Goal: Task Accomplishment & Management: Manage account settings

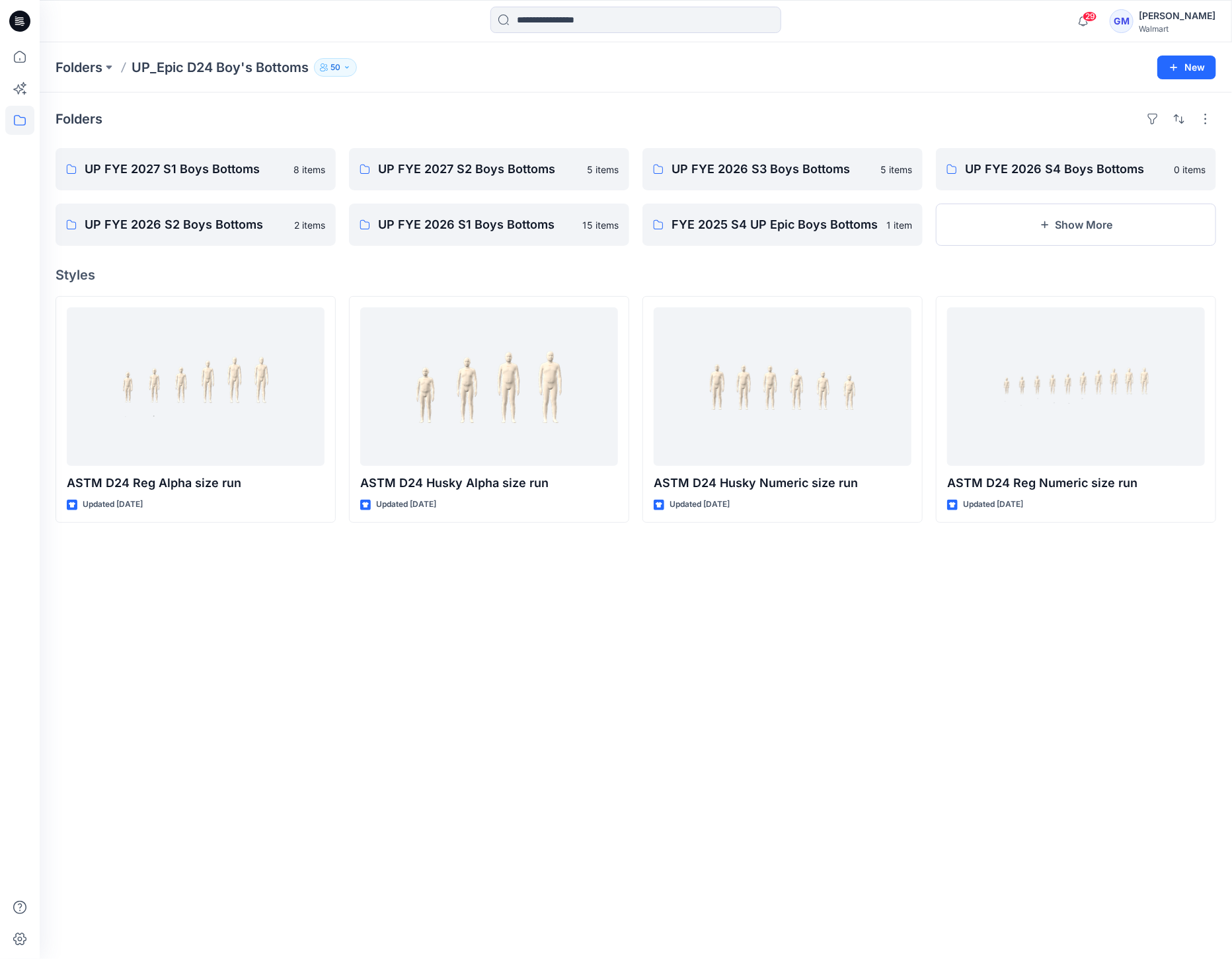
click at [25, 10] on icon at bounding box center [20, 21] width 21 height 42
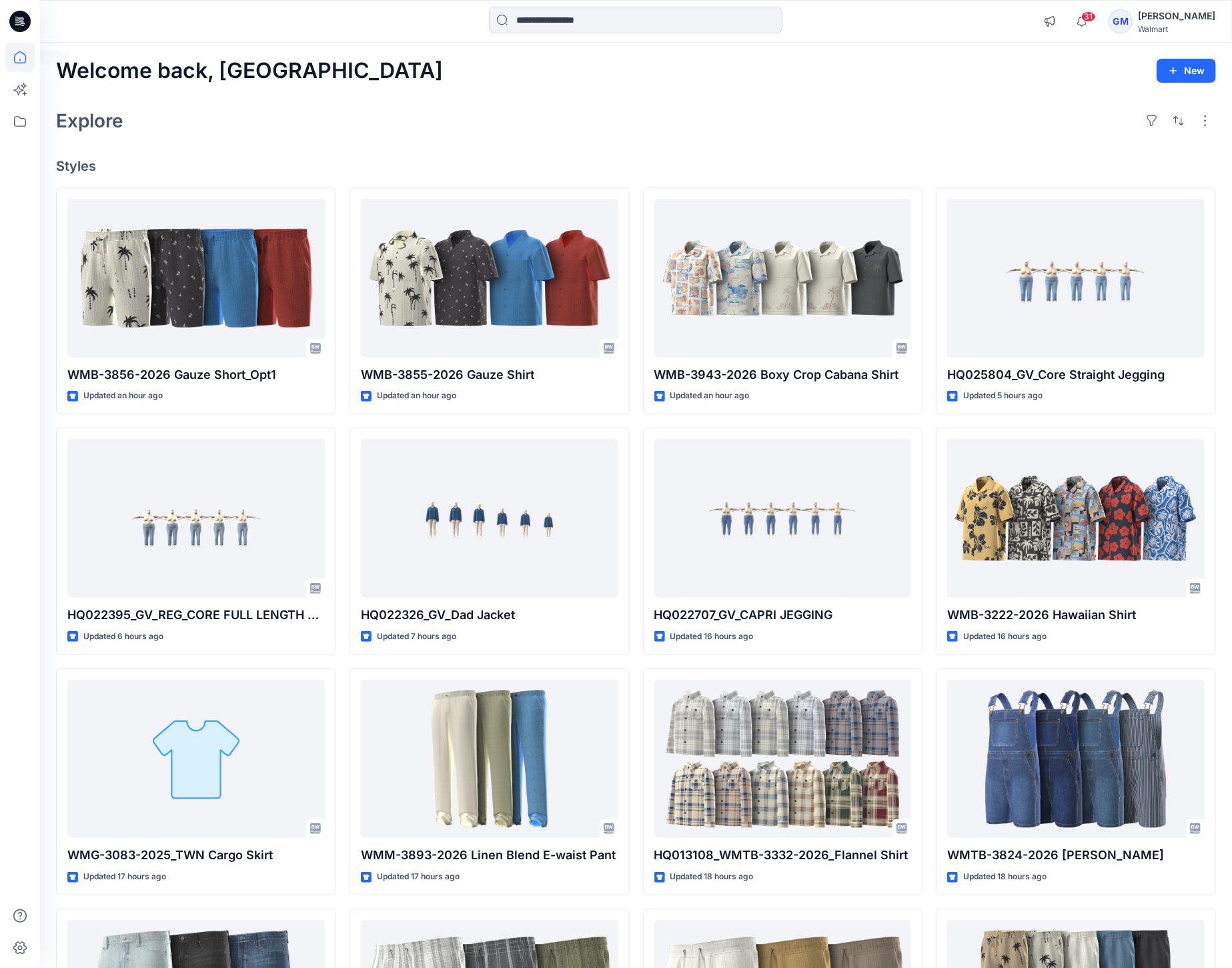
click at [19, 29] on icon at bounding box center [20, 21] width 21 height 21
click at [18, 23] on icon at bounding box center [17, 22] width 5 height 1
click at [19, 26] on icon at bounding box center [20, 21] width 21 height 21
click at [15, 21] on icon at bounding box center [17, 21] width 4 height 1
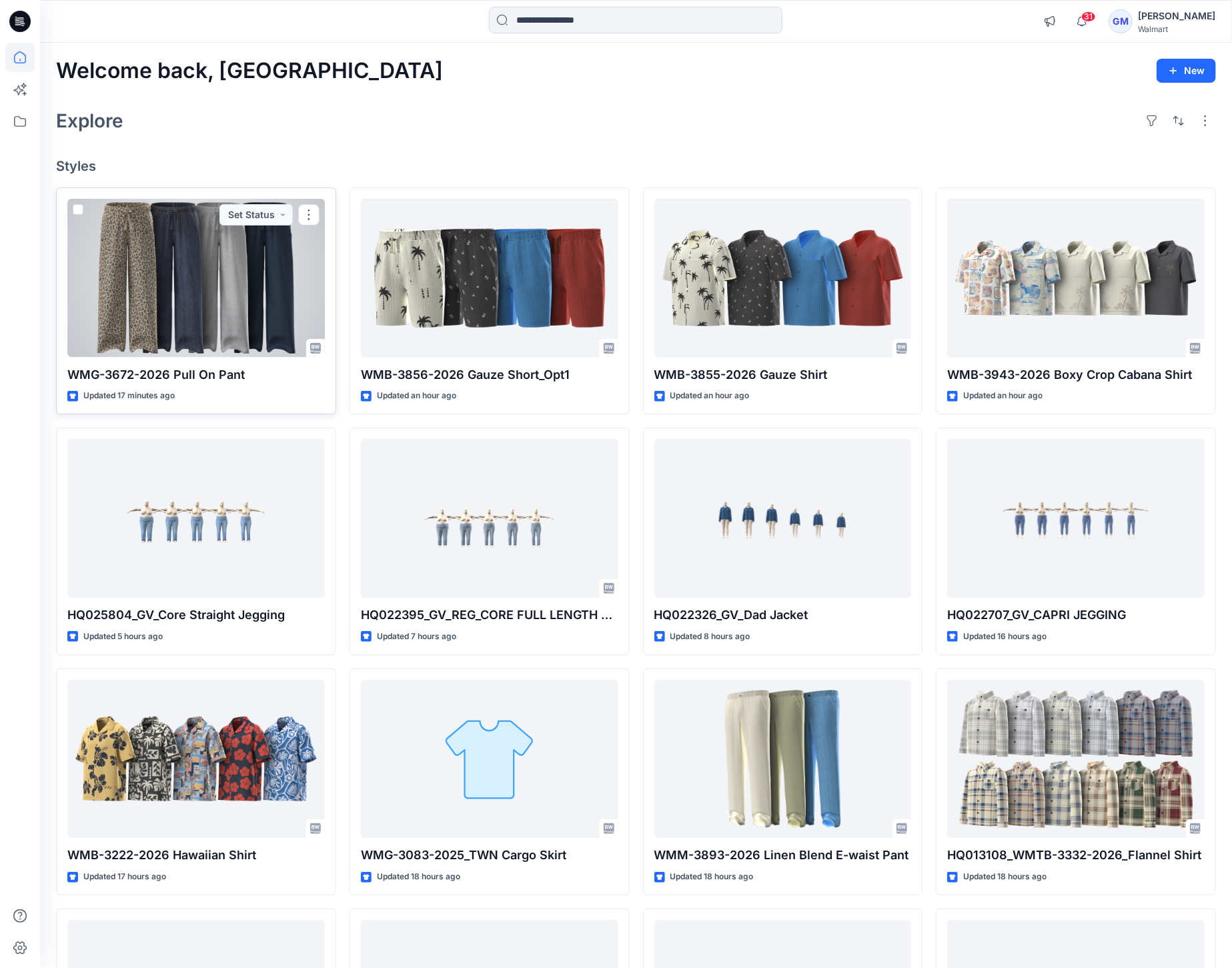
click at [215, 257] on div at bounding box center [196, 278] width 258 height 159
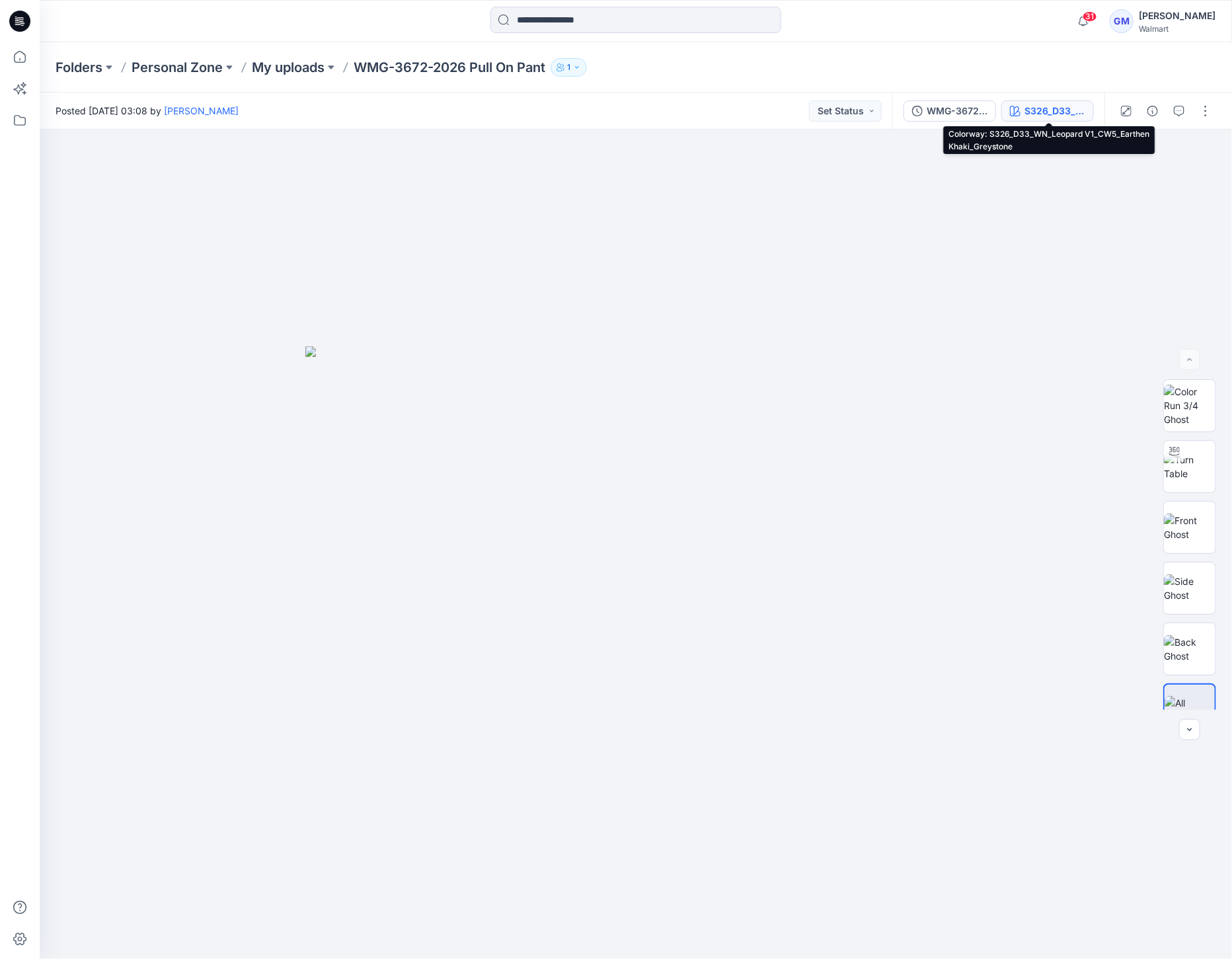
click at [1051, 110] on div "S326_D33_WN_Leopard V1_CW5_Earthen Khaki_Greystone" at bounding box center [1055, 111] width 61 height 14
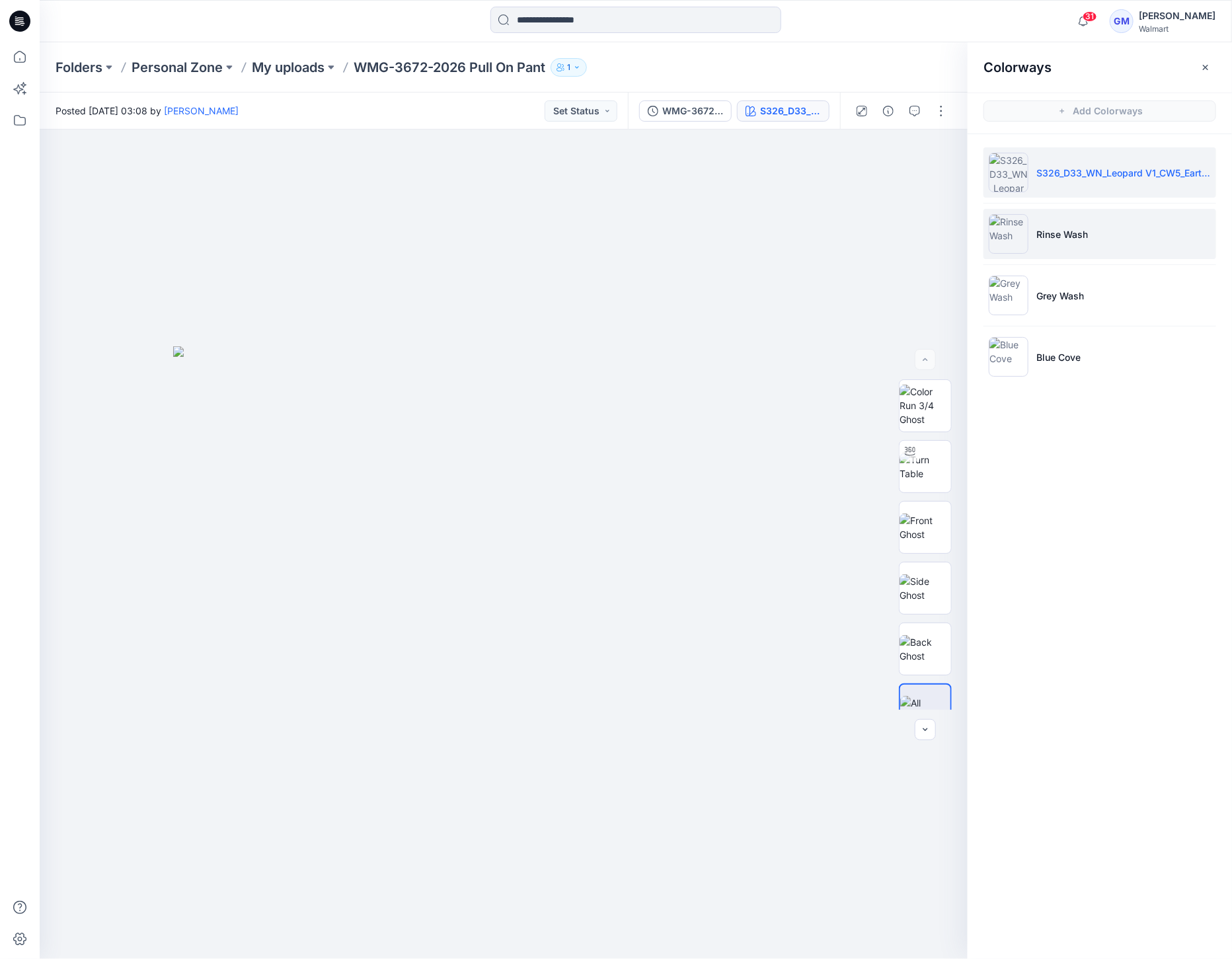
click at [1011, 250] on img at bounding box center [1009, 234] width 40 height 40
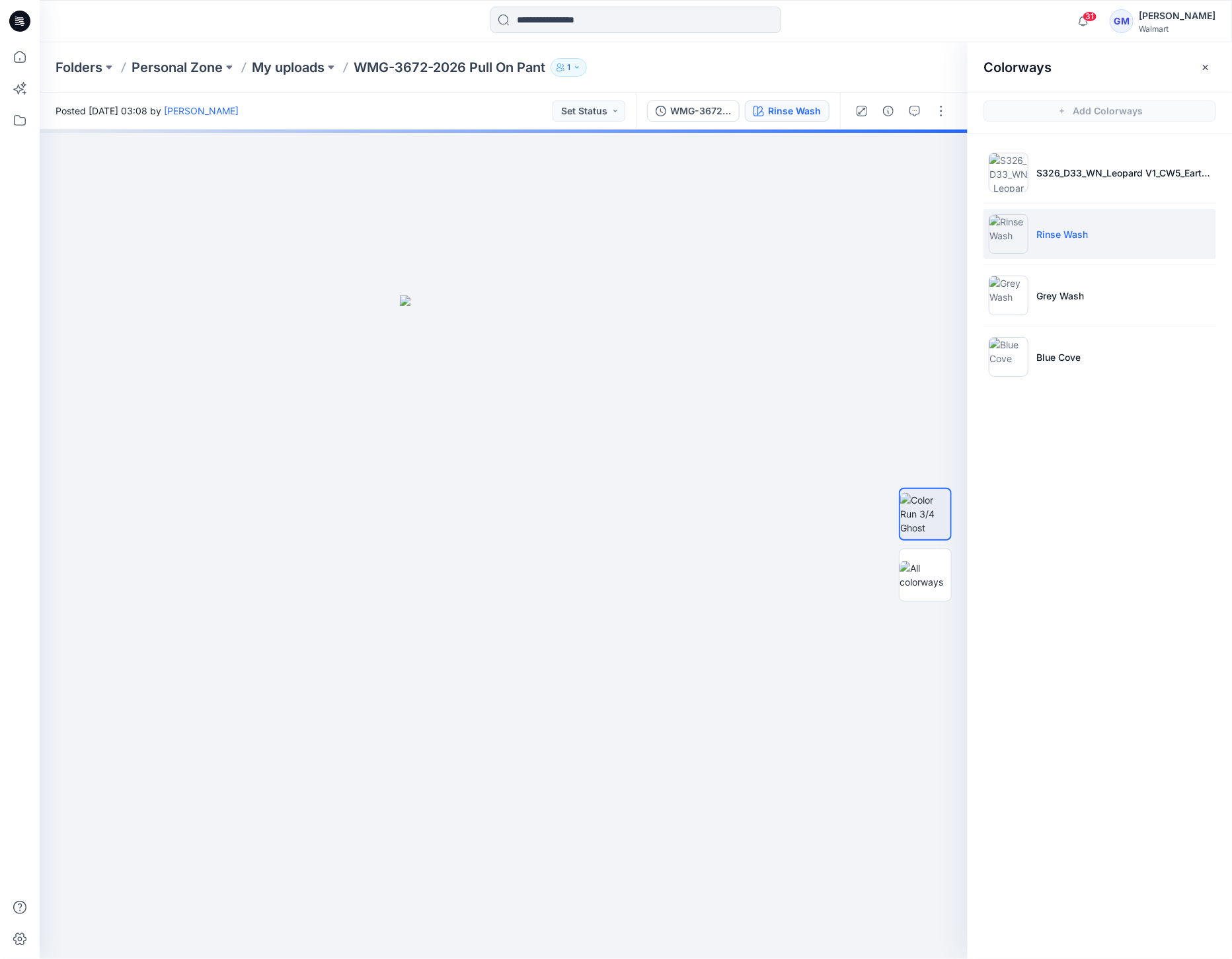
click at [1011, 233] on img at bounding box center [1009, 234] width 40 height 40
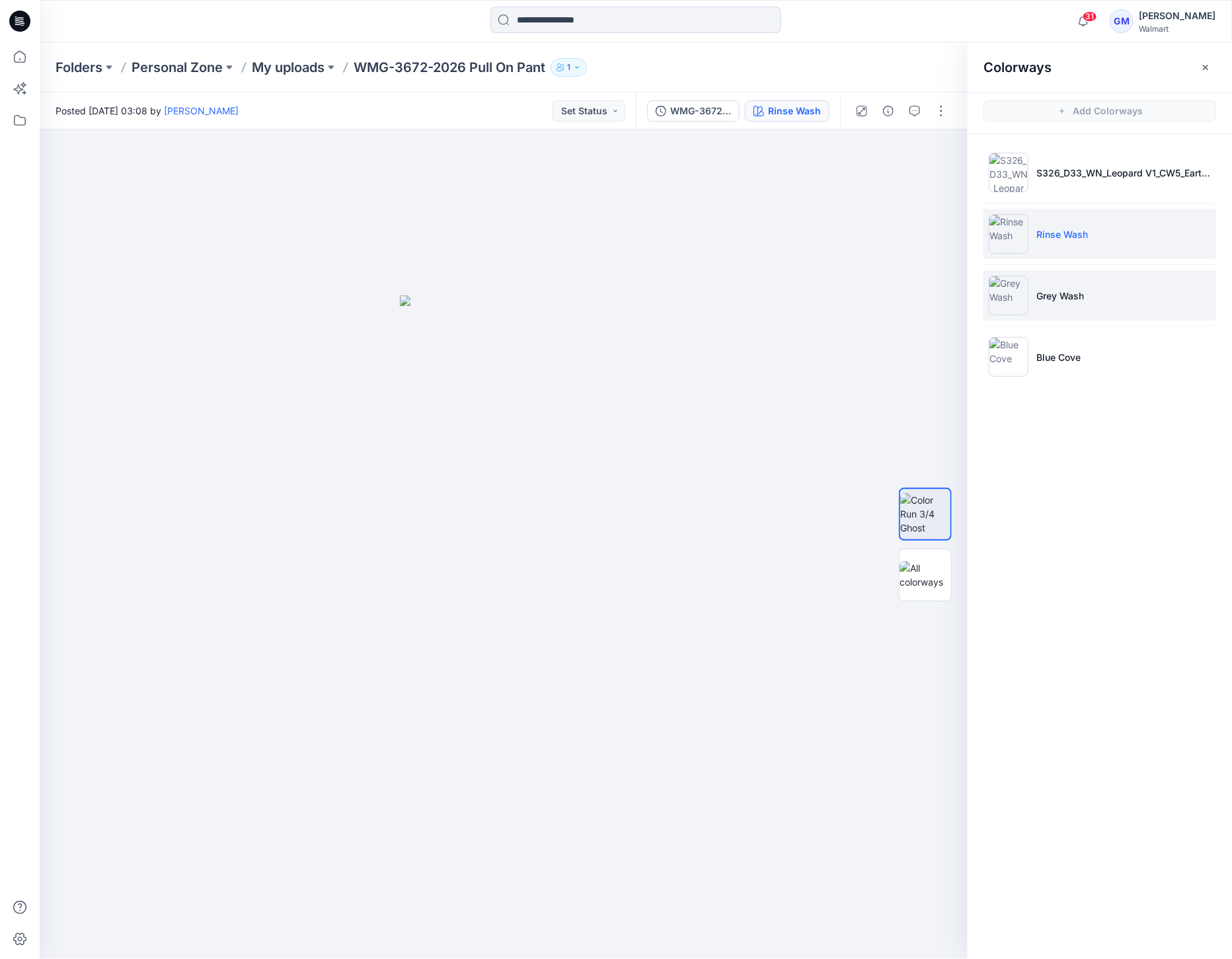
click at [1015, 305] on img at bounding box center [1009, 296] width 40 height 40
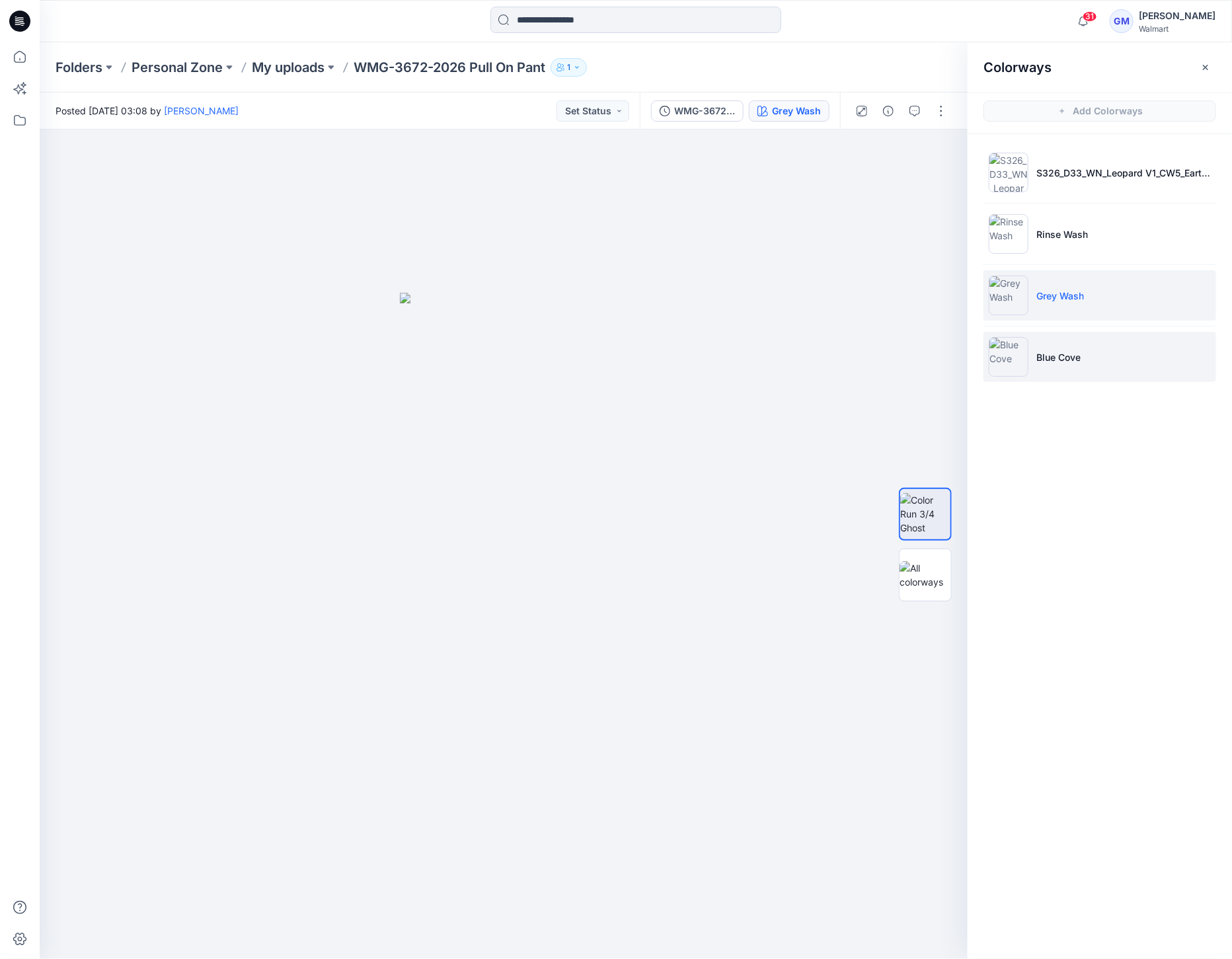
click at [1012, 355] on img at bounding box center [1009, 357] width 40 height 40
drag, startPoint x: 492, startPoint y: 496, endPoint x: 489, endPoint y: 513, distance: 17.3
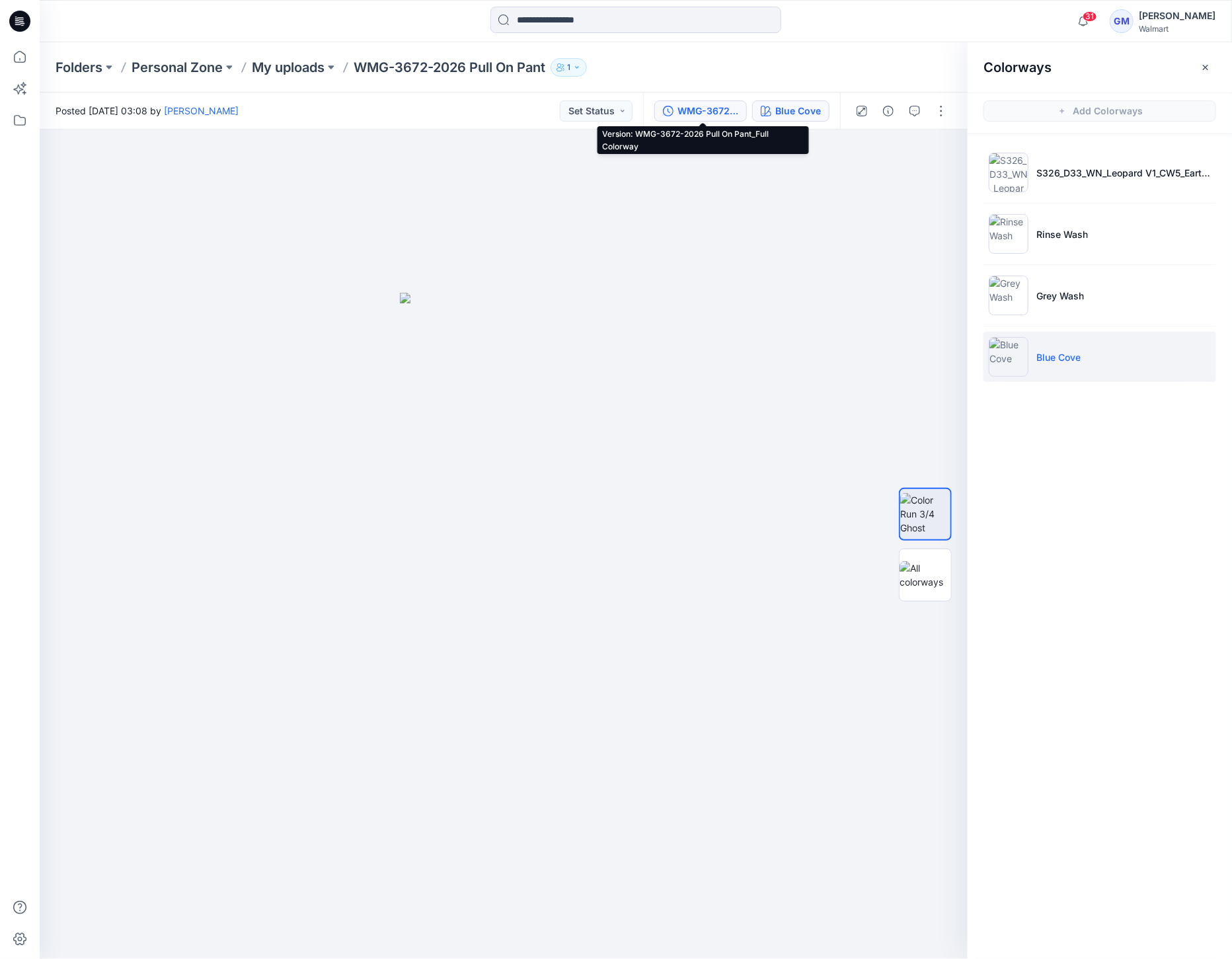
click at [693, 105] on div "WMG-3672-2026 Pull On Pant_Full Colorway" at bounding box center [708, 111] width 61 height 14
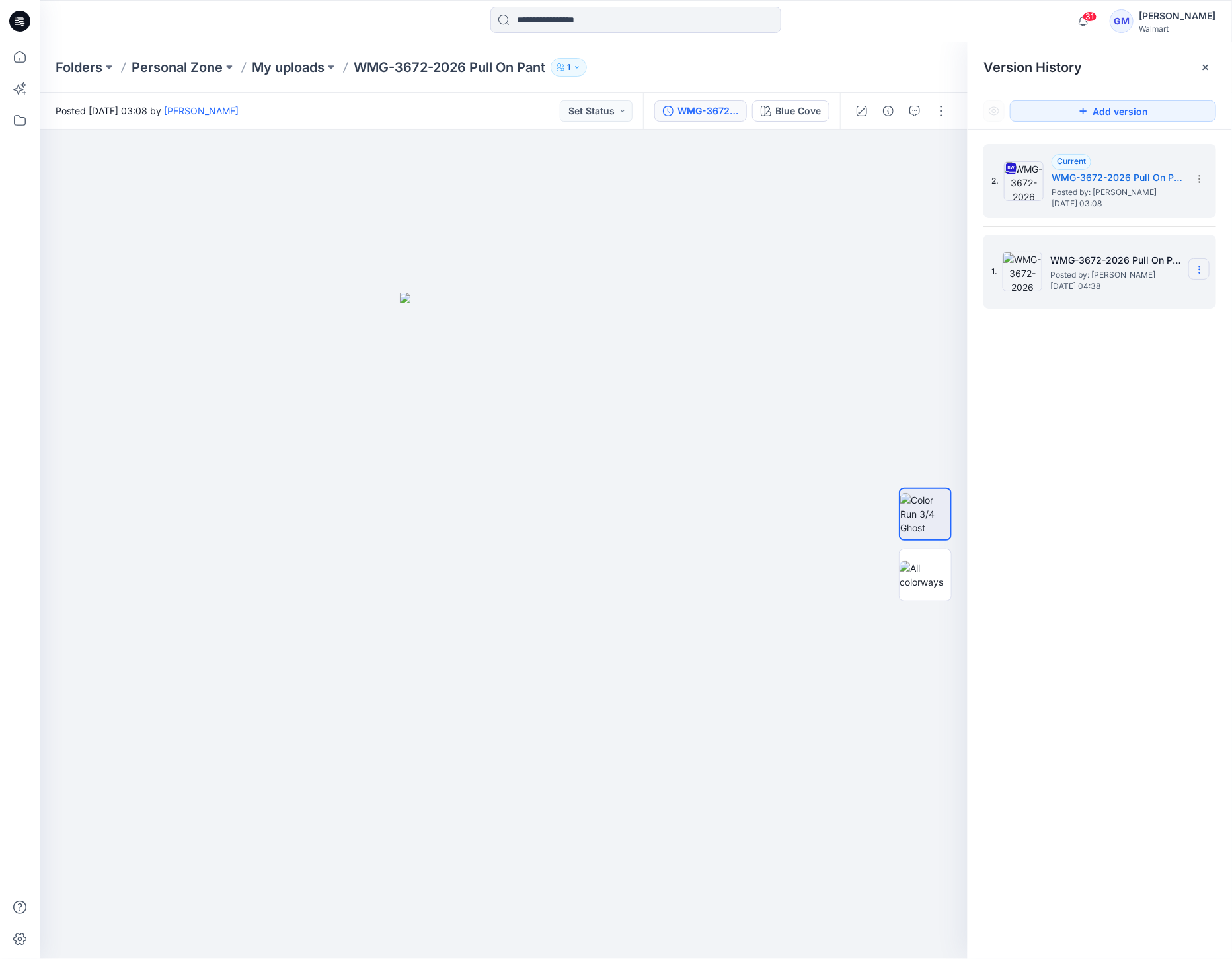
click at [1198, 268] on icon at bounding box center [1199, 269] width 10 height 10
click at [1132, 301] on span "Restore Version" at bounding box center [1111, 295] width 67 height 16
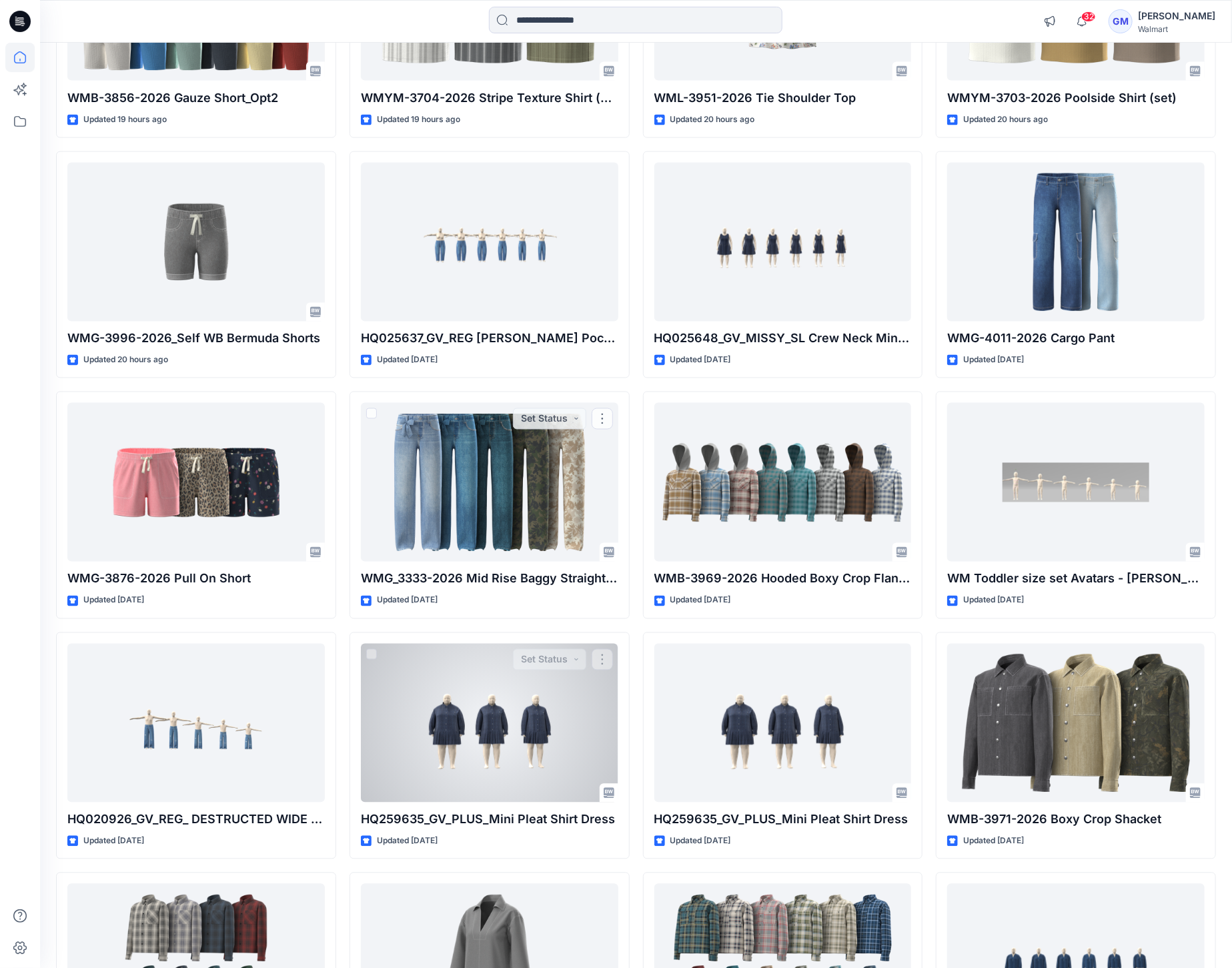
scroll to position [1379, 0]
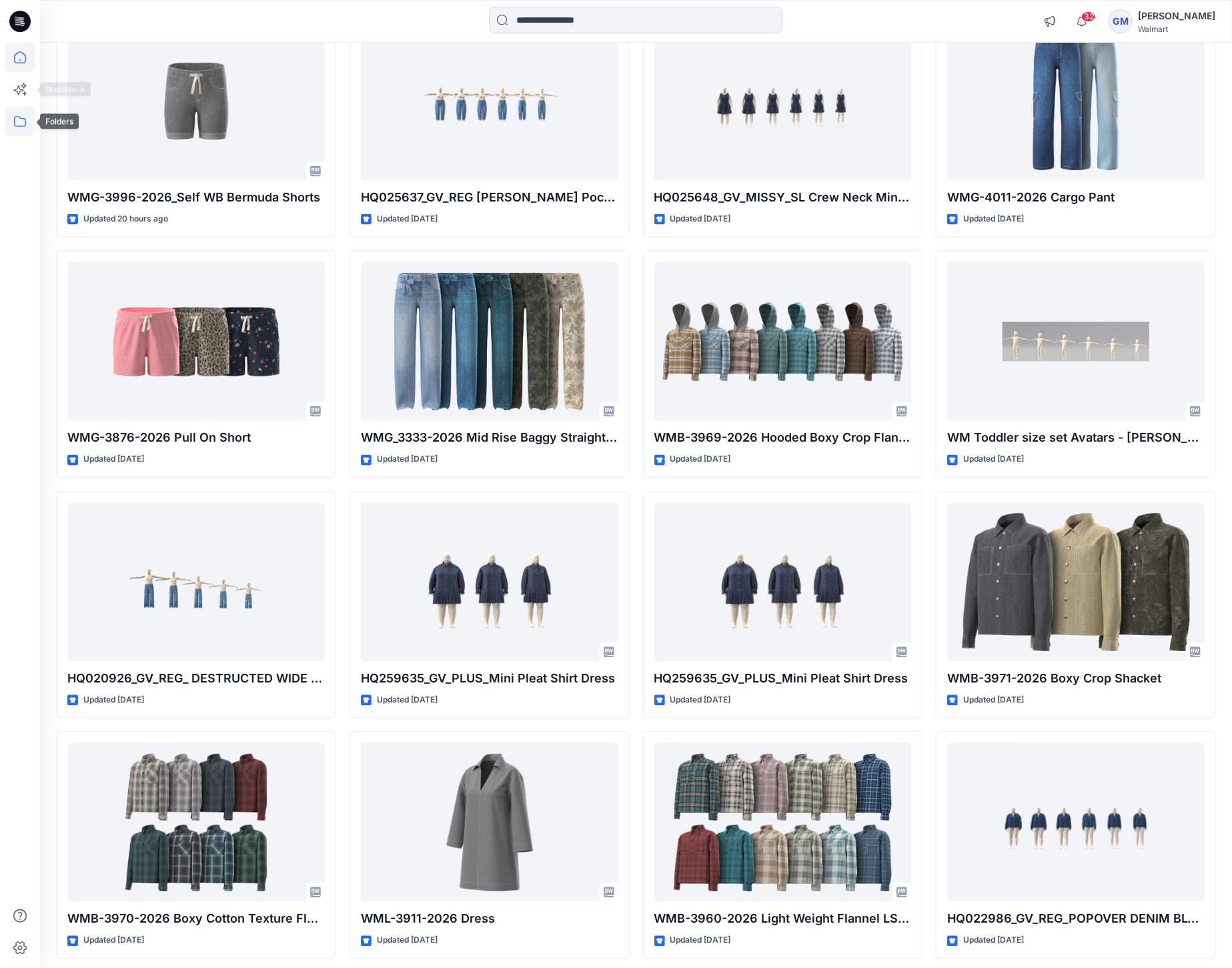
click at [19, 122] on icon at bounding box center [20, 121] width 29 height 29
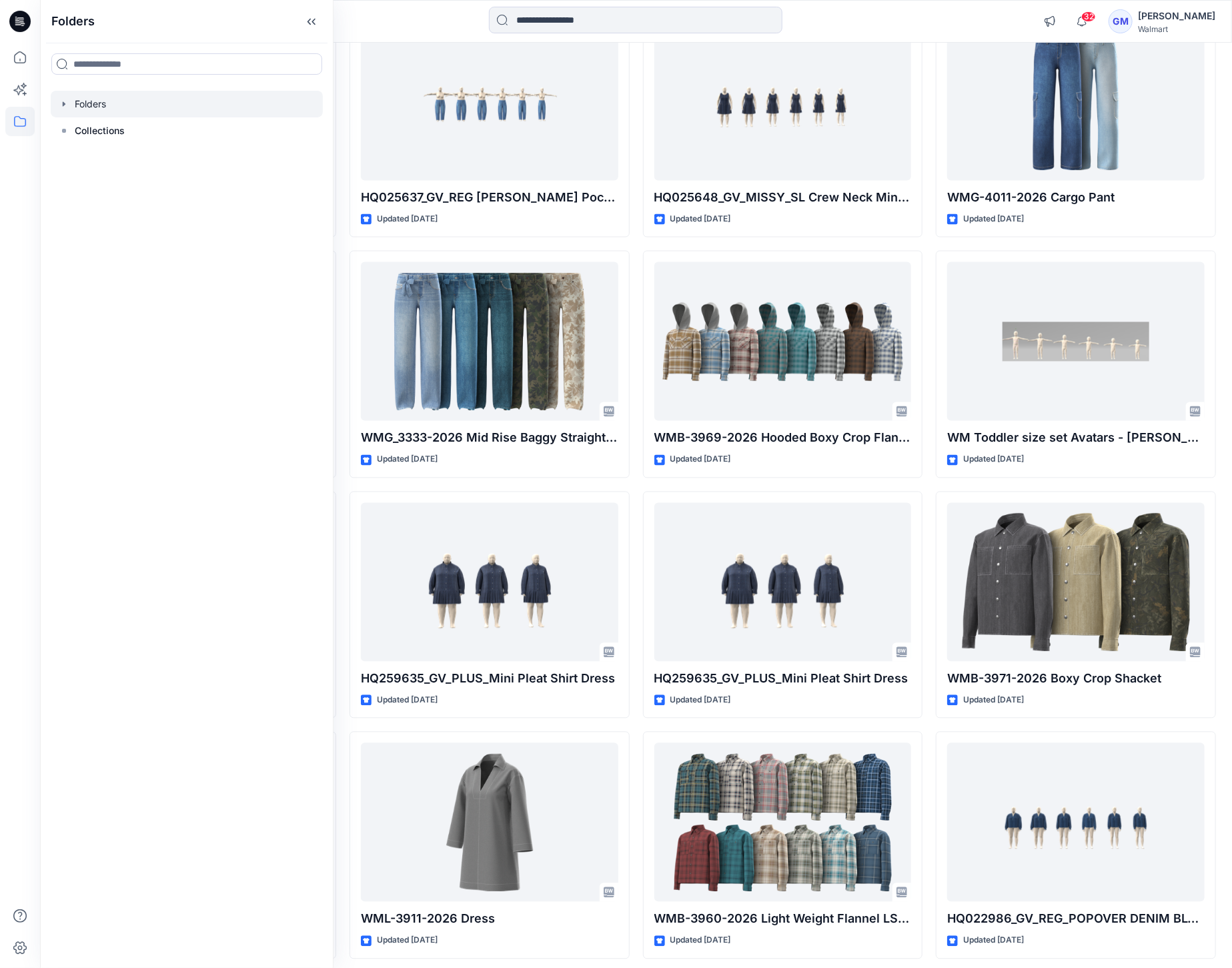
click at [68, 106] on icon "button" at bounding box center [64, 104] width 10 height 10
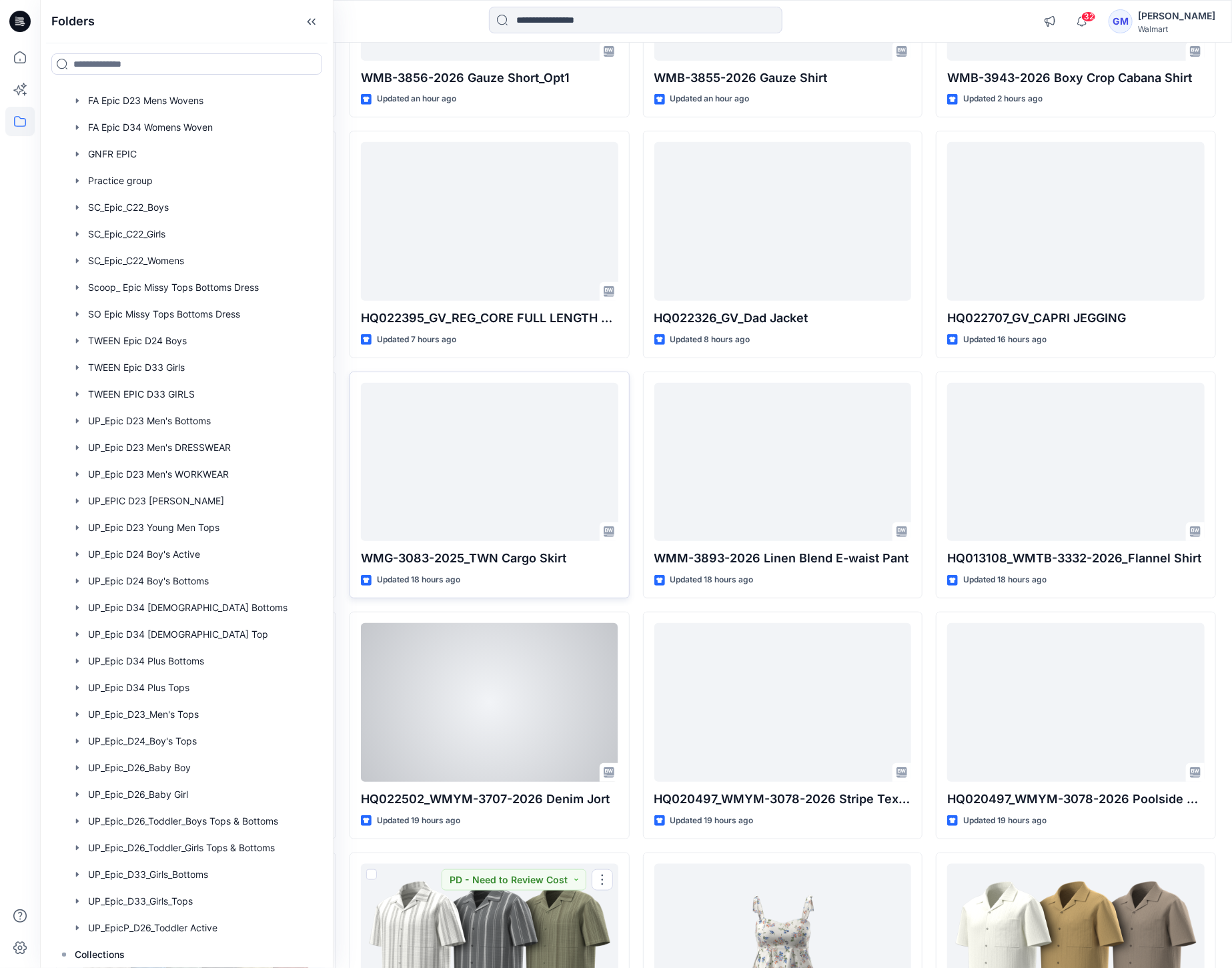
scroll to position [125, 0]
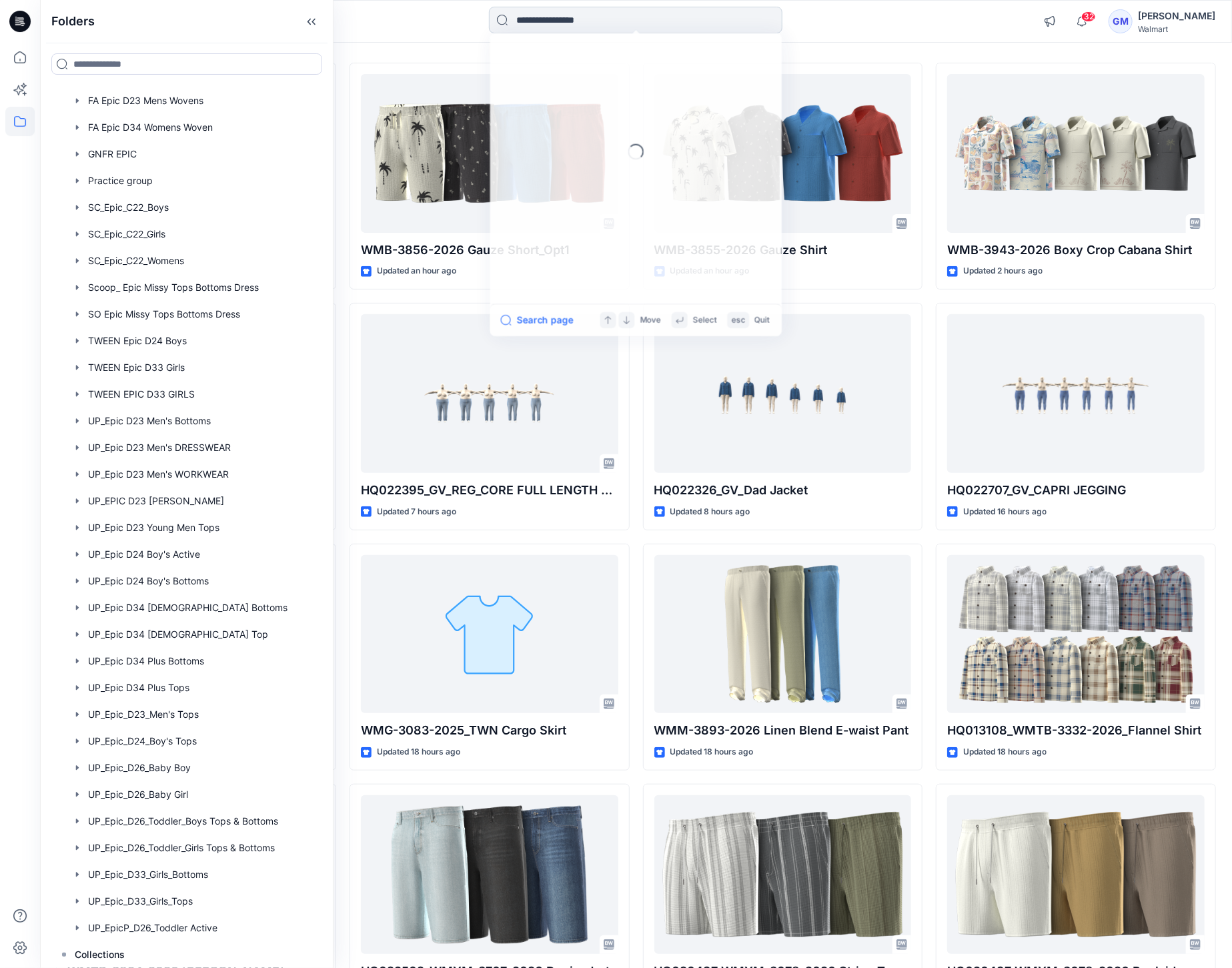
click at [594, 31] on input at bounding box center [636, 20] width 294 height 27
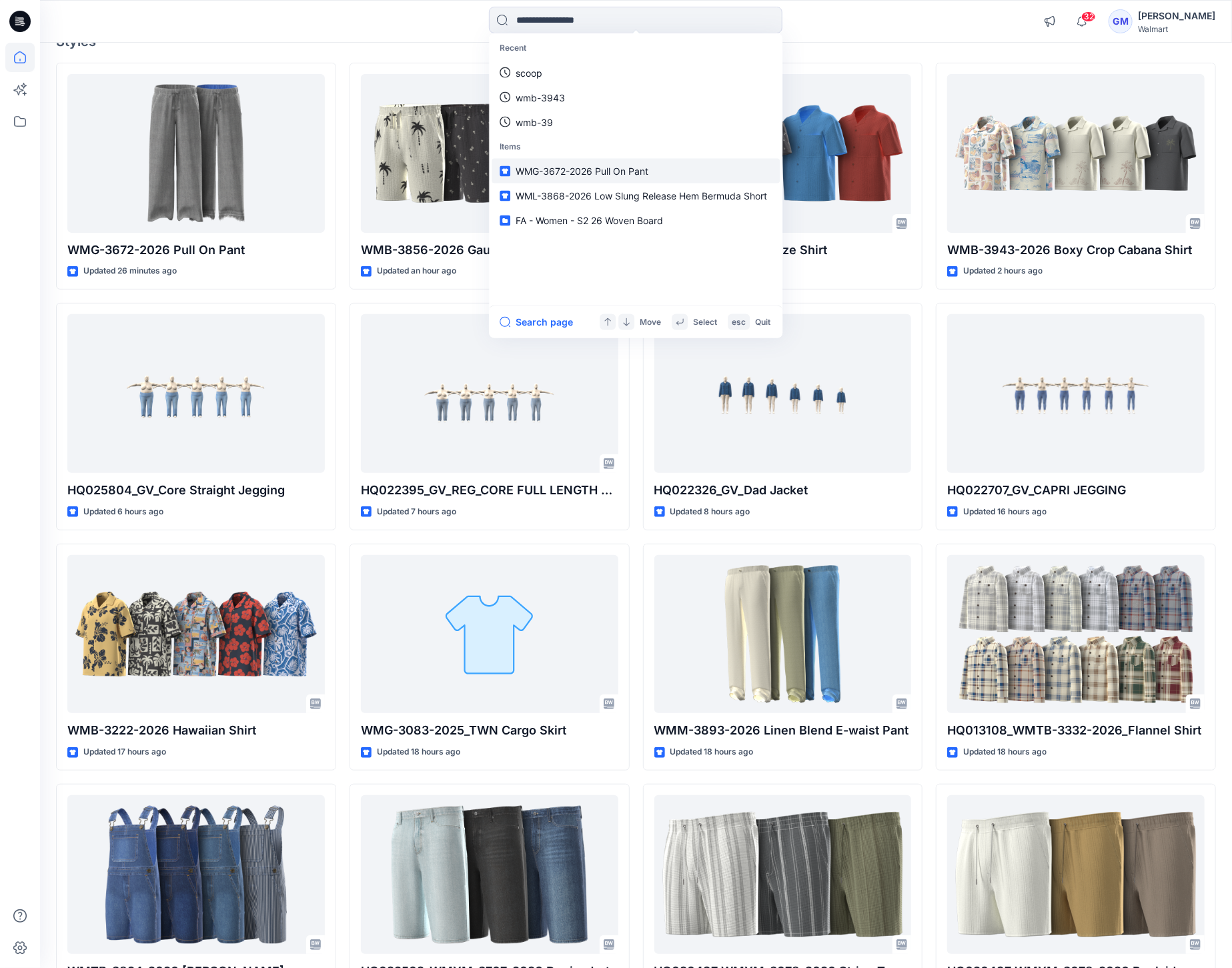
click at [577, 170] on span "WMG-3672-2026 Pull On Pant" at bounding box center [582, 171] width 133 height 11
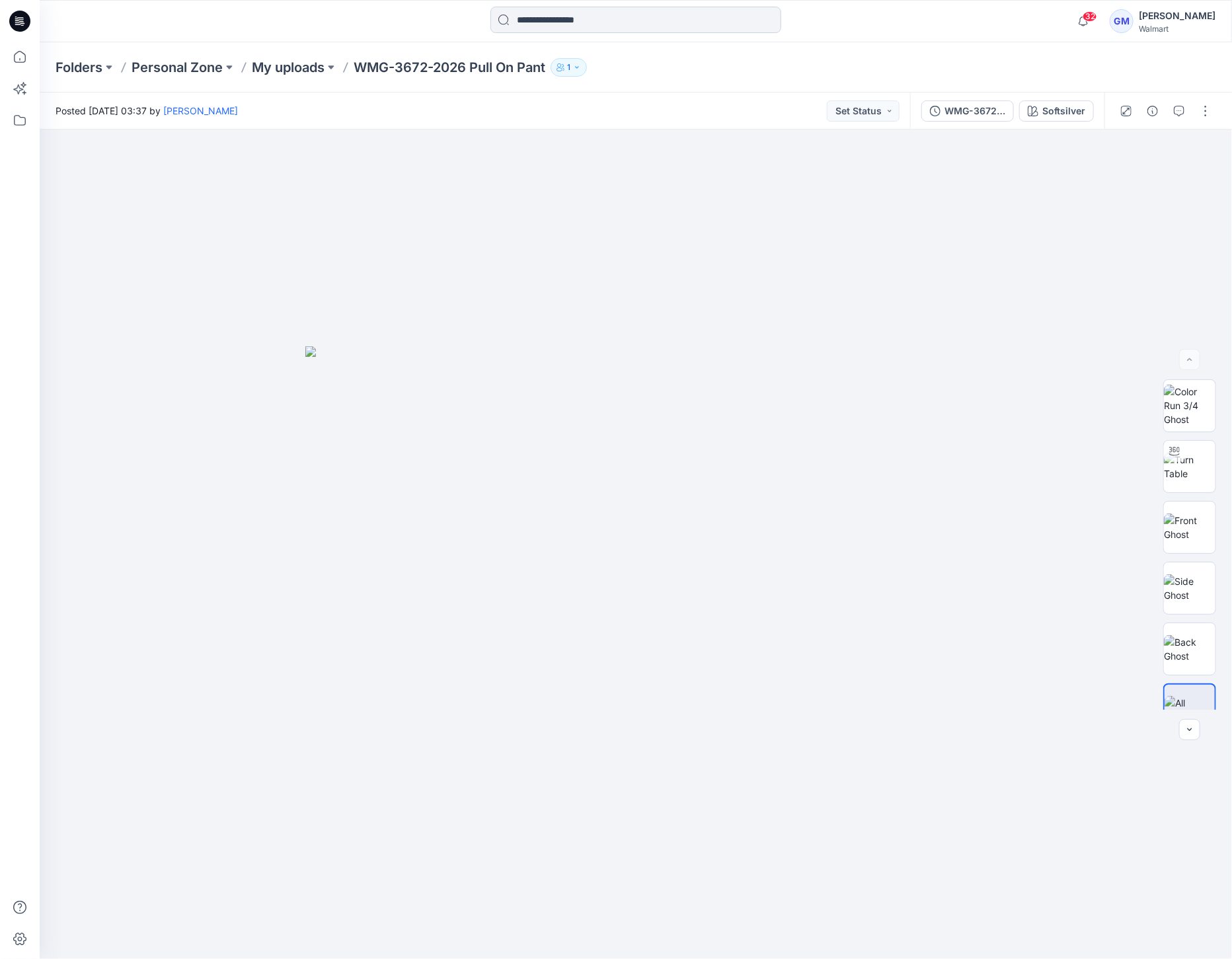
click at [521, 22] on input at bounding box center [635, 20] width 291 height 27
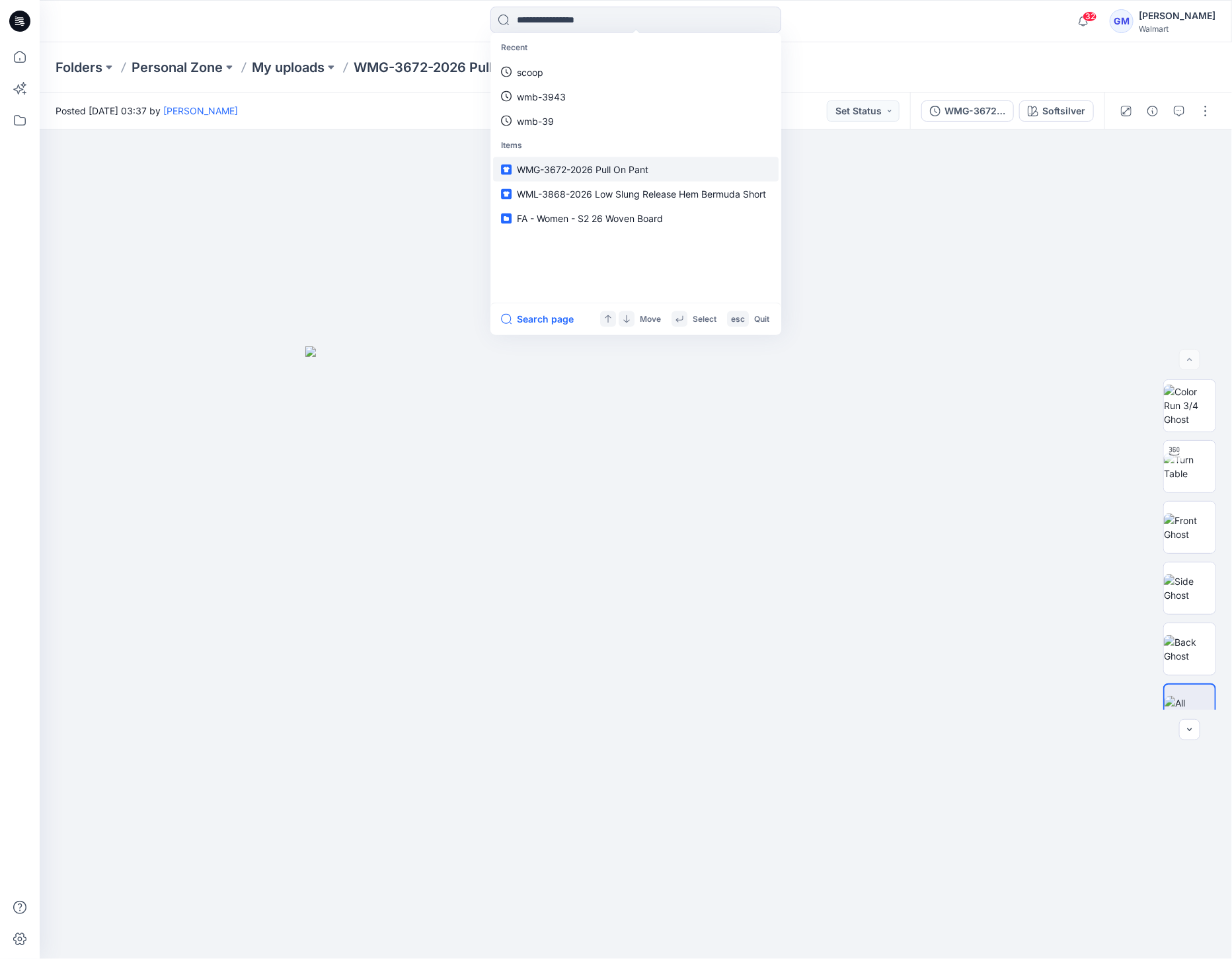
click at [567, 166] on span "WMG-3672-2026 Pull On Pant" at bounding box center [582, 169] width 131 height 11
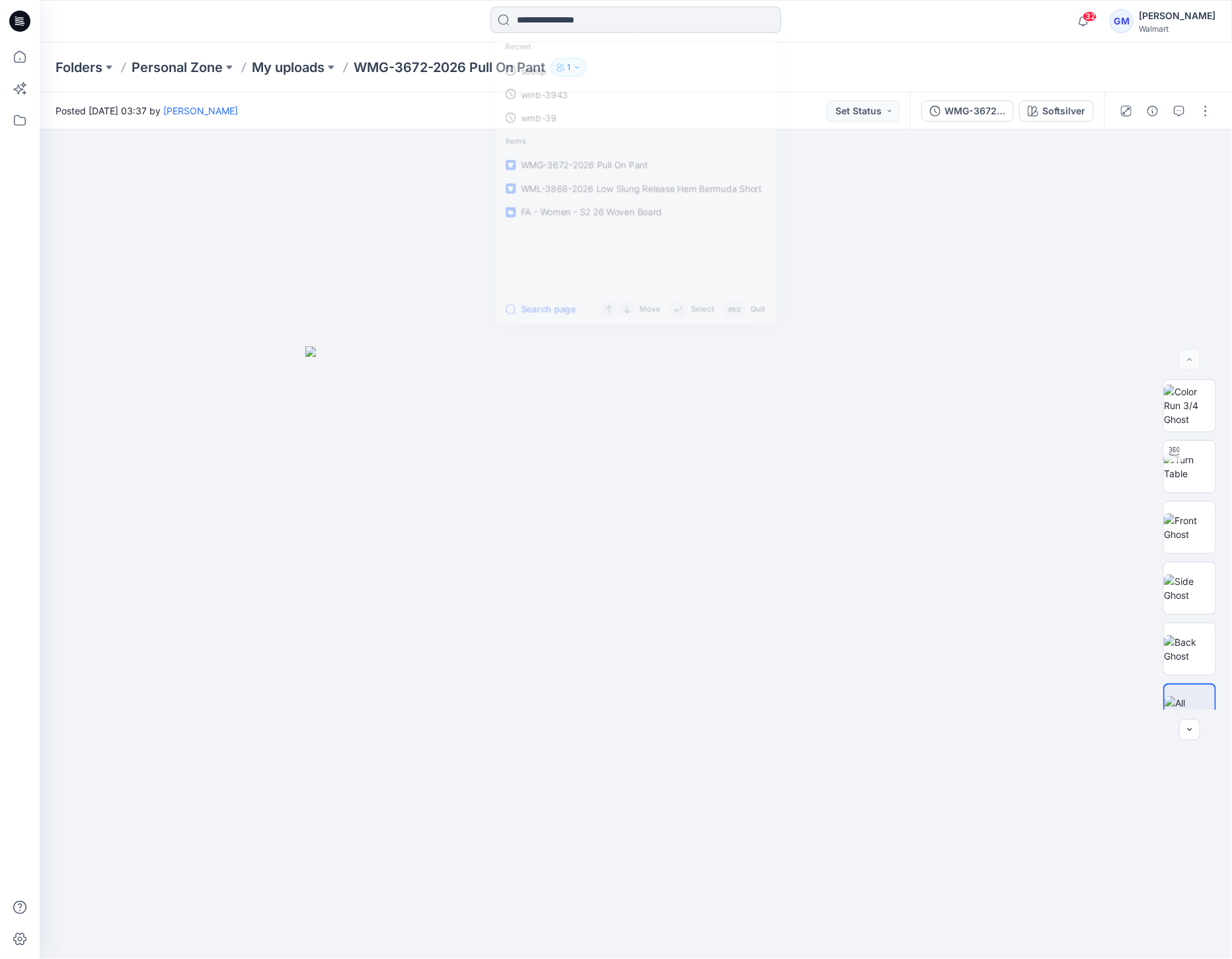
click at [546, 19] on input at bounding box center [635, 20] width 291 height 27
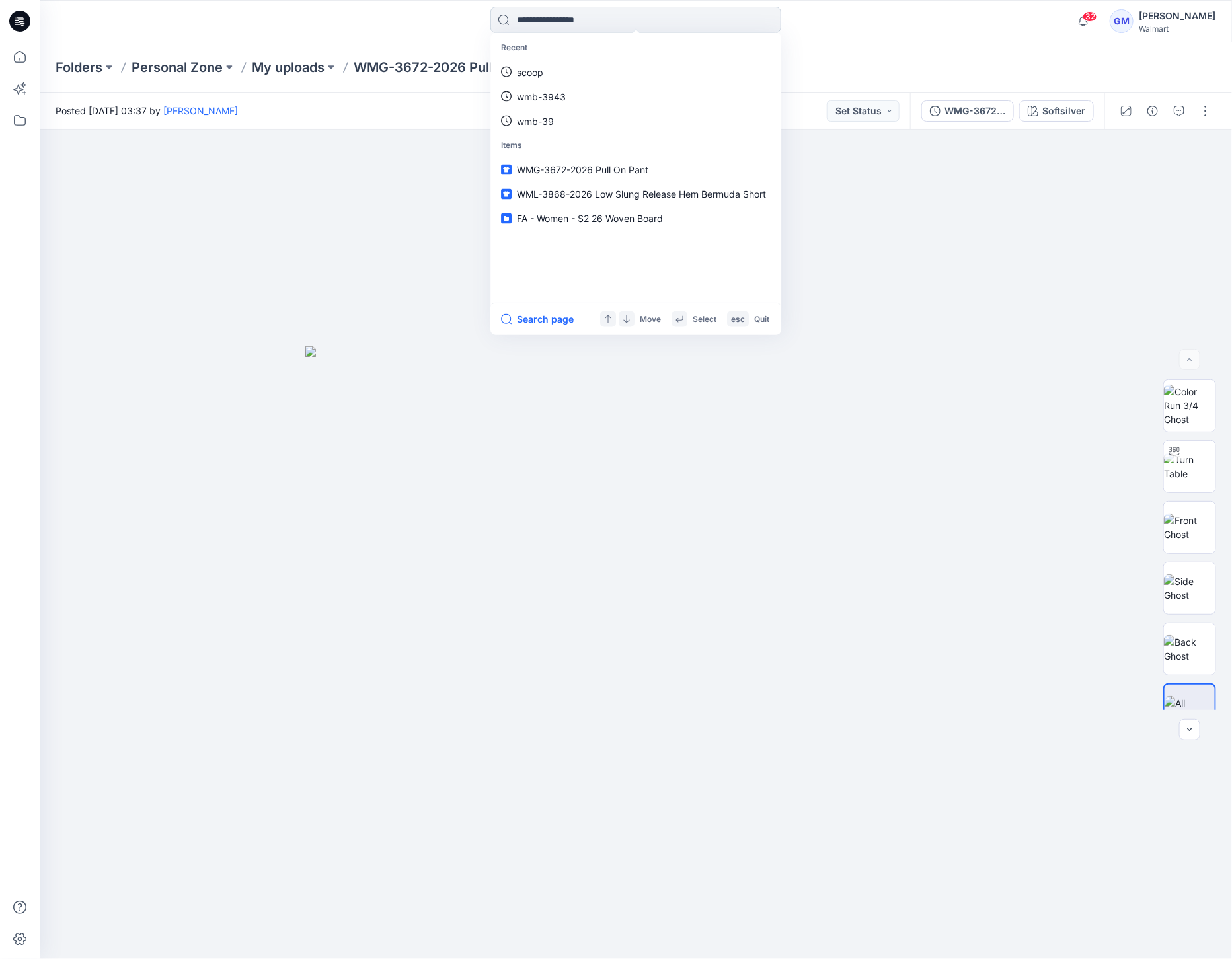
click at [578, 24] on input at bounding box center [635, 20] width 291 height 27
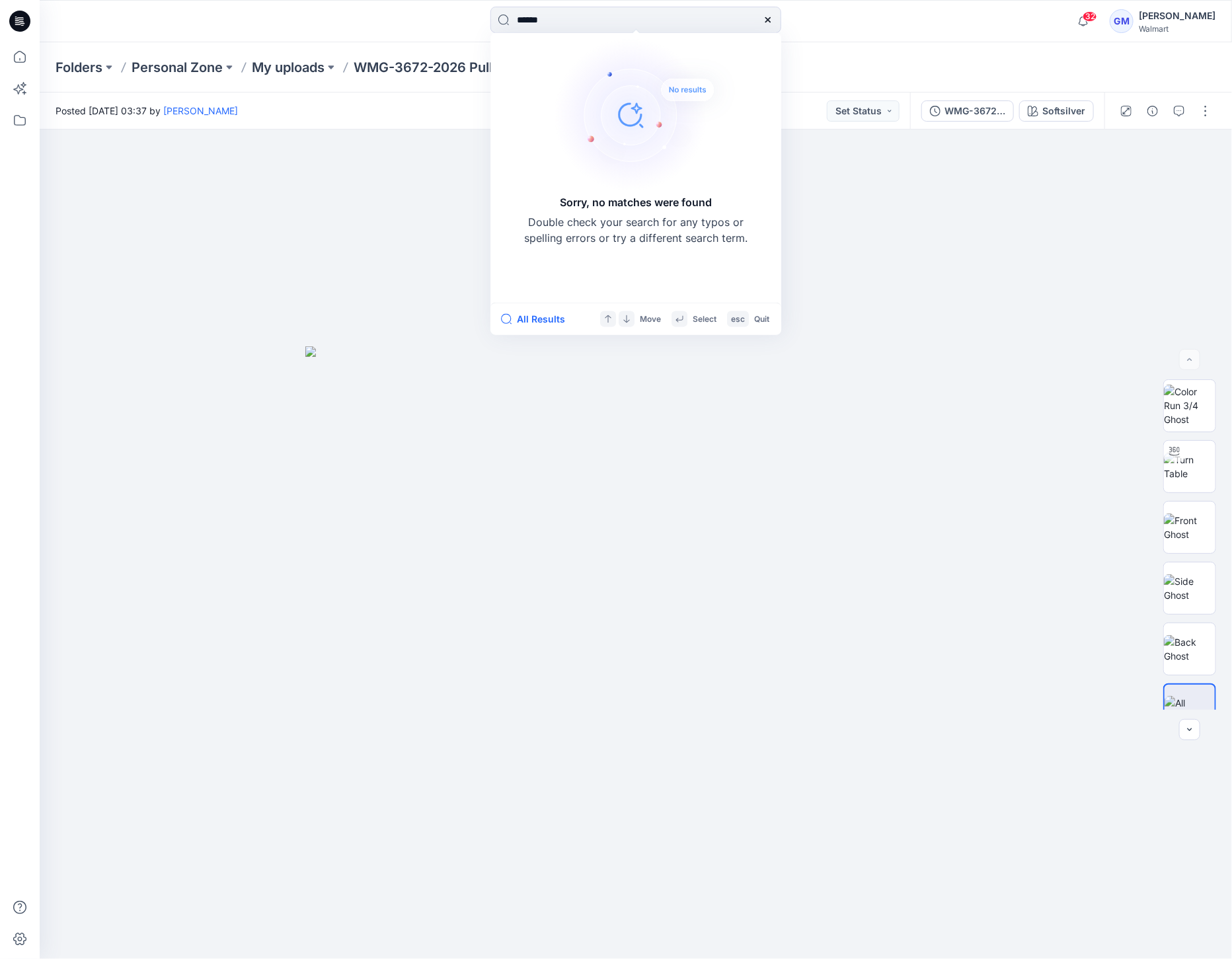
type input "****"
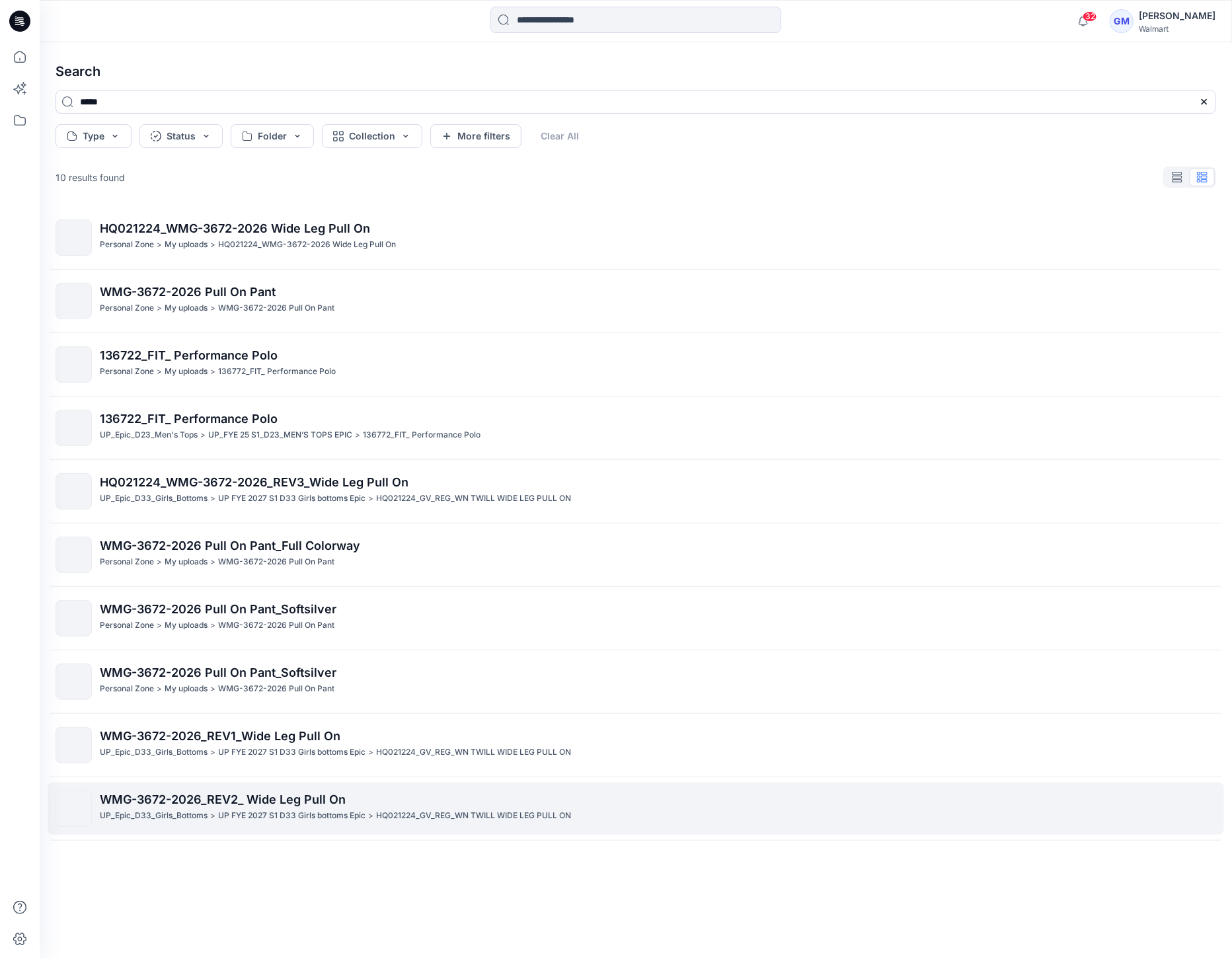
click at [311, 810] on p "UP FYE 2027 S1 D33 Girls bottoms Epic" at bounding box center [292, 816] width 147 height 14
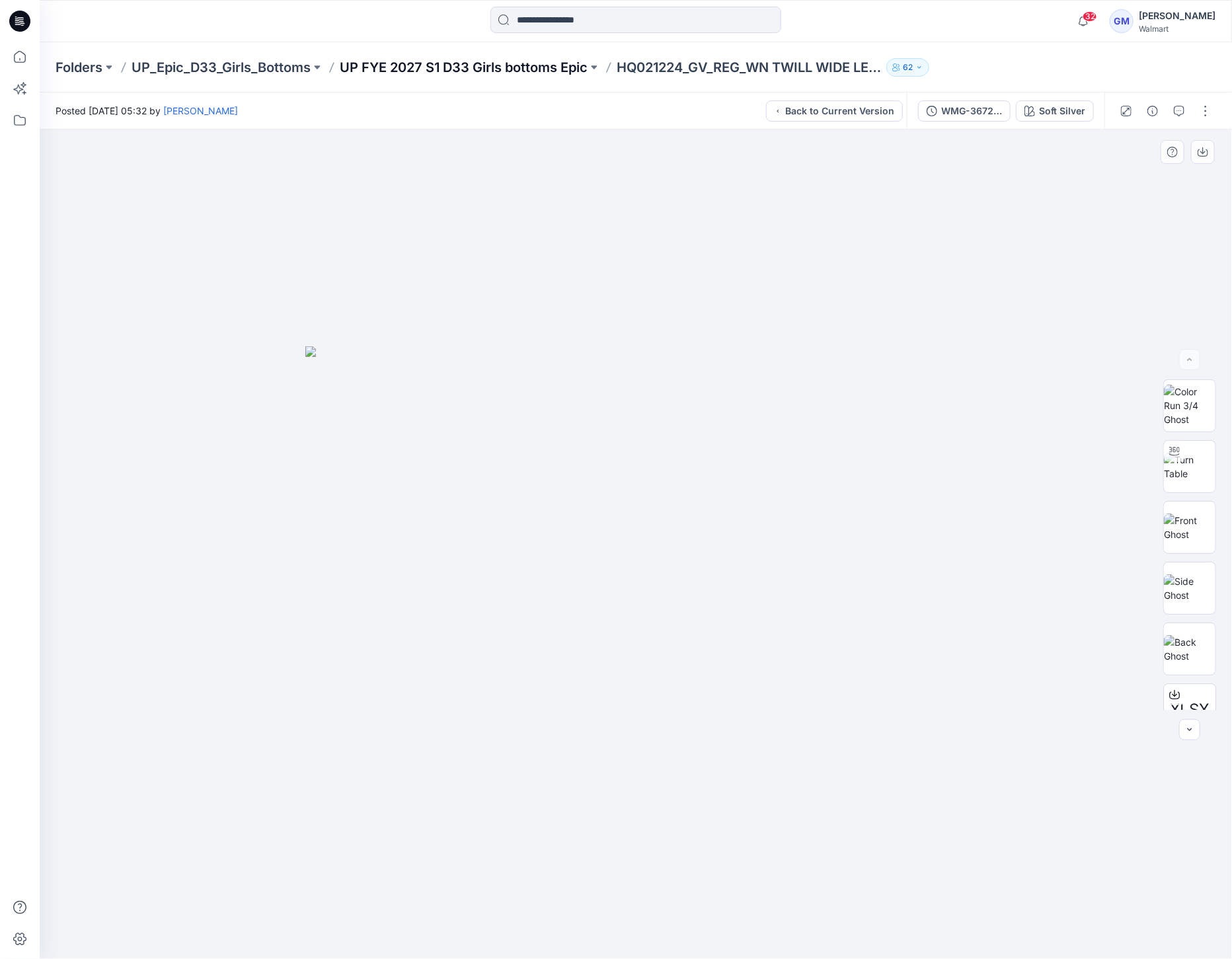
click at [508, 65] on p "UP FYE 2027 S1 D33 Girls bottoms Epic" at bounding box center [463, 67] width 248 height 18
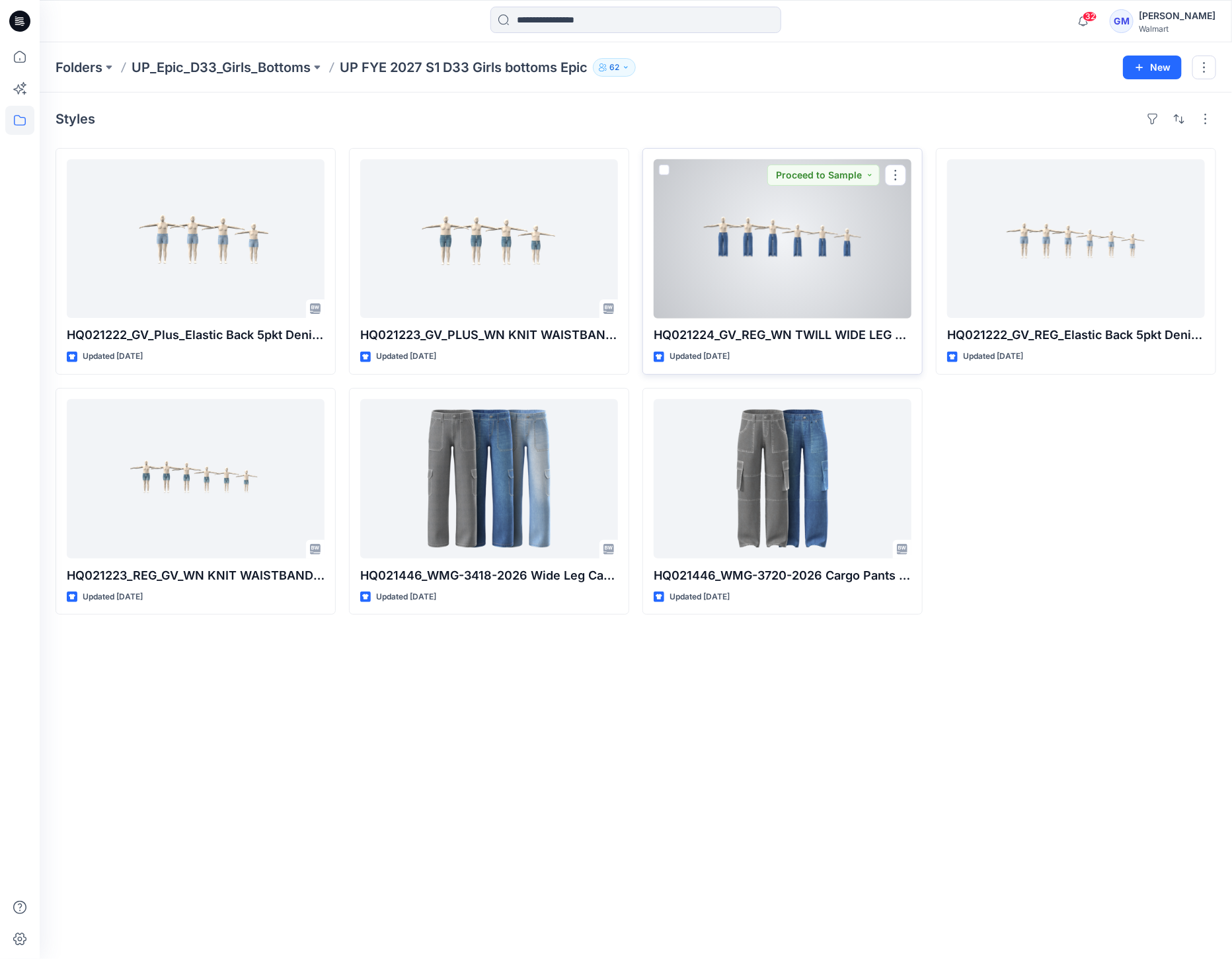
click at [712, 233] on div at bounding box center [782, 239] width 258 height 159
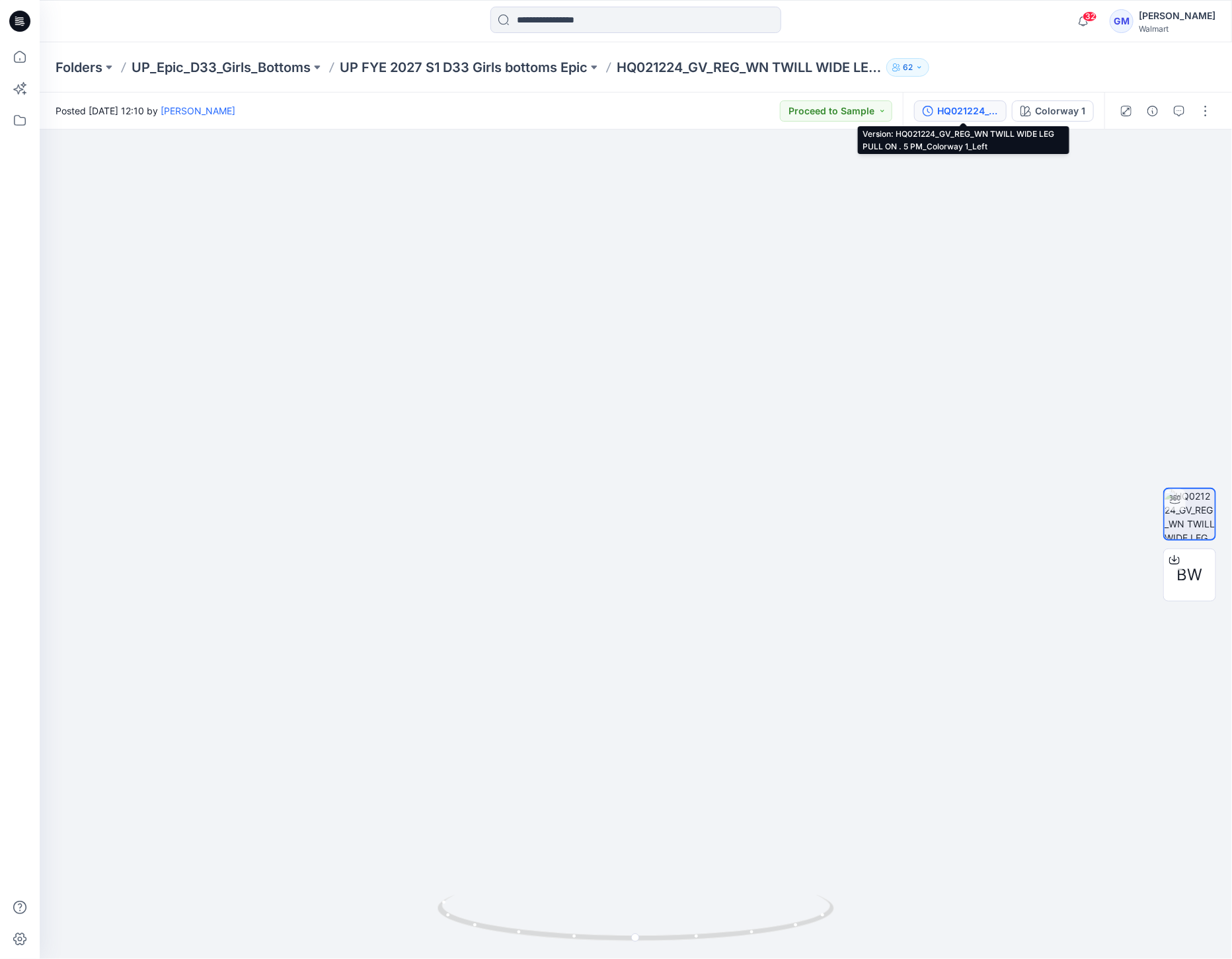
click at [976, 105] on div "HQ021224_GV_REG_WN TWILL WIDE LEG PULL ON . 5 PM_Colorway 1_Left" at bounding box center [967, 111] width 61 height 14
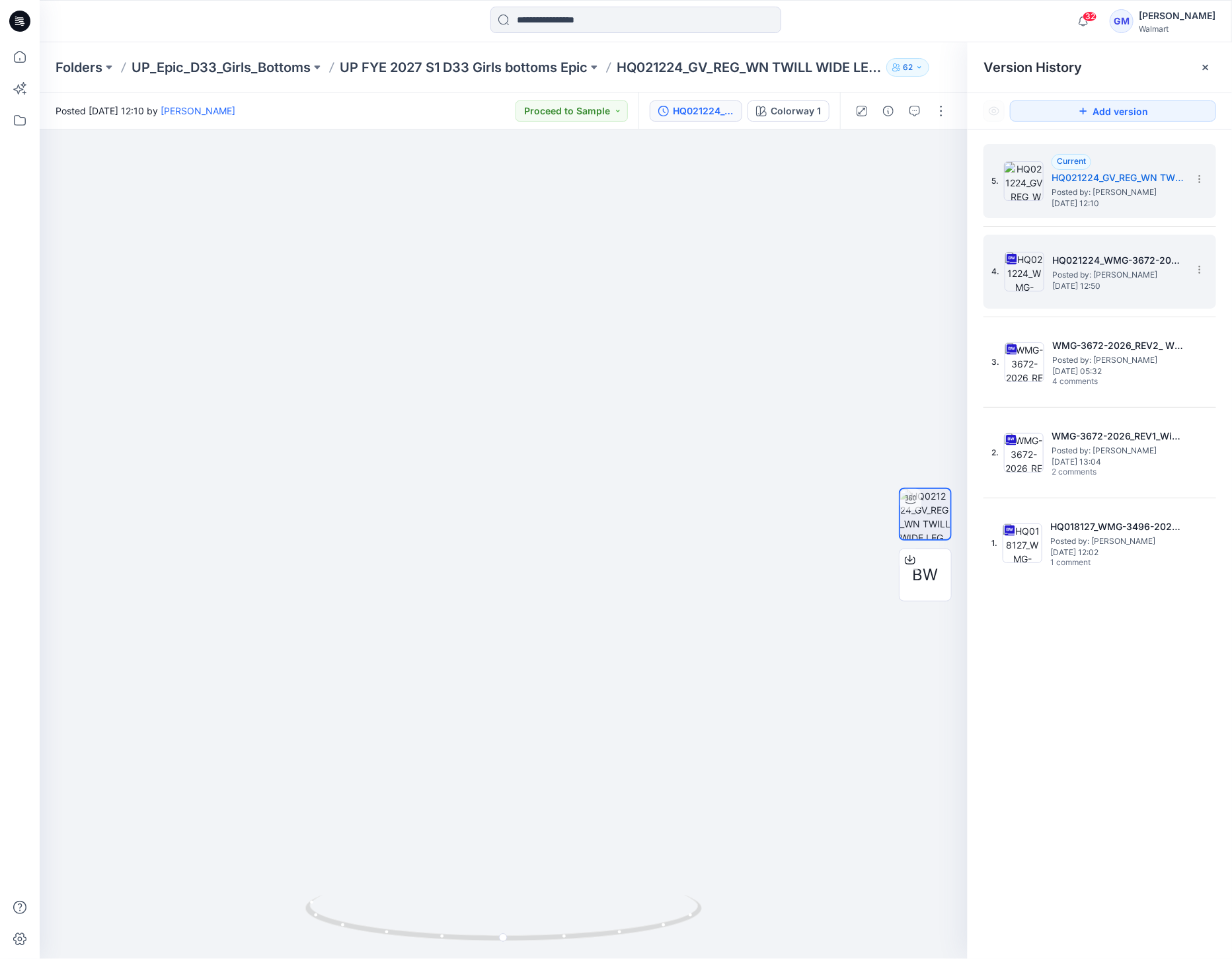
click at [1038, 281] on img at bounding box center [1025, 272] width 40 height 40
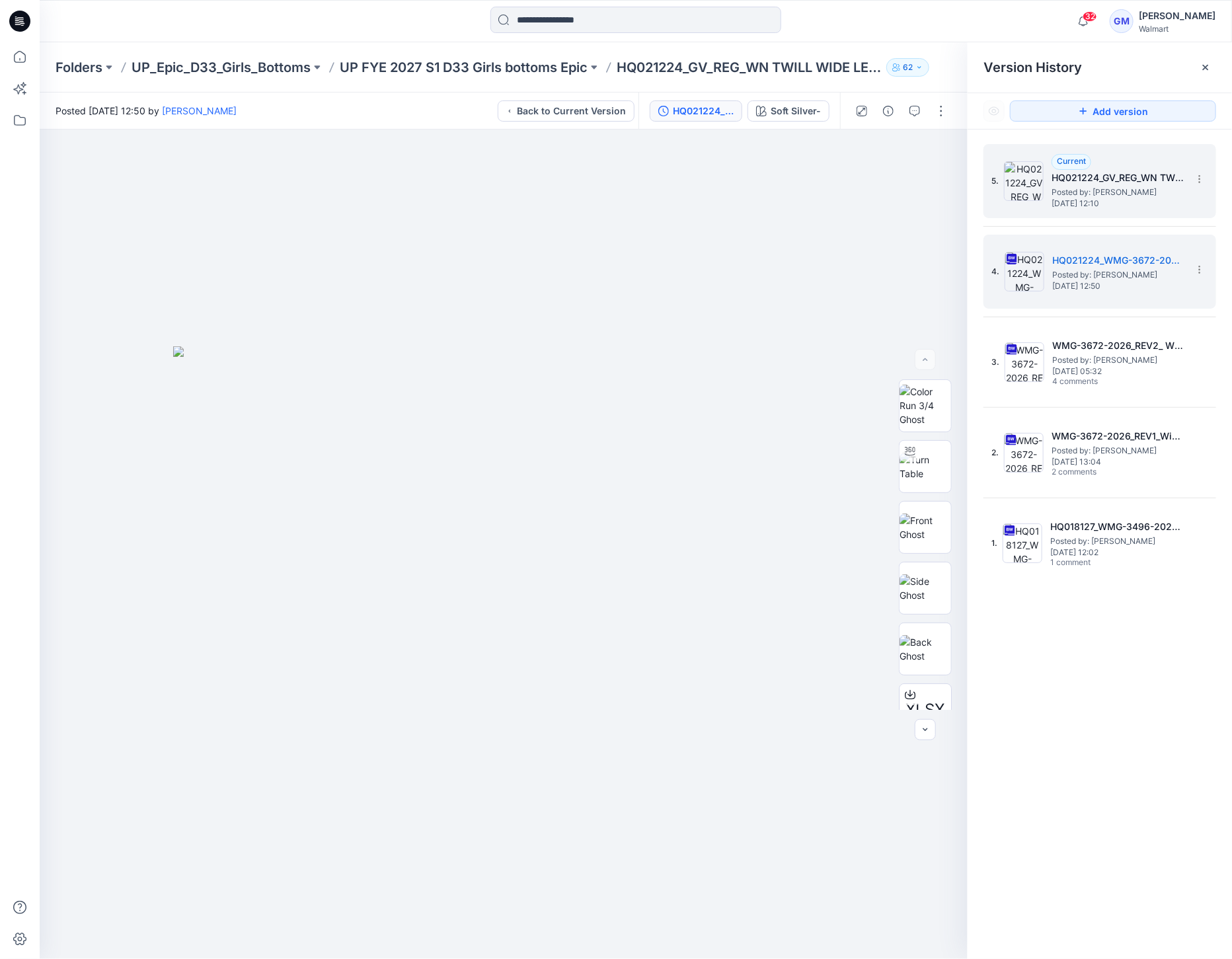
click at [1023, 177] on img at bounding box center [1024, 181] width 40 height 40
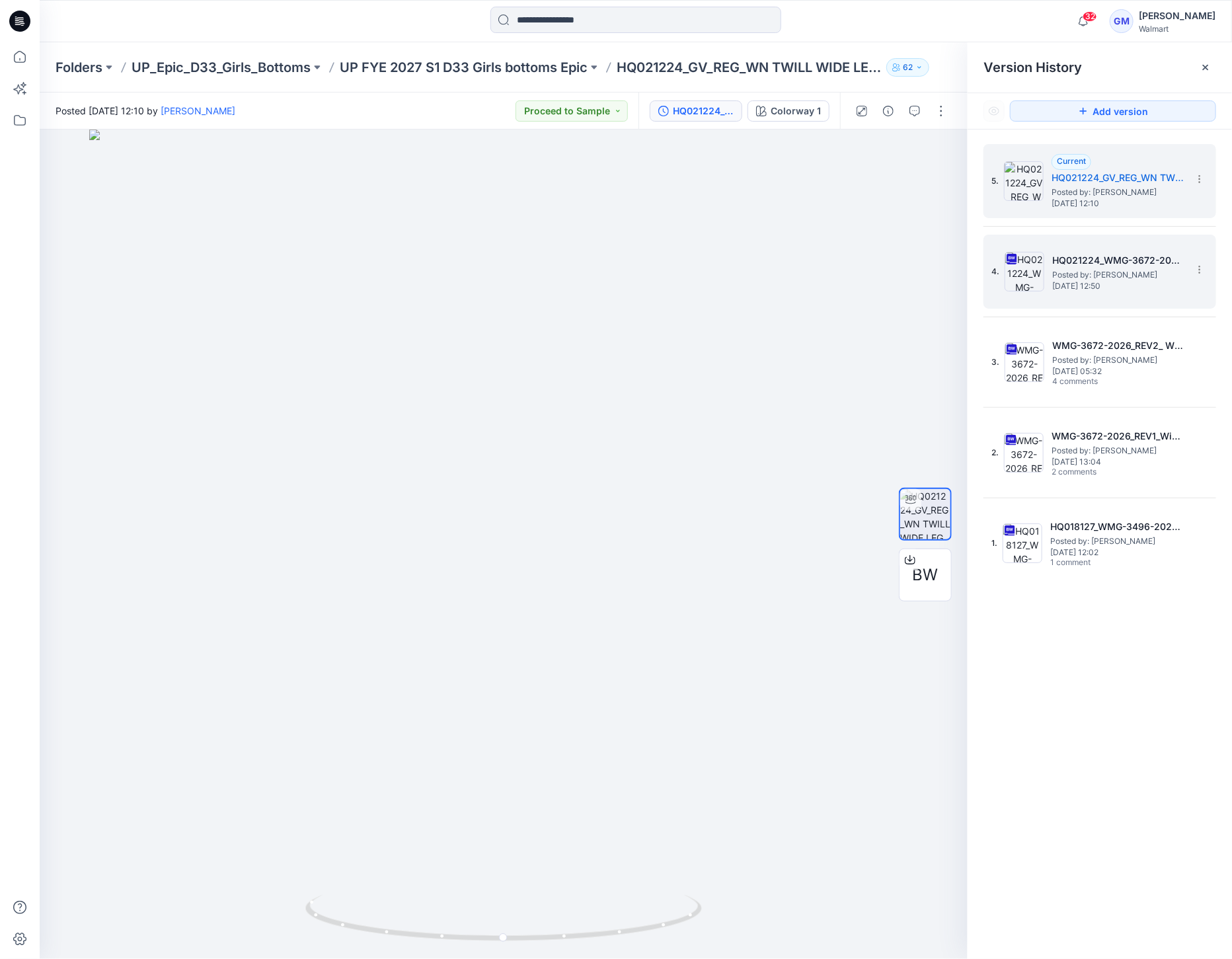
click at [1015, 301] on div "4. HQ021224_WMG-3672-2026_REV3_Wide Leg Pull On Posted by: Gayan Mahawithanalag…" at bounding box center [1090, 272] width 198 height 64
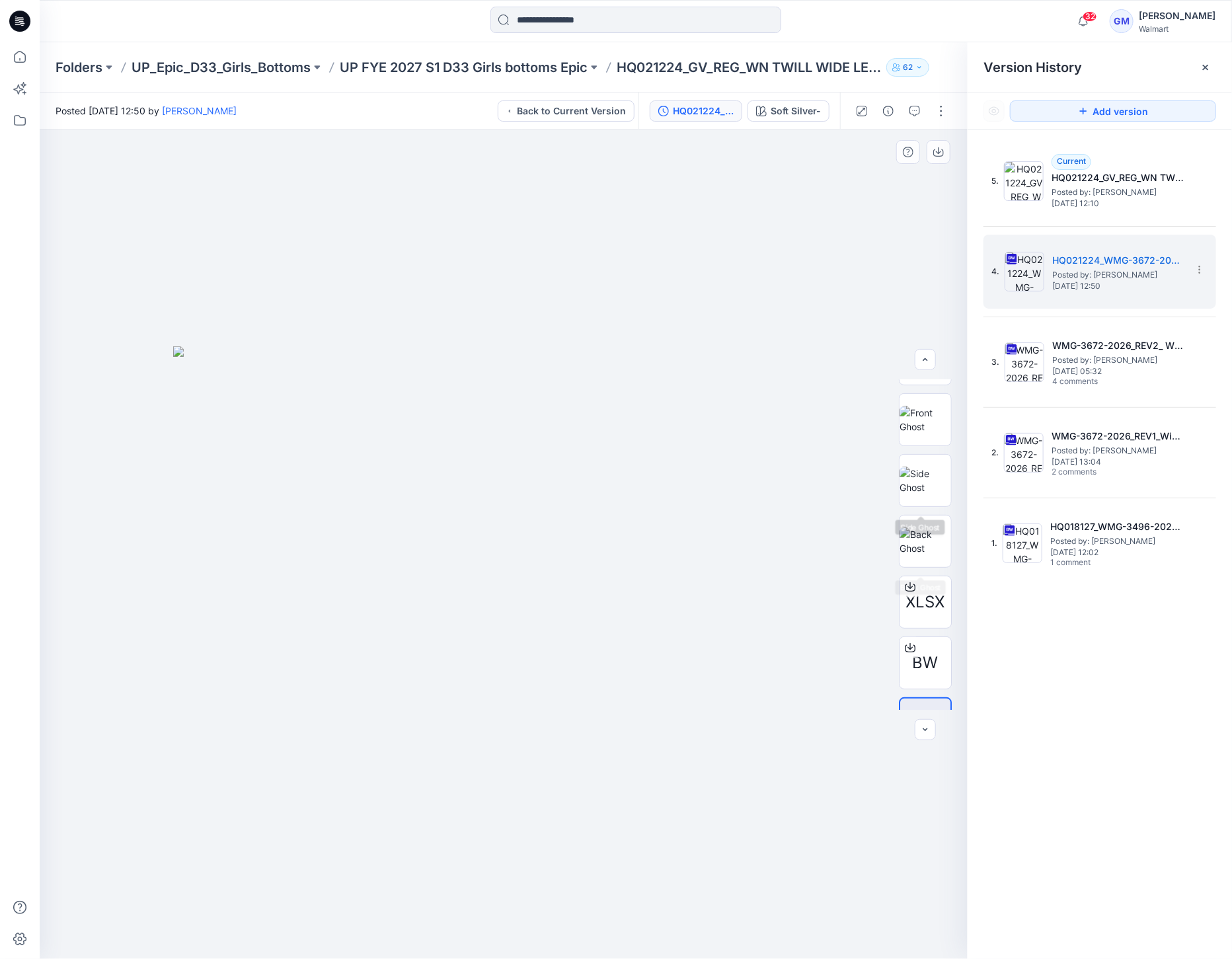
scroll to position [74, 0]
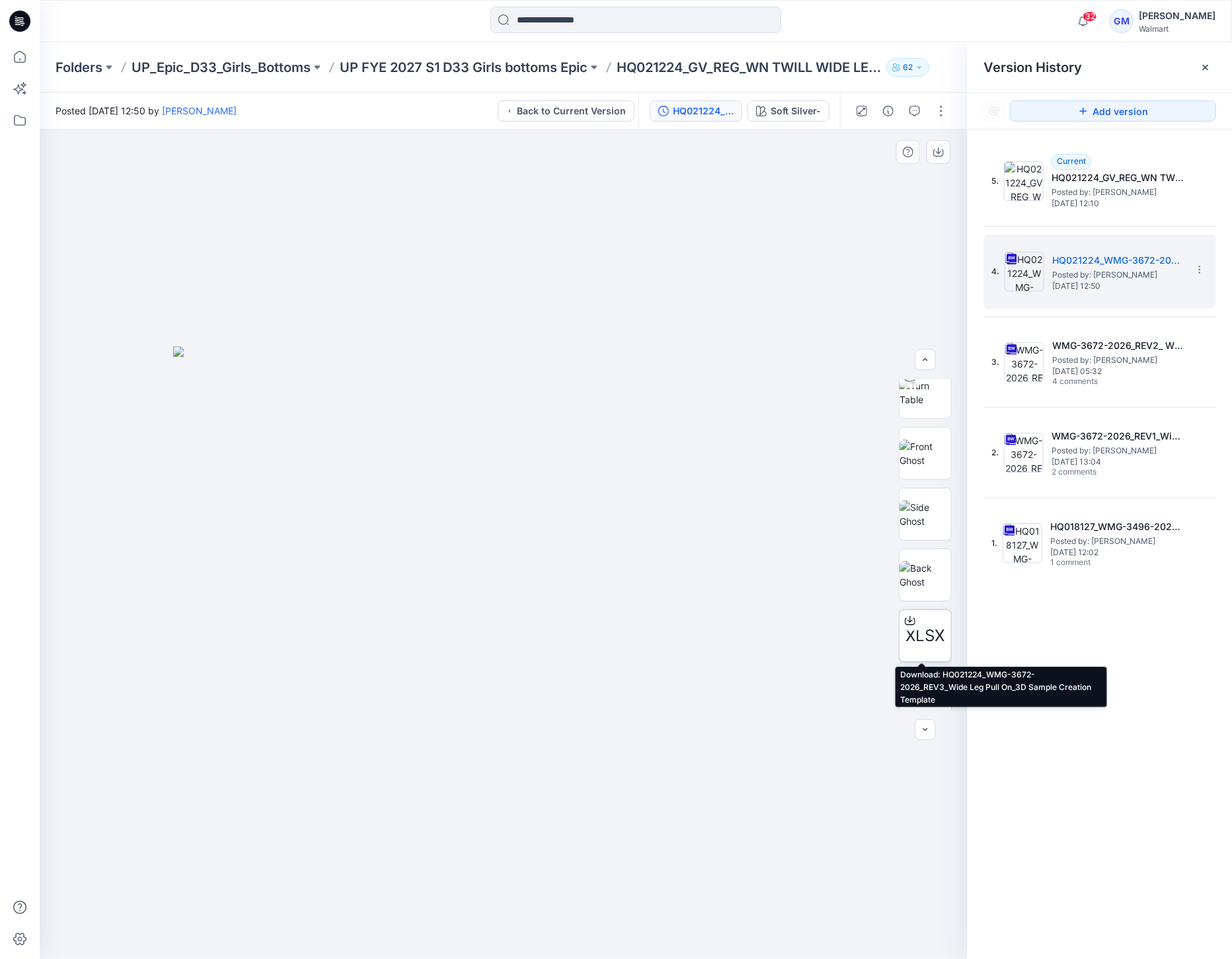
click at [907, 613] on div at bounding box center [910, 620] width 21 height 21
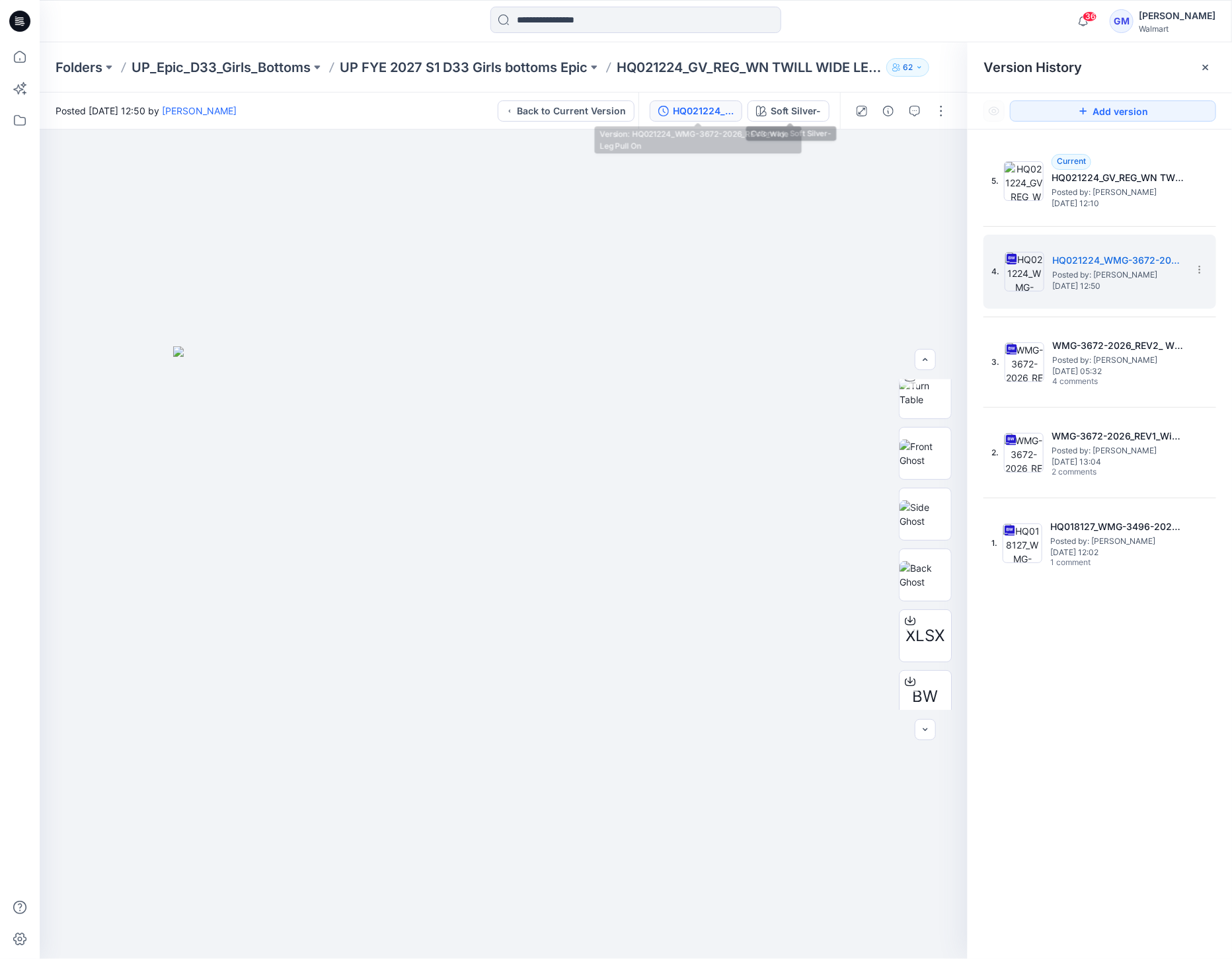
click at [711, 105] on div "HQ021224_WMG-3672-2026_REV3_Wide Leg Pull On" at bounding box center [703, 111] width 61 height 14
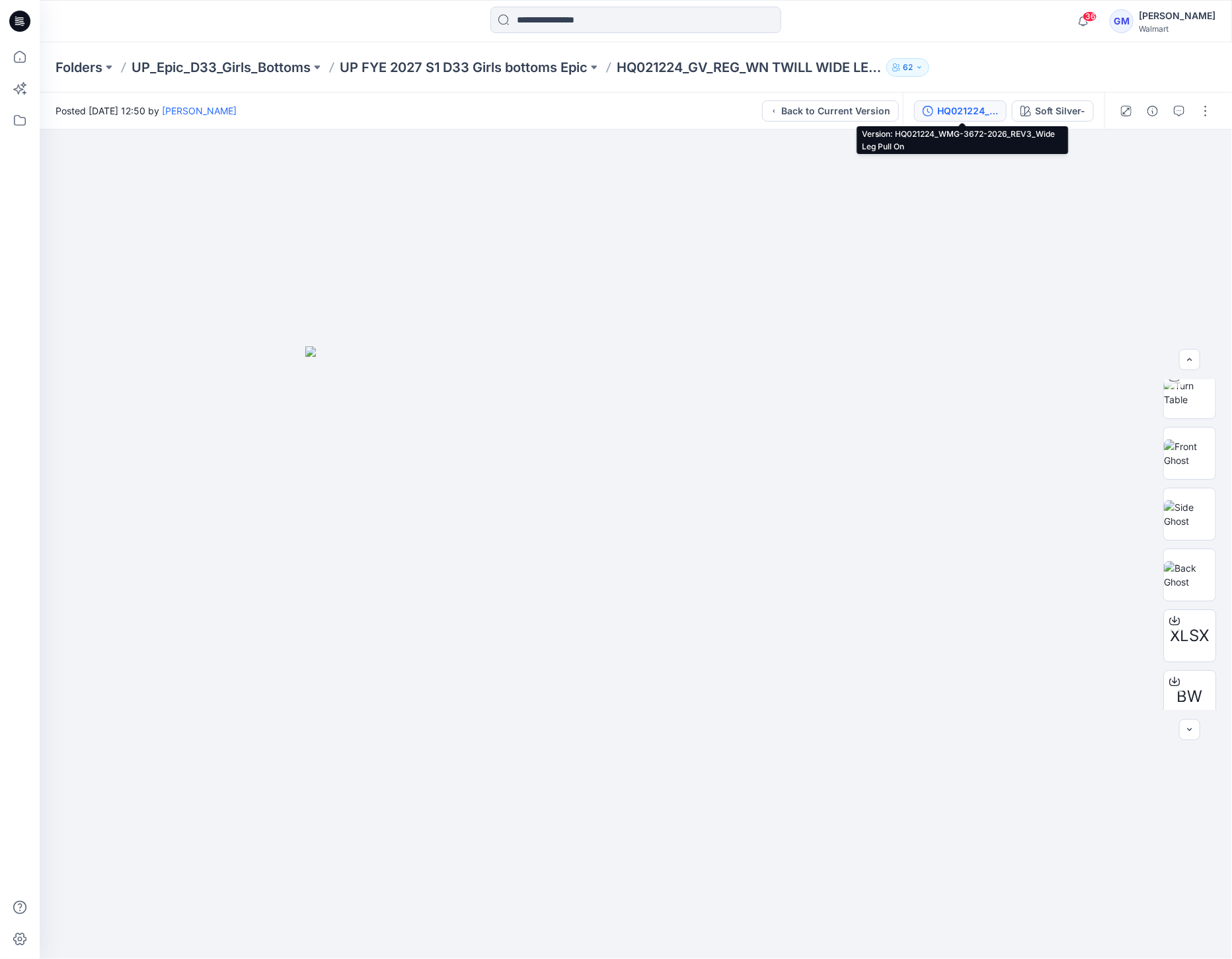
click at [974, 111] on div "HQ021224_WMG-3672-2026_REV3_Wide Leg Pull On" at bounding box center [967, 111] width 61 height 14
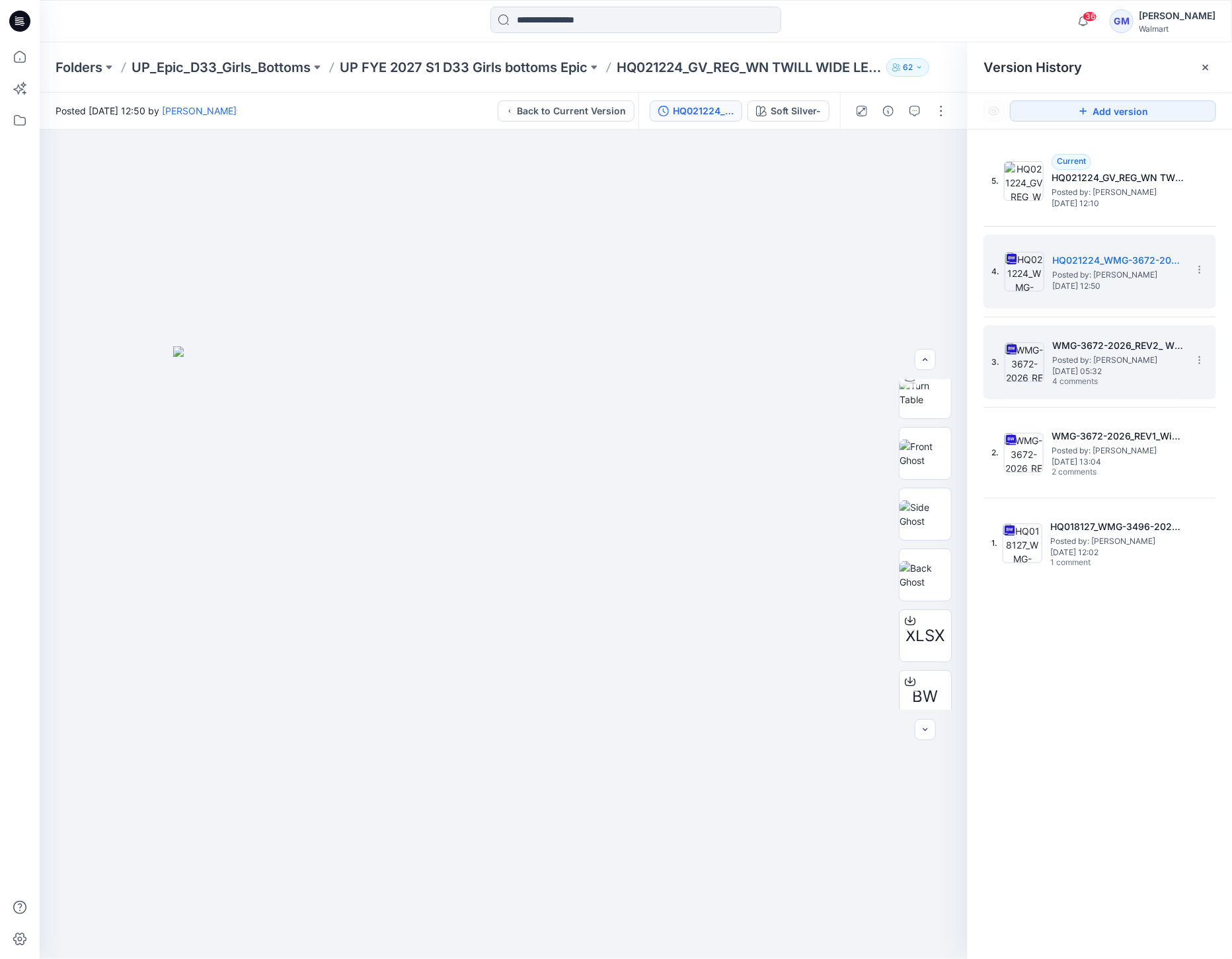
click at [1034, 366] on img at bounding box center [1025, 362] width 40 height 40
click at [1029, 276] on img at bounding box center [1025, 272] width 40 height 40
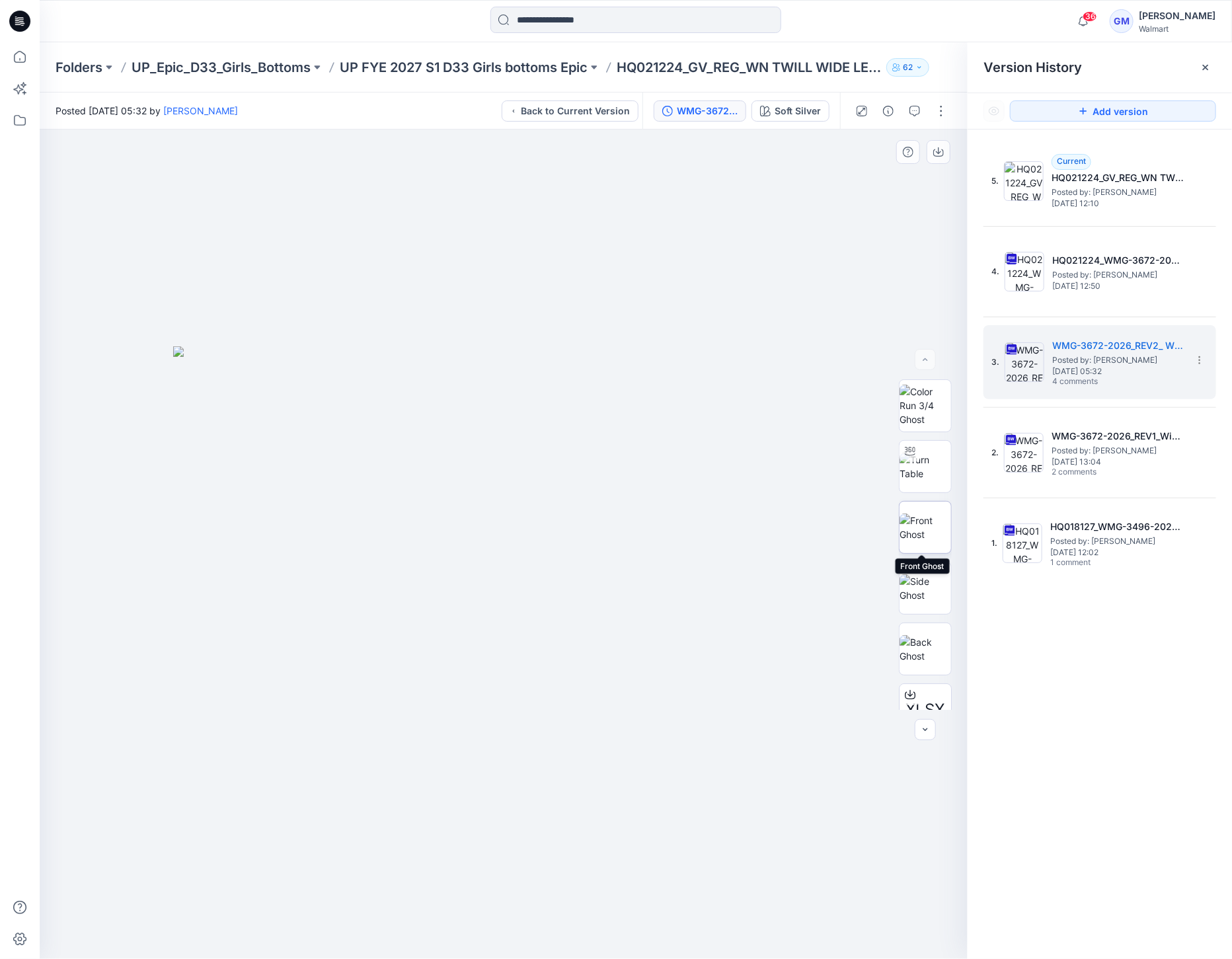
click at [923, 528] on img at bounding box center [925, 527] width 51 height 28
click at [783, 118] on button "Soft Silver" at bounding box center [791, 111] width 78 height 21
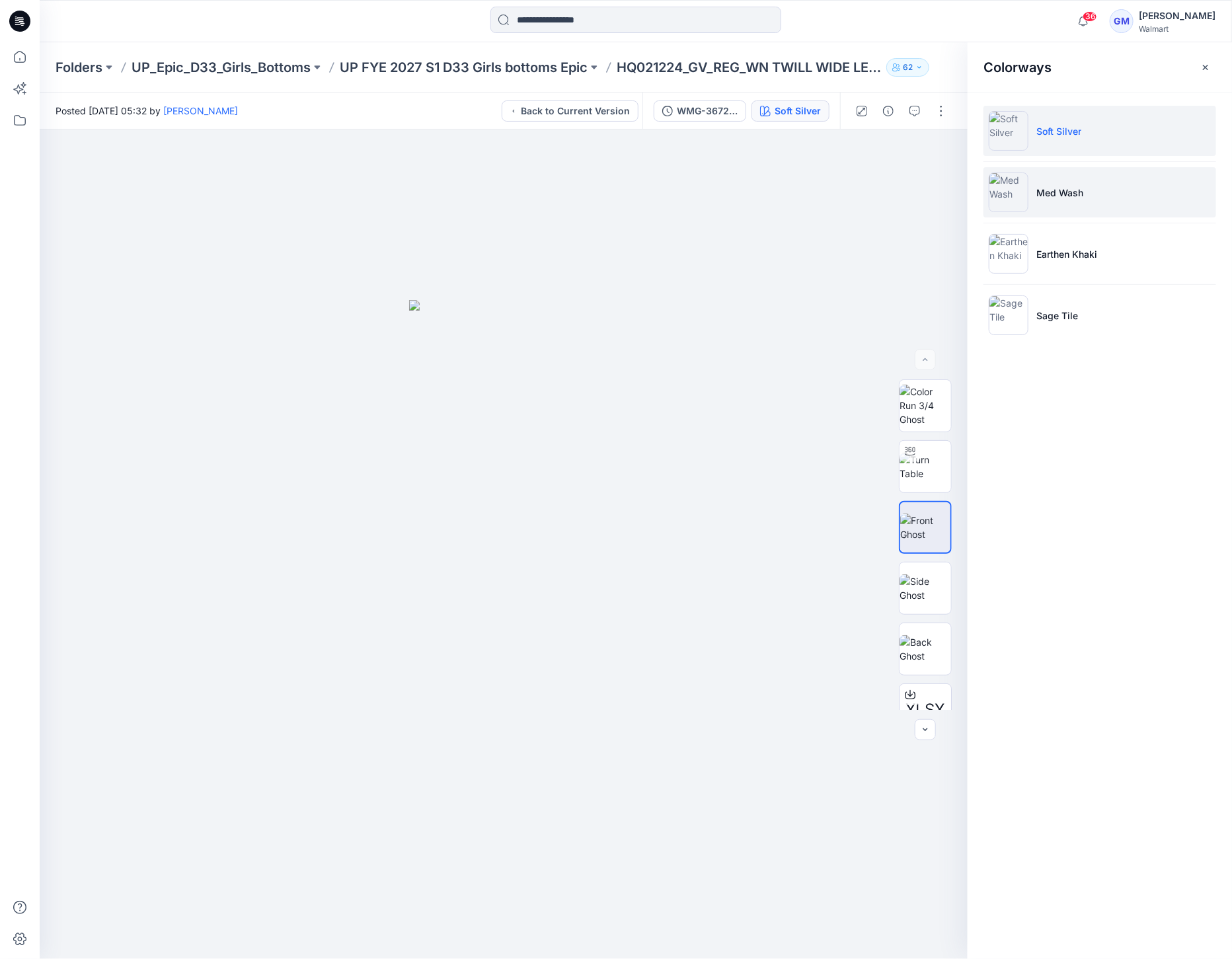
click at [1064, 199] on p "Med Wash" at bounding box center [1060, 192] width 47 height 14
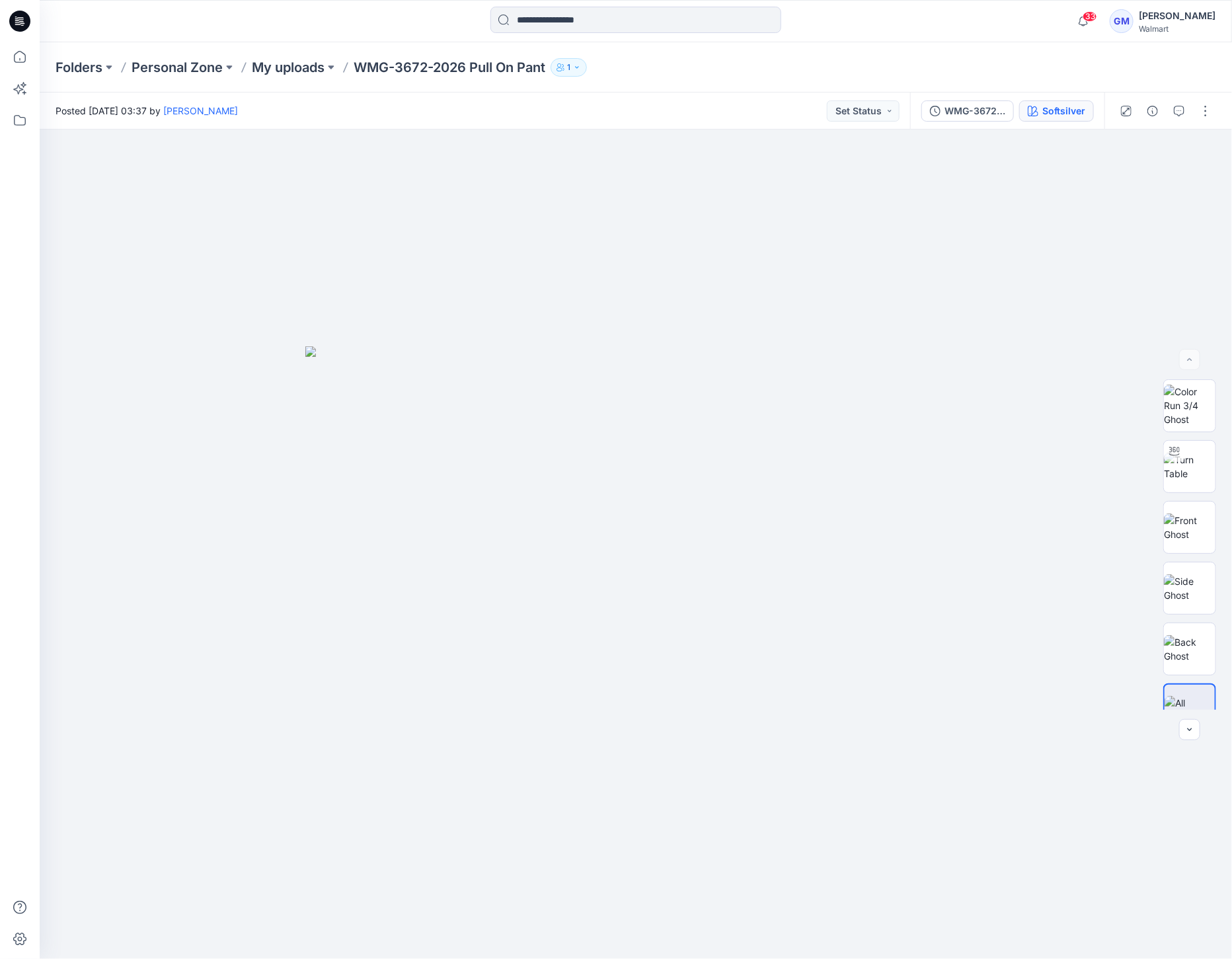
drag, startPoint x: 1036, startPoint y: 136, endPoint x: 1072, endPoint y: 108, distance: 45.6
click at [1038, 134] on div at bounding box center [636, 544] width 1192 height 830
click at [1073, 108] on div "Softsilver" at bounding box center [1064, 111] width 43 height 14
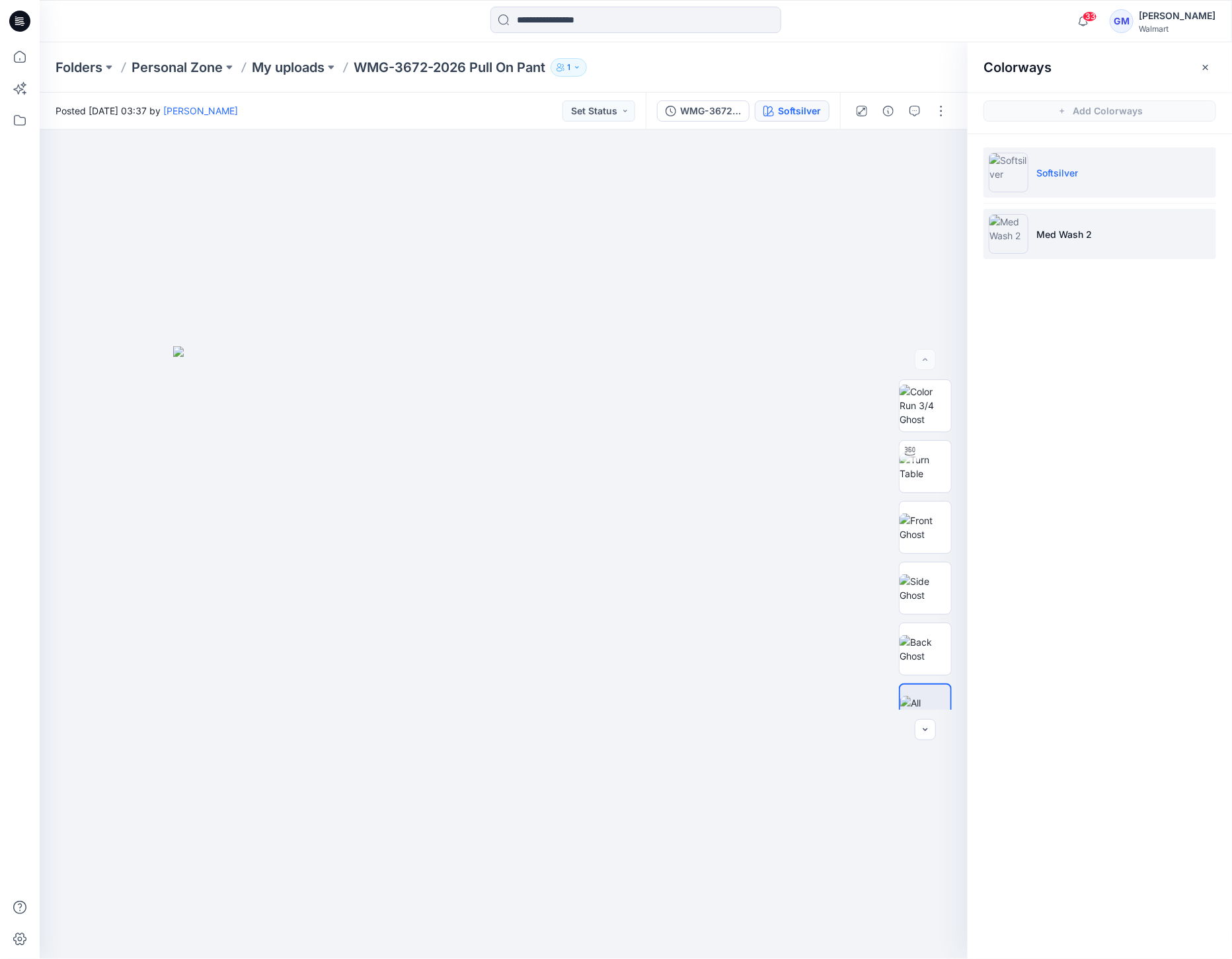
click at [1041, 228] on p "Med Wash 2" at bounding box center [1064, 234] width 55 height 14
click at [1011, 239] on img at bounding box center [1009, 234] width 40 height 40
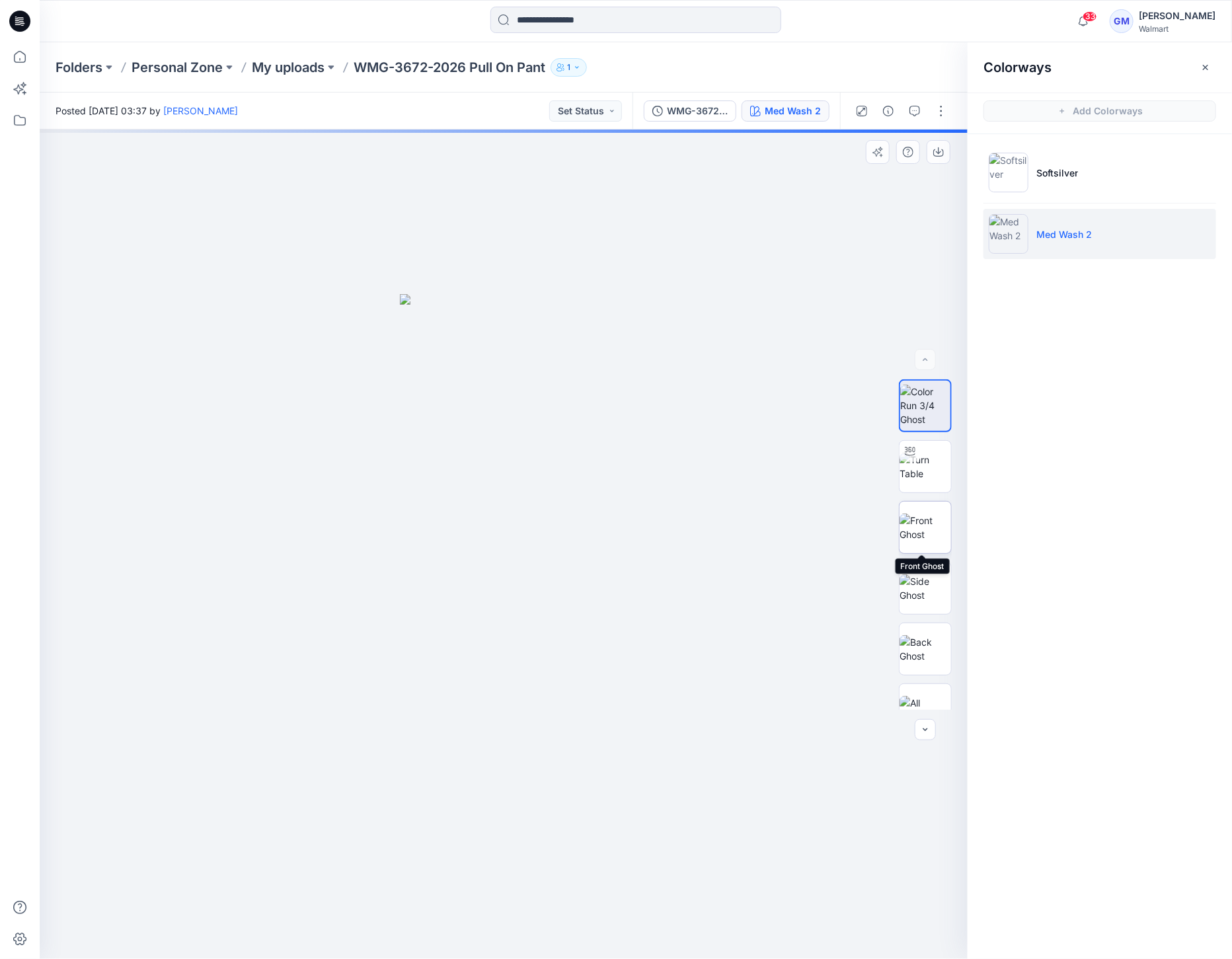
click at [921, 522] on img at bounding box center [925, 527] width 51 height 28
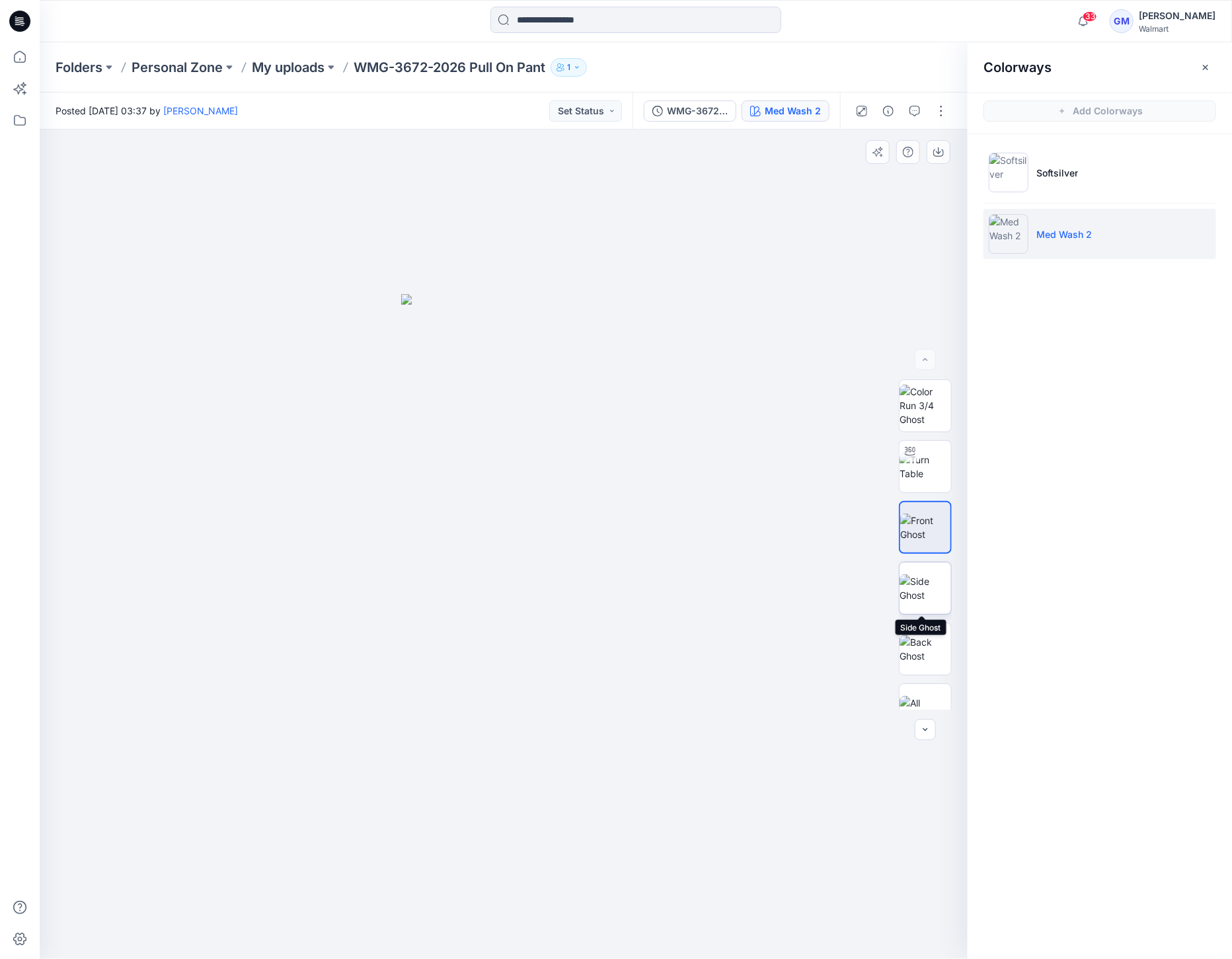
click at [932, 596] on img at bounding box center [925, 588] width 51 height 28
click at [925, 650] on img at bounding box center [925, 649] width 51 height 28
click at [921, 685] on div at bounding box center [925, 709] width 53 height 53
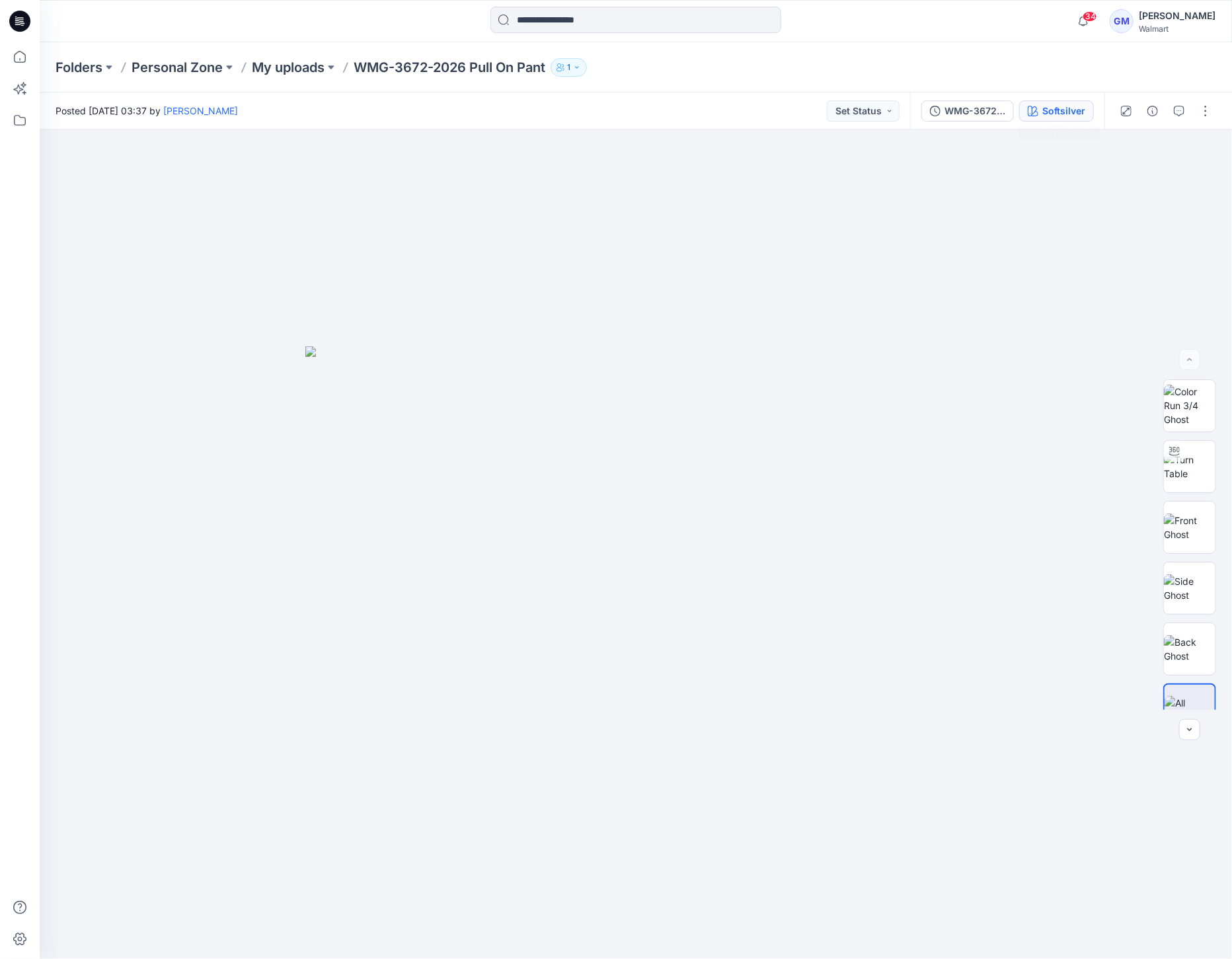
click at [1047, 101] on div "WMG-3672-2026 Pull On Pant_Softsilver Softsilver" at bounding box center [1008, 111] width 194 height 37
click at [1047, 106] on div "Softsilver" at bounding box center [1064, 111] width 43 height 14
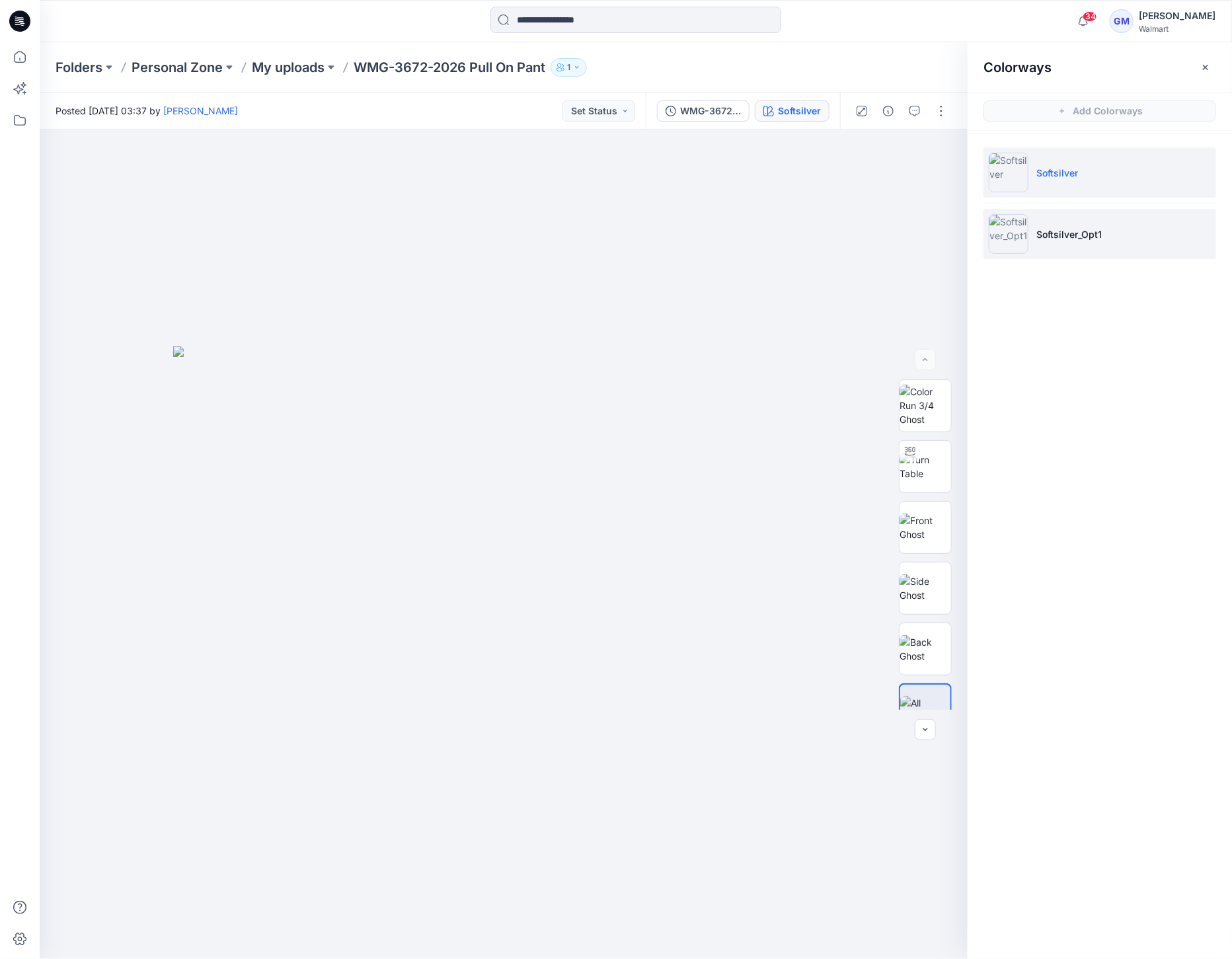
click at [989, 233] on img at bounding box center [1009, 234] width 40 height 40
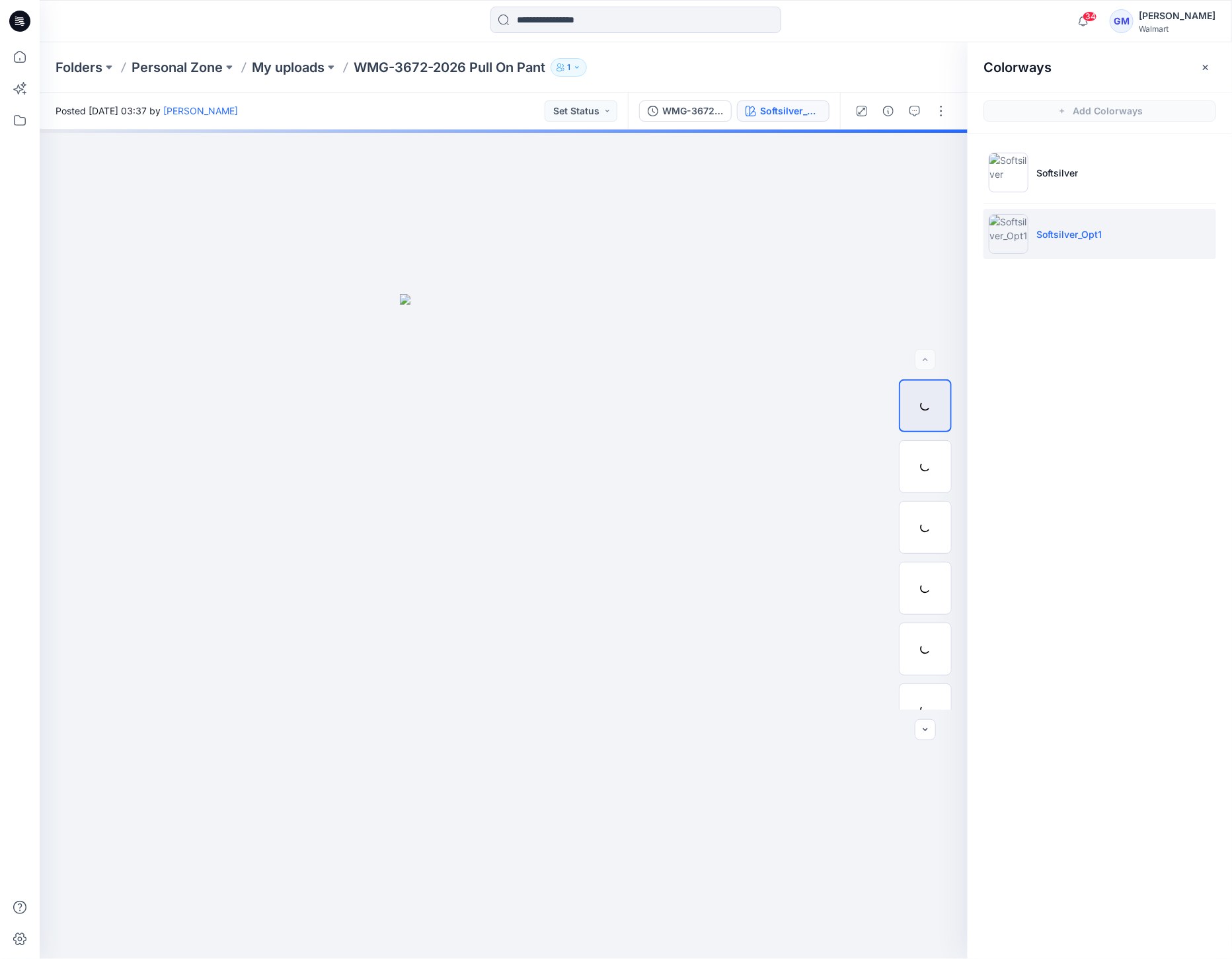
click at [1005, 235] on img at bounding box center [1009, 234] width 40 height 40
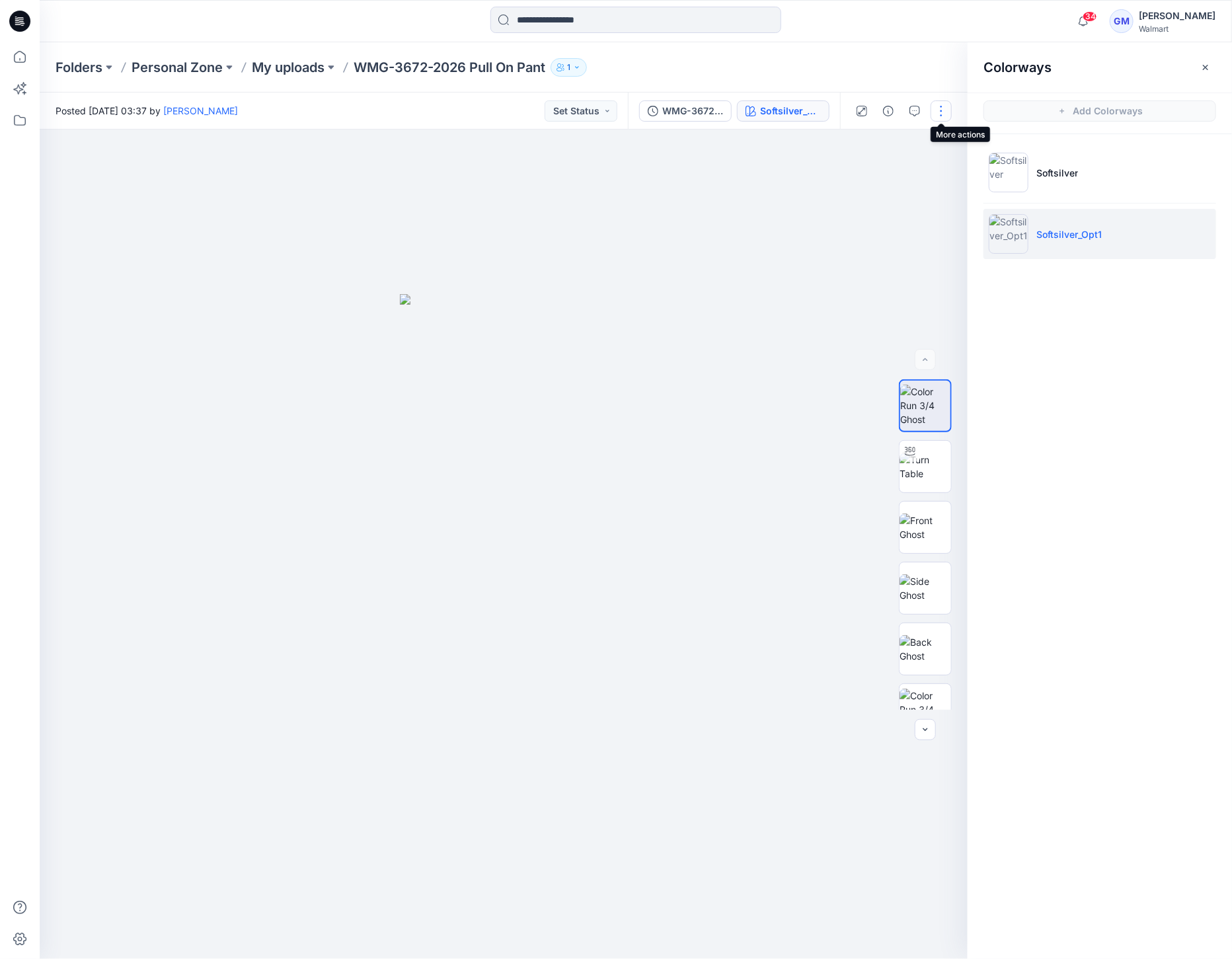
click at [942, 106] on button "button" at bounding box center [941, 111] width 21 height 21
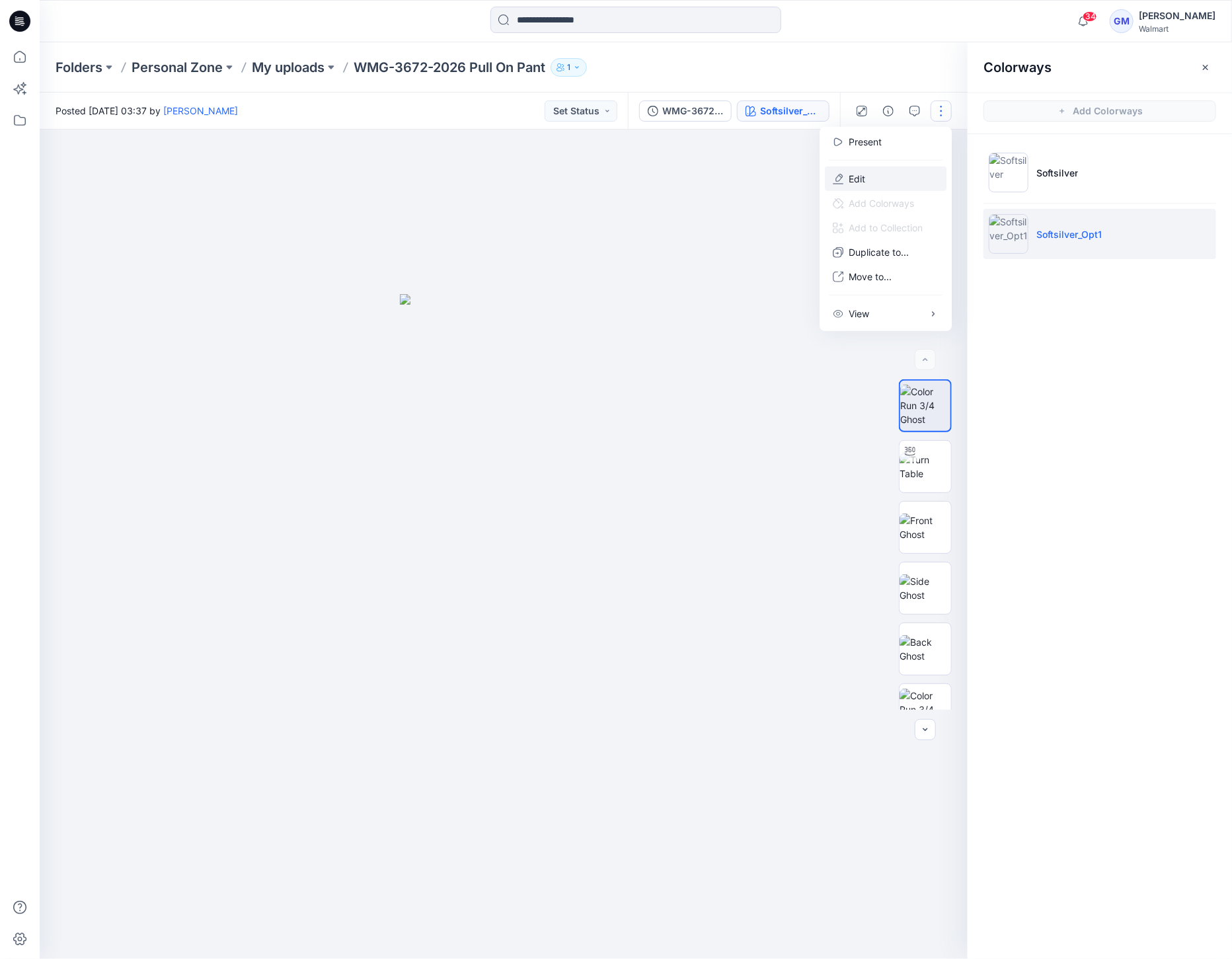
click at [877, 170] on button "Edit" at bounding box center [886, 179] width 122 height 25
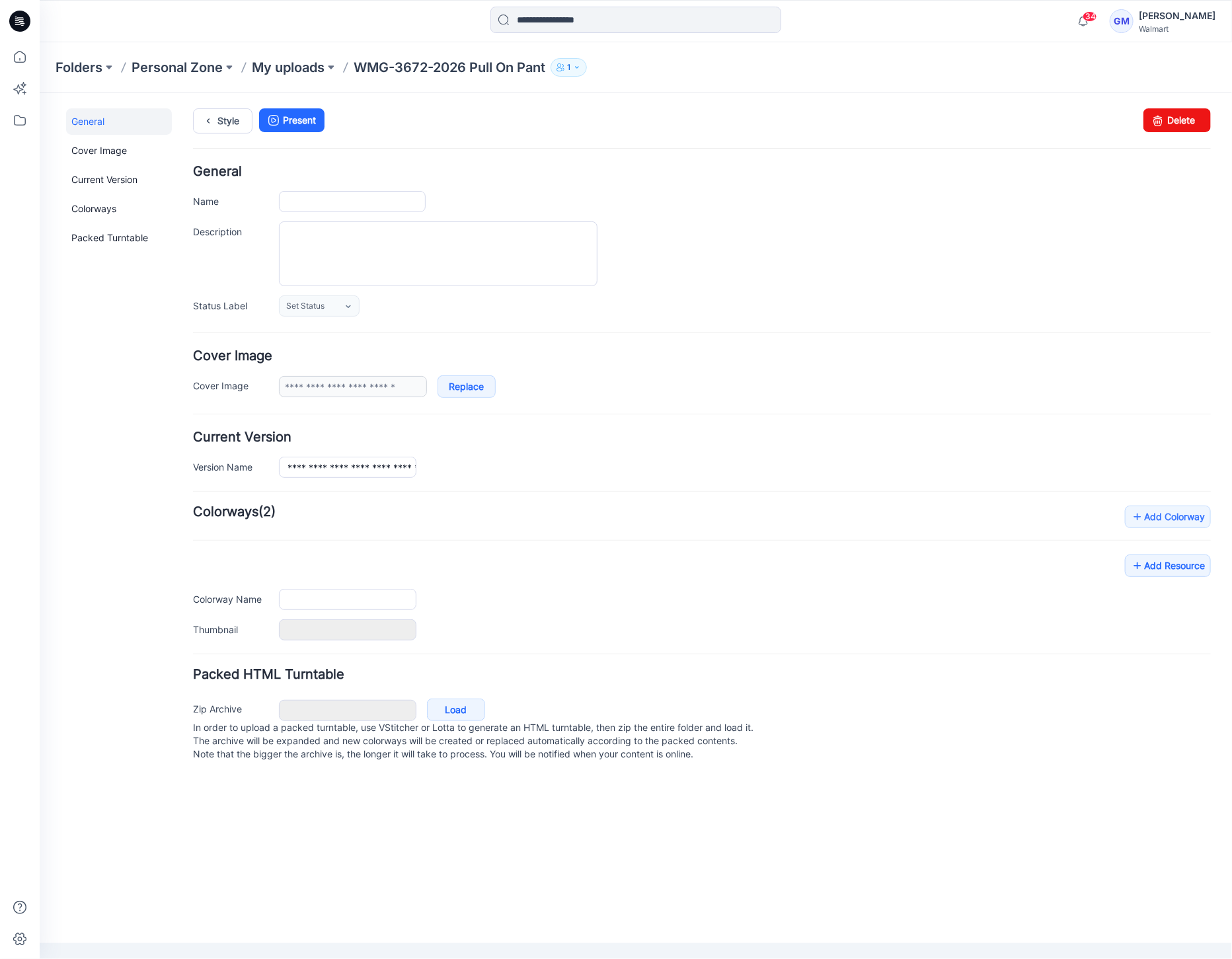
type input "**********"
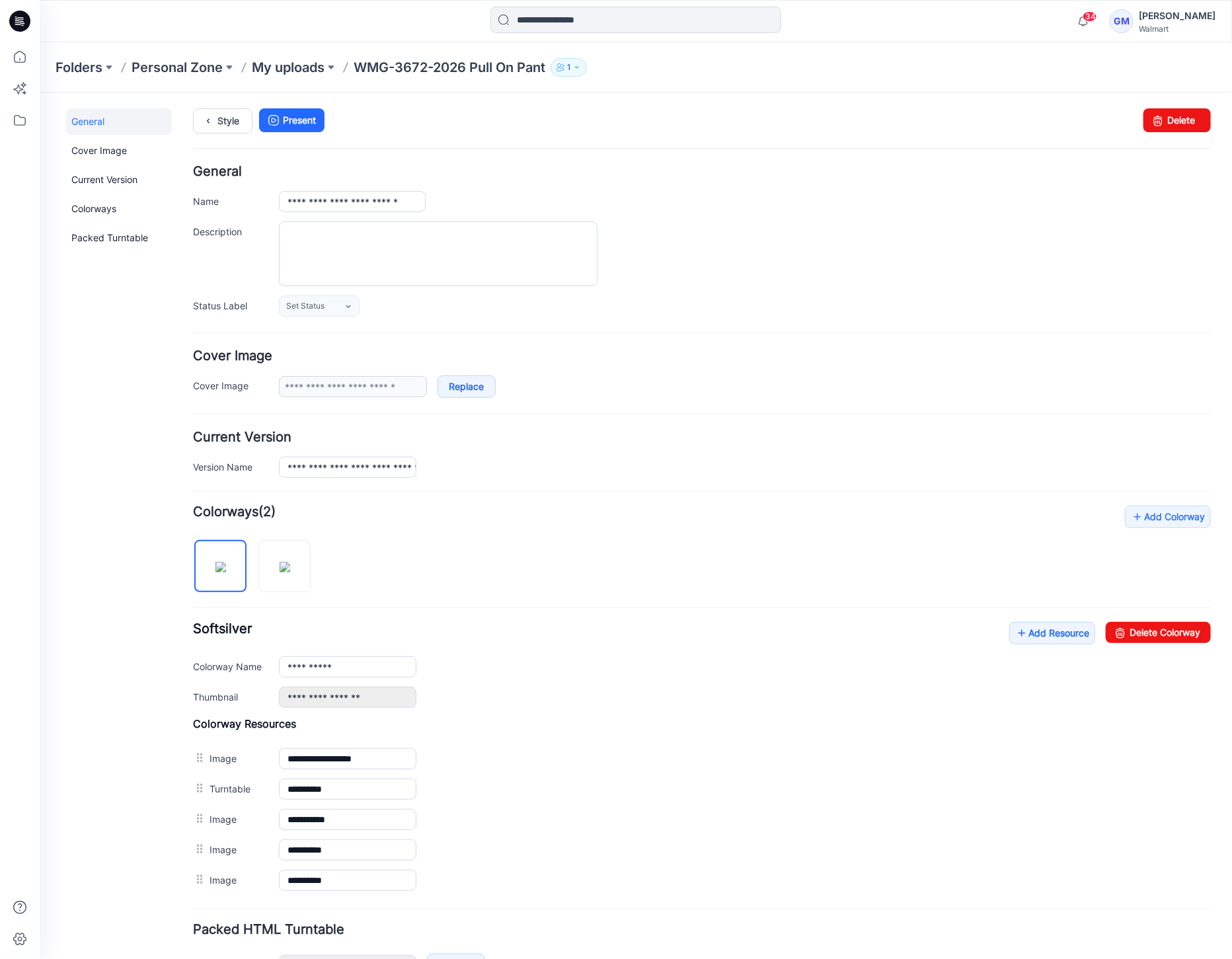
scroll to position [83, 0]
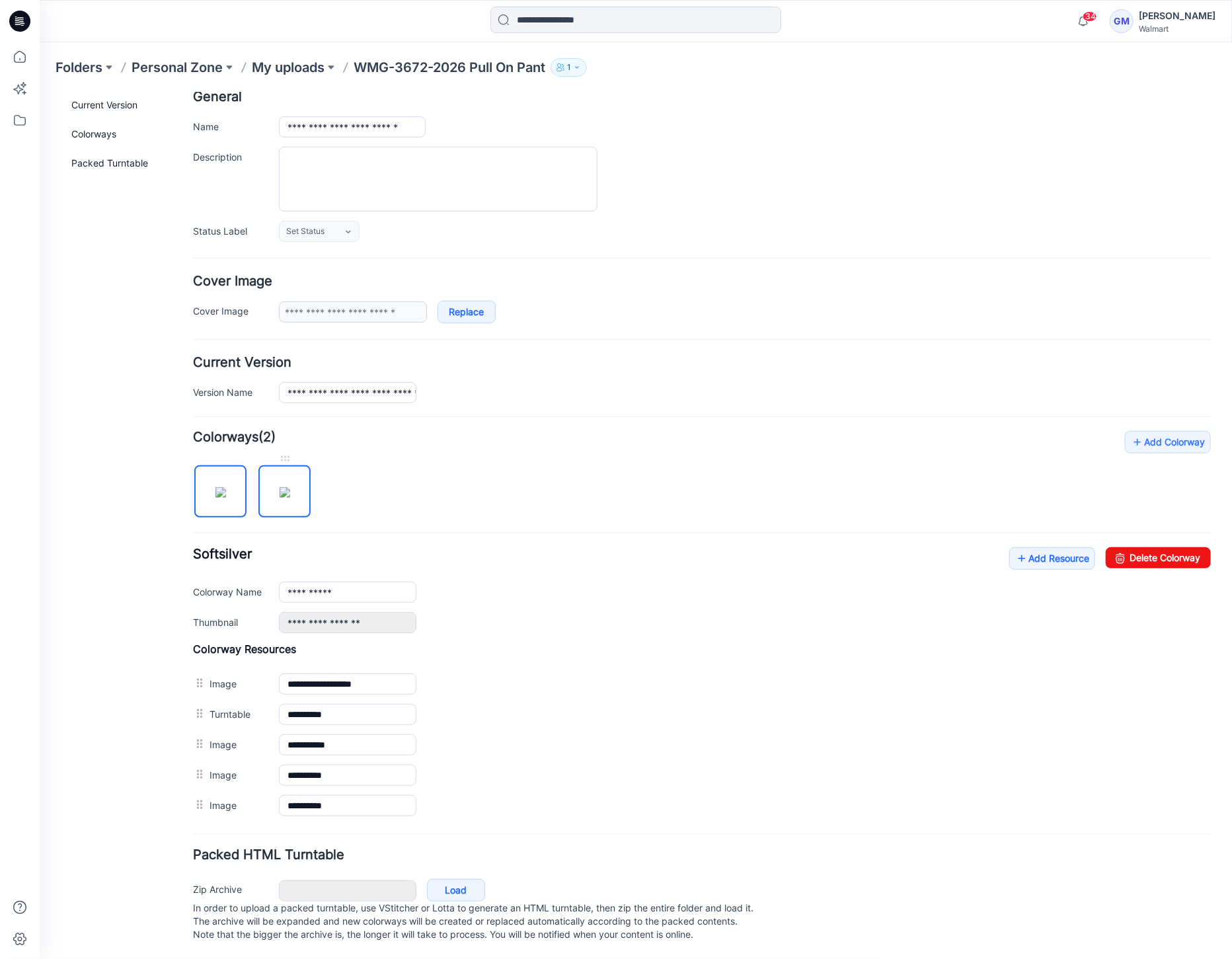
click at [279, 496] on img at bounding box center [283, 491] width 10 height 10
type input "**********"
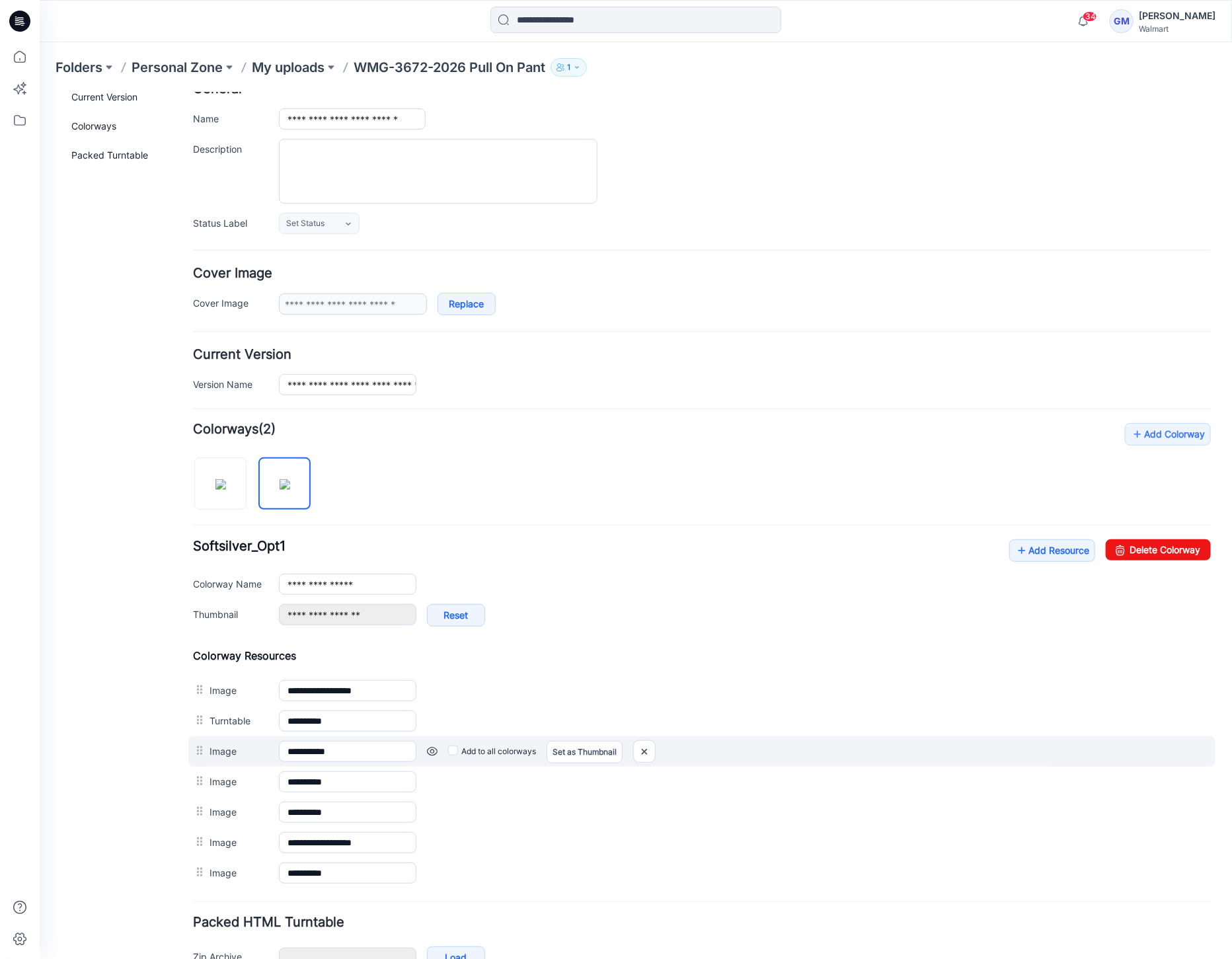
click at [424, 746] on div "Add to all colorways Set as Thumbnail Unset as Thumbnail" at bounding box center [812, 750] width 795 height 21
click at [432, 747] on link at bounding box center [431, 750] width 10 height 10
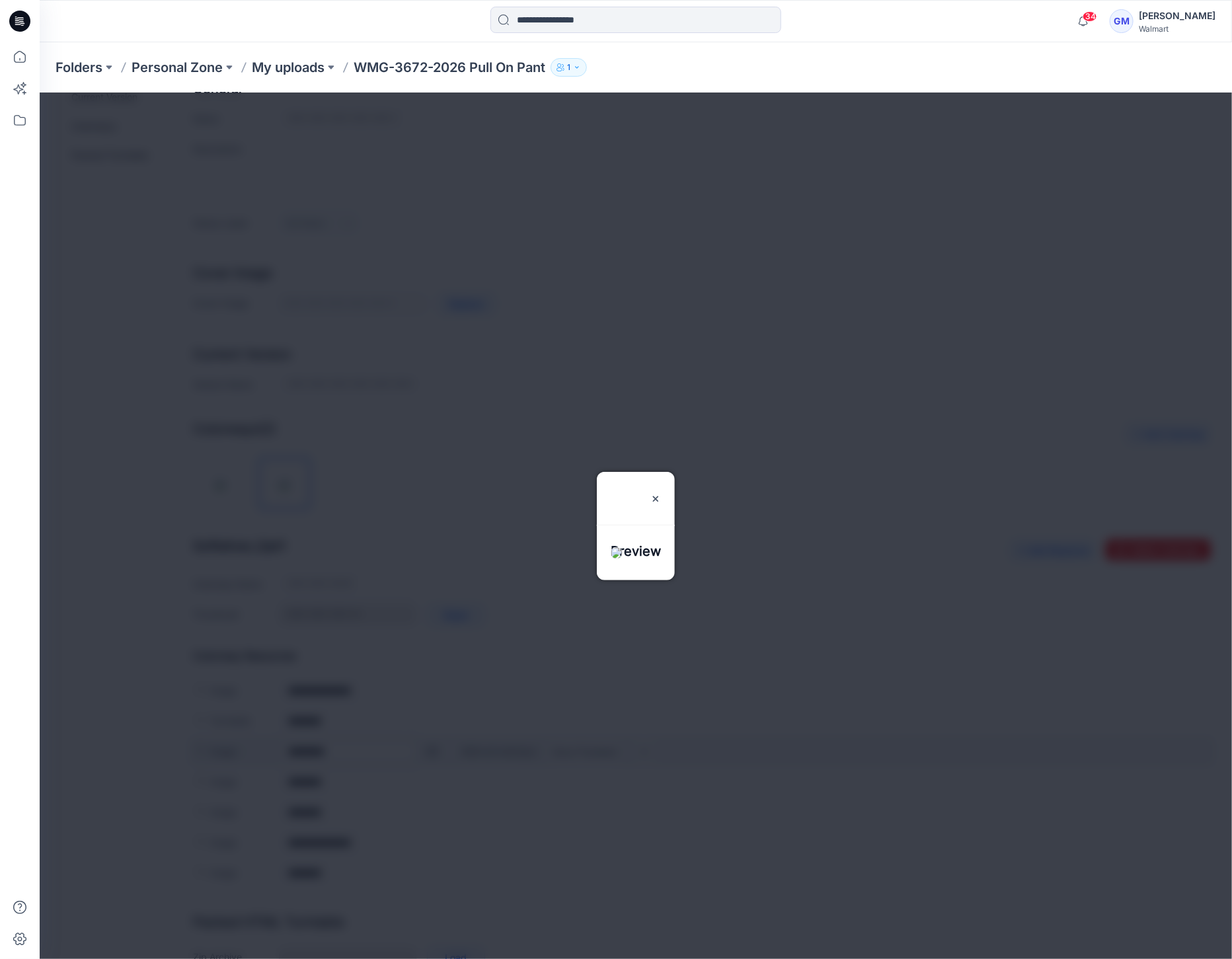
click at [432, 747] on div at bounding box center [635, 525] width 1192 height 867
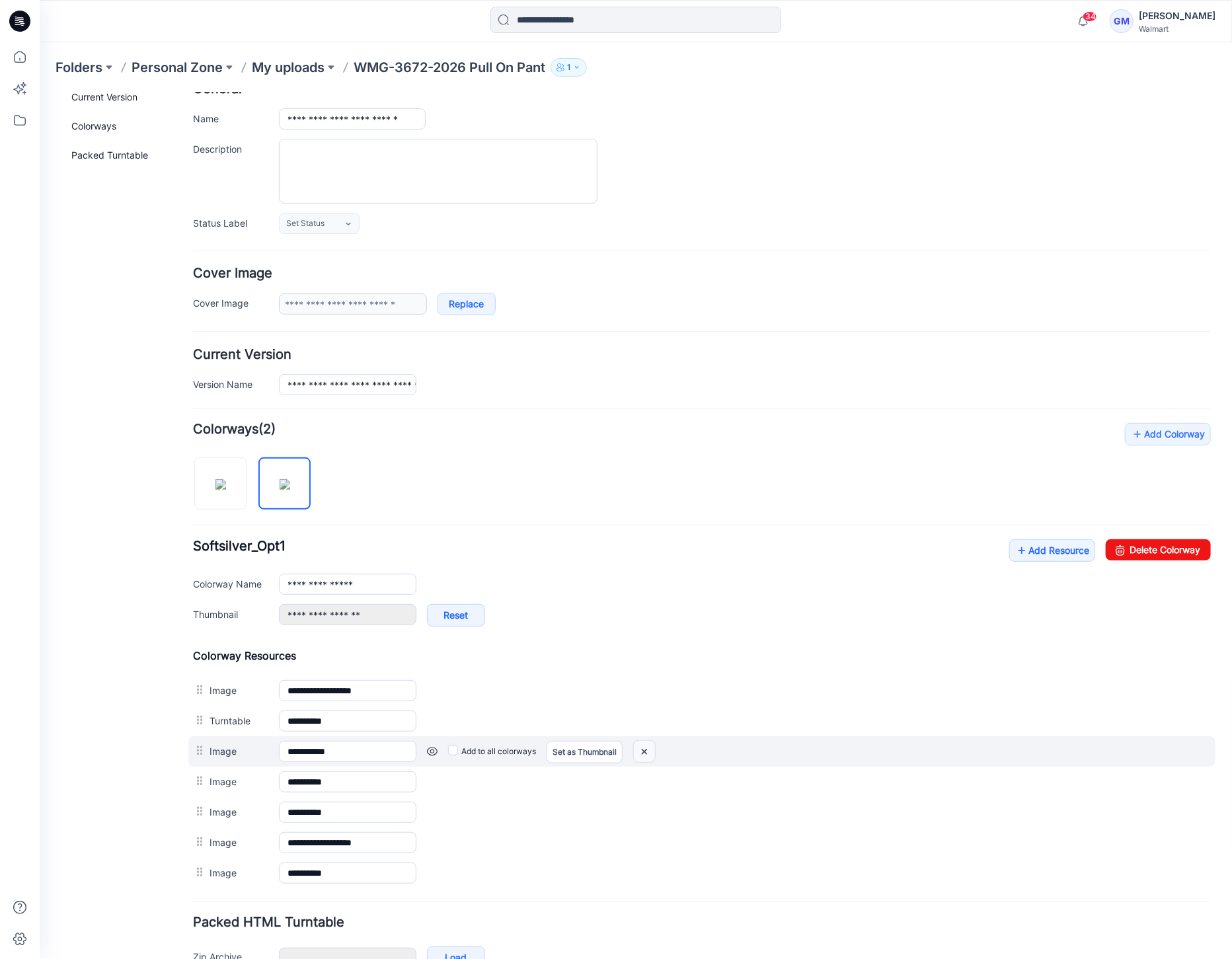
click at [639, 746] on img at bounding box center [643, 751] width 21 height 22
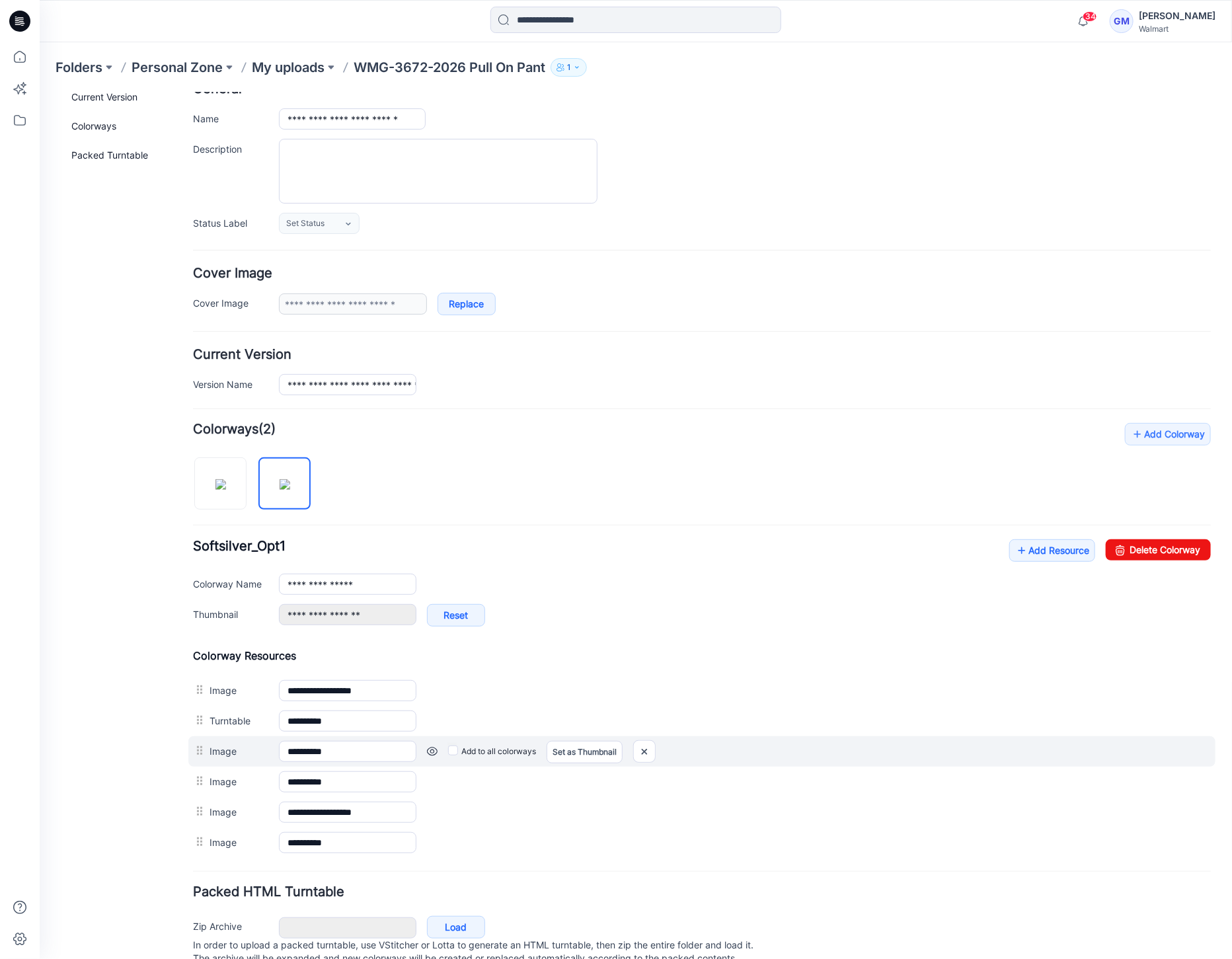
click at [432, 750] on link at bounding box center [431, 750] width 10 height 10
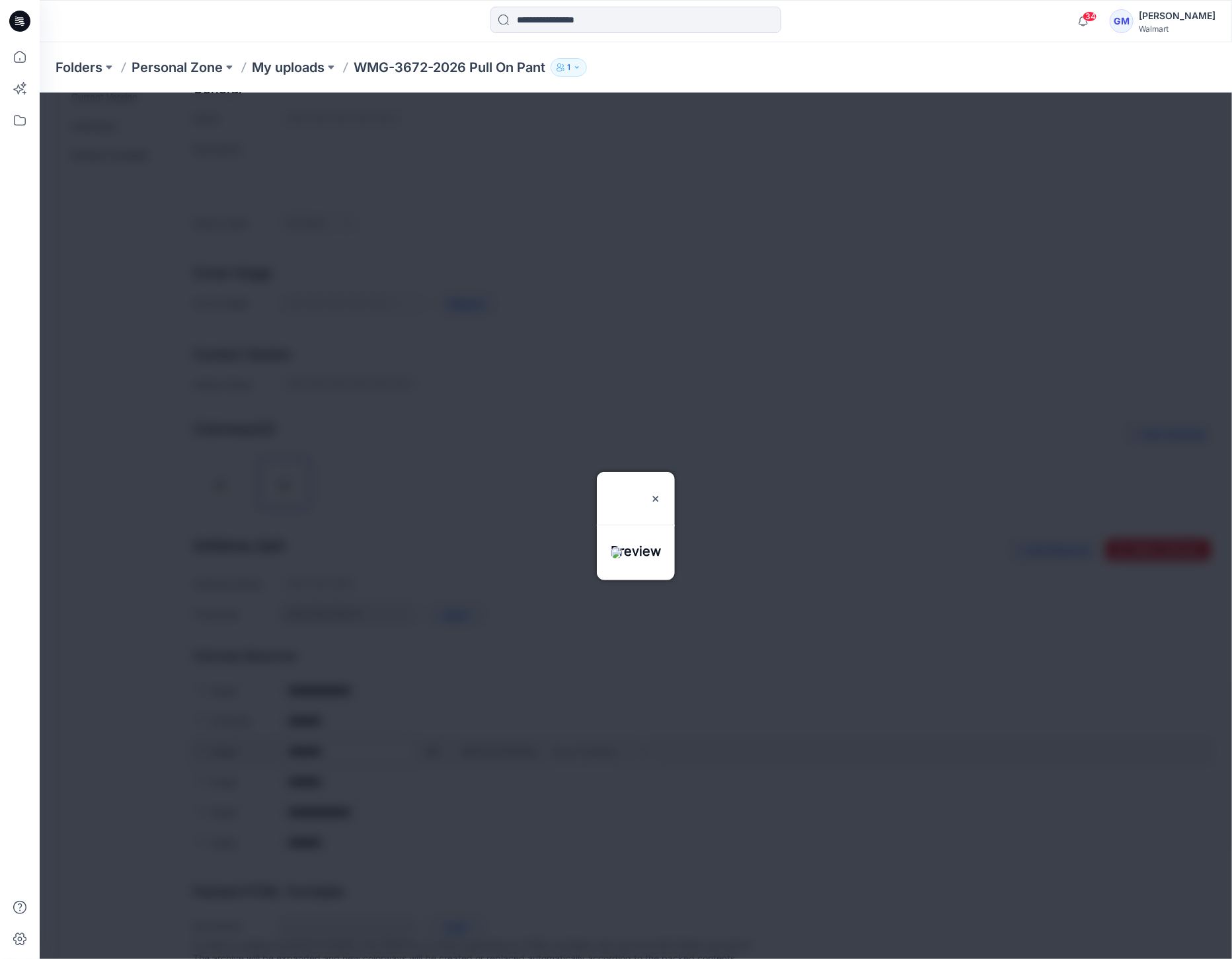
click at [432, 750] on div at bounding box center [635, 525] width 1192 height 867
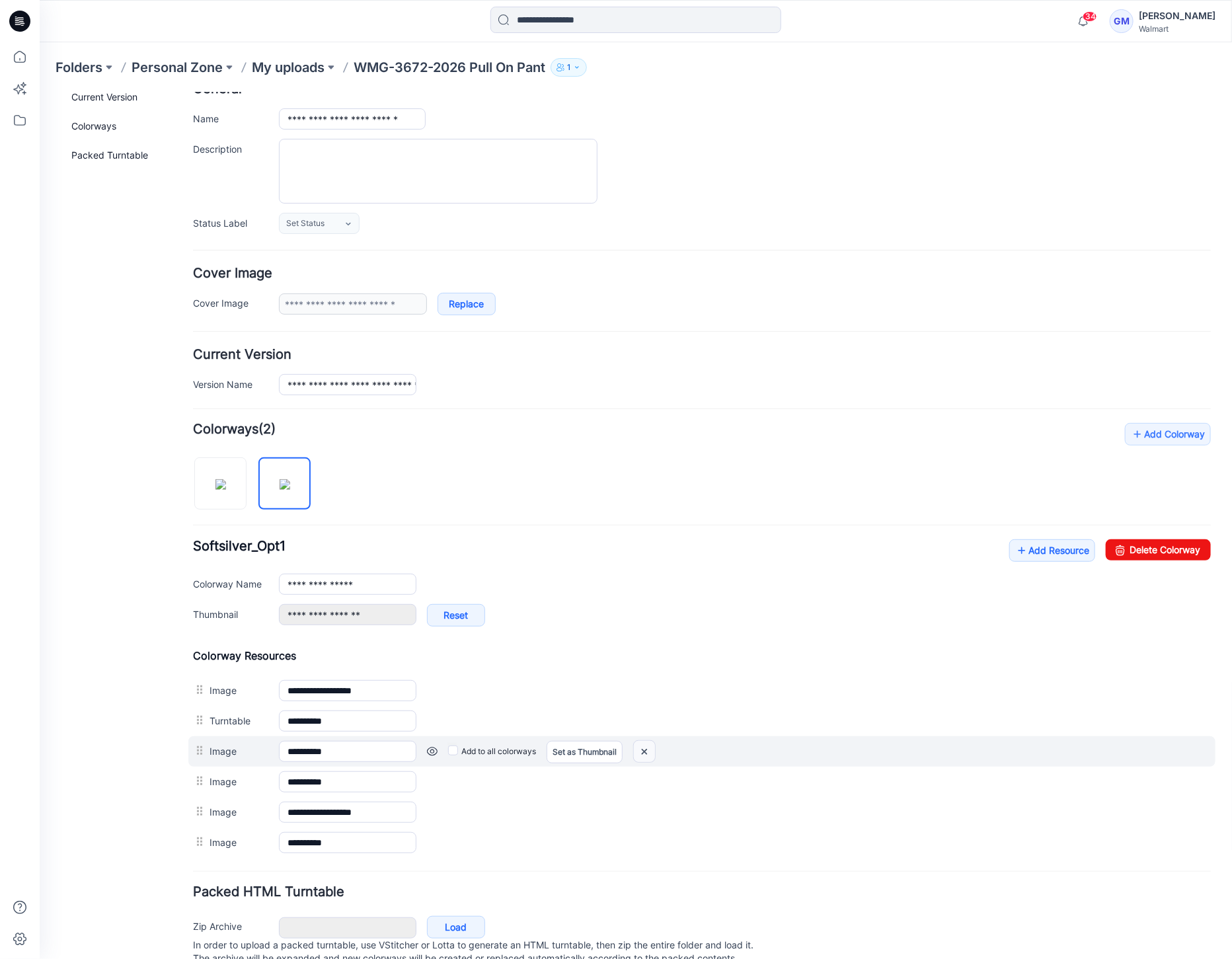
drag, startPoint x: 652, startPoint y: 745, endPoint x: 736, endPoint y: 160, distance: 591.0
click at [652, 745] on img at bounding box center [643, 751] width 21 height 22
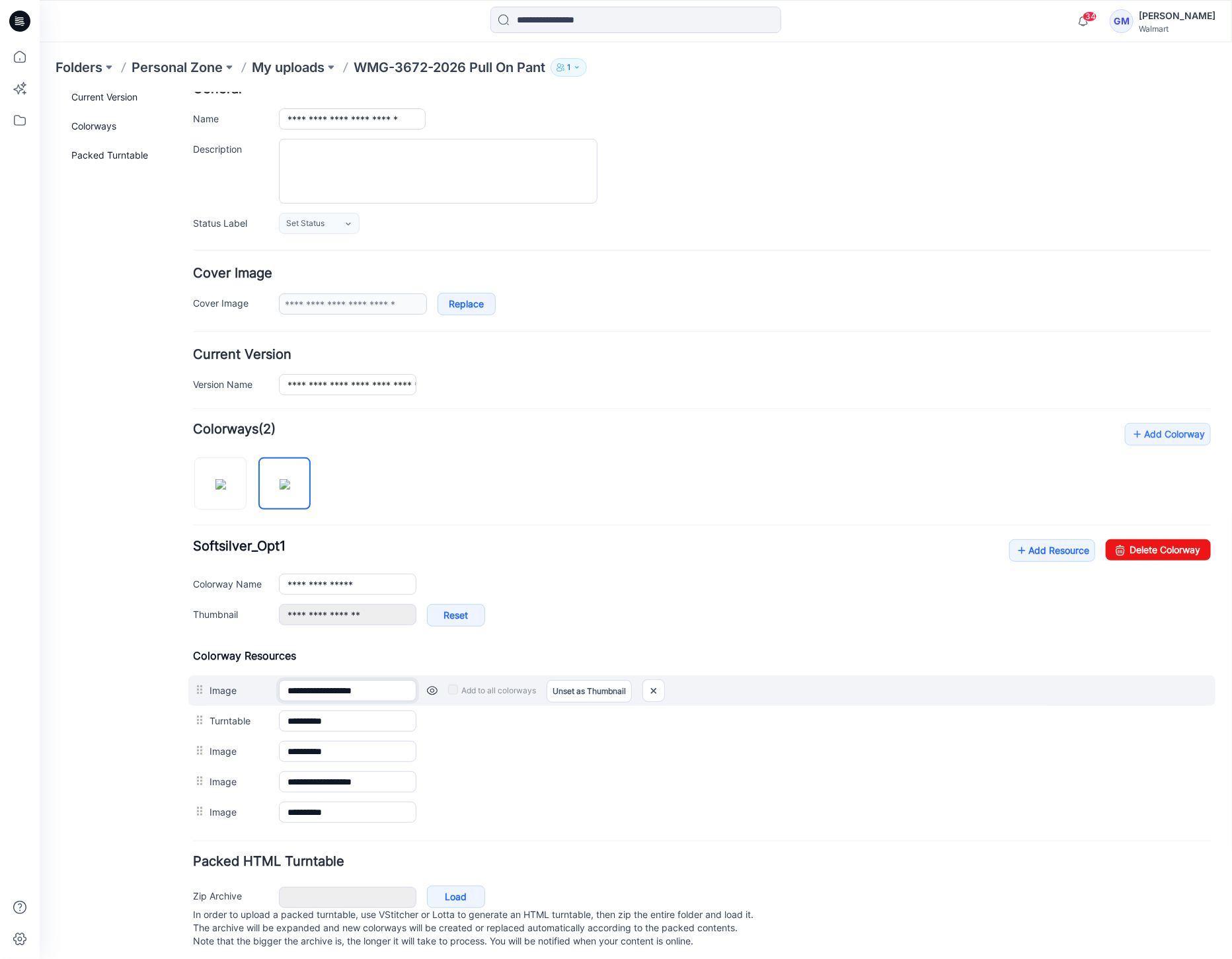
drag, startPoint x: 335, startPoint y: 687, endPoint x: 391, endPoint y: 687, distance: 56.0
click at [391, 687] on input "**********" at bounding box center [347, 690] width 138 height 21
click at [432, 685] on link at bounding box center [431, 689] width 10 height 10
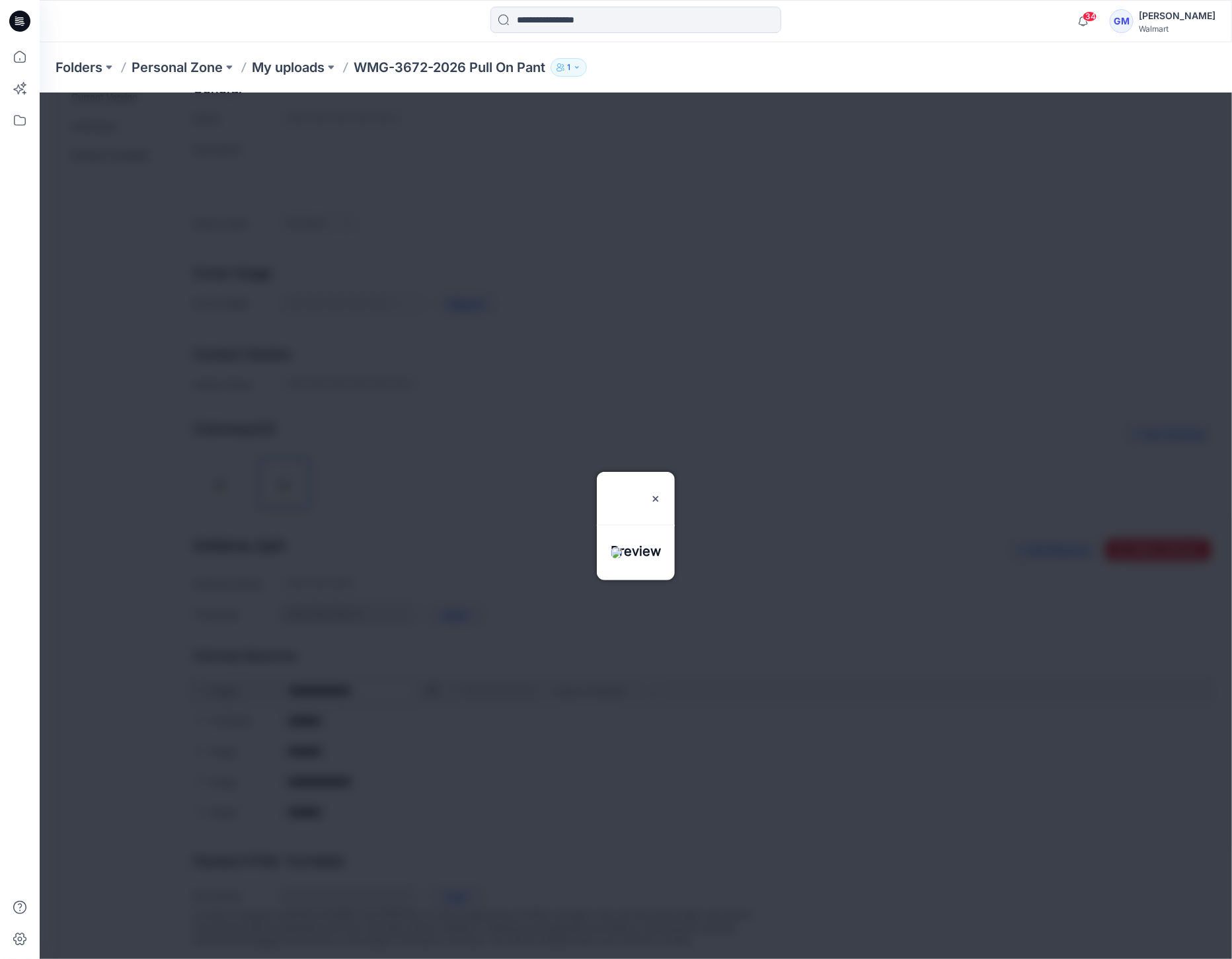
click at [432, 683] on div at bounding box center [635, 525] width 1192 height 867
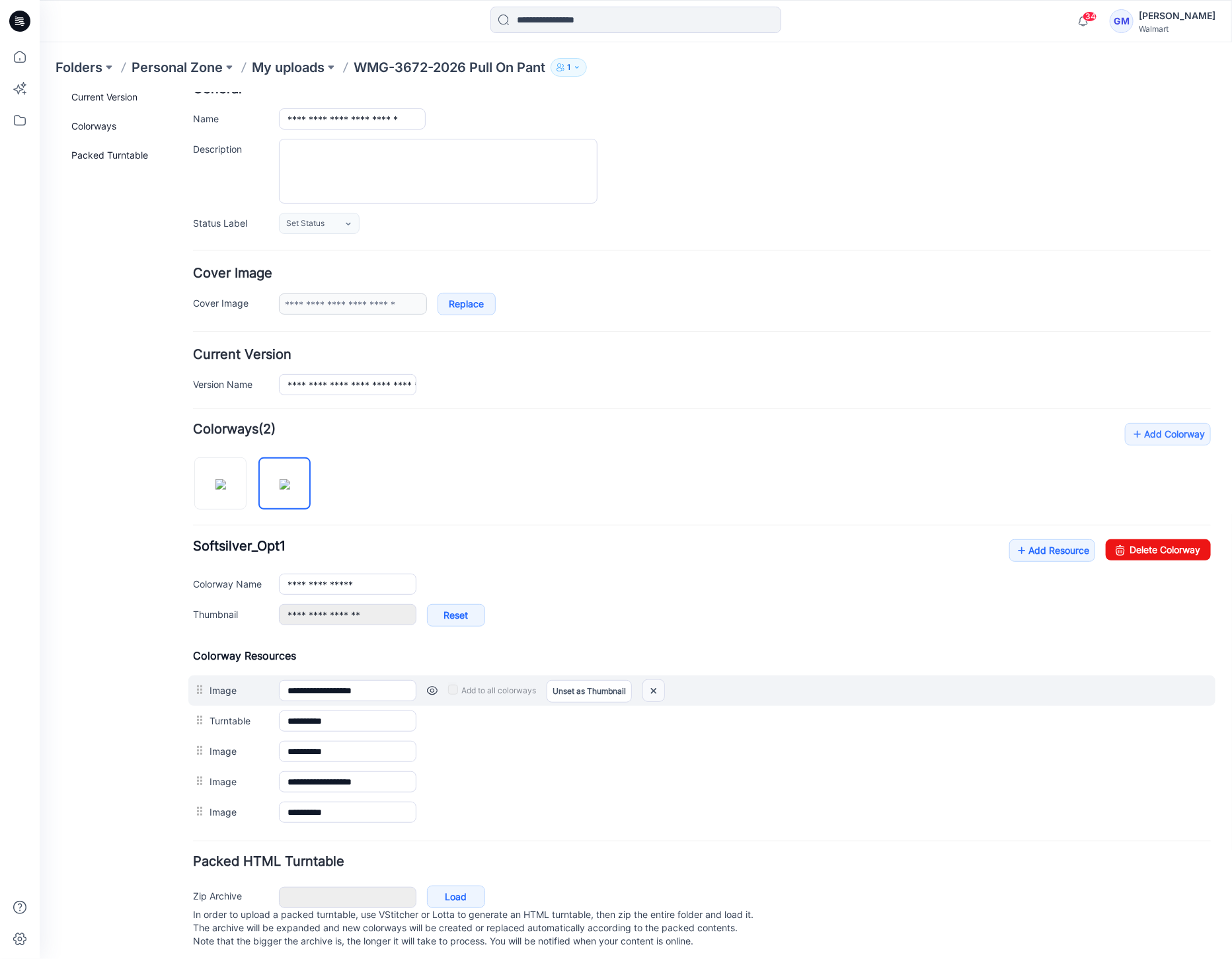
drag, startPoint x: 650, startPoint y: 687, endPoint x: 725, endPoint y: 159, distance: 533.3
click at [650, 687] on img at bounding box center [653, 691] width 21 height 22
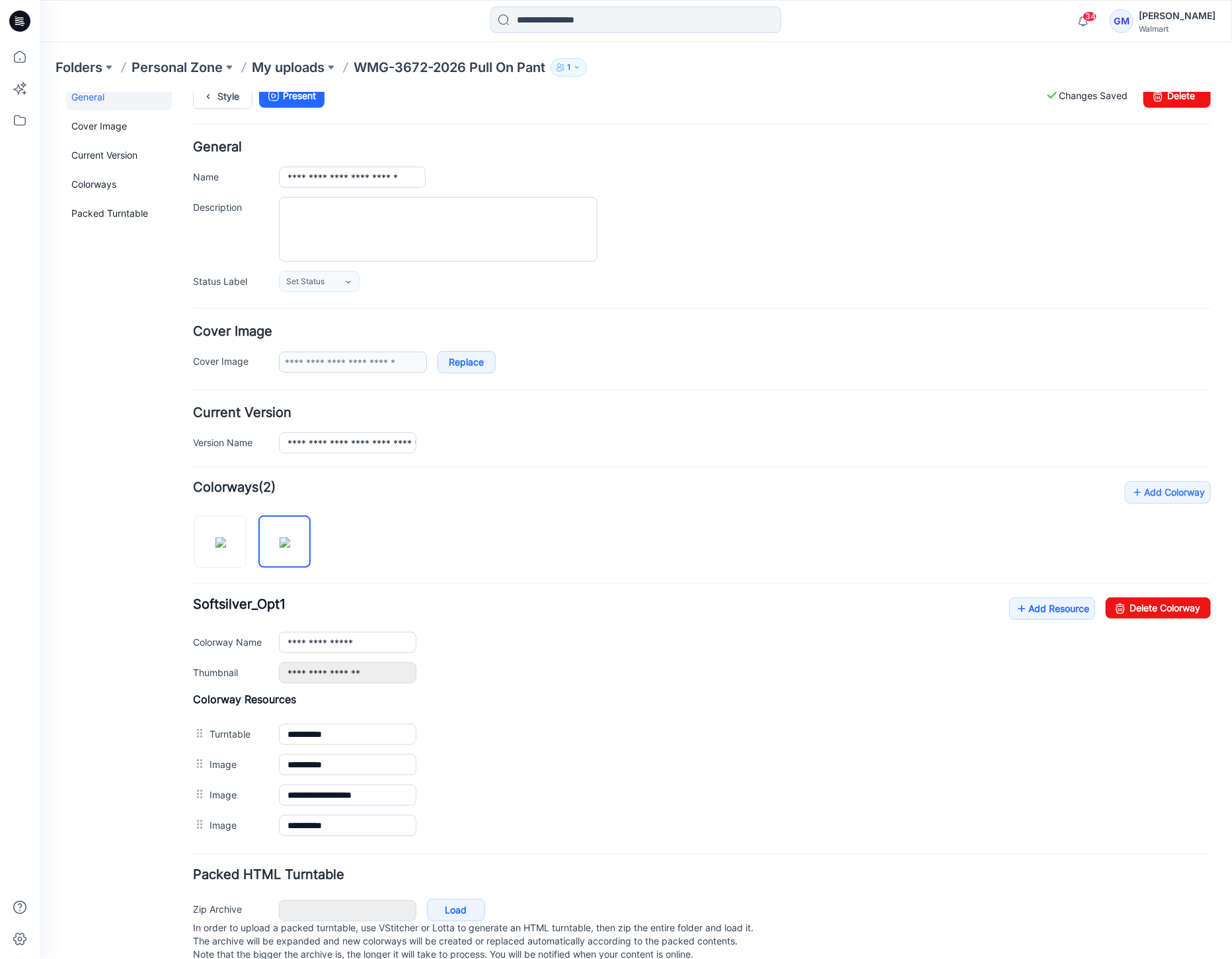
scroll to position [0, 0]
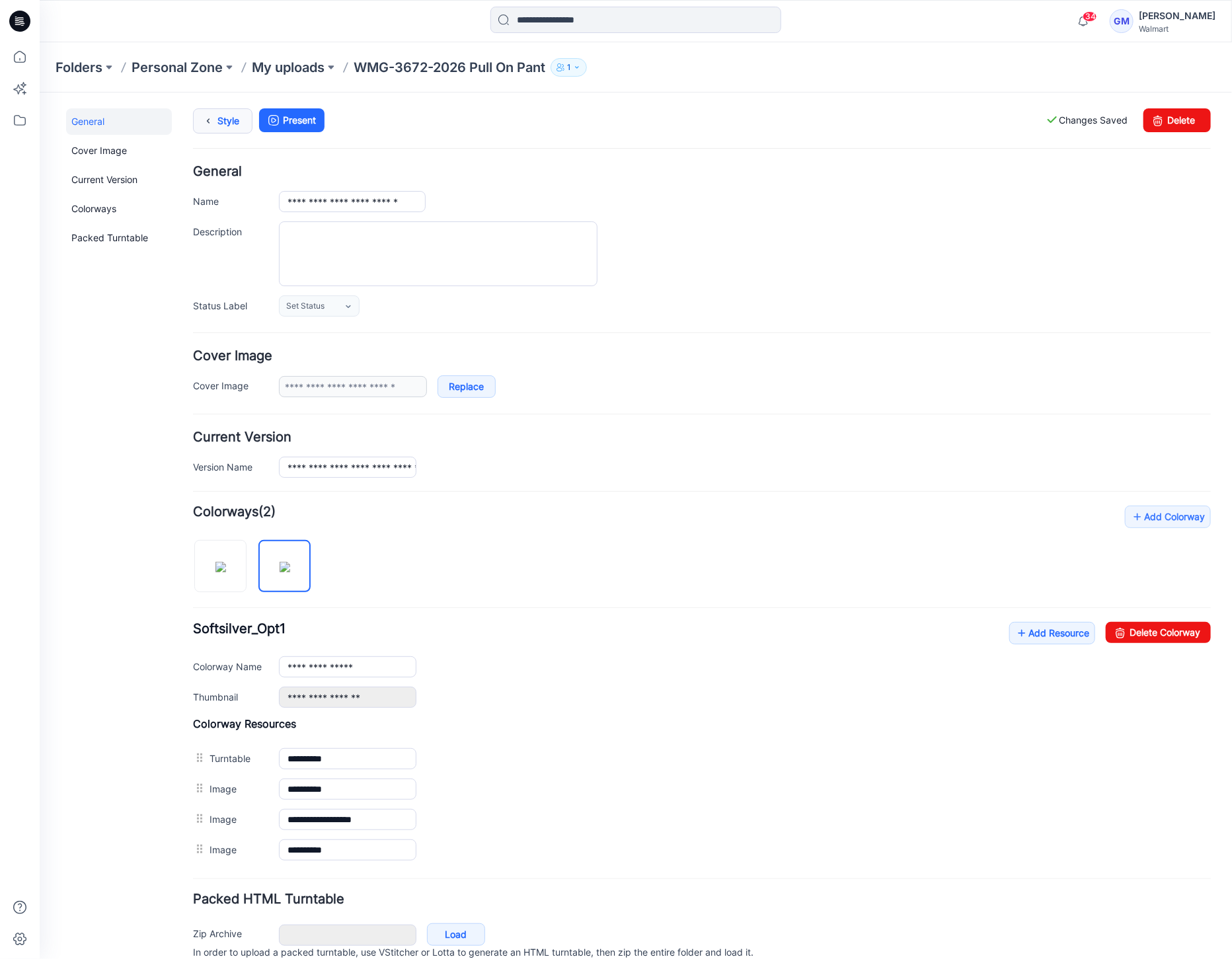
click at [207, 120] on icon at bounding box center [207, 120] width 18 height 24
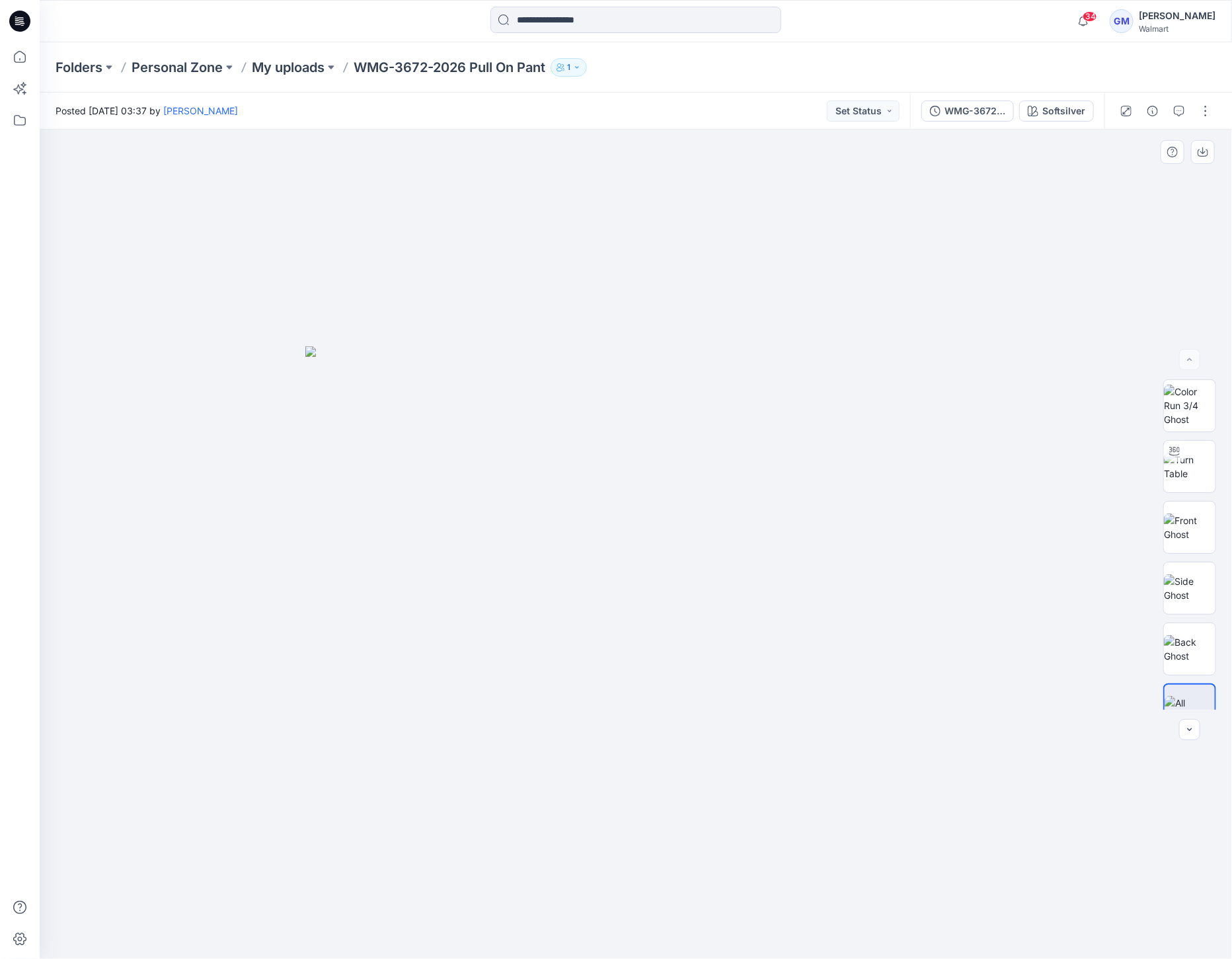
click at [1062, 424] on div at bounding box center [636, 544] width 1192 height 830
click at [1049, 114] on div "Softsilver" at bounding box center [1064, 111] width 43 height 14
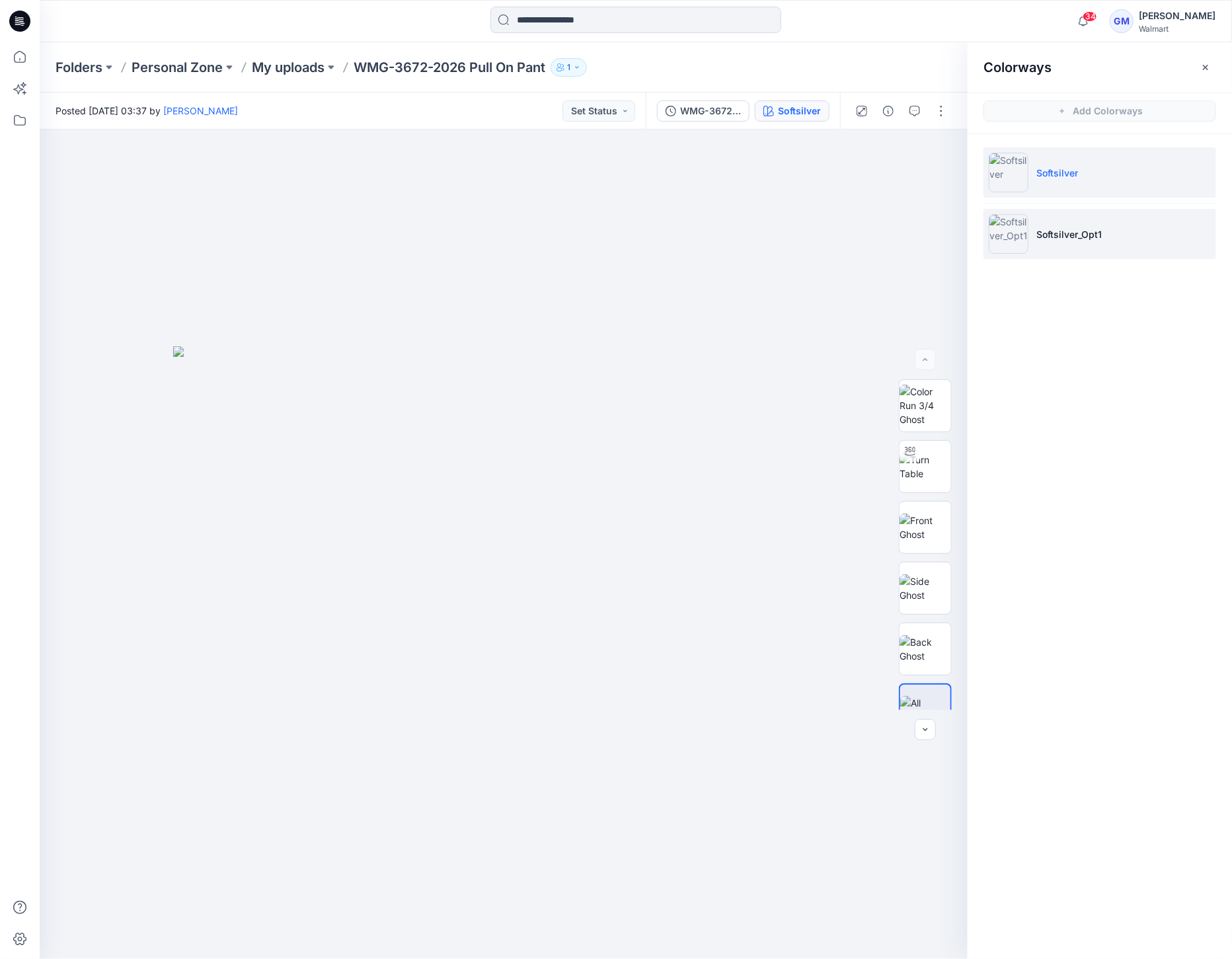
click at [1003, 240] on img at bounding box center [1009, 234] width 40 height 40
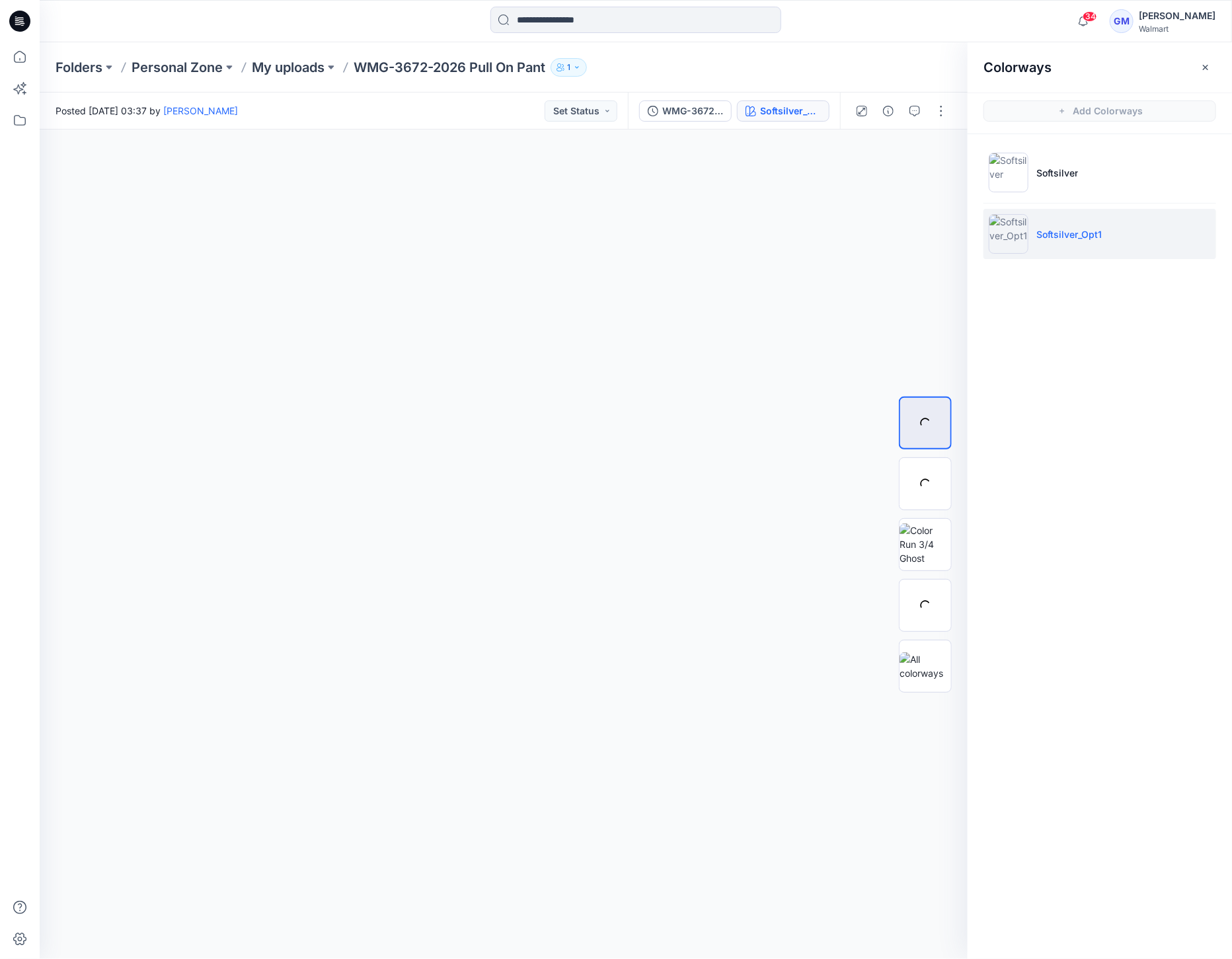
click at [1008, 243] on img at bounding box center [1009, 234] width 40 height 40
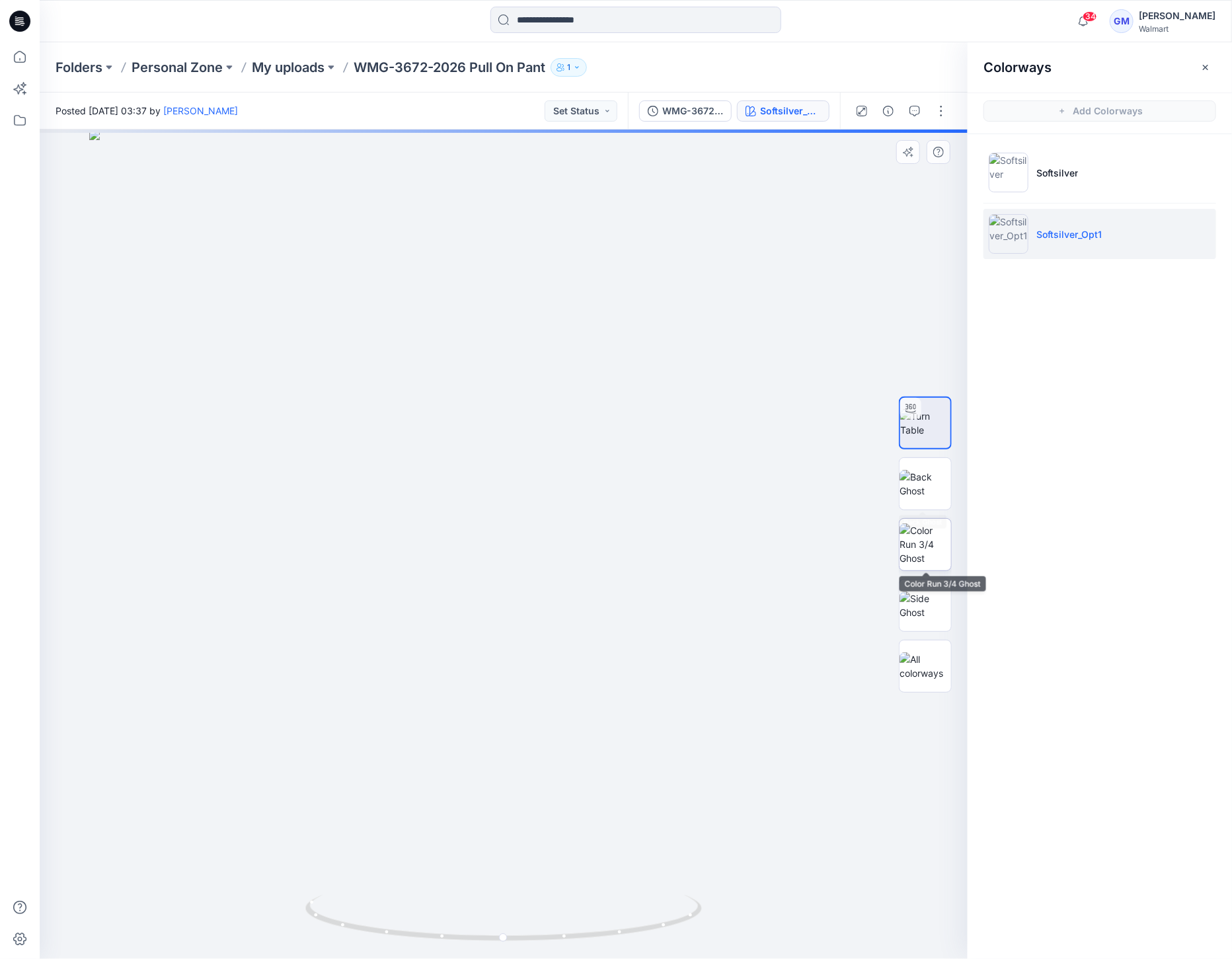
click at [927, 528] on img at bounding box center [925, 544] width 51 height 42
click at [925, 600] on img at bounding box center [925, 605] width 51 height 28
drag, startPoint x: 910, startPoint y: 660, endPoint x: 919, endPoint y: 624, distance: 37.1
click at [910, 659] on img at bounding box center [925, 666] width 51 height 28
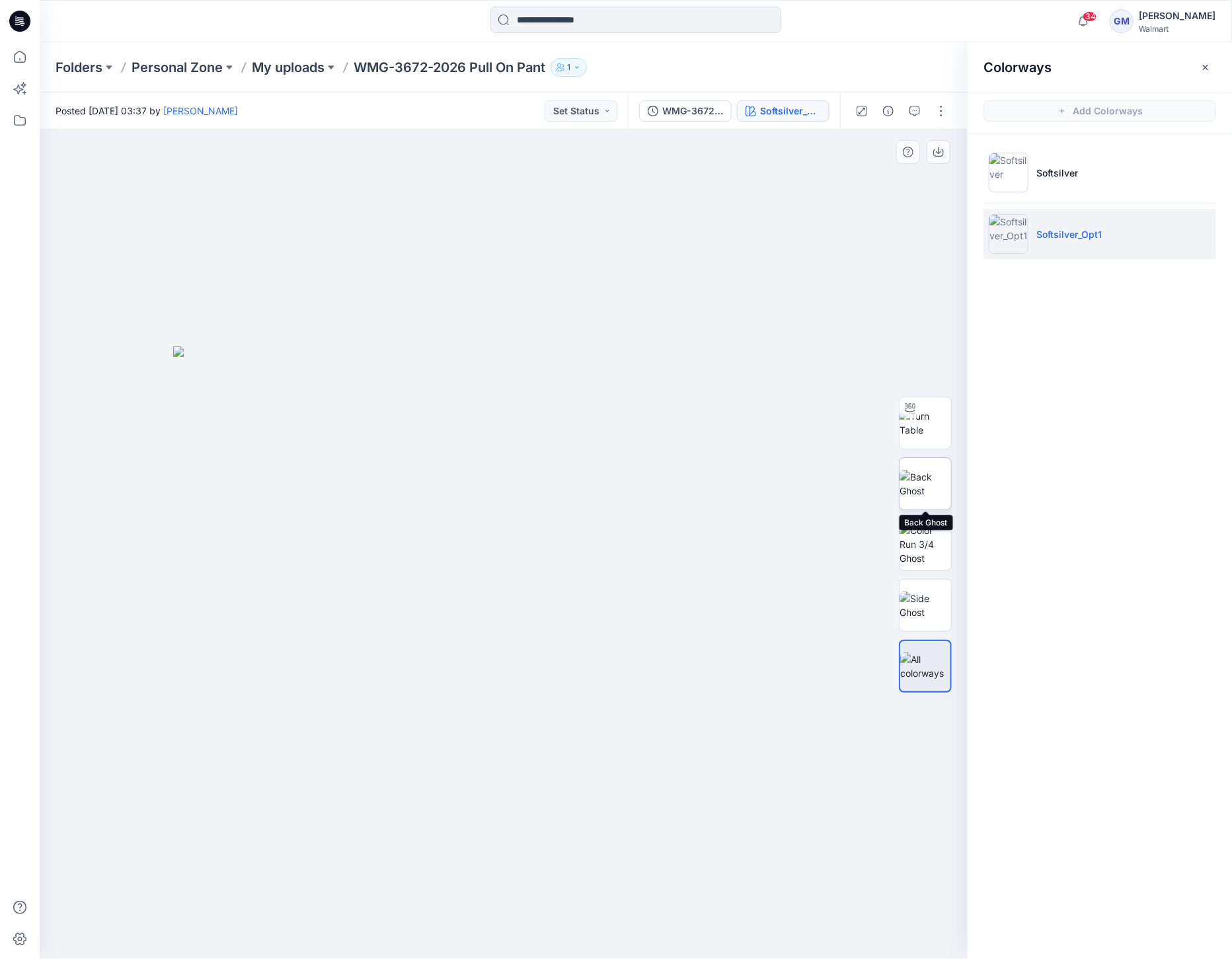
click at [919, 490] on img at bounding box center [925, 484] width 51 height 28
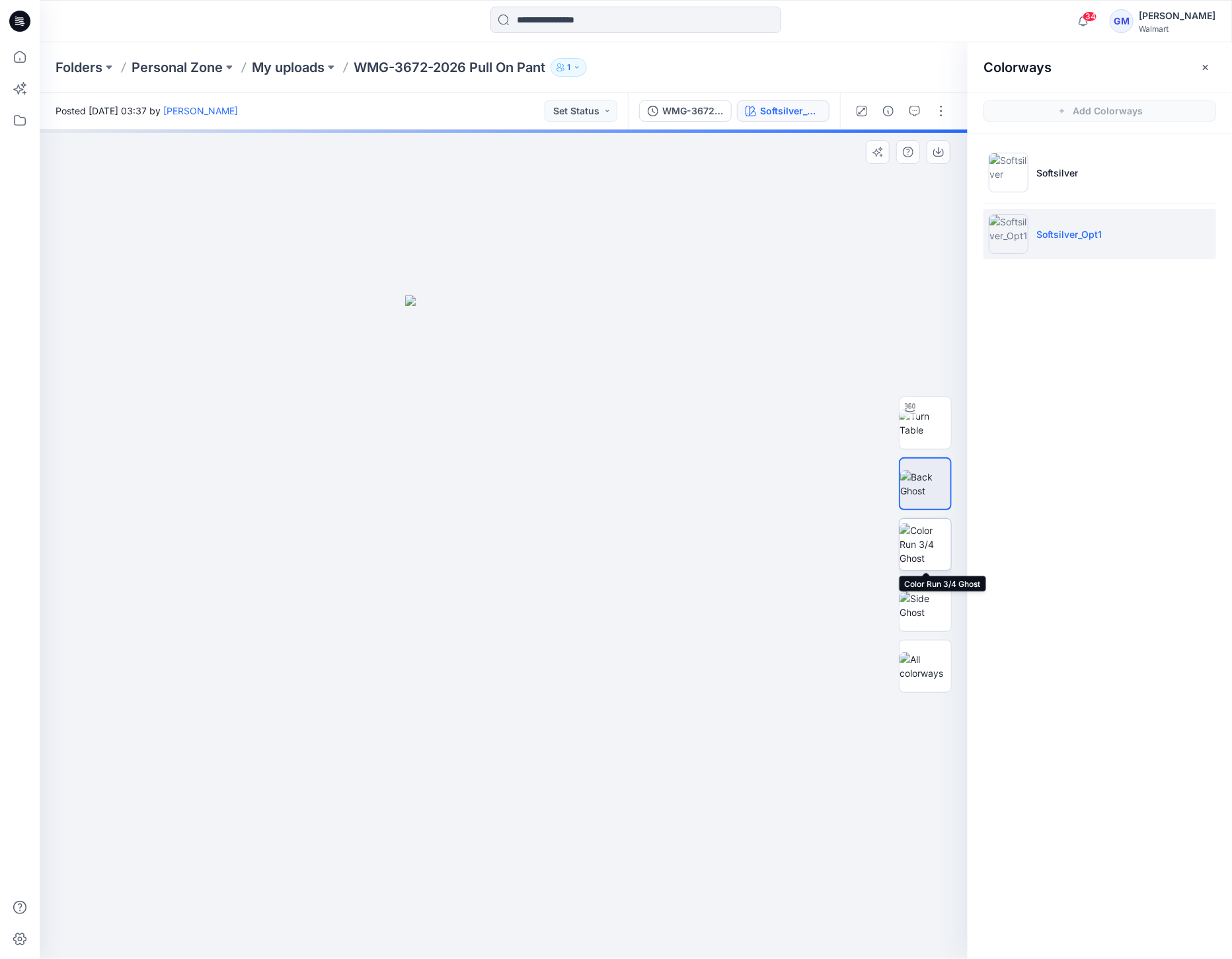
click at [929, 555] on img at bounding box center [925, 544] width 51 height 42
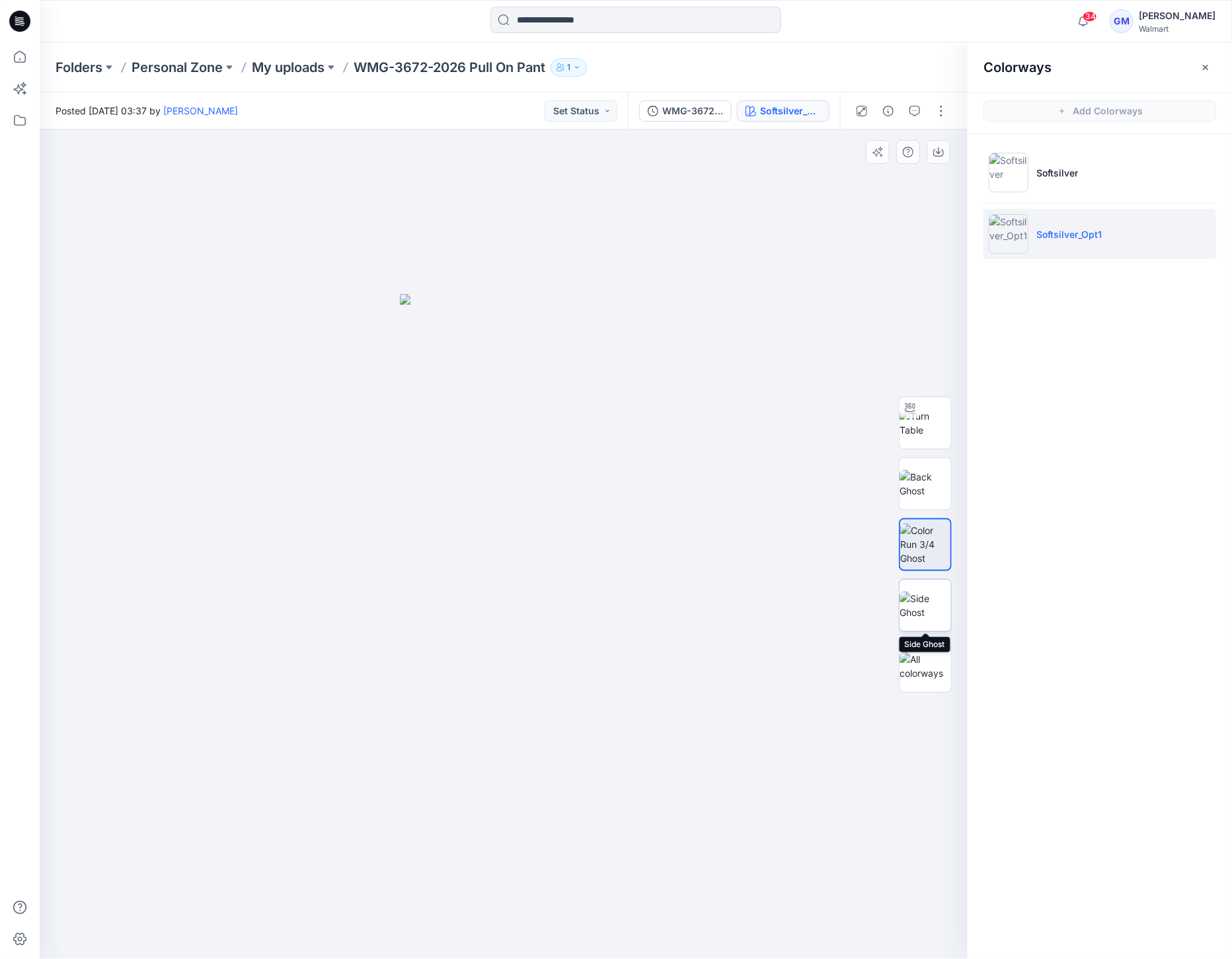
click at [942, 591] on img at bounding box center [925, 605] width 51 height 28
click at [945, 107] on button "button" at bounding box center [941, 111] width 21 height 21
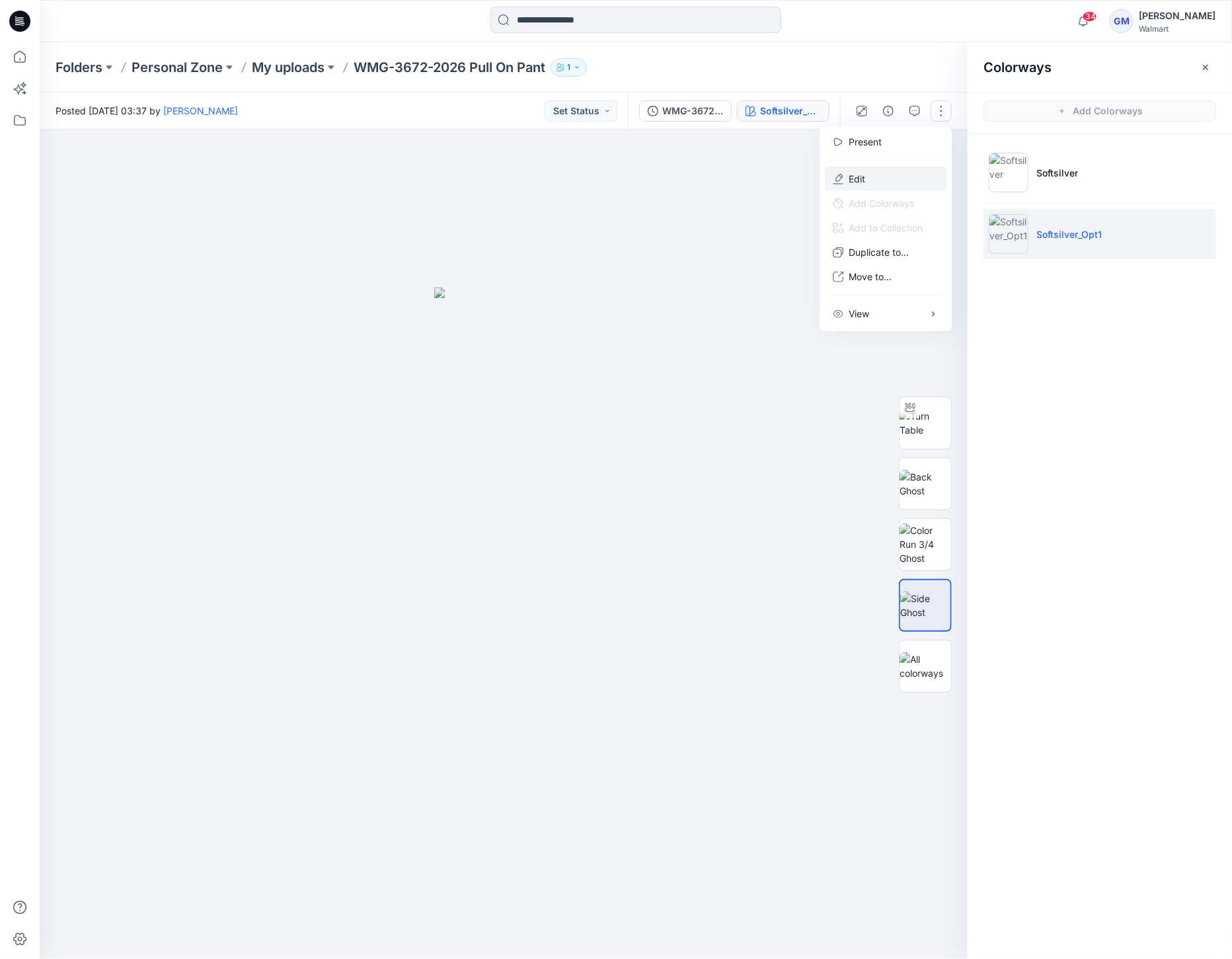
click at [884, 183] on button "Edit" at bounding box center [886, 179] width 122 height 25
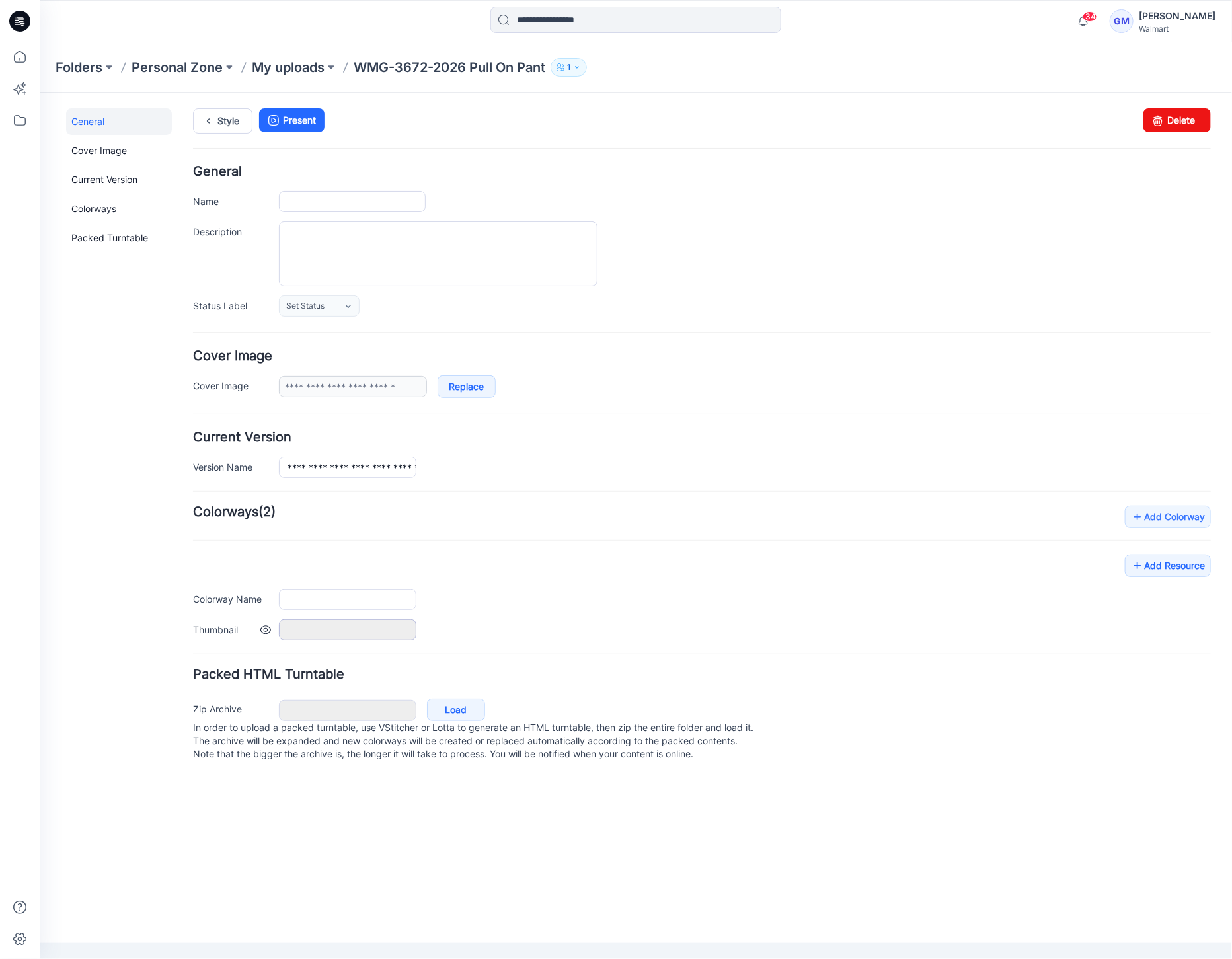
type input "**********"
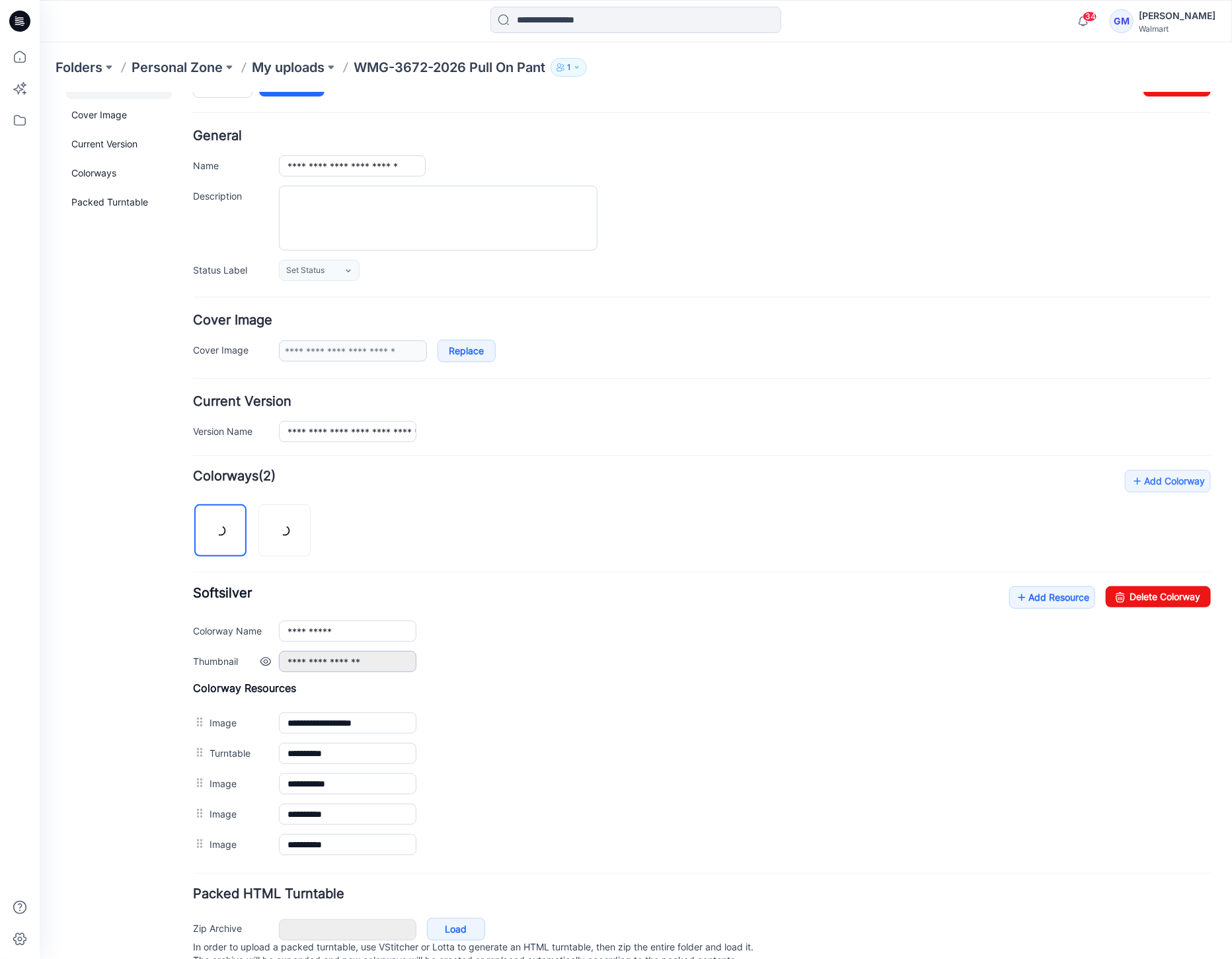
scroll to position [83, 0]
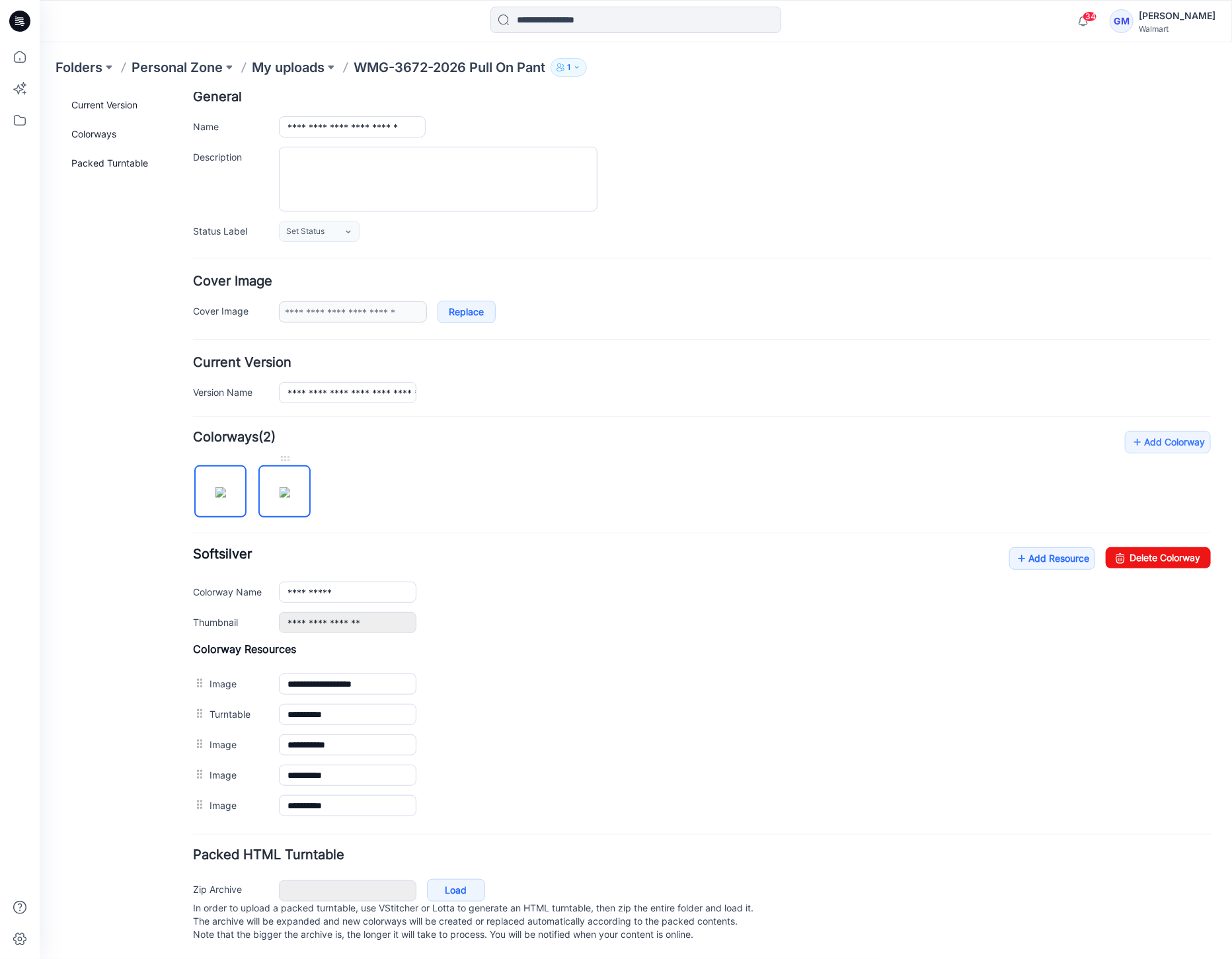
click at [279, 491] on img at bounding box center [283, 491] width 10 height 10
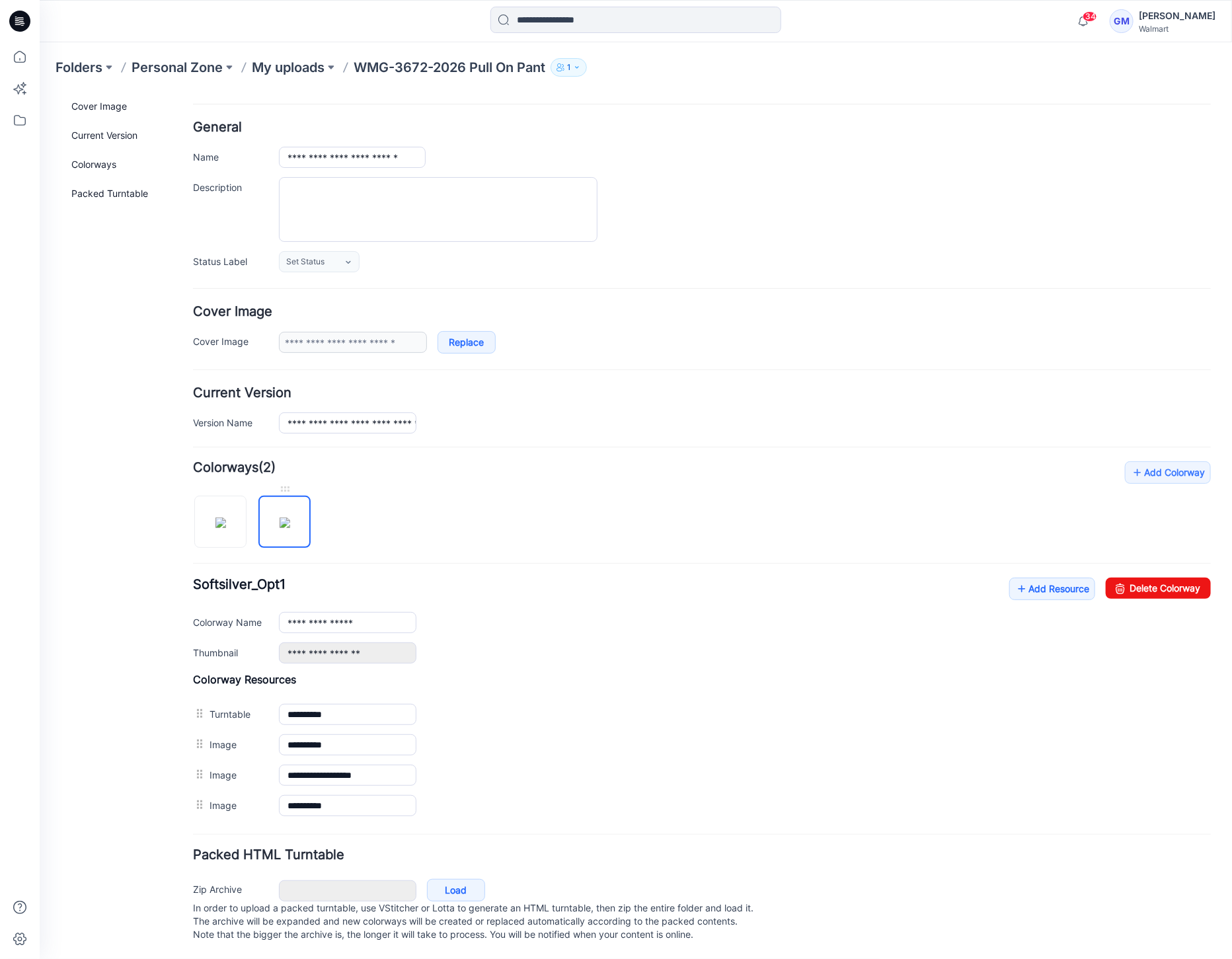
scroll to position [53, 0]
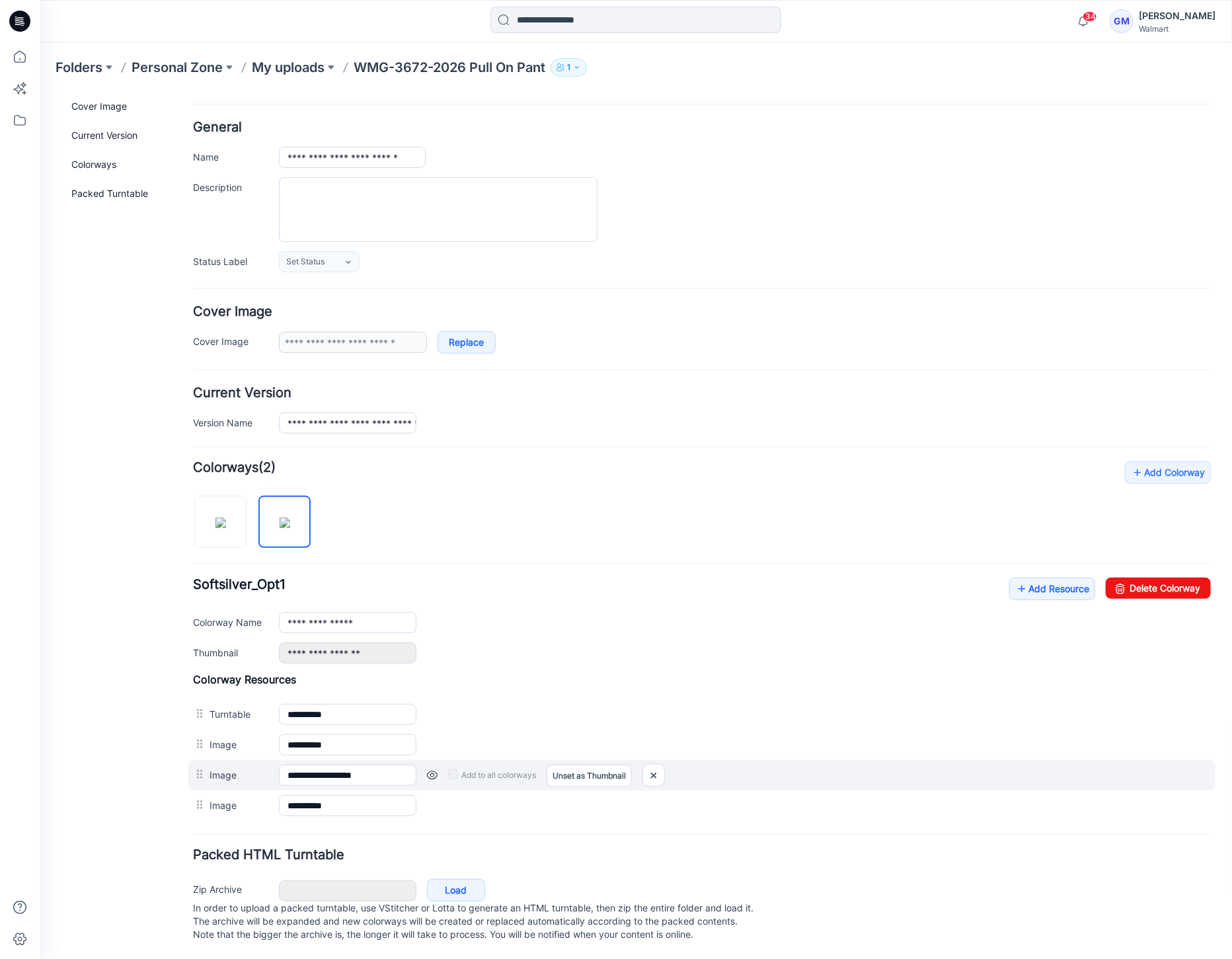
drag, startPoint x: 443, startPoint y: 765, endPoint x: 432, endPoint y: 762, distance: 11.4
click at [439, 764] on div "Add to all colorways Set as Thumbnail Unset as Thumbnail" at bounding box center [812, 774] width 795 height 21
click at [428, 769] on link at bounding box center [431, 774] width 10 height 10
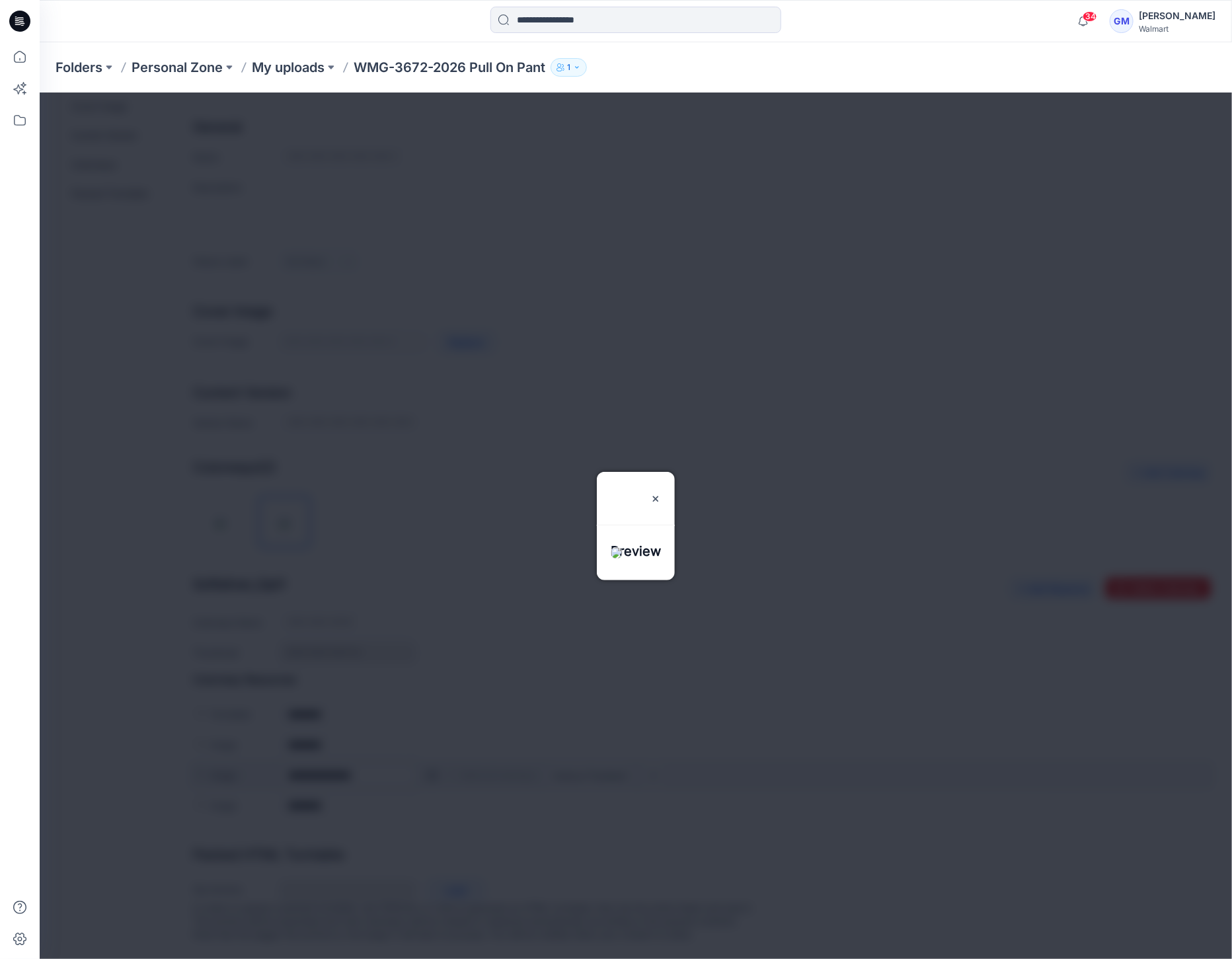
click at [428, 759] on div at bounding box center [635, 525] width 1192 height 867
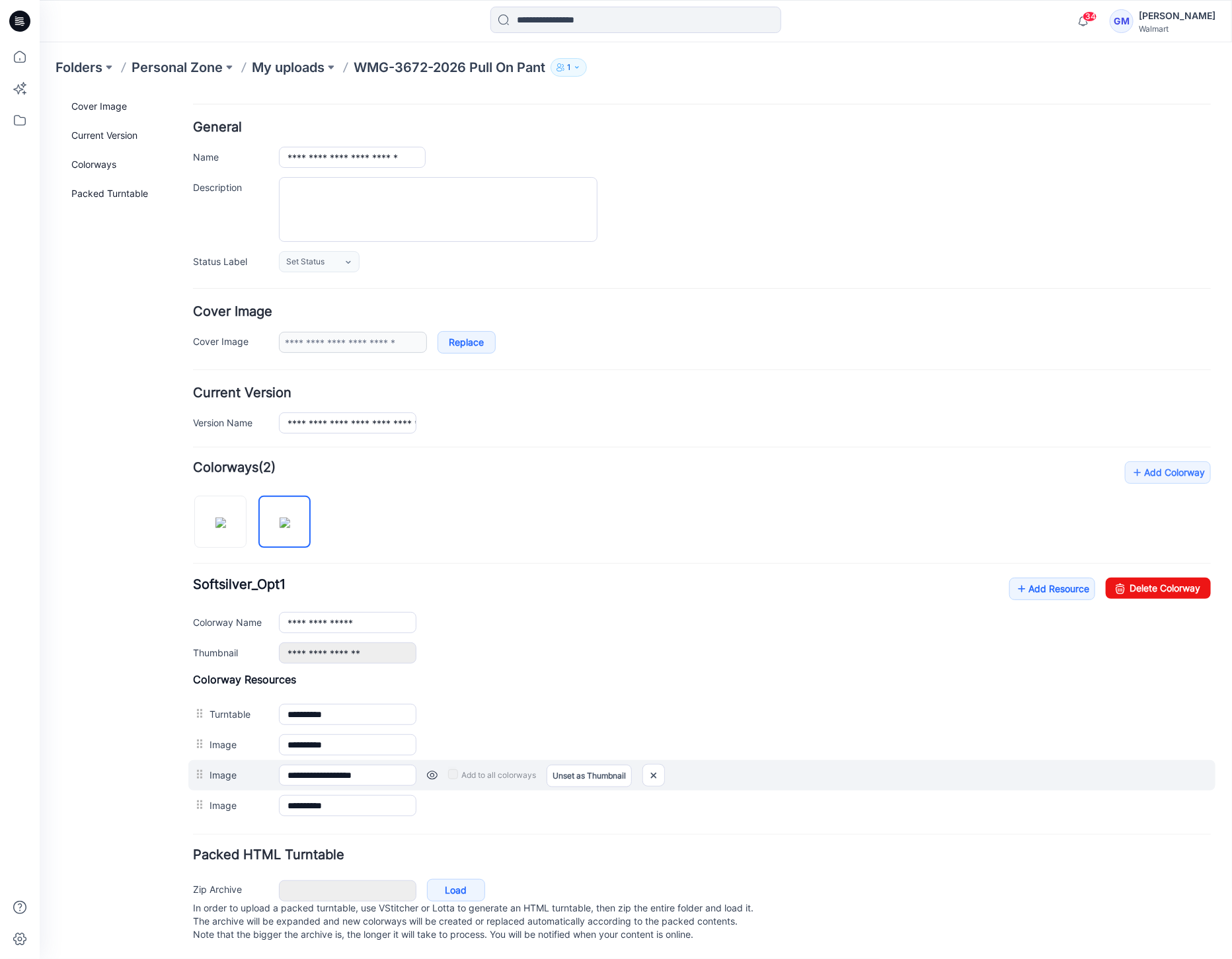
click at [201, 770] on div at bounding box center [201, 773] width 16 height 20
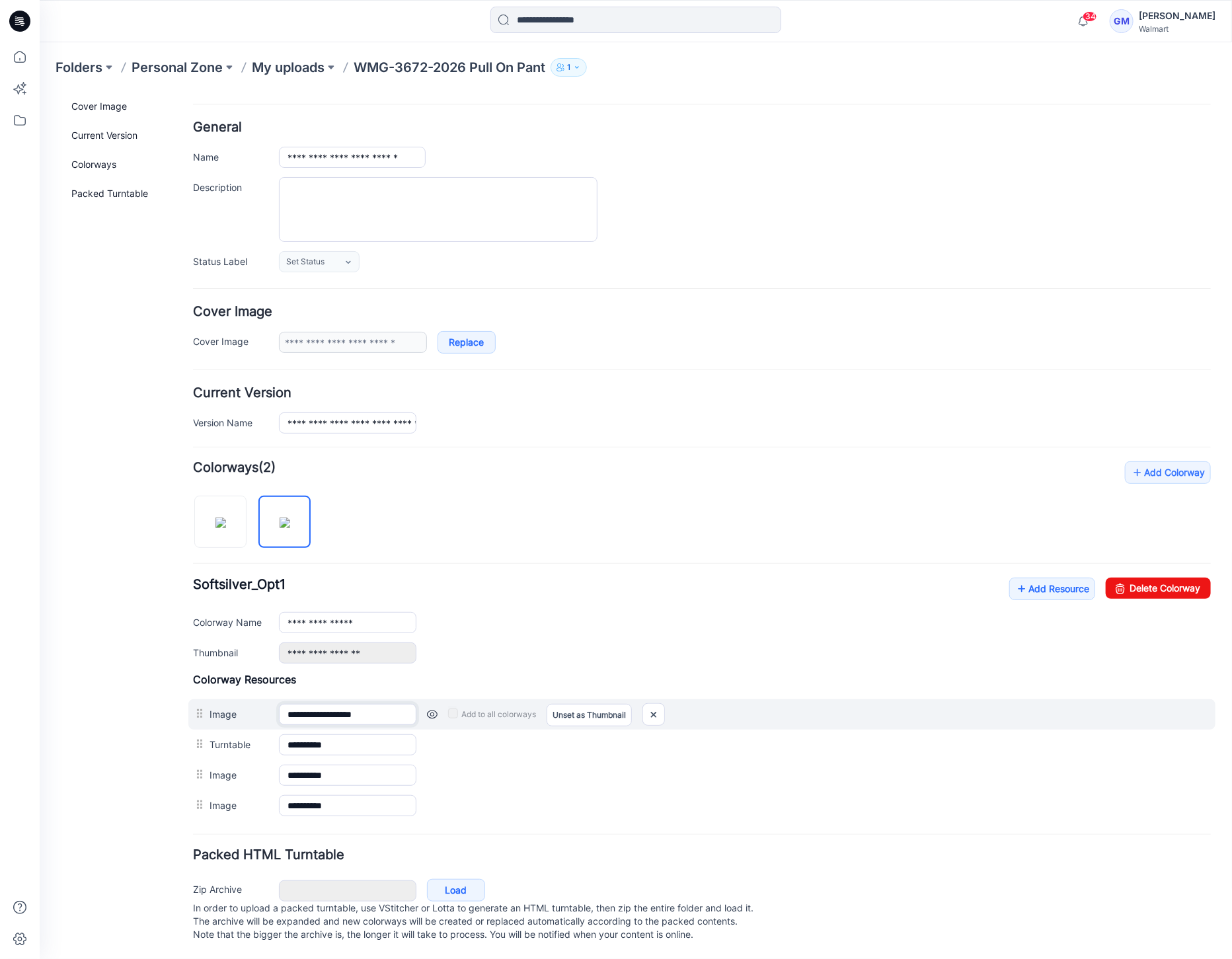
click at [393, 703] on input "**********" at bounding box center [347, 713] width 138 height 21
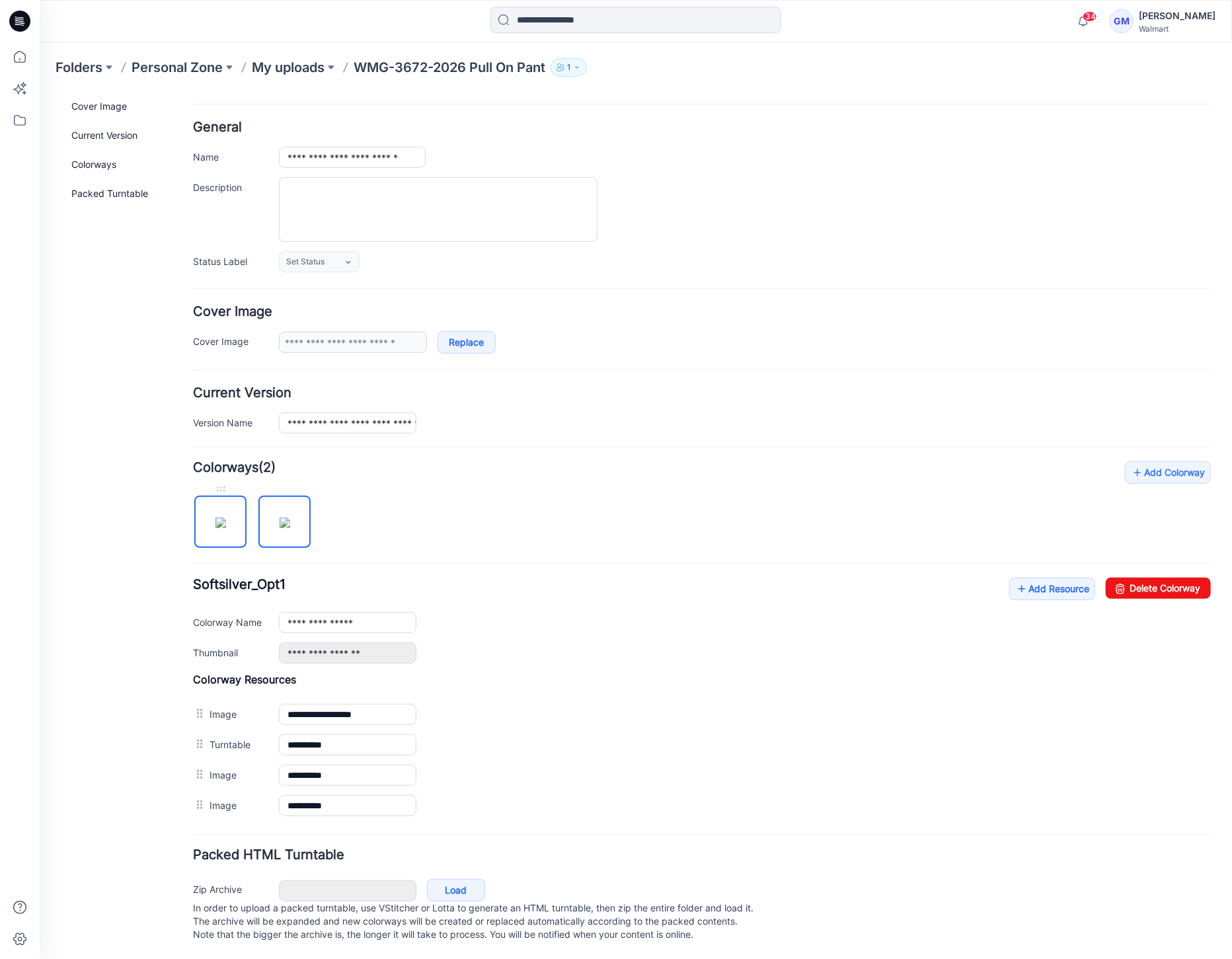
click at [225, 517] on img at bounding box center [220, 522] width 10 height 10
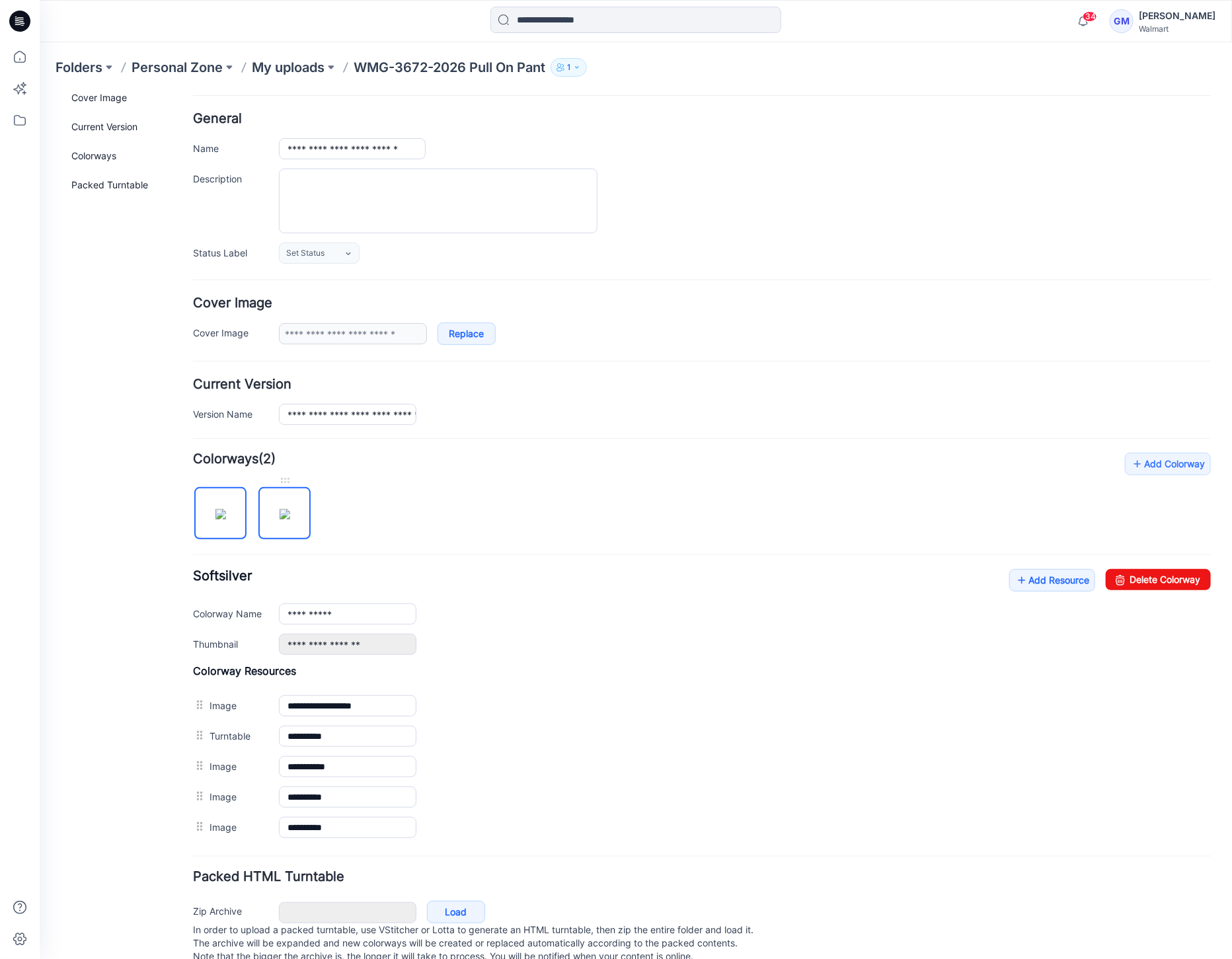
click at [279, 509] on img at bounding box center [283, 513] width 10 height 10
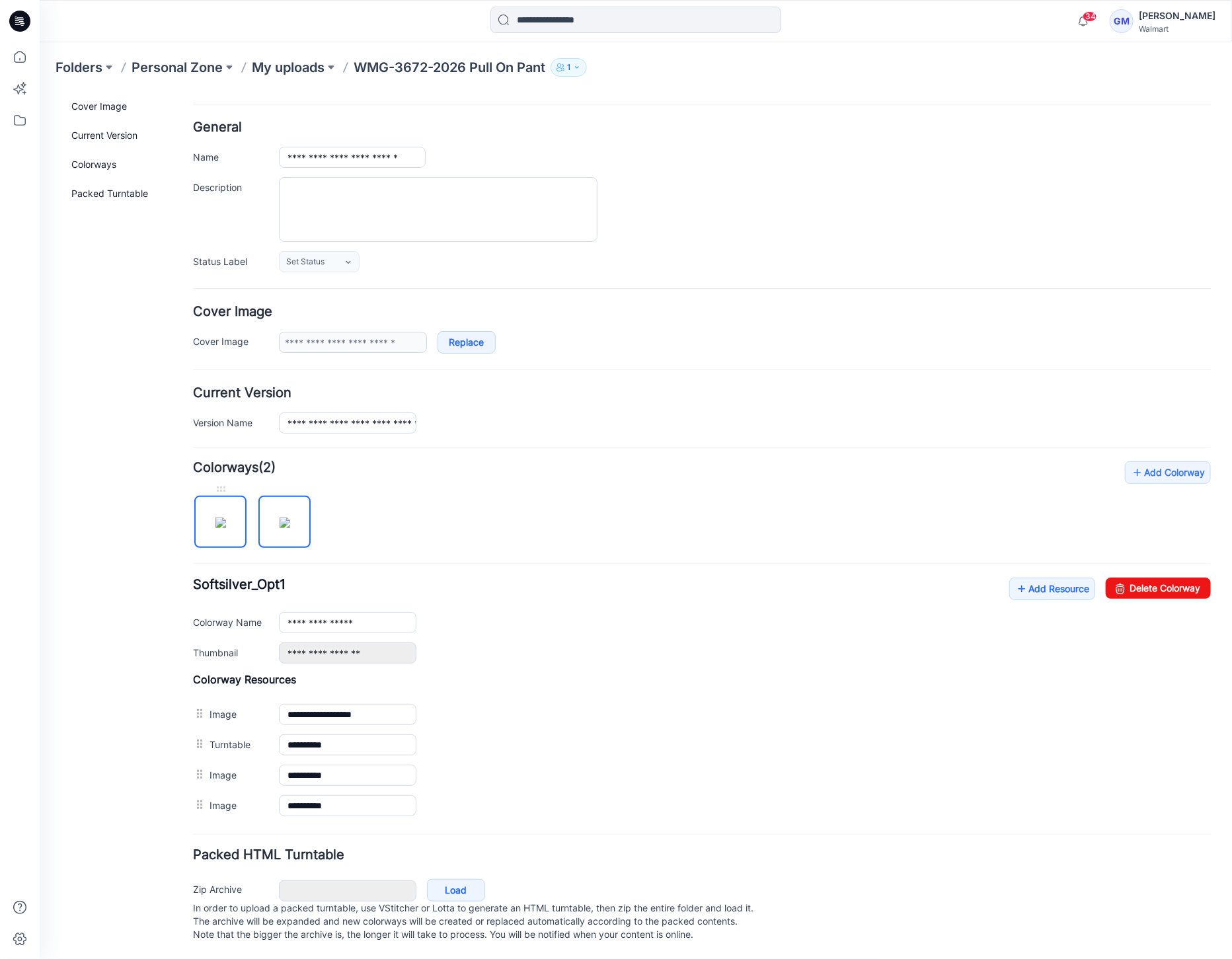
click at [222, 522] on img at bounding box center [220, 522] width 10 height 10
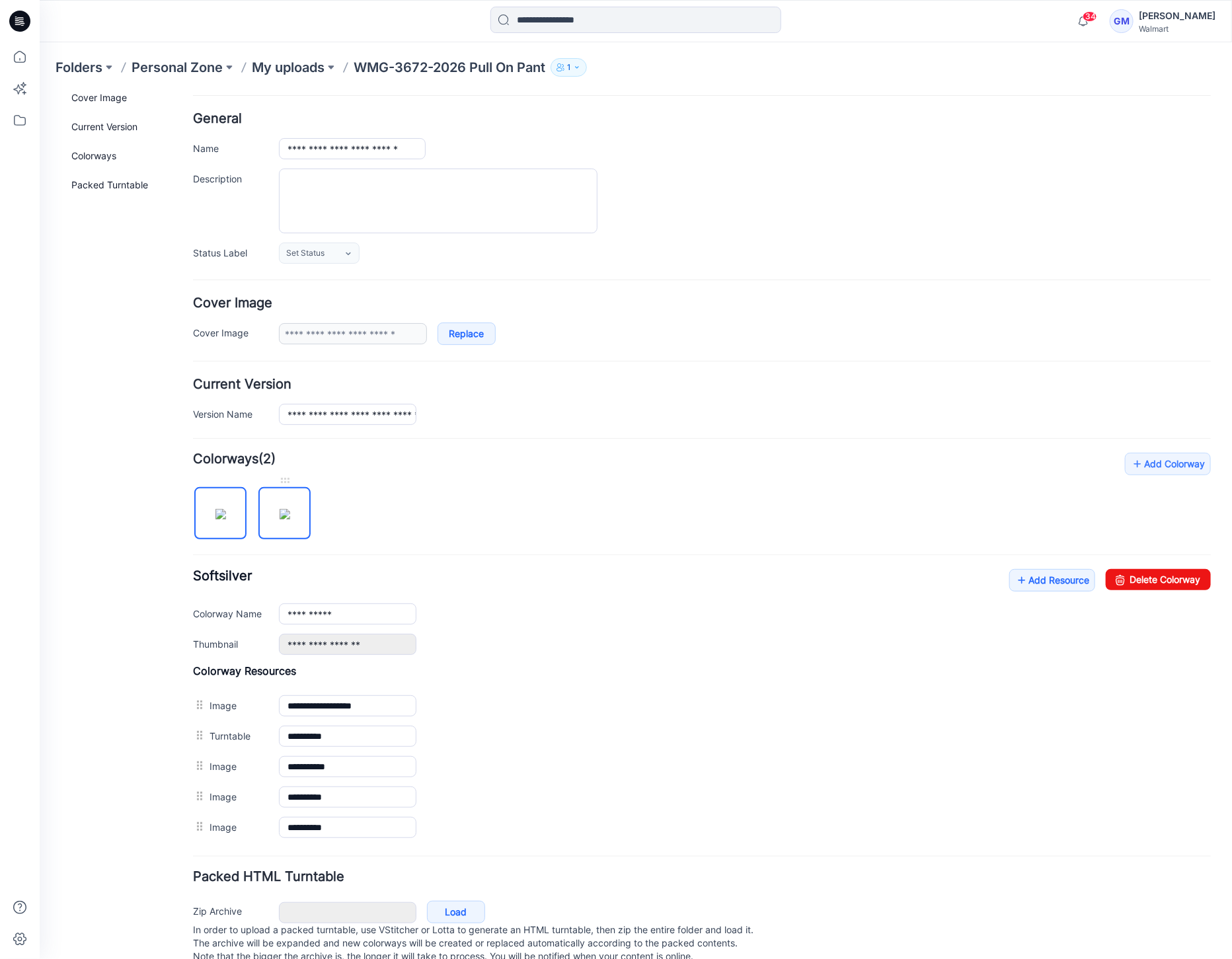
click at [283, 513] on img at bounding box center [283, 513] width 10 height 10
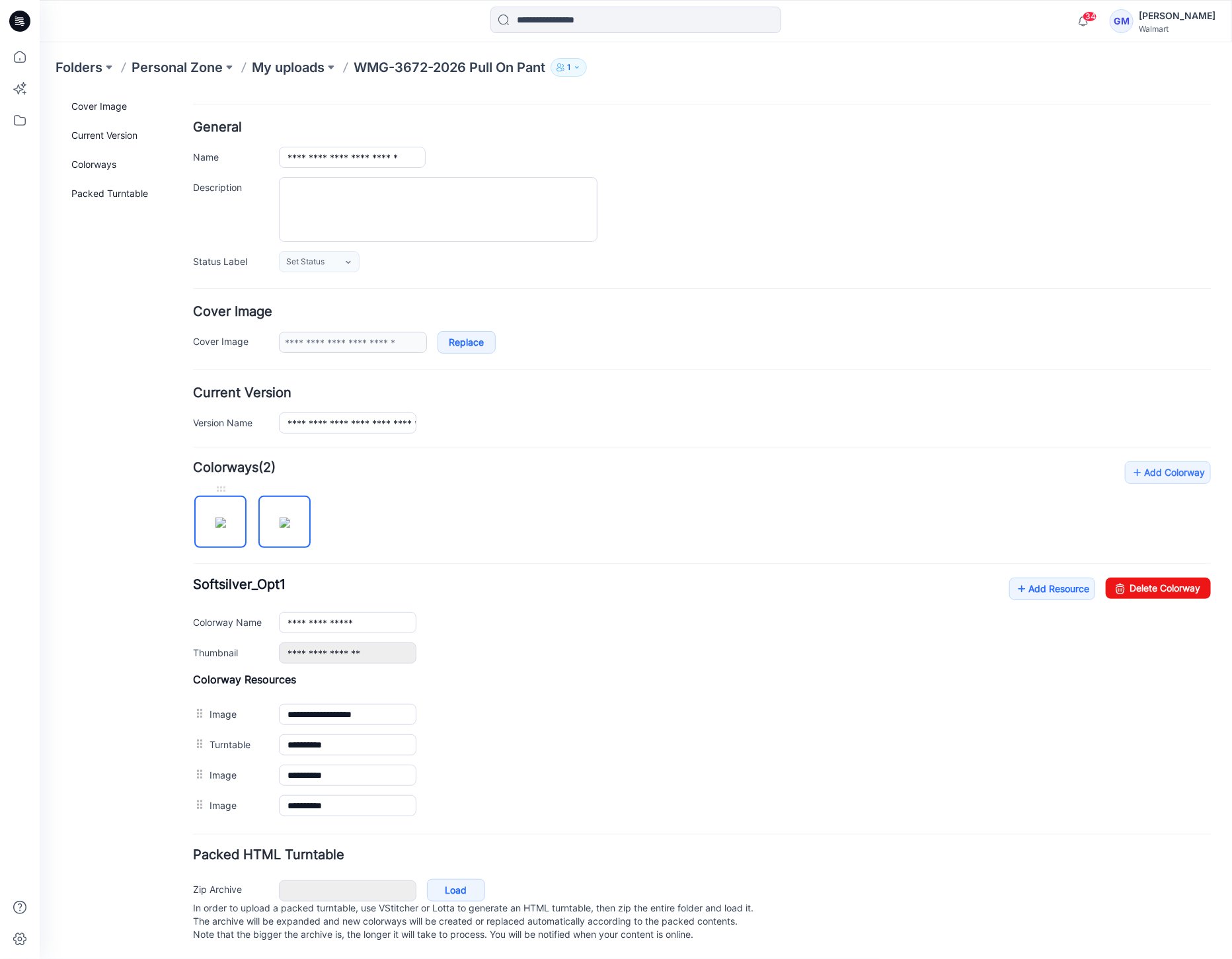
click at [220, 519] on img at bounding box center [220, 522] width 10 height 10
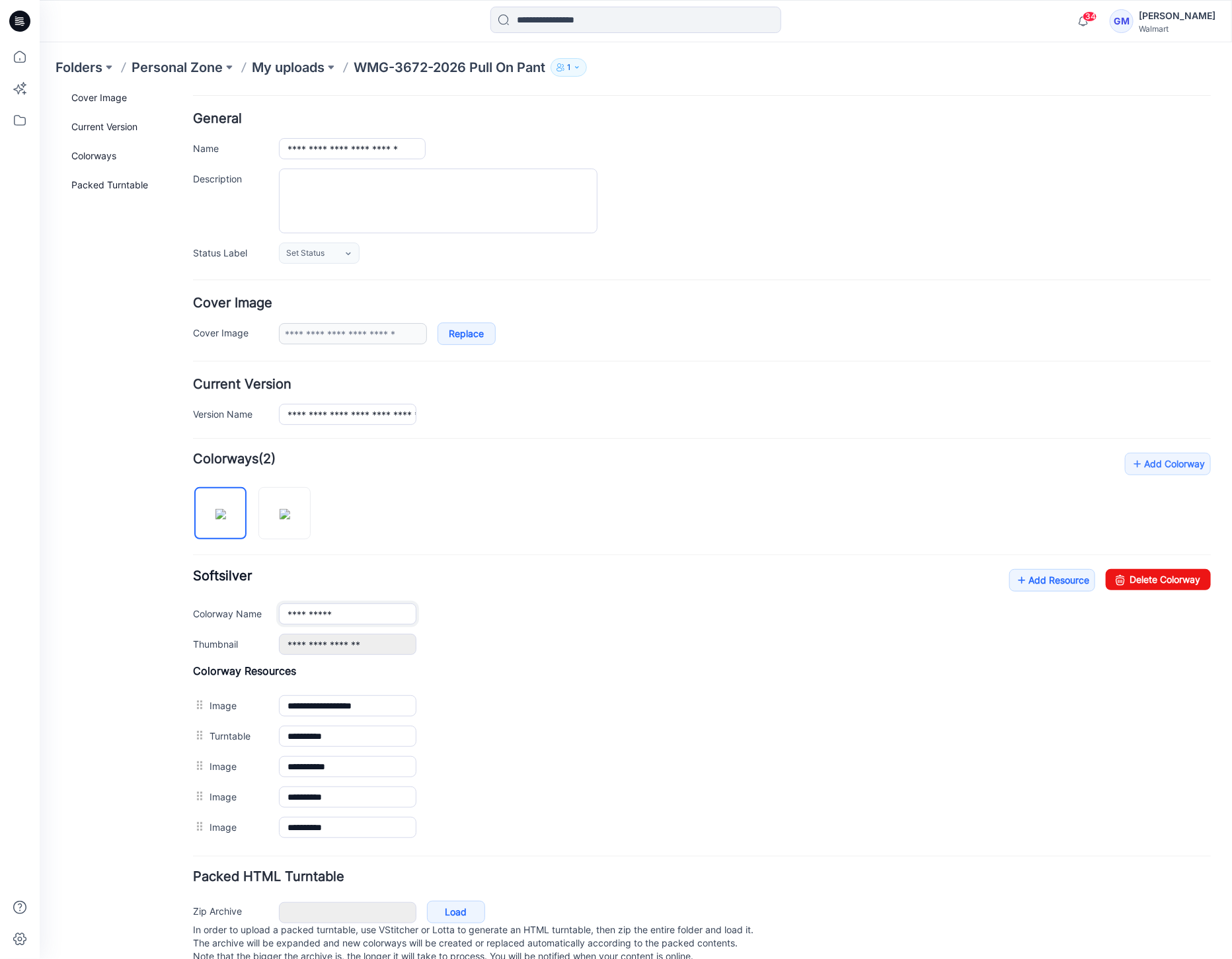
click at [372, 607] on input "**********" at bounding box center [347, 613] width 138 height 21
click at [279, 519] on img at bounding box center [283, 513] width 10 height 10
click at [225, 519] on img at bounding box center [220, 513] width 10 height 10
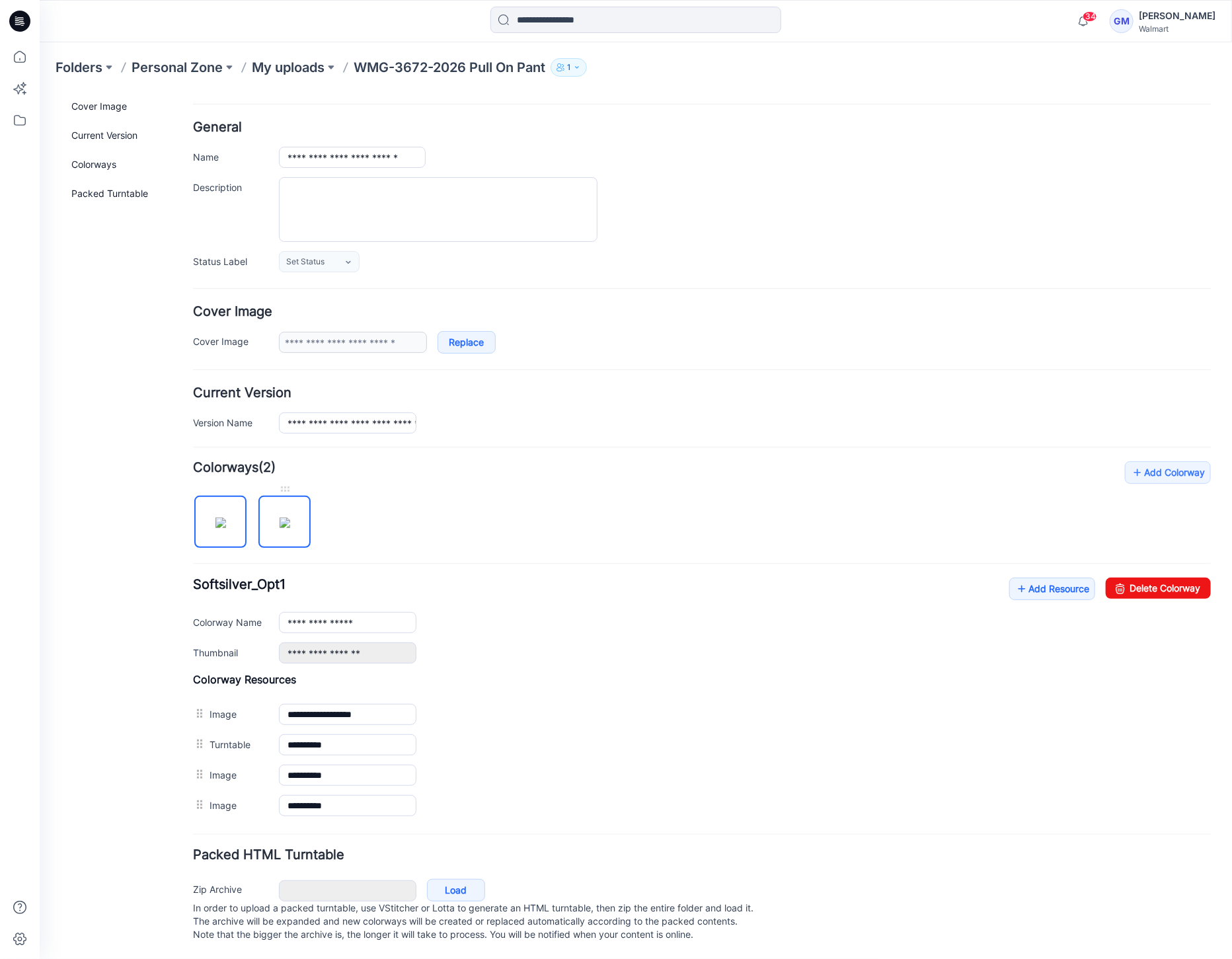
click at [280, 517] on img at bounding box center [283, 522] width 10 height 10
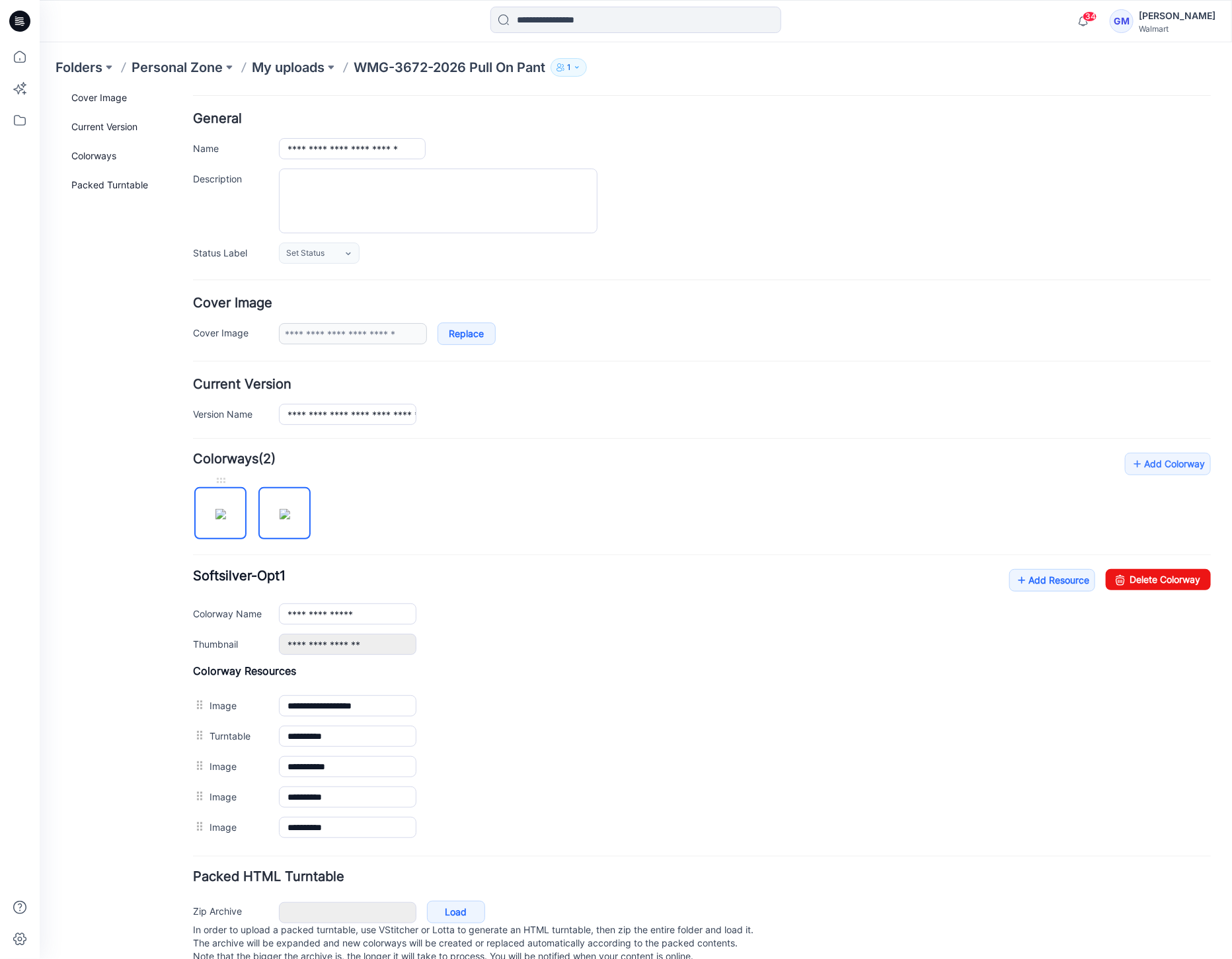
click at [225, 515] on img at bounding box center [220, 513] width 10 height 10
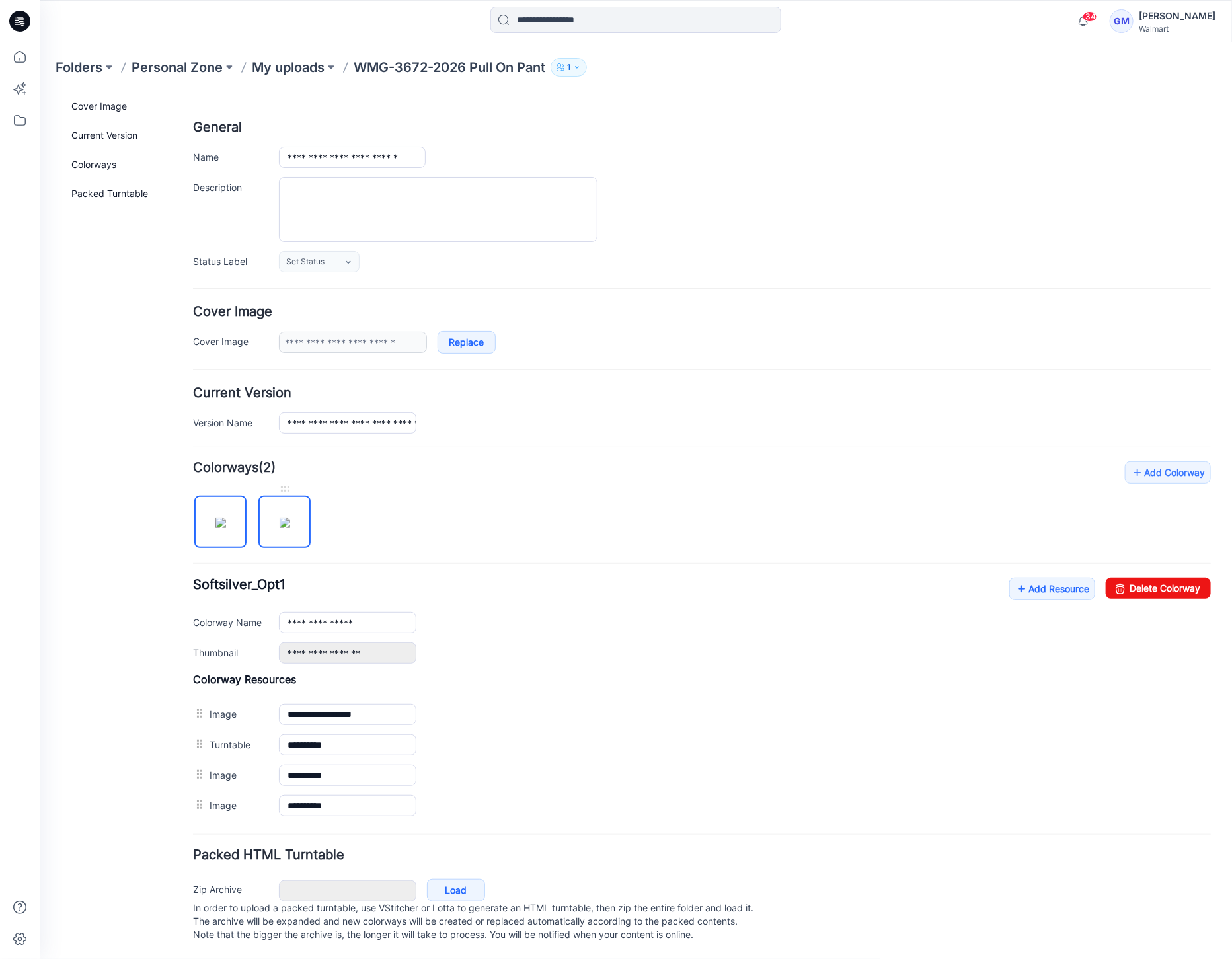
click at [279, 517] on img at bounding box center [283, 522] width 10 height 10
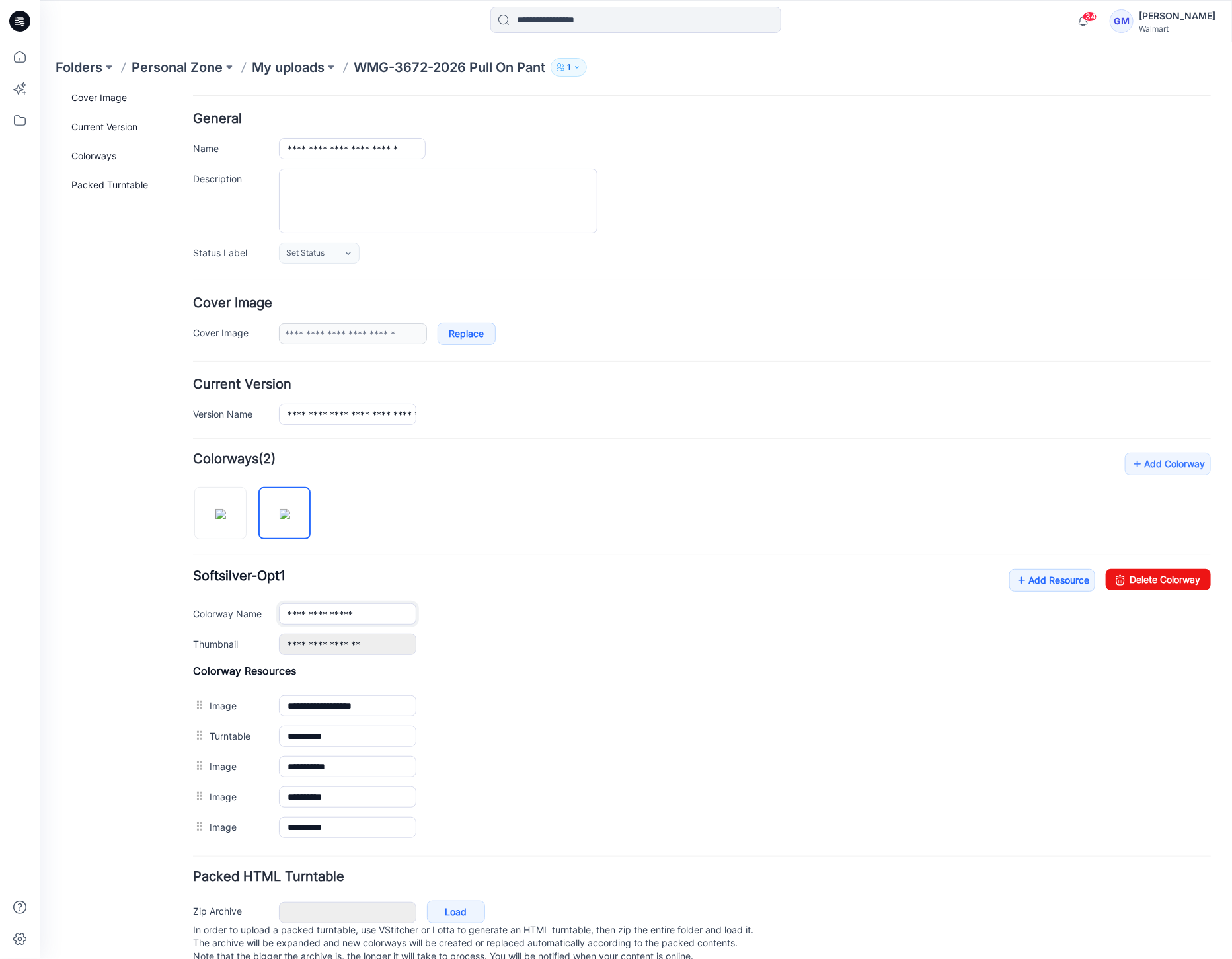
click at [329, 612] on input "**********" at bounding box center [347, 613] width 138 height 21
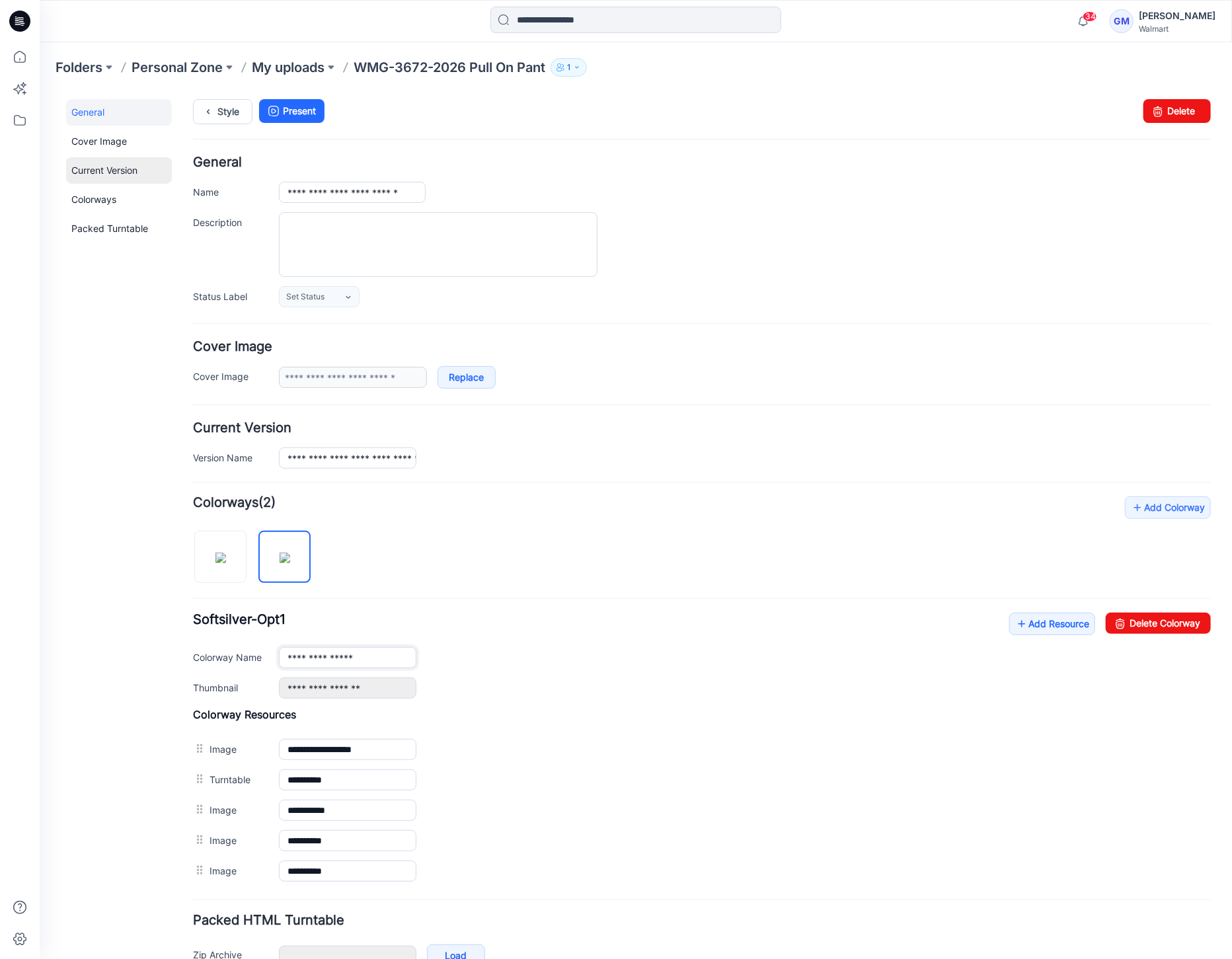
scroll to position [0, 0]
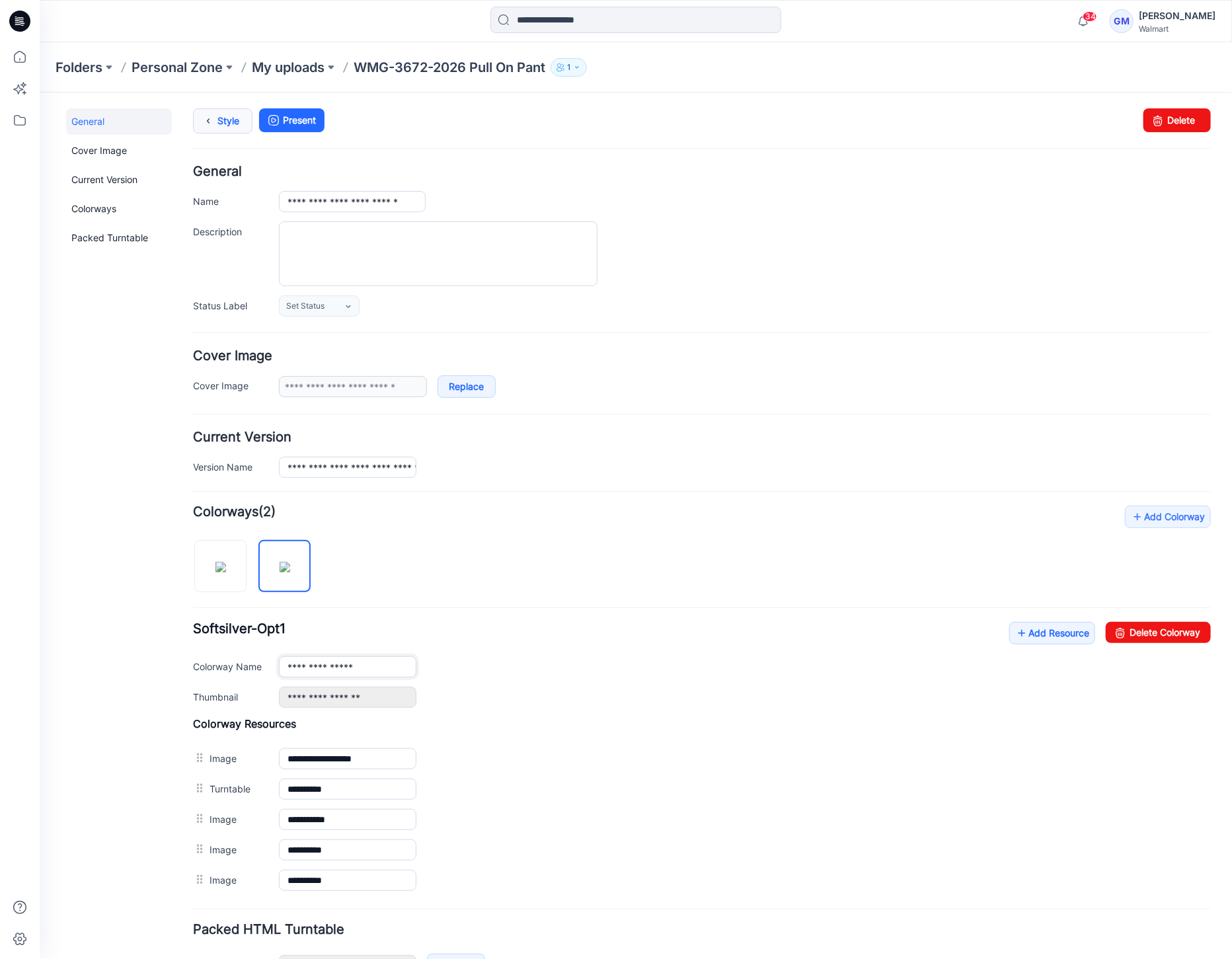
type input "**********"
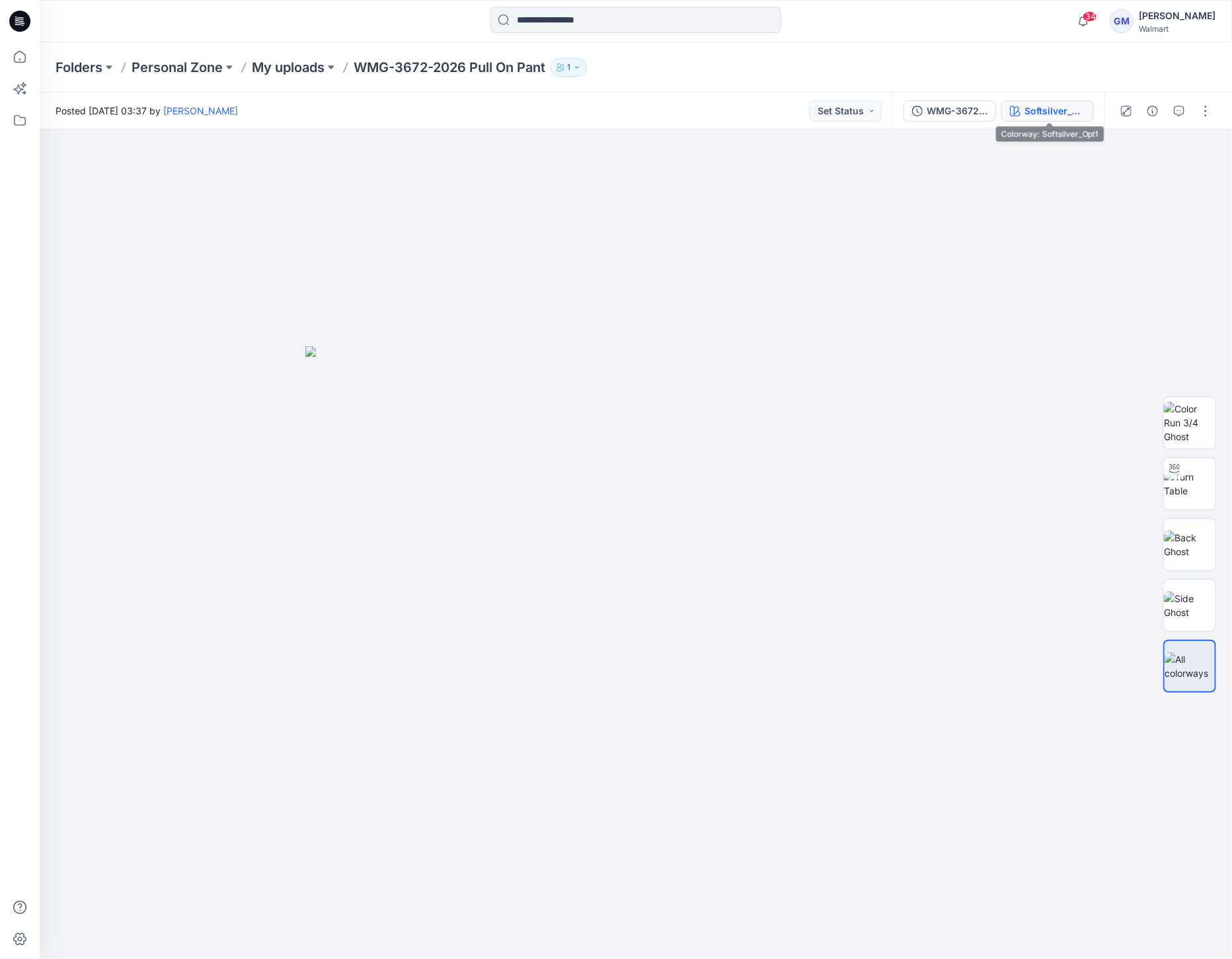
click at [1049, 114] on div "Softsilver_Opt1" at bounding box center [1055, 111] width 61 height 14
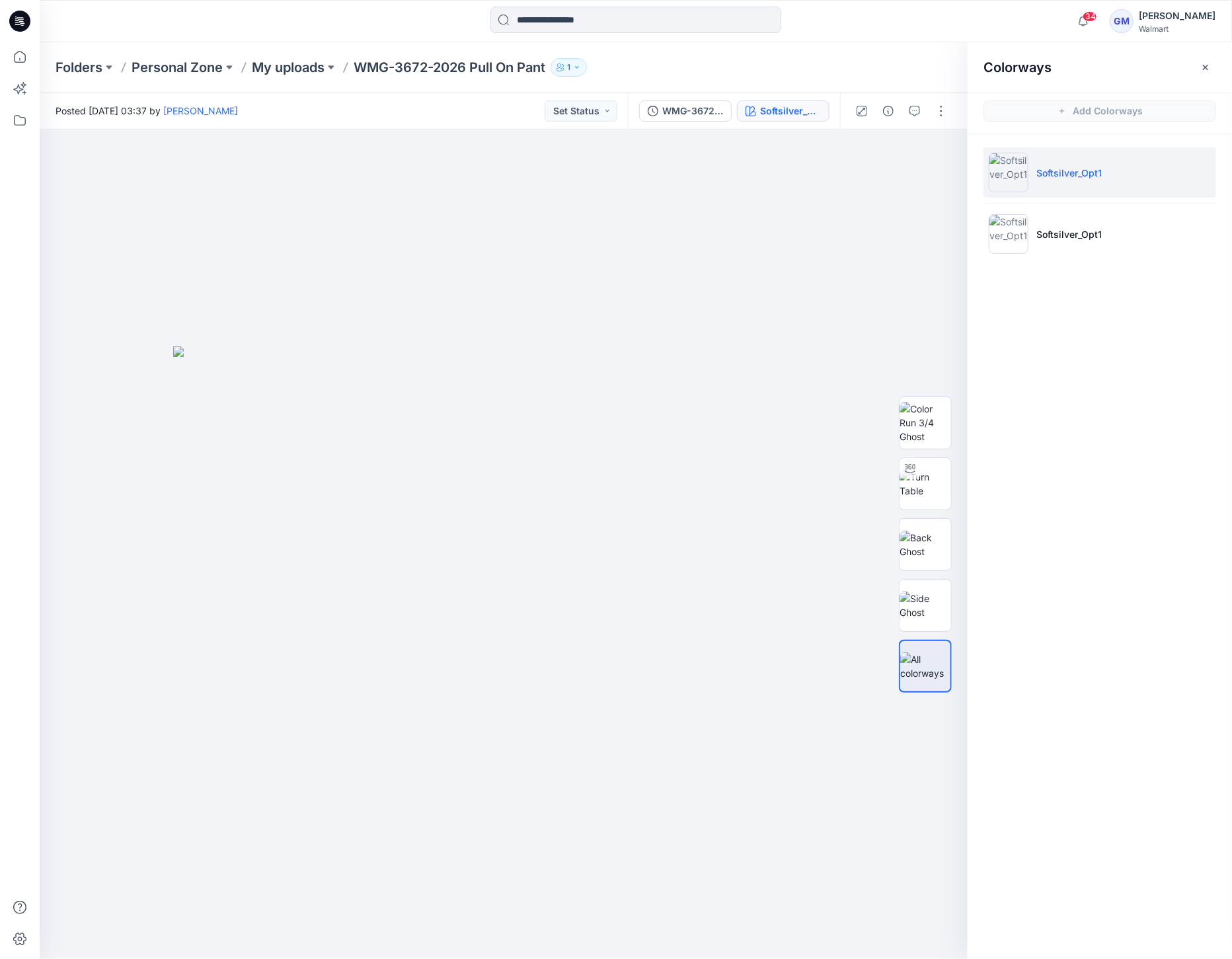
click at [975, 229] on ul "Softsilver_Opt1 Softsilver_Opt1" at bounding box center [1100, 203] width 264 height 138
click at [994, 234] on img at bounding box center [1009, 234] width 40 height 40
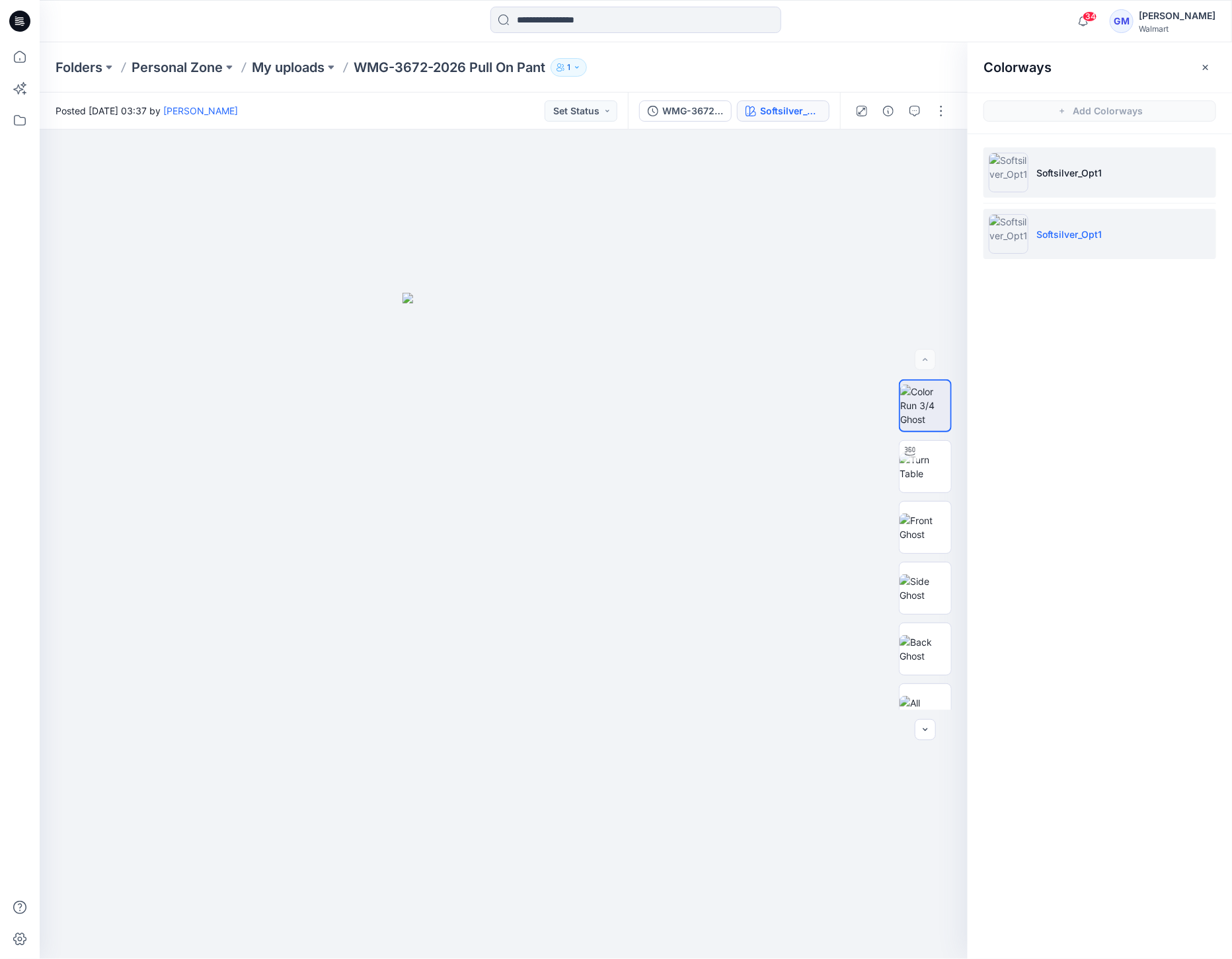
click at [1010, 171] on img at bounding box center [1009, 172] width 40 height 40
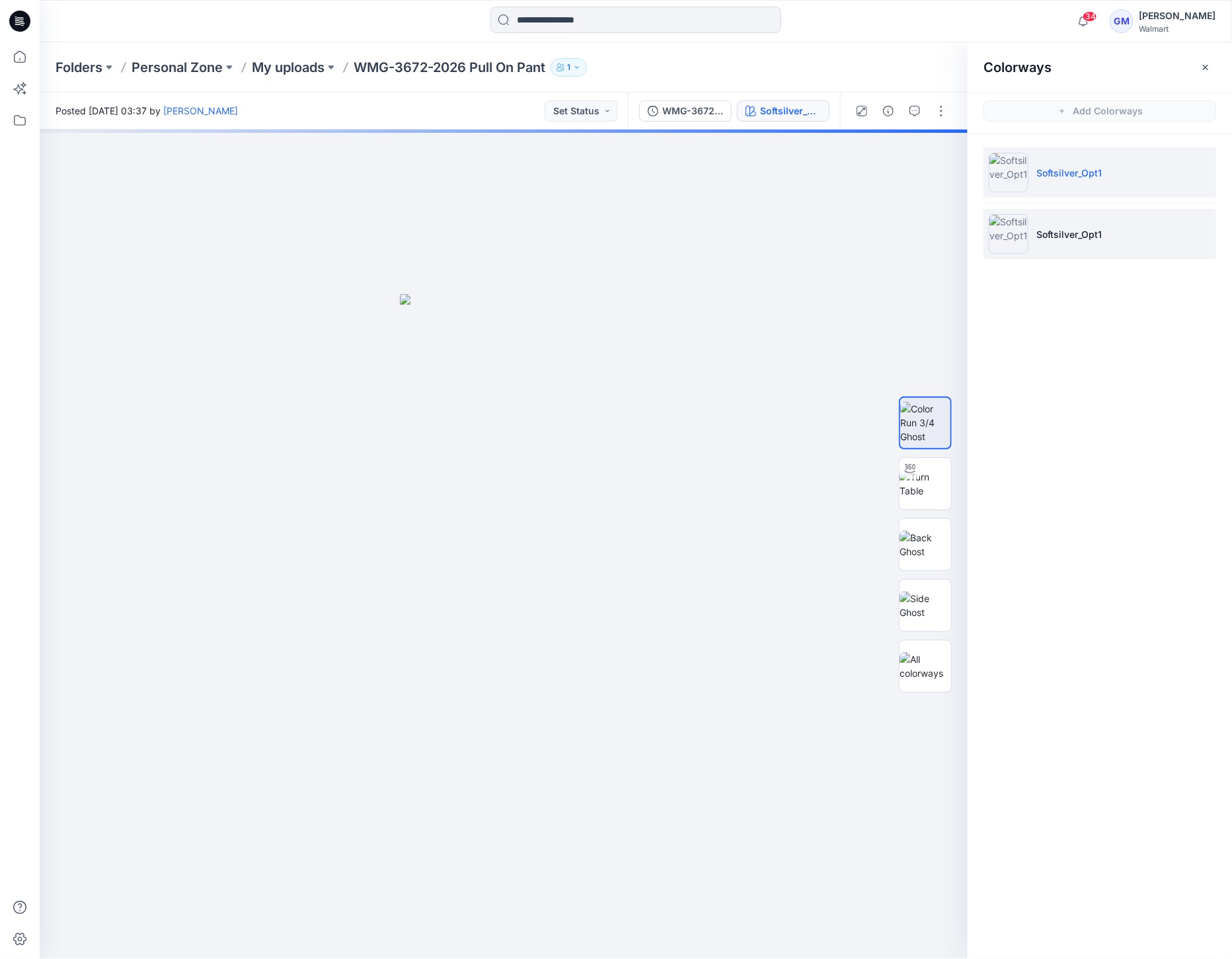
click at [1016, 244] on img at bounding box center [1009, 234] width 40 height 40
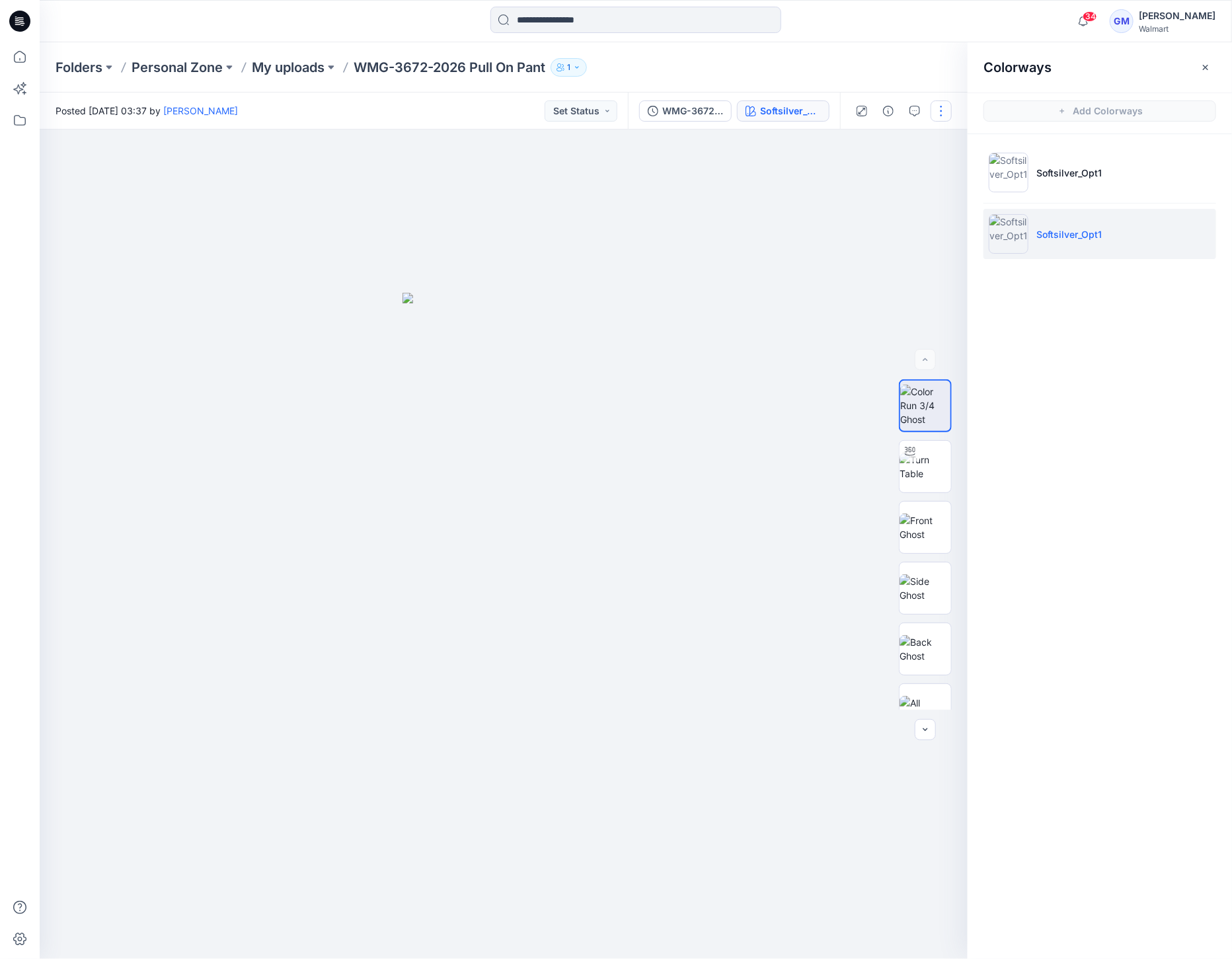
click at [940, 114] on button "button" at bounding box center [941, 111] width 21 height 21
click at [864, 183] on p "Edit" at bounding box center [857, 179] width 16 height 14
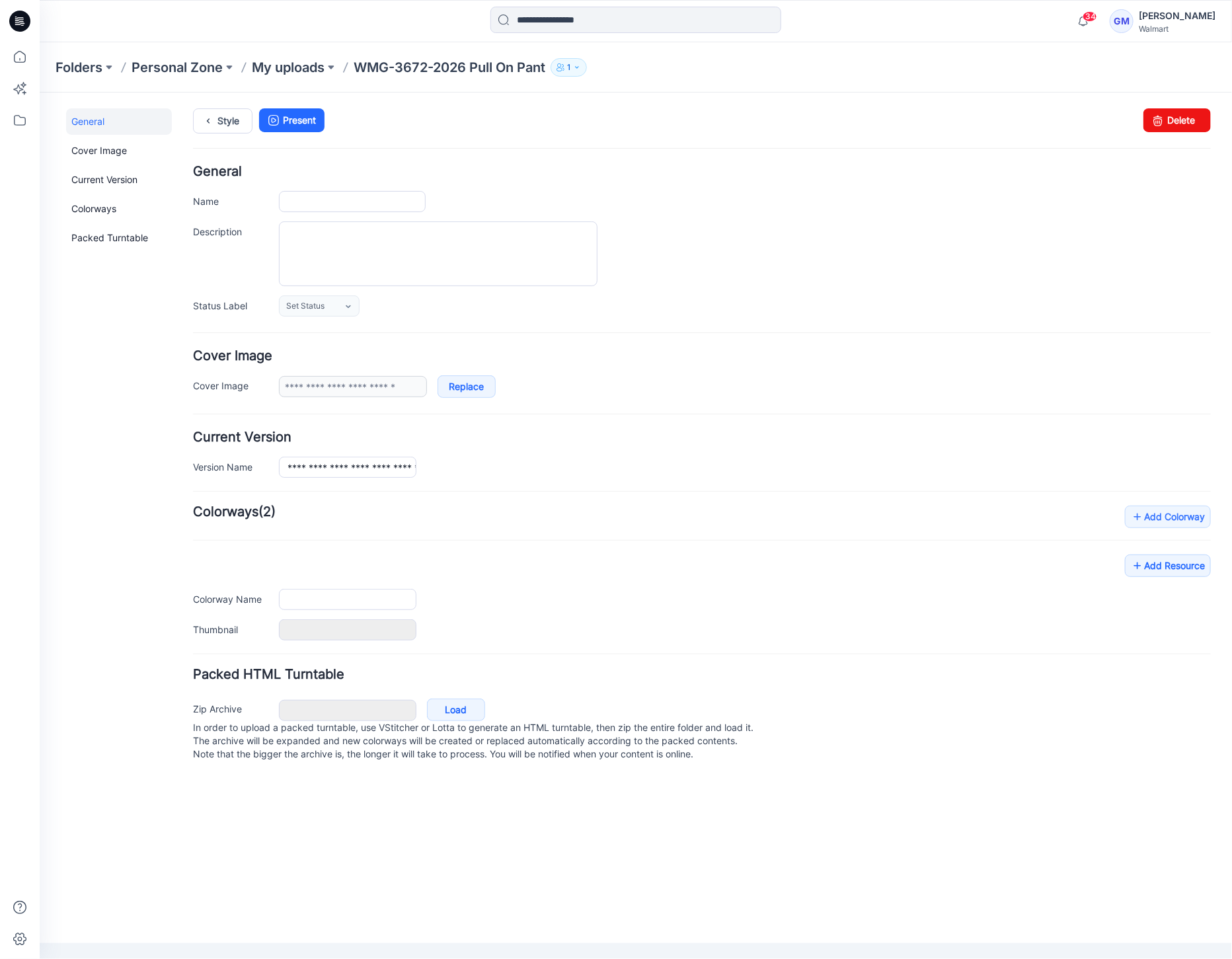
type input "**********"
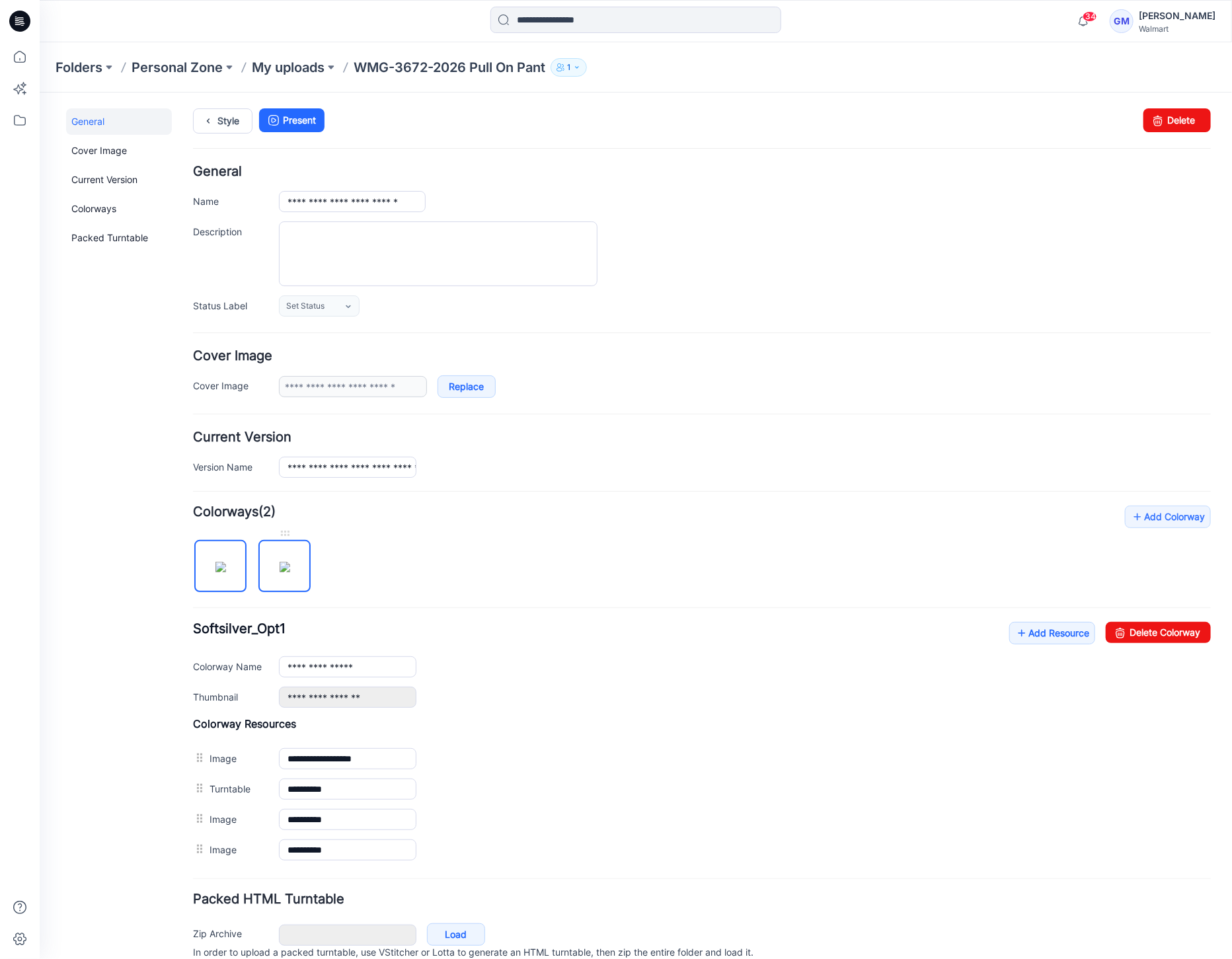
click at [281, 572] on img at bounding box center [283, 566] width 10 height 10
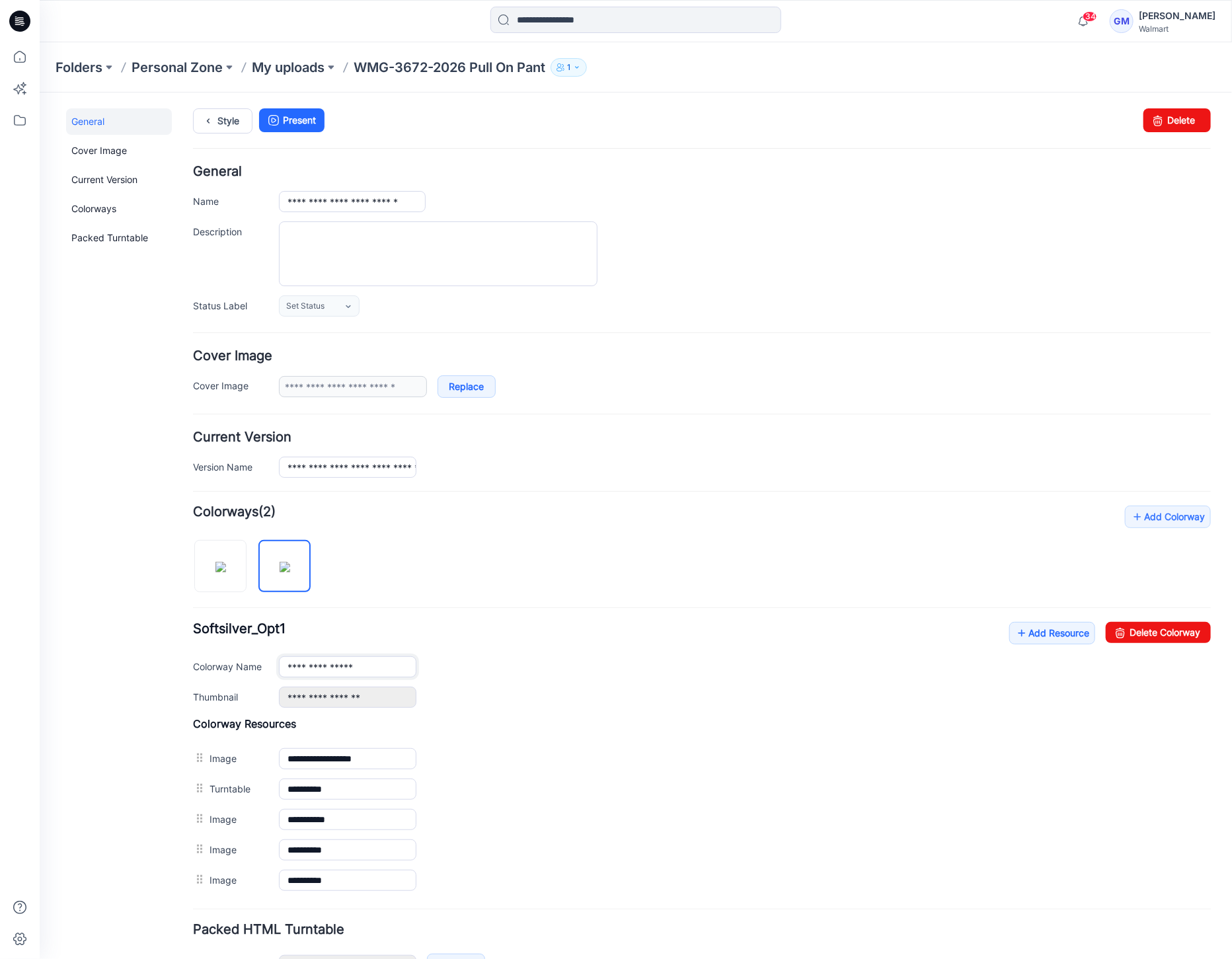
click at [382, 665] on input "**********" at bounding box center [347, 666] width 138 height 21
type input "**********"
click at [233, 117] on link "Style" at bounding box center [222, 120] width 60 height 25
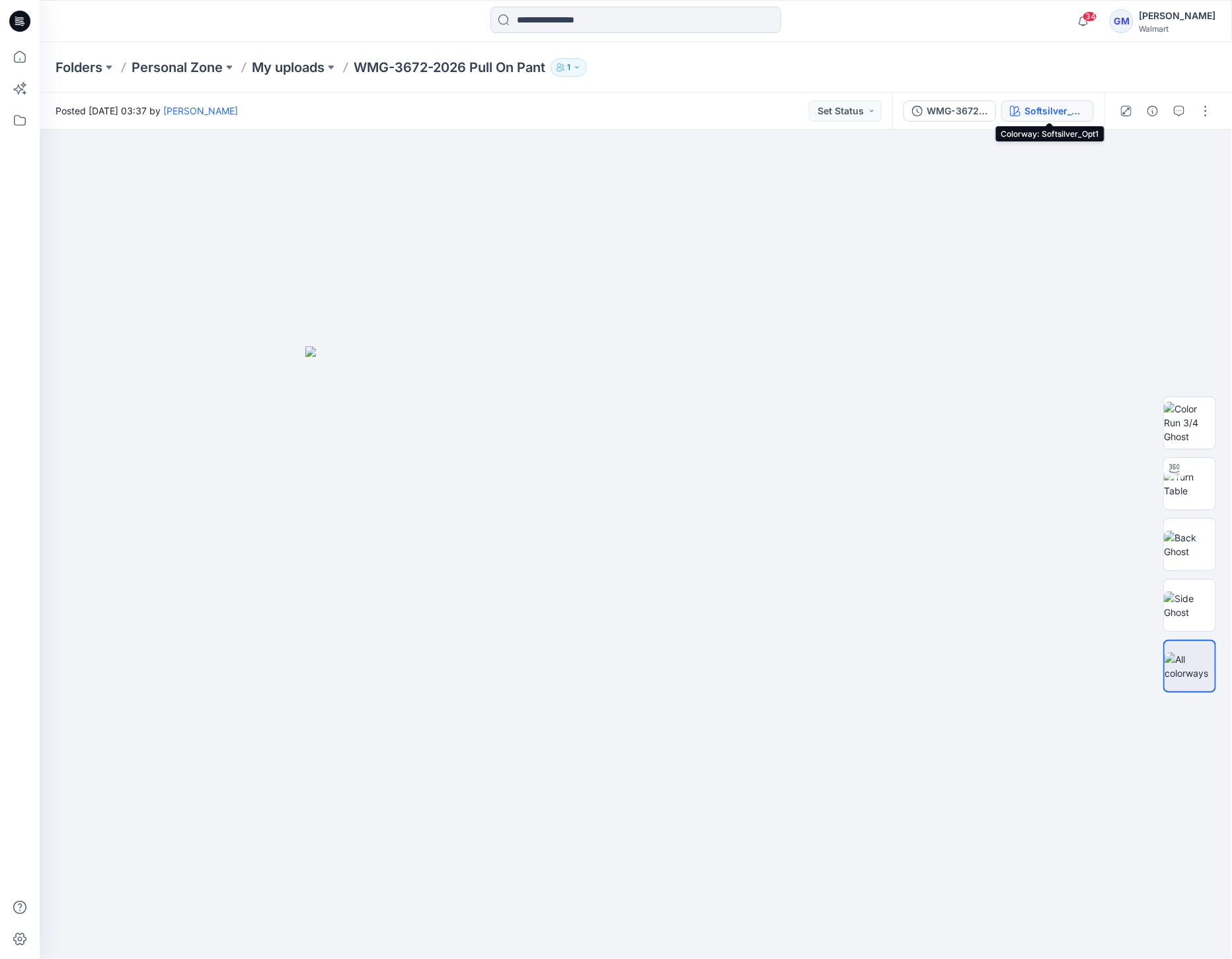
click at [1029, 119] on button "Softsilver_Opt1" at bounding box center [1047, 111] width 92 height 21
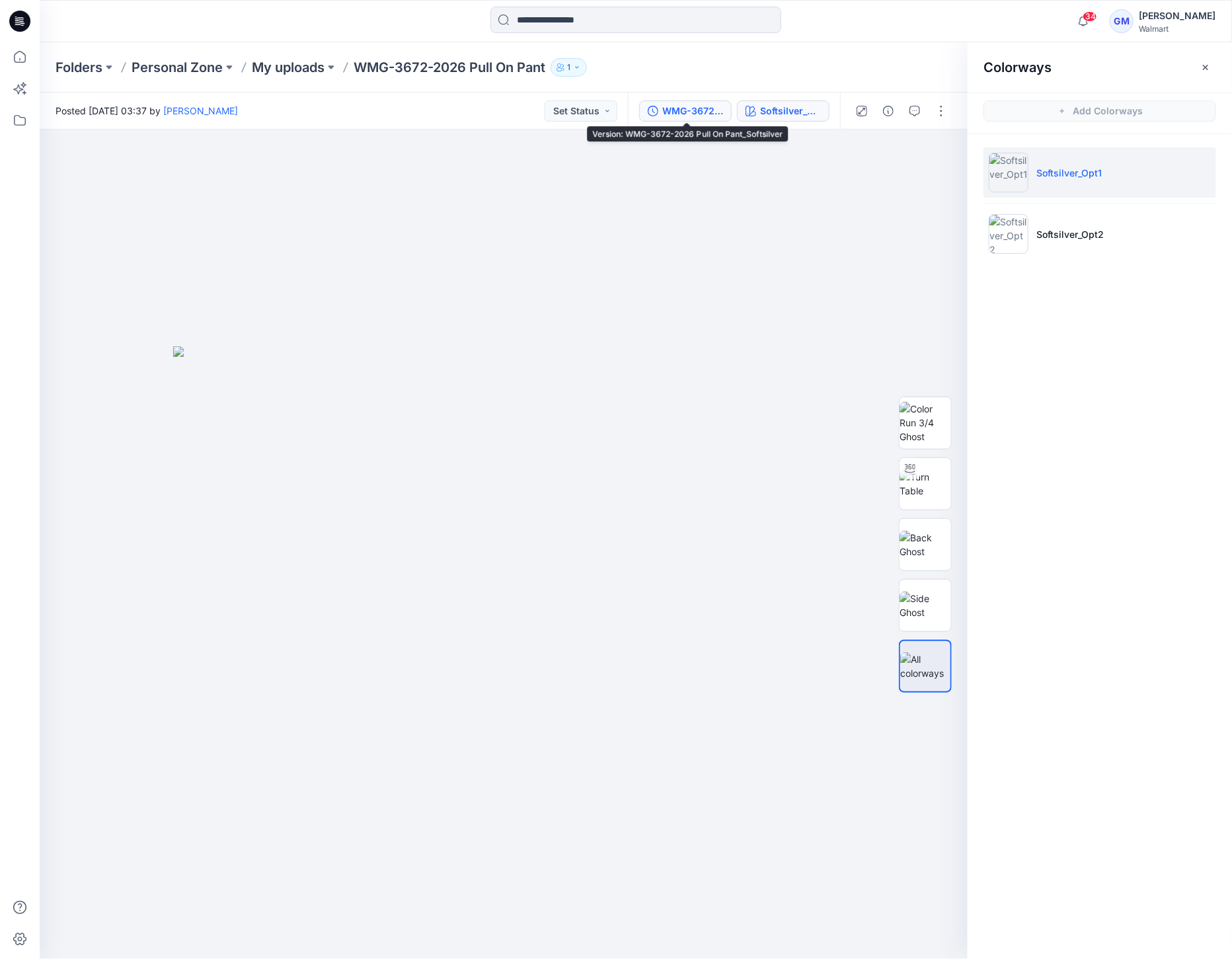
click at [684, 105] on div "WMG-3672-2026 Pull On Pant_Softsilver" at bounding box center [693, 111] width 61 height 14
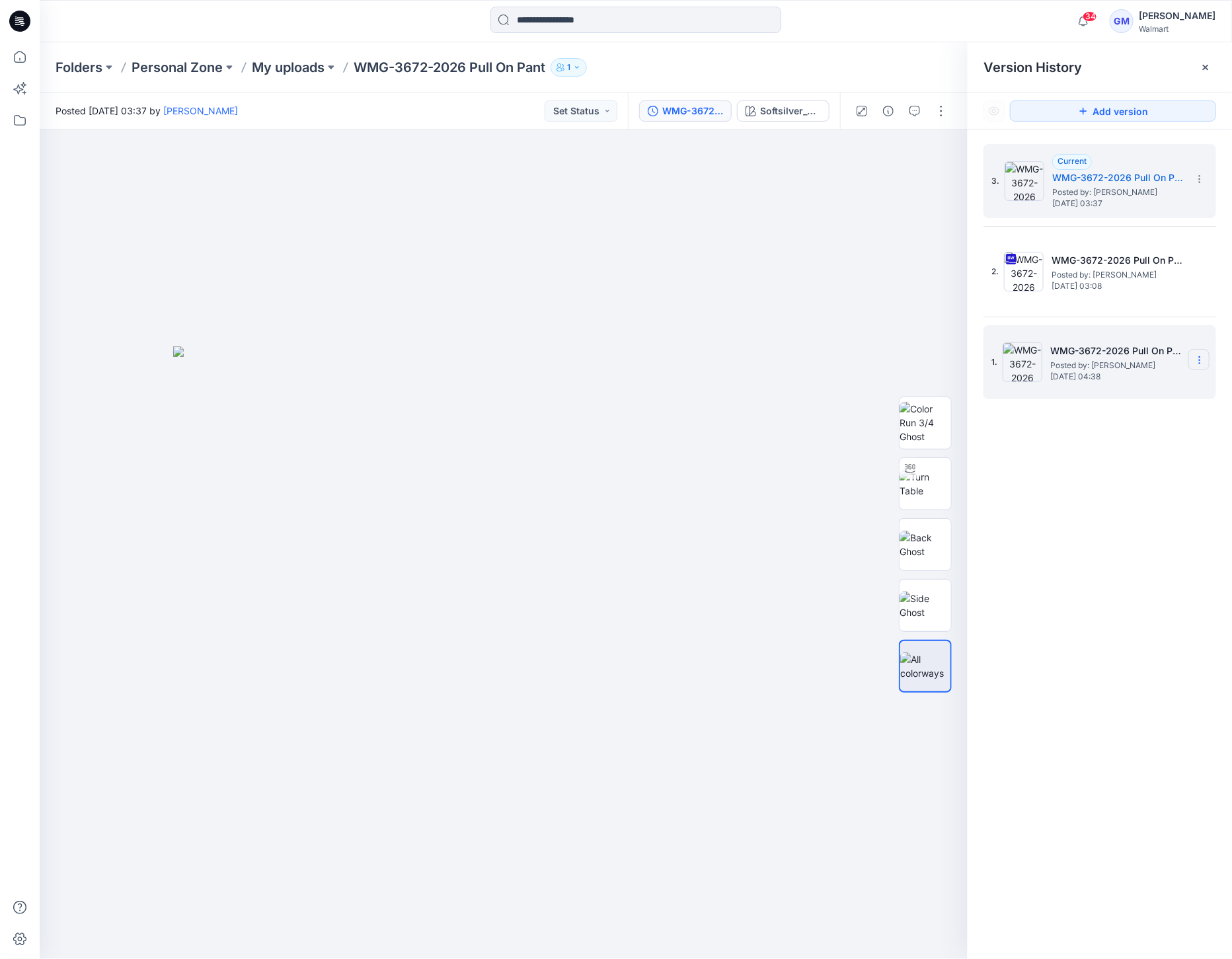
click at [1195, 367] on section at bounding box center [1198, 359] width 21 height 21
click at [1106, 433] on span "Hide Version" at bounding box center [1104, 438] width 53 height 16
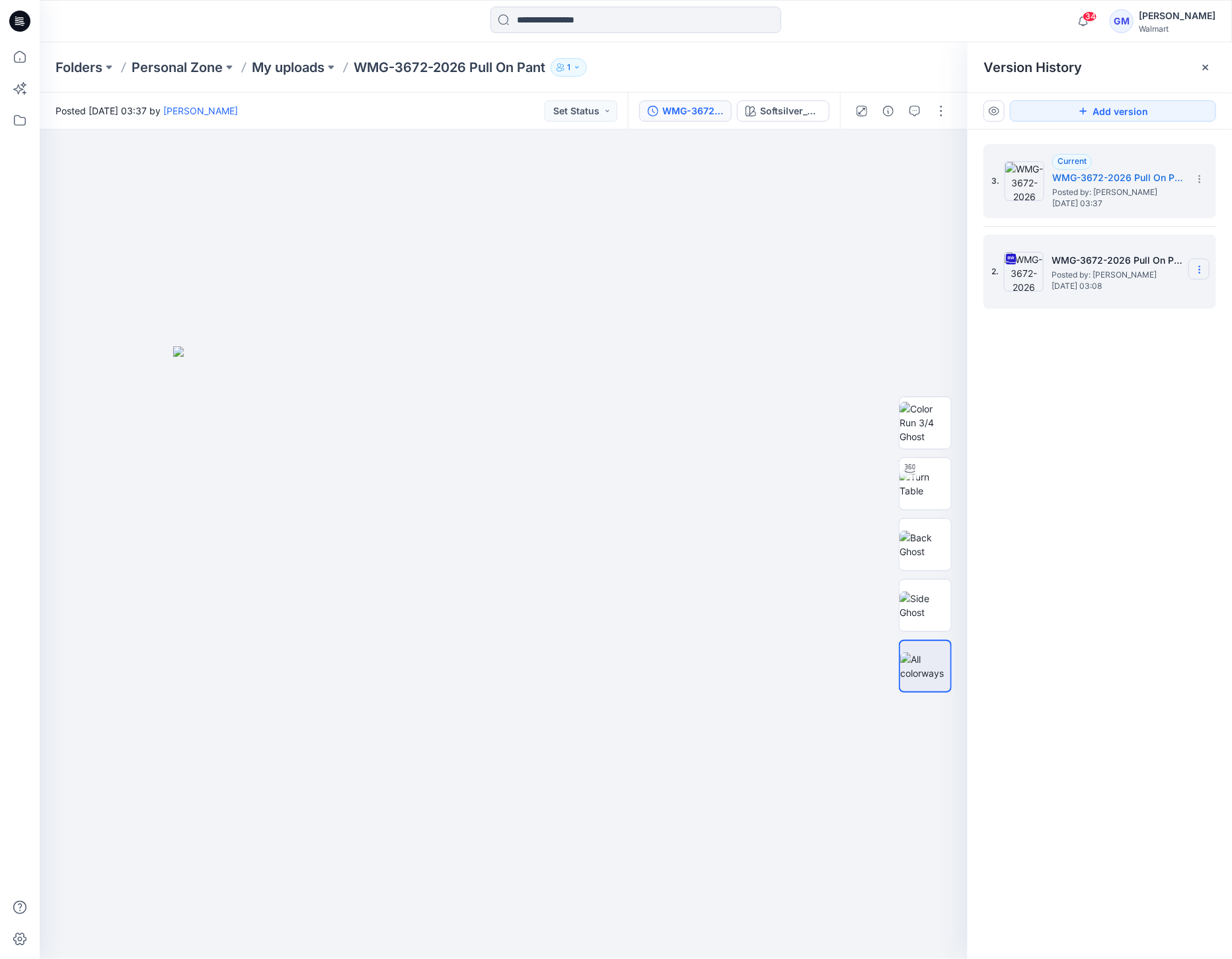
click at [1196, 270] on icon at bounding box center [1199, 269] width 10 height 10
click at [1091, 318] on span "Restore Version" at bounding box center [1111, 322] width 67 height 16
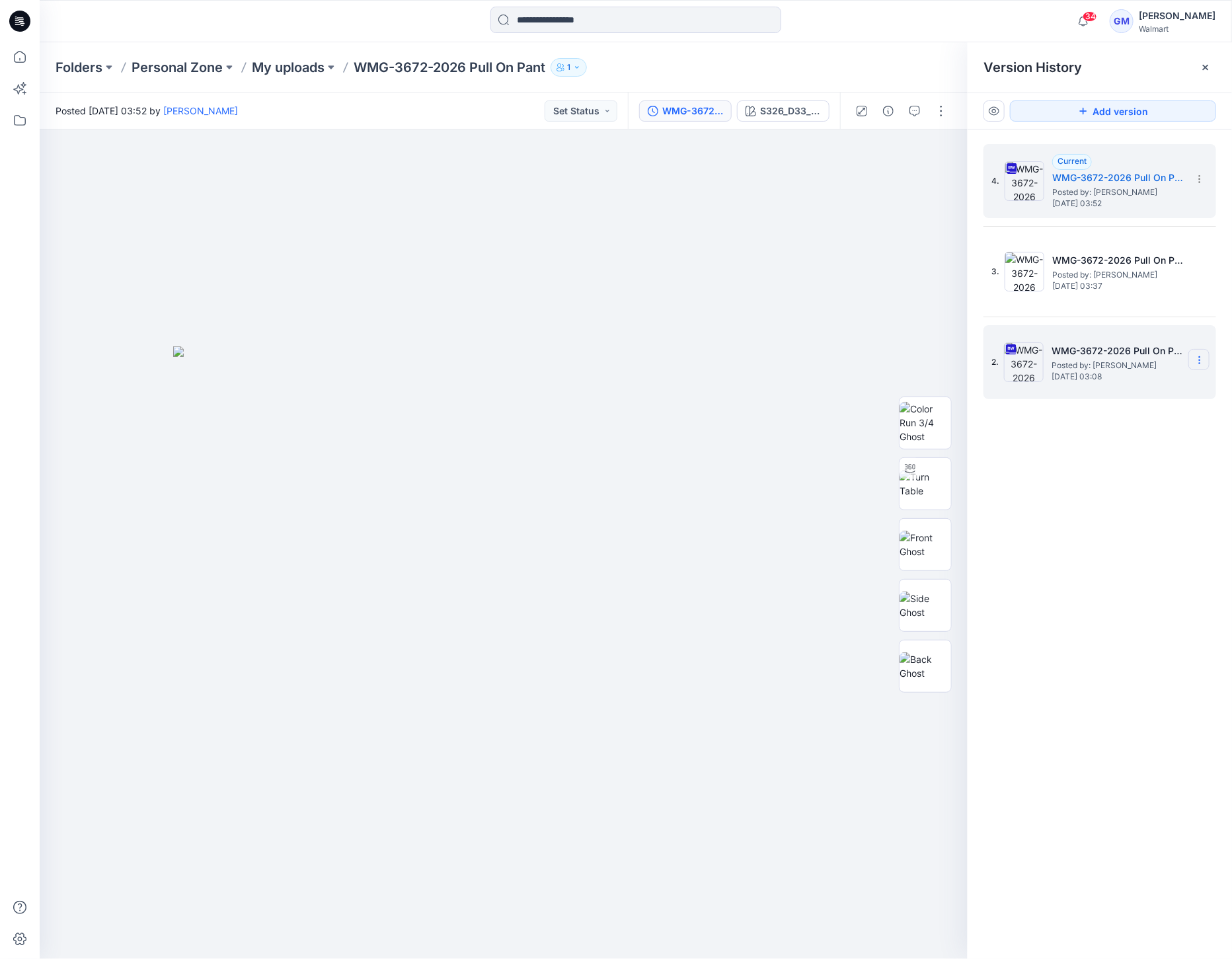
click at [1196, 362] on icon at bounding box center [1199, 360] width 10 height 10
click at [1093, 468] on span "Hide Version" at bounding box center [1104, 464] width 53 height 16
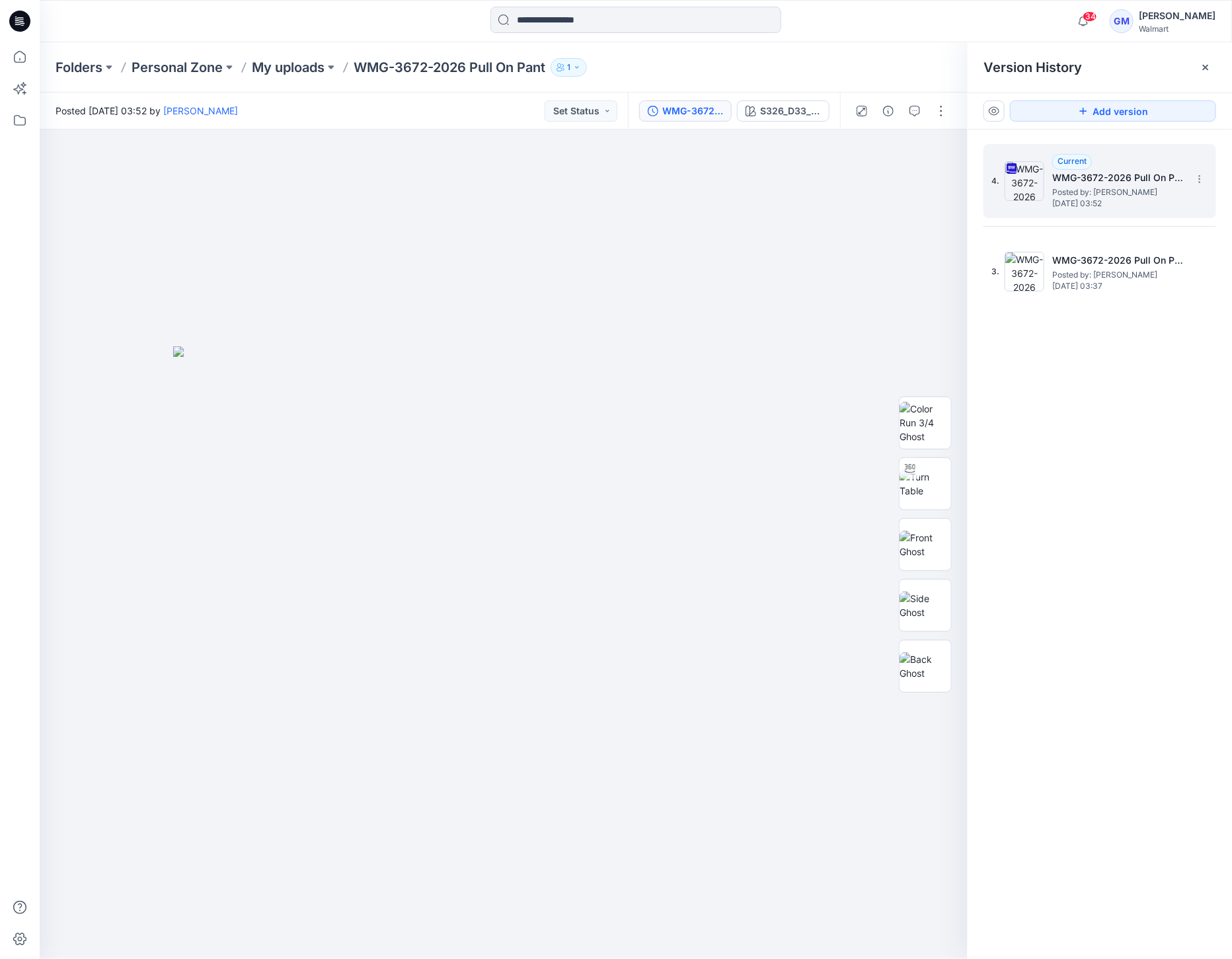
click at [1034, 177] on img at bounding box center [1025, 181] width 40 height 40
drag, startPoint x: 758, startPoint y: 104, endPoint x: 808, endPoint y: 159, distance: 74.3
click at [759, 104] on button "S326_D33_WN_Leopard V1_CW5_Earthen Khaki_Greystone" at bounding box center [783, 111] width 92 height 21
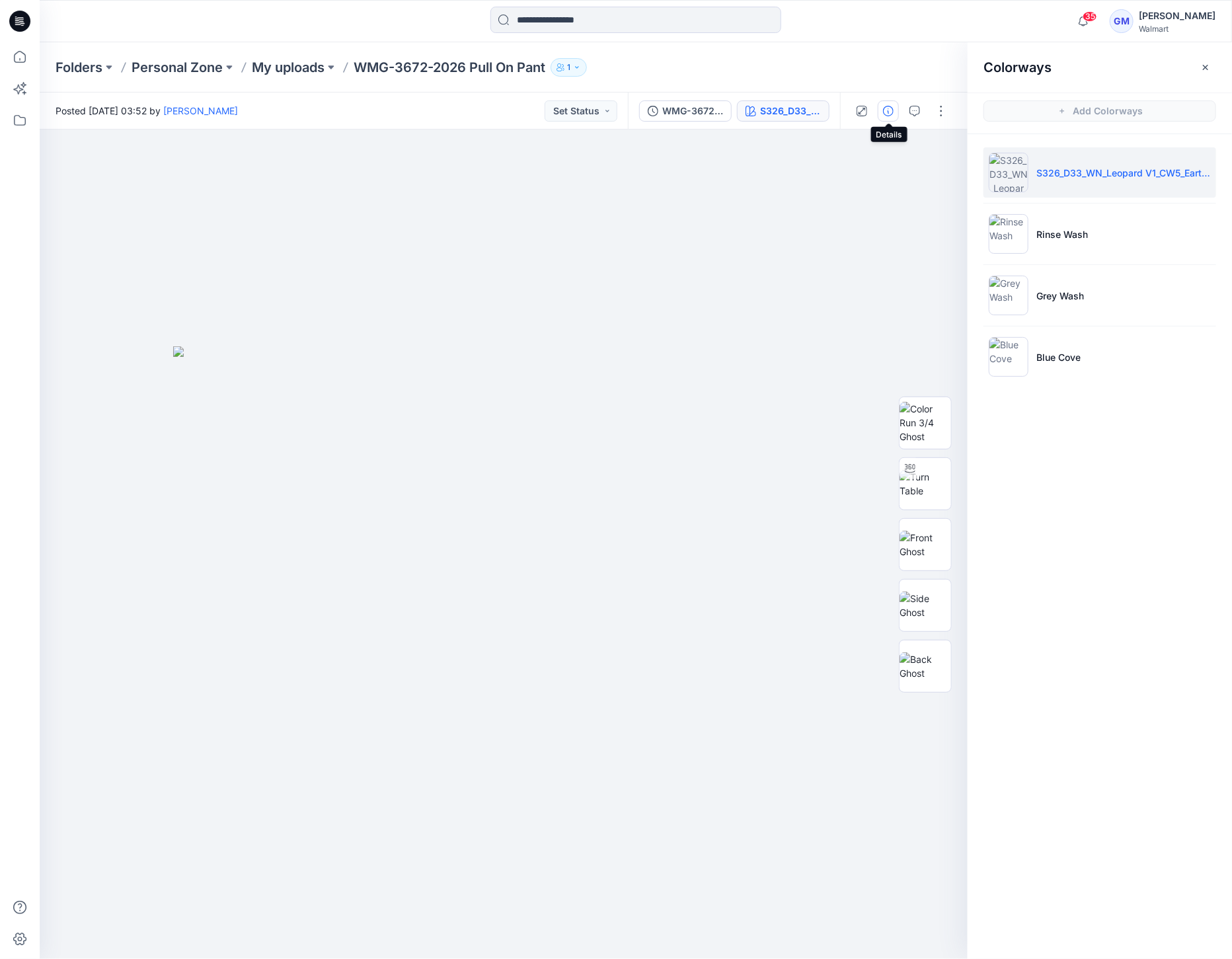
click at [887, 106] on icon "button" at bounding box center [888, 110] width 10 height 10
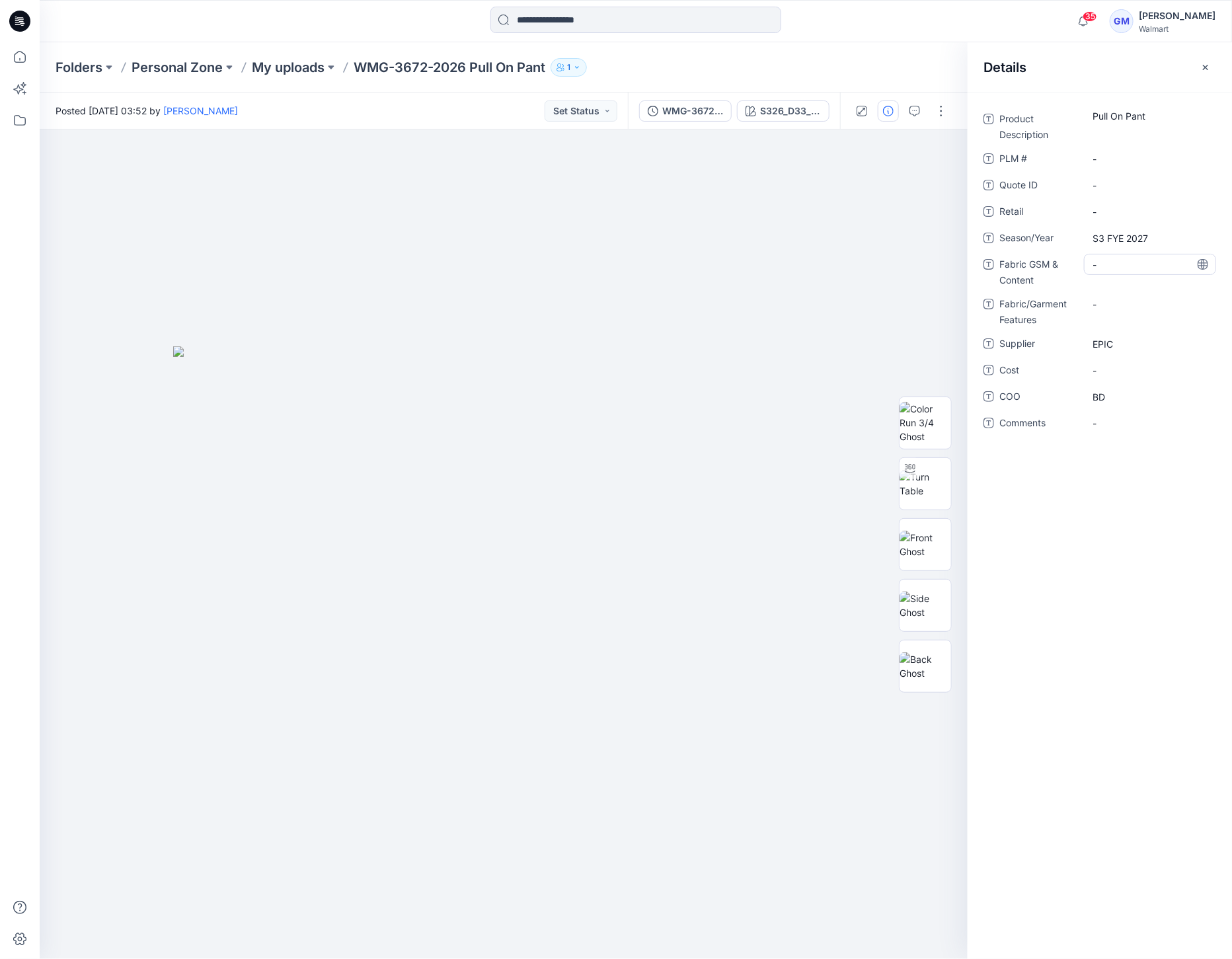
click at [1101, 258] on Content "-" at bounding box center [1150, 265] width 115 height 14
type textarea "**********"
click at [1140, 271] on Content "Denim: 70% BCi Cotton, 30% Rayon, 9.7oz, 328.9gsm, Twill: 70% BCI Cotton, 30% R…" at bounding box center [1150, 275] width 115 height 42
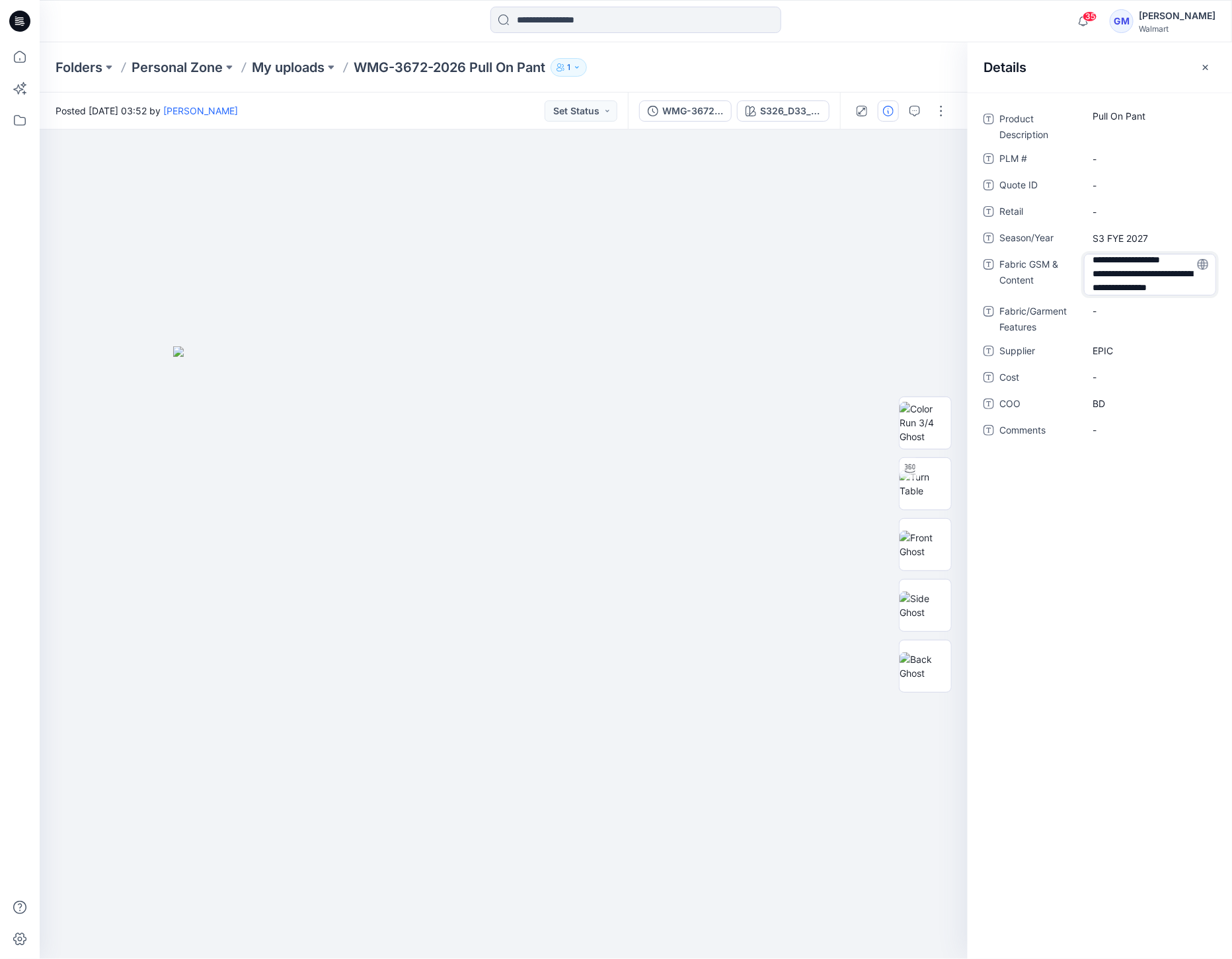
click at [1116, 287] on textarea "**********" at bounding box center [1150, 274] width 132 height 42
type textarea "**********"
click at [1162, 268] on Content "Denim: 70% BCi Cotton, 30% Rayon, 9.7oz, 328.9gsm, Twill: 70% BCI Cotton, 30% R…" at bounding box center [1150, 275] width 115 height 42
click at [1171, 279] on Content "Denim: 70% BCi Cotton, 30% Rayon, 9.7oz, 328.9gsm, Twill: 70% BCI Cotton, 30% R…" at bounding box center [1150, 275] width 115 height 42
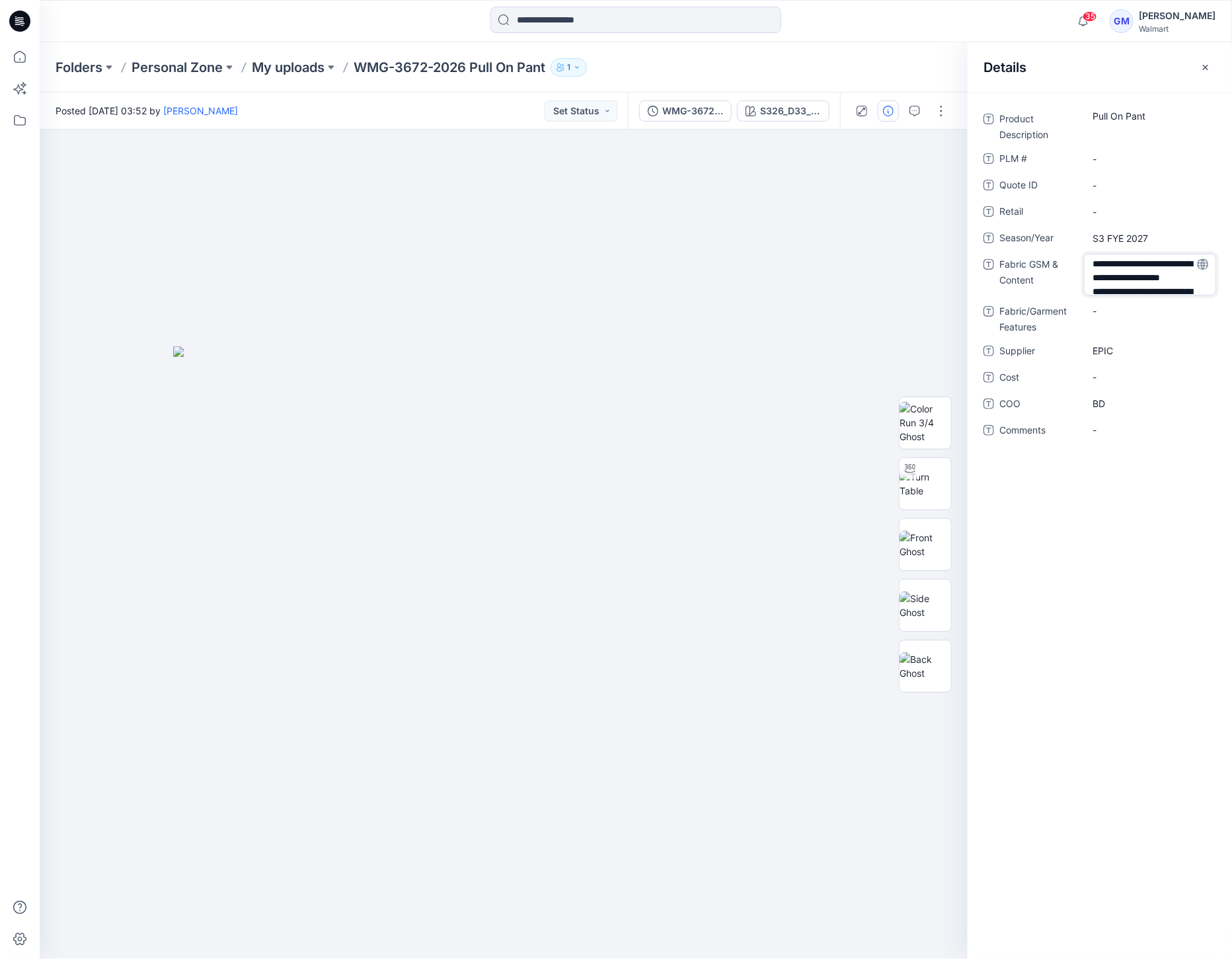
scroll to position [45, 0]
click at [1172, 279] on textarea "**********" at bounding box center [1150, 274] width 132 height 42
click at [855, 243] on div at bounding box center [504, 544] width 928 height 830
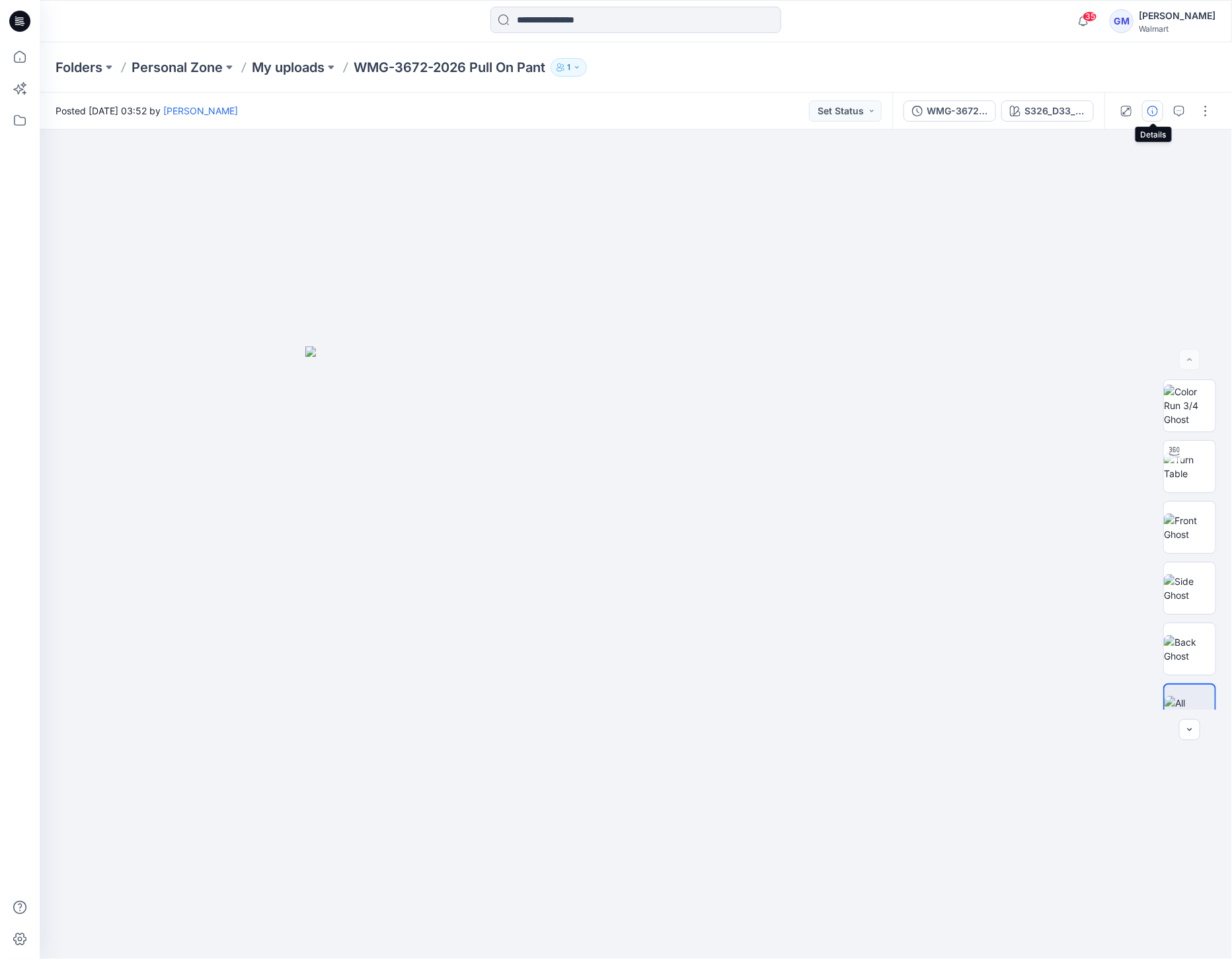
click at [1158, 114] on icon "button" at bounding box center [1152, 110] width 10 height 10
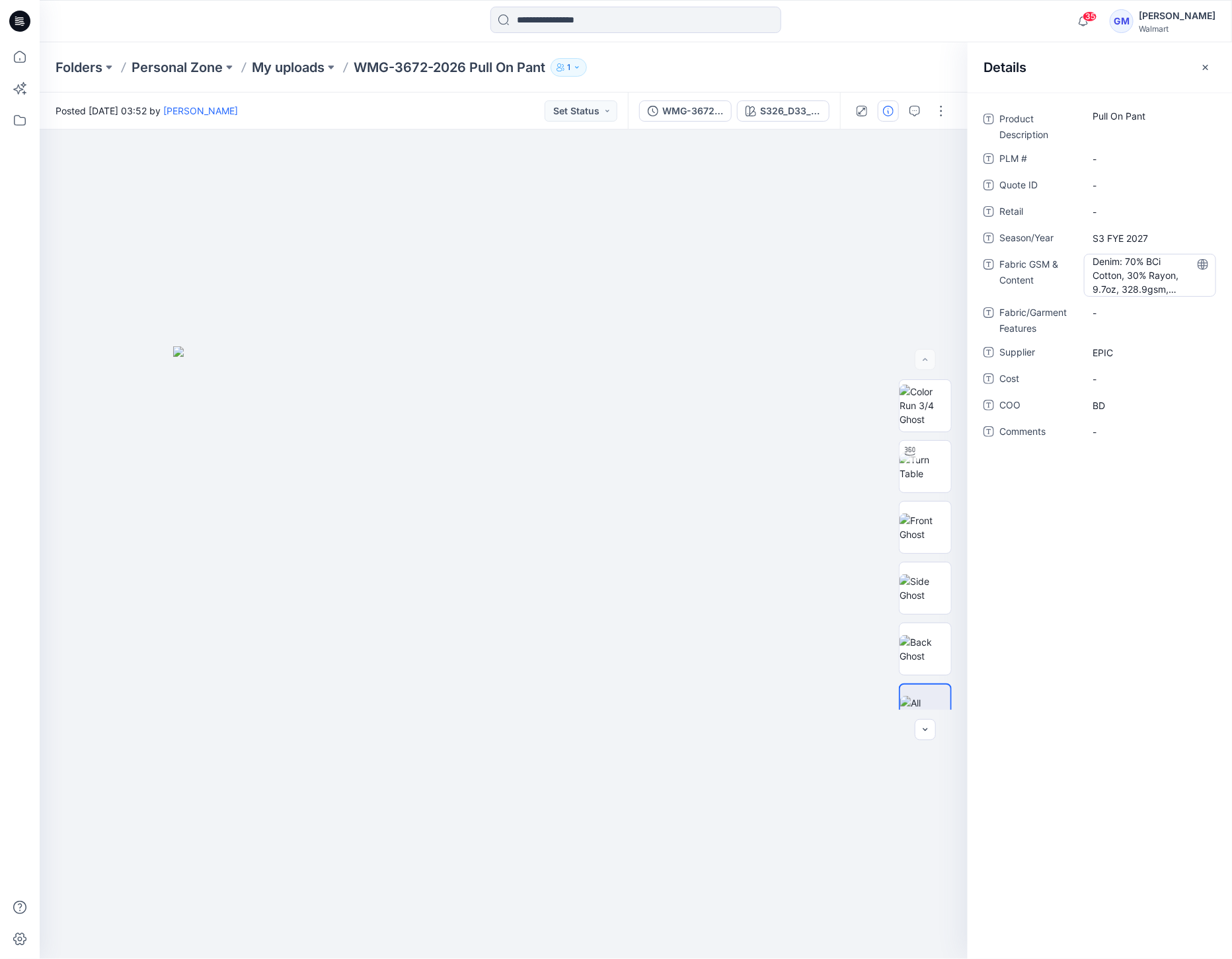
click at [1146, 289] on Content "Denim: 70% BCi Cotton, 30% Rayon, 9.7oz, 328.9gsm, Twill: 70% BCI Cotton, 30% R…" at bounding box center [1150, 275] width 115 height 42
click at [693, 299] on div at bounding box center [504, 544] width 928 height 830
click at [804, 107] on div "S326_D33_WN_Leopard V1_CW5_Earthen Khaki_Greystone" at bounding box center [790, 111] width 61 height 14
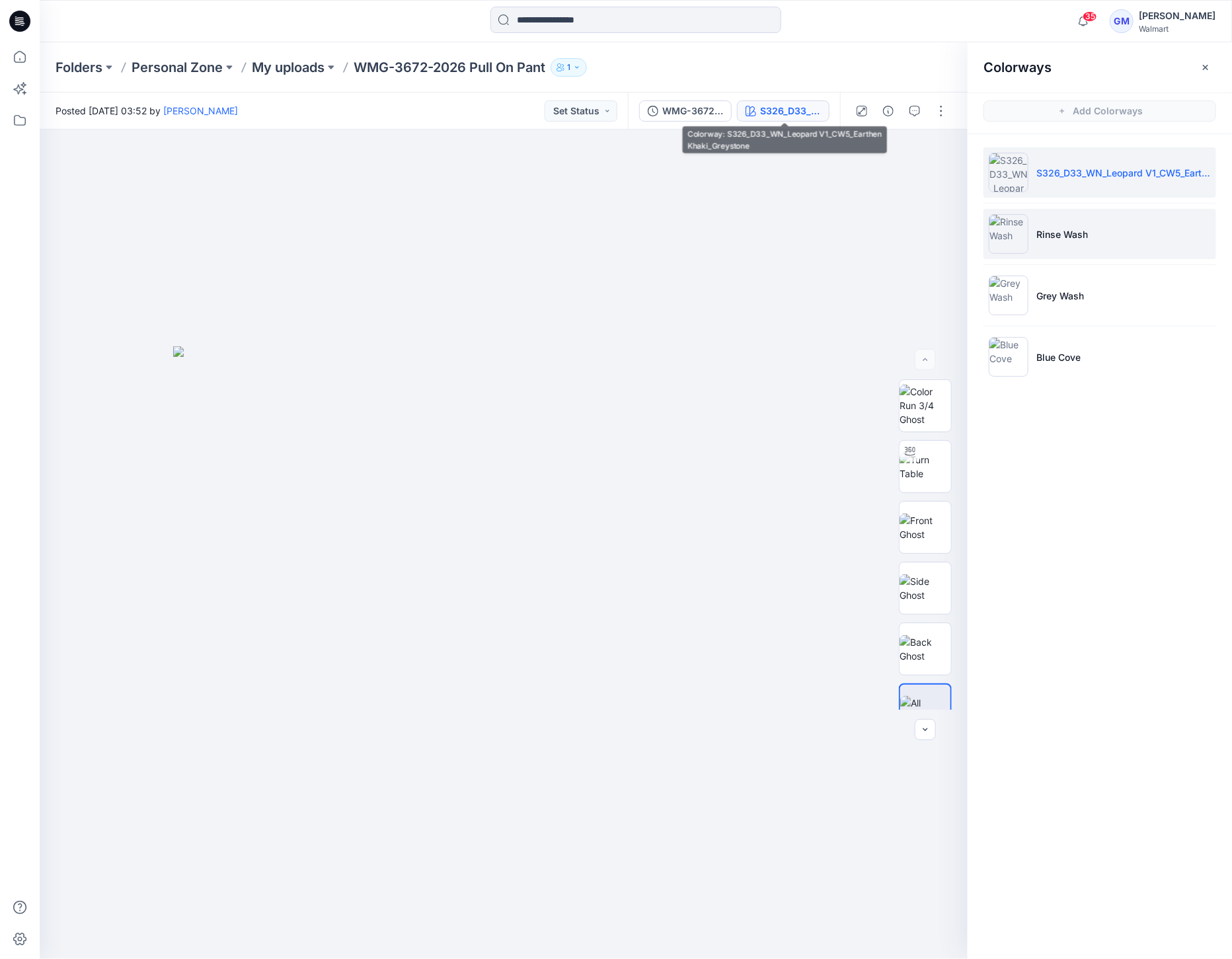
click at [1009, 216] on img at bounding box center [1009, 234] width 40 height 40
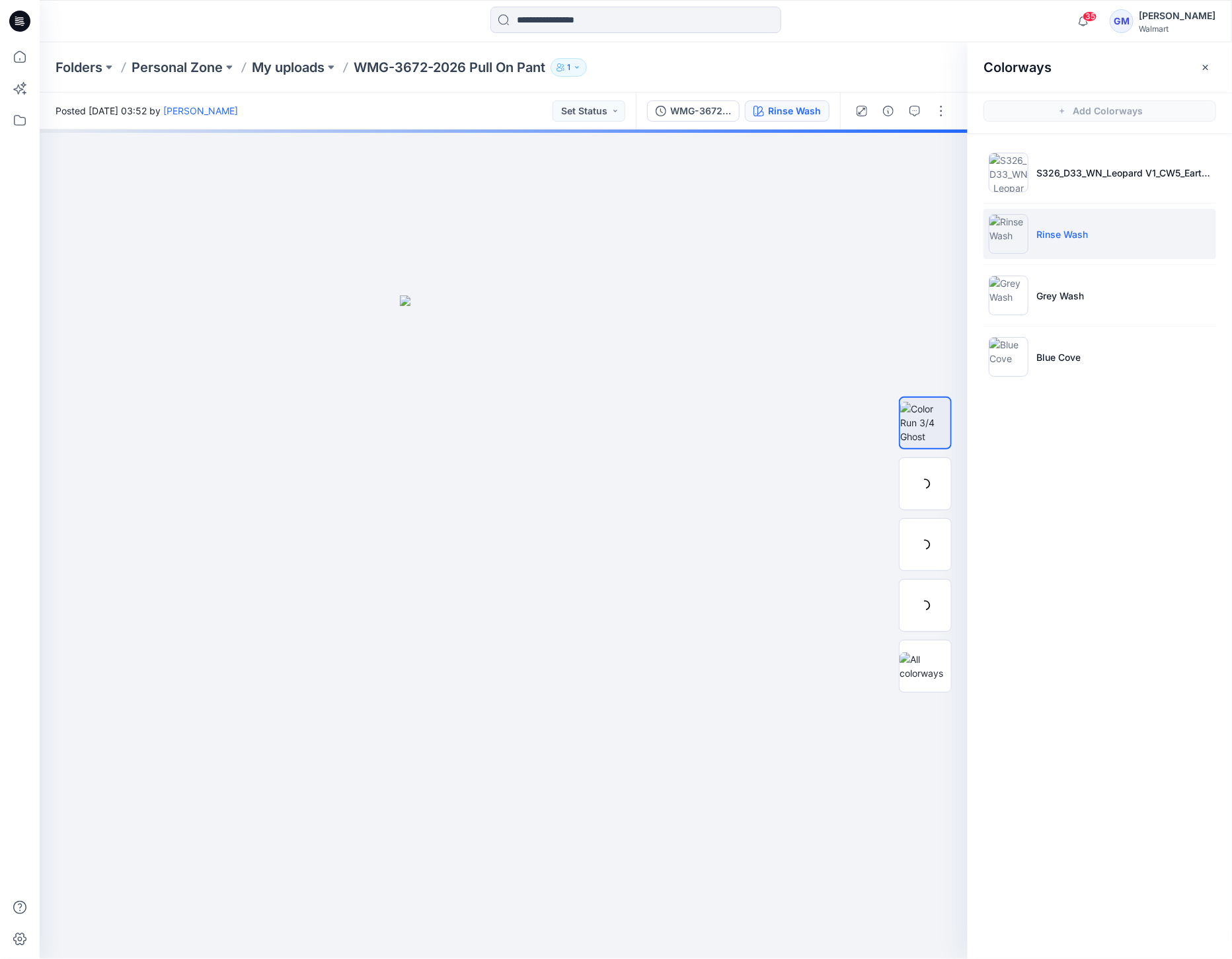
click at [1008, 240] on img at bounding box center [1009, 234] width 40 height 40
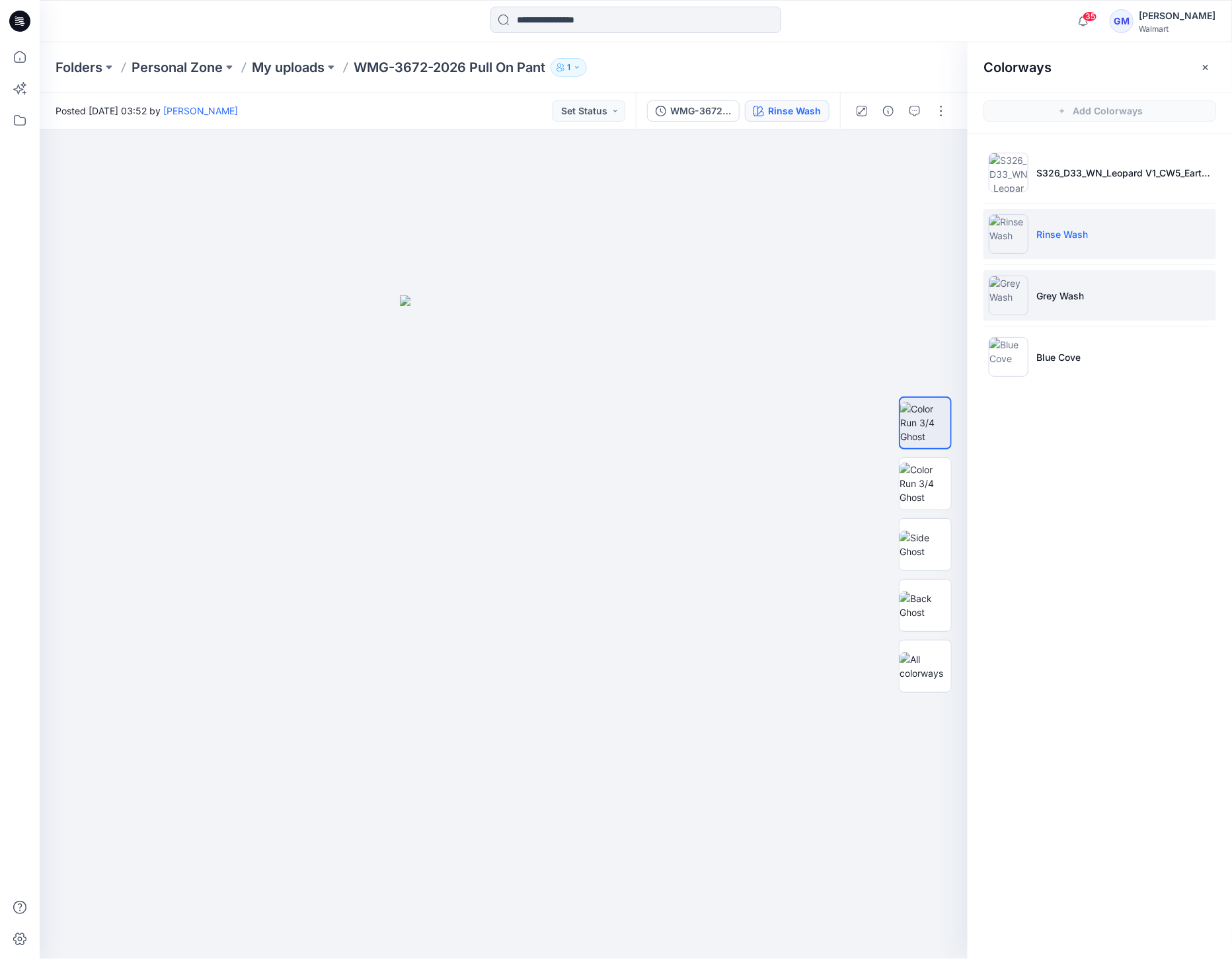
click at [1011, 297] on img at bounding box center [1009, 296] width 40 height 40
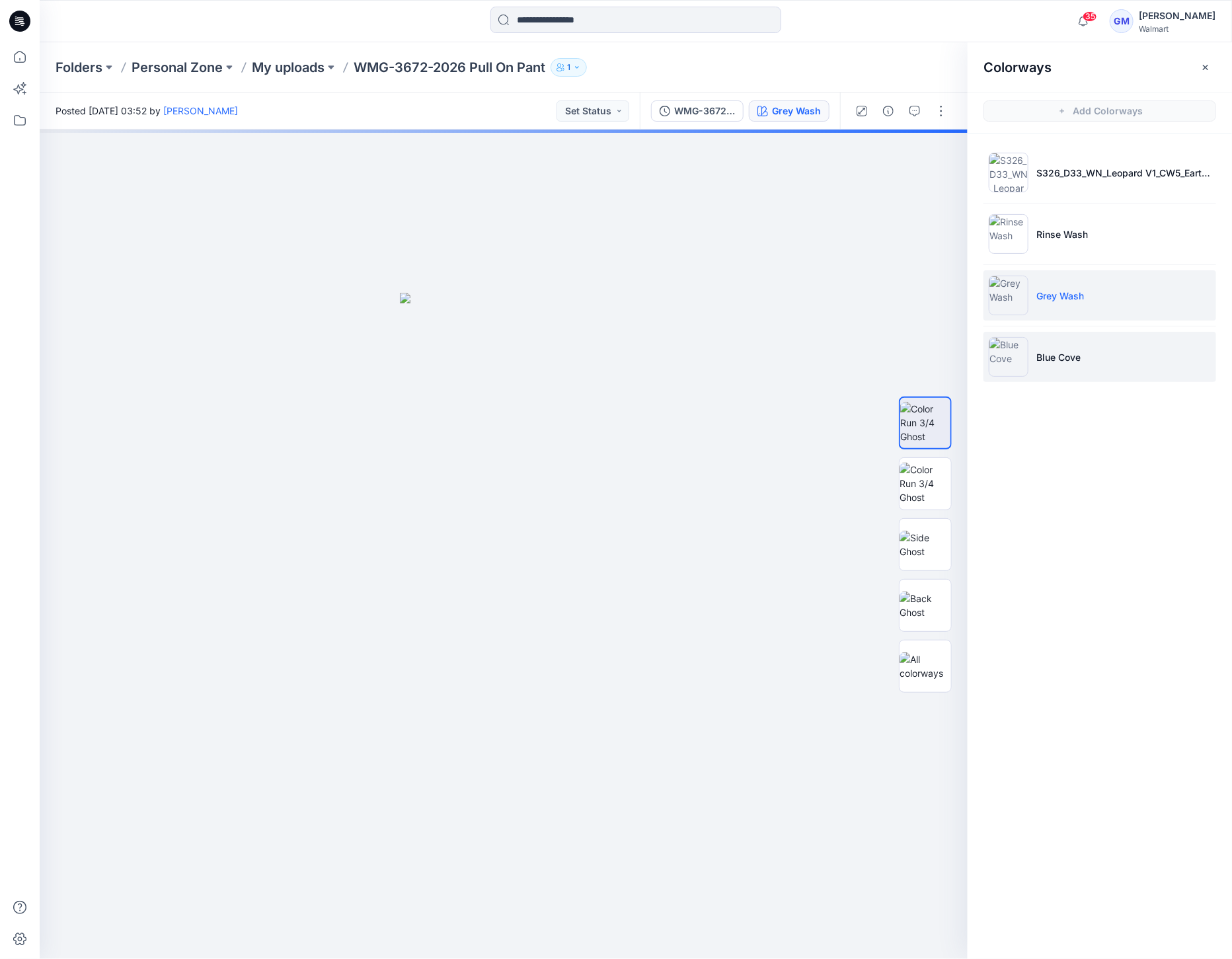
click at [1029, 371] on li "Blue Cove" at bounding box center [1100, 357] width 233 height 50
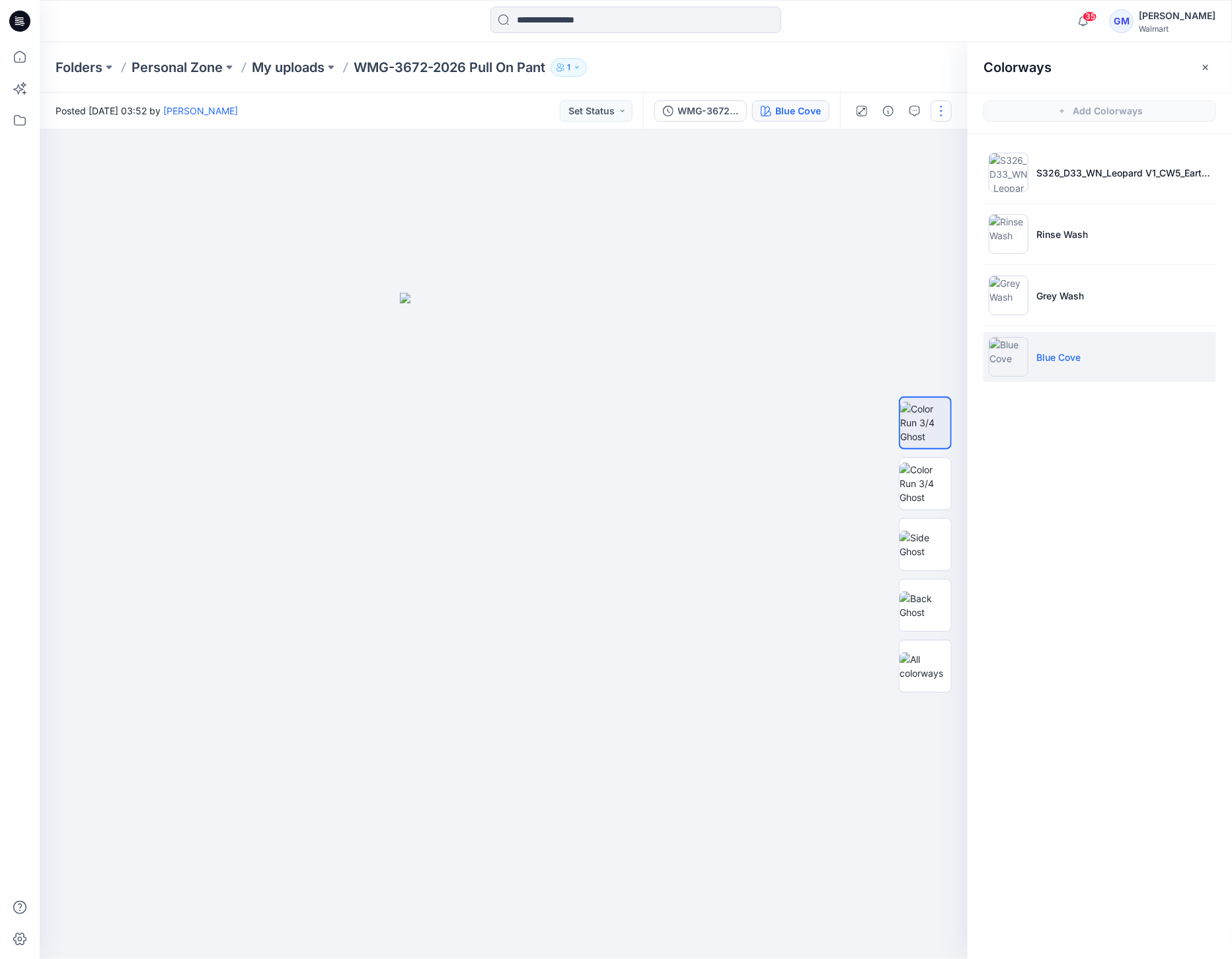
click at [941, 110] on button "button" at bounding box center [941, 111] width 21 height 21
click at [877, 173] on button "Edit" at bounding box center [886, 179] width 122 height 25
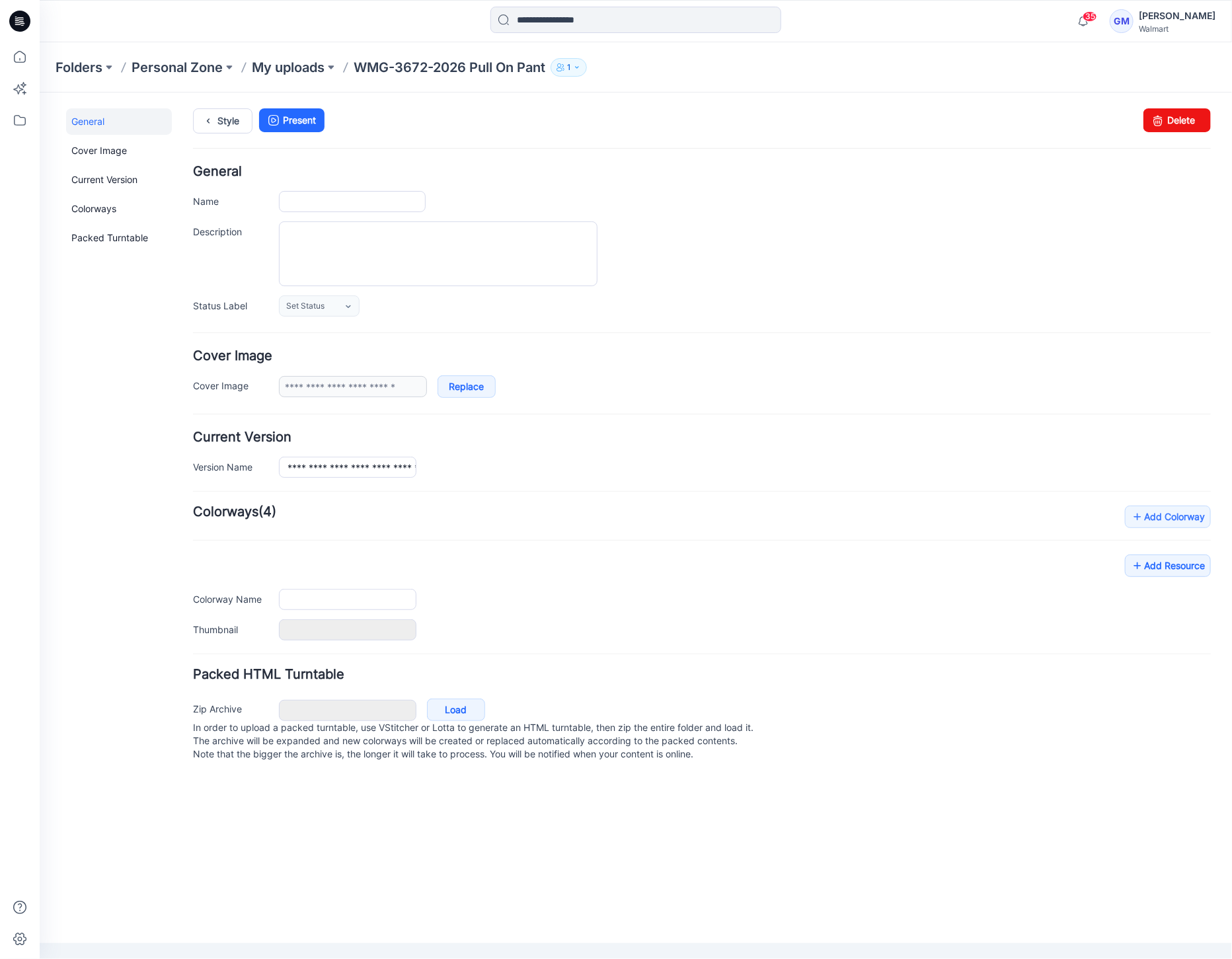
type input "**********"
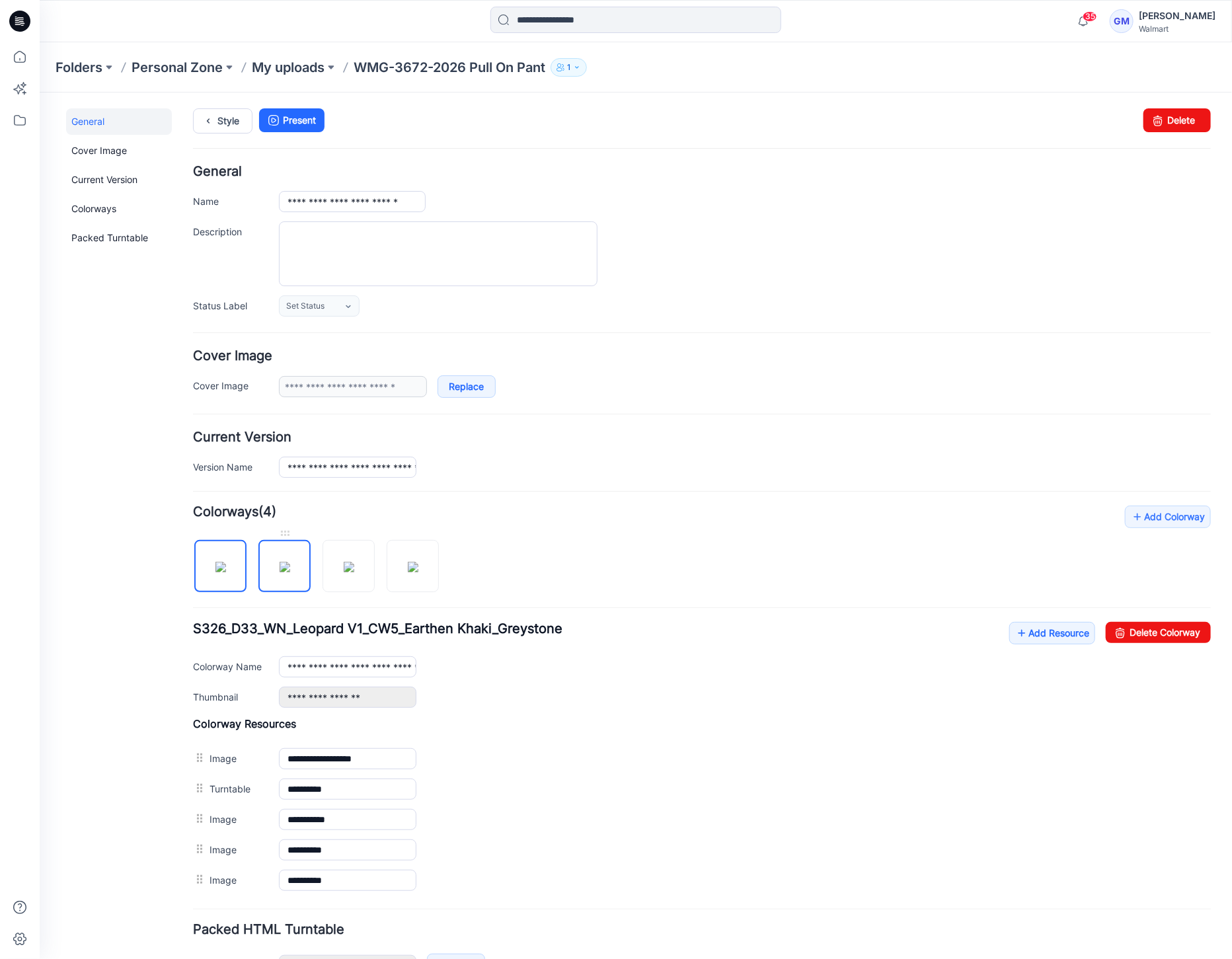
click at [290, 561] on img at bounding box center [283, 566] width 10 height 10
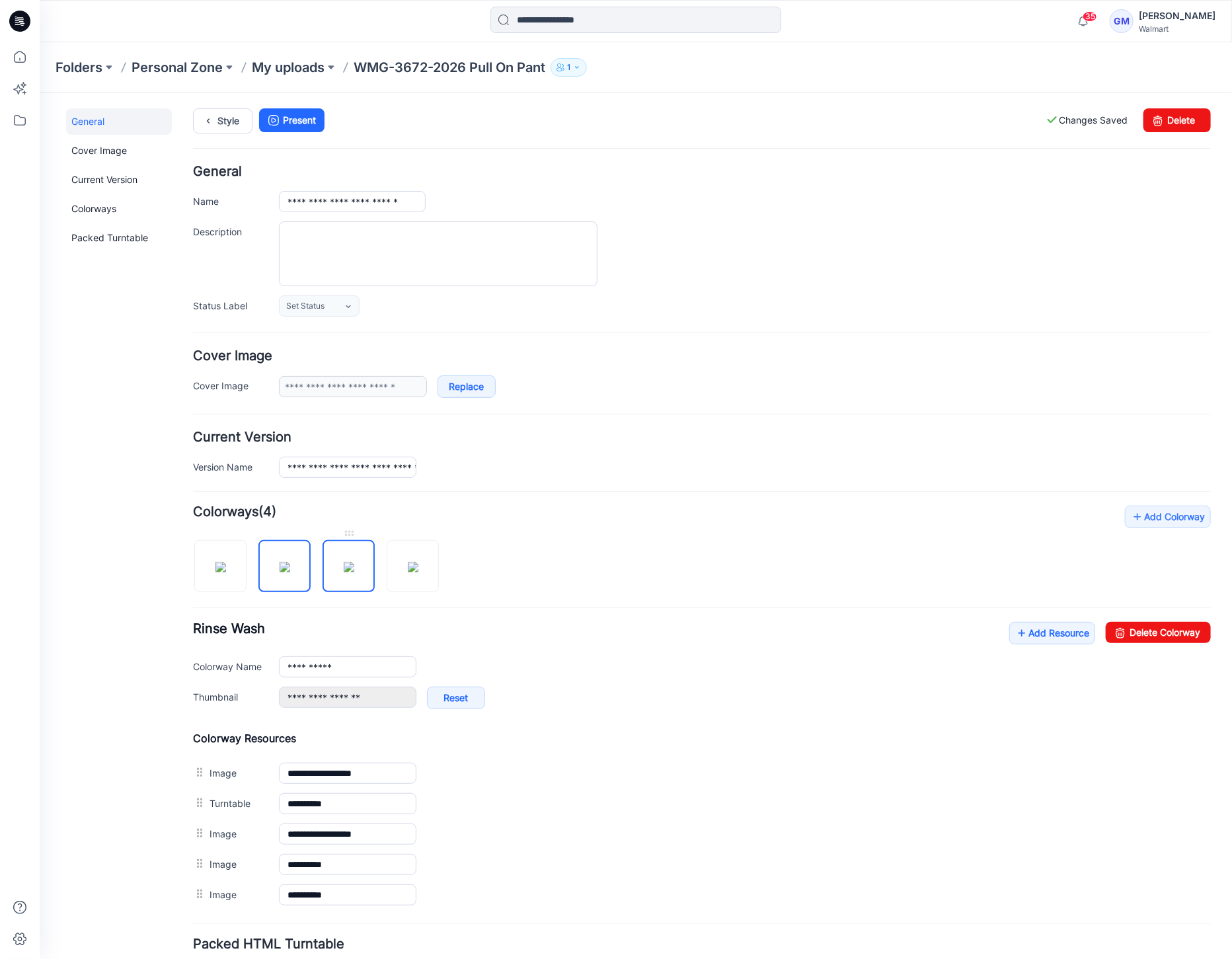
click at [343, 569] on img at bounding box center [348, 566] width 10 height 10
click at [413, 572] on img at bounding box center [412, 566] width 10 height 10
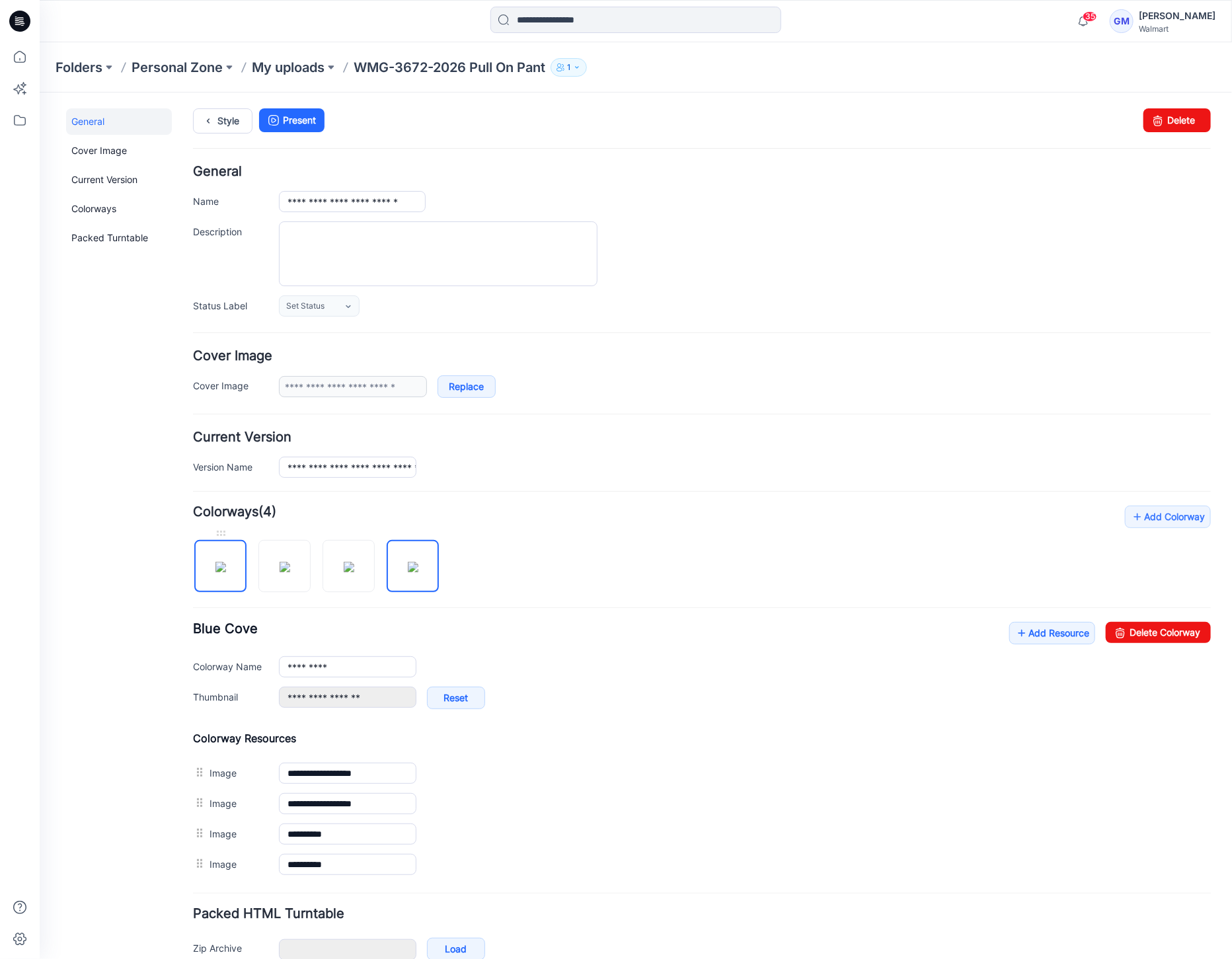
click at [221, 566] on img at bounding box center [220, 566] width 10 height 10
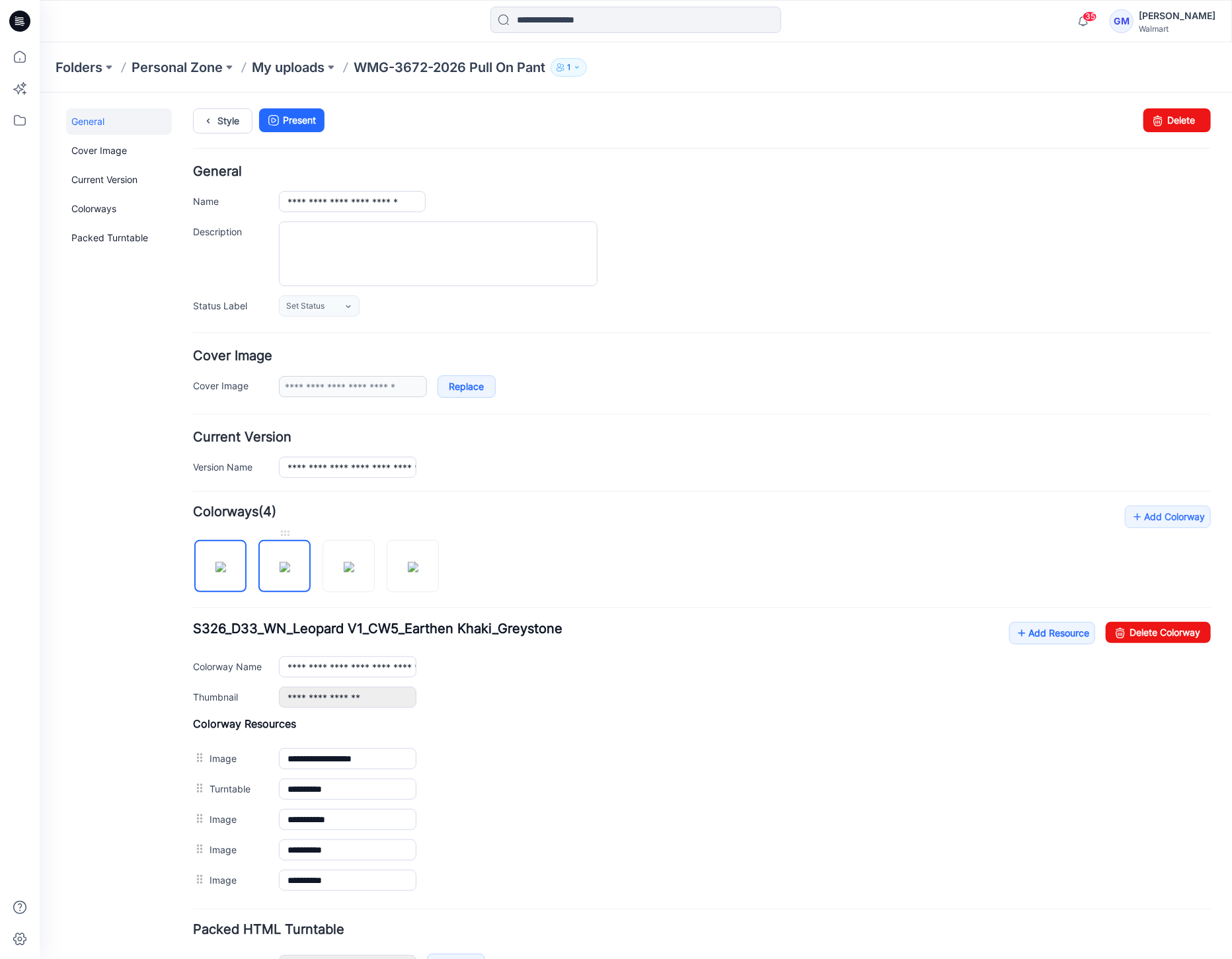
click at [290, 572] on img at bounding box center [283, 566] width 10 height 10
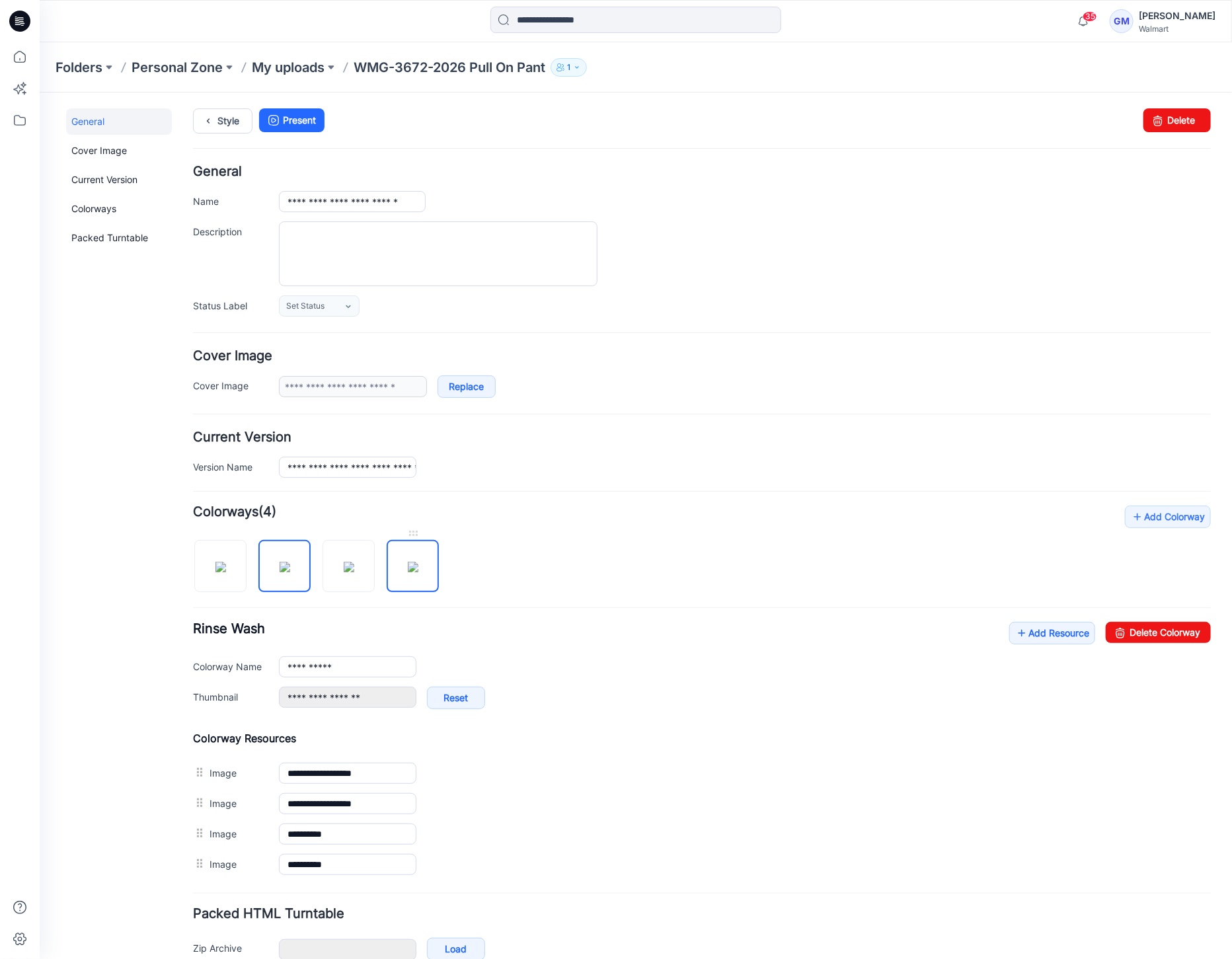
click at [407, 561] on img at bounding box center [412, 566] width 10 height 10
click at [352, 572] on img at bounding box center [348, 566] width 10 height 10
click at [287, 565] on img at bounding box center [283, 566] width 10 height 10
click at [348, 572] on img at bounding box center [348, 566] width 10 height 10
type input "*********"
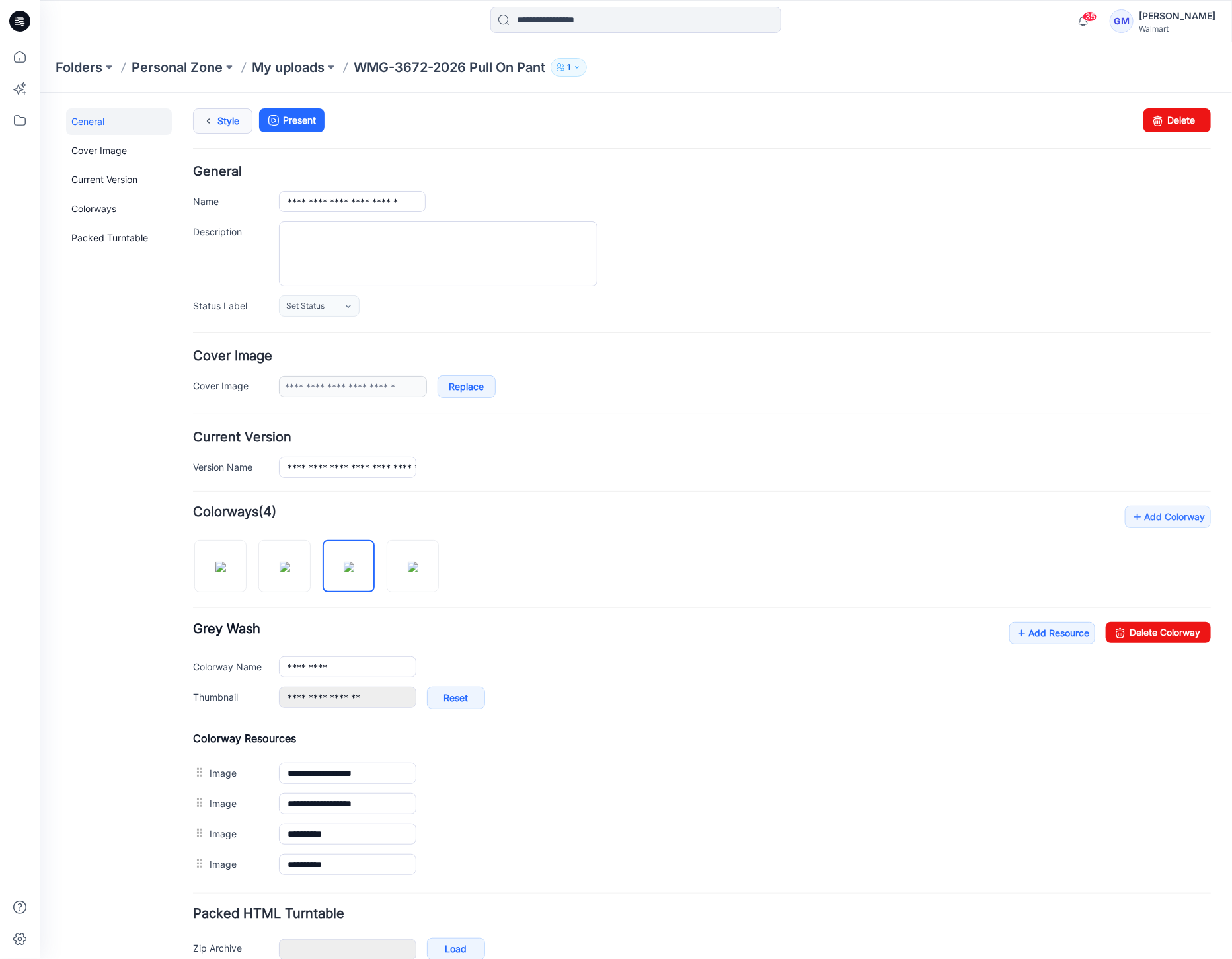
click at [208, 112] on icon at bounding box center [207, 120] width 18 height 24
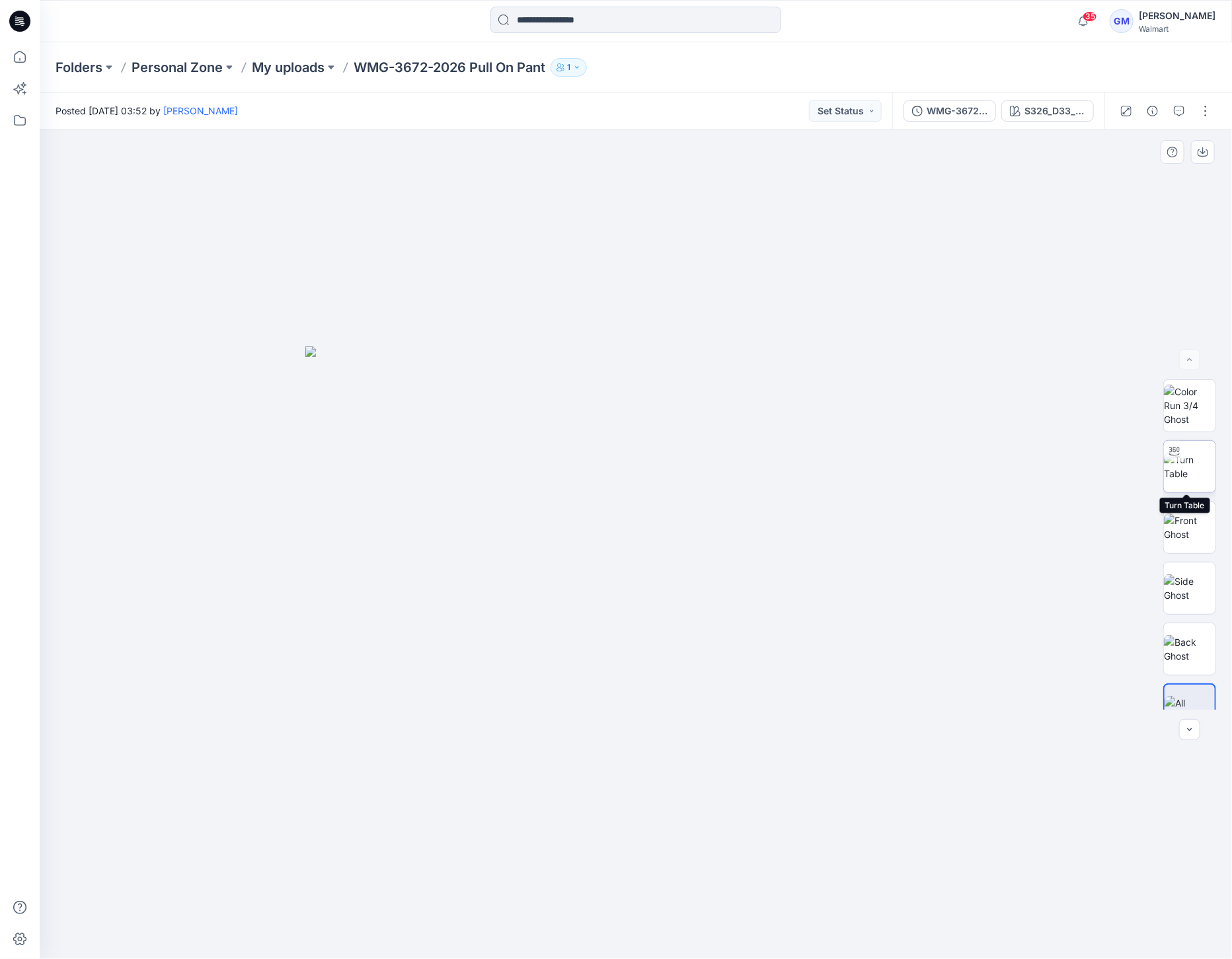
click at [1186, 469] on img at bounding box center [1189, 466] width 51 height 28
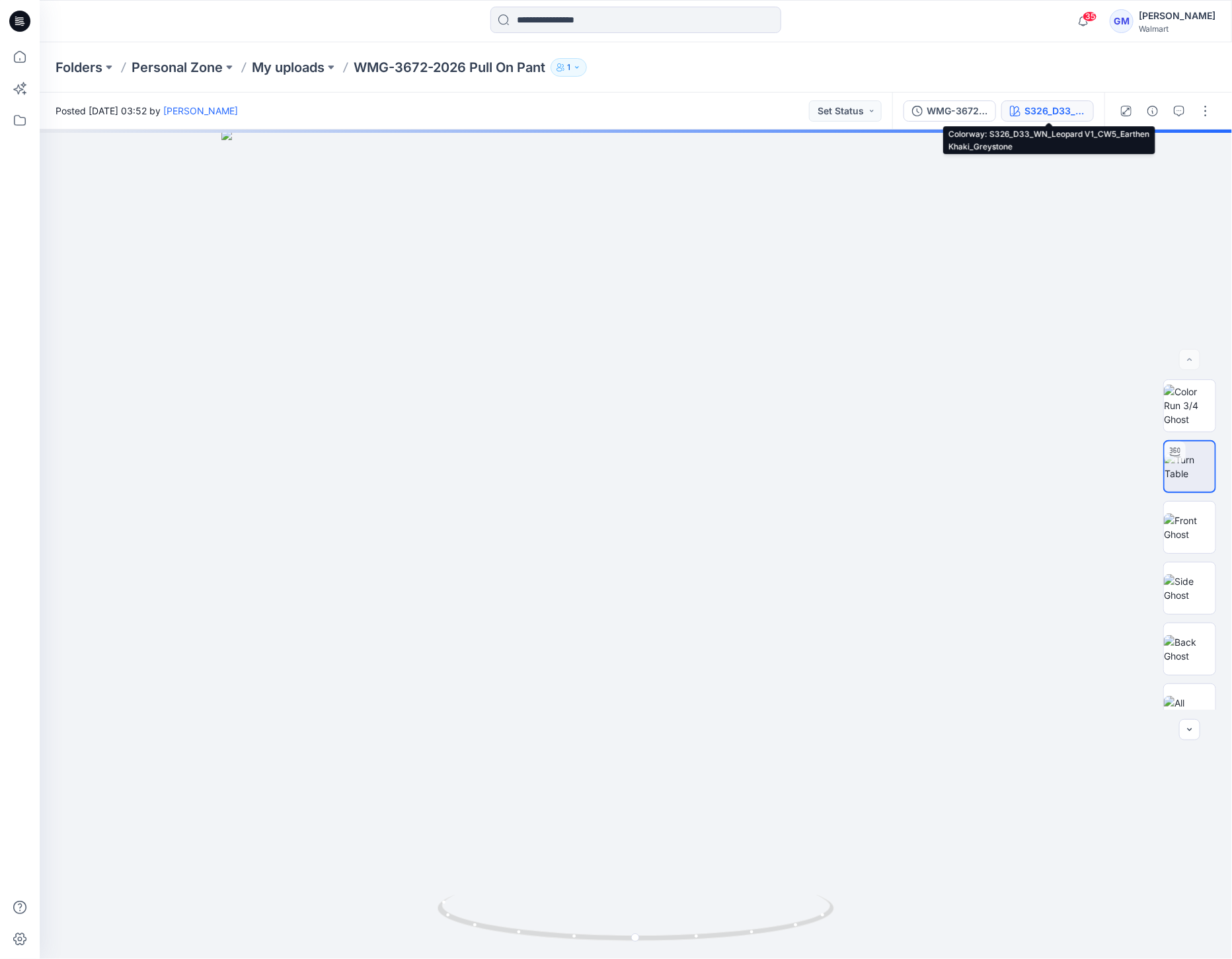
click at [1036, 105] on div "S326_D33_WN_Leopard V1_CW5_Earthen Khaki_Greystone" at bounding box center [1055, 111] width 61 height 14
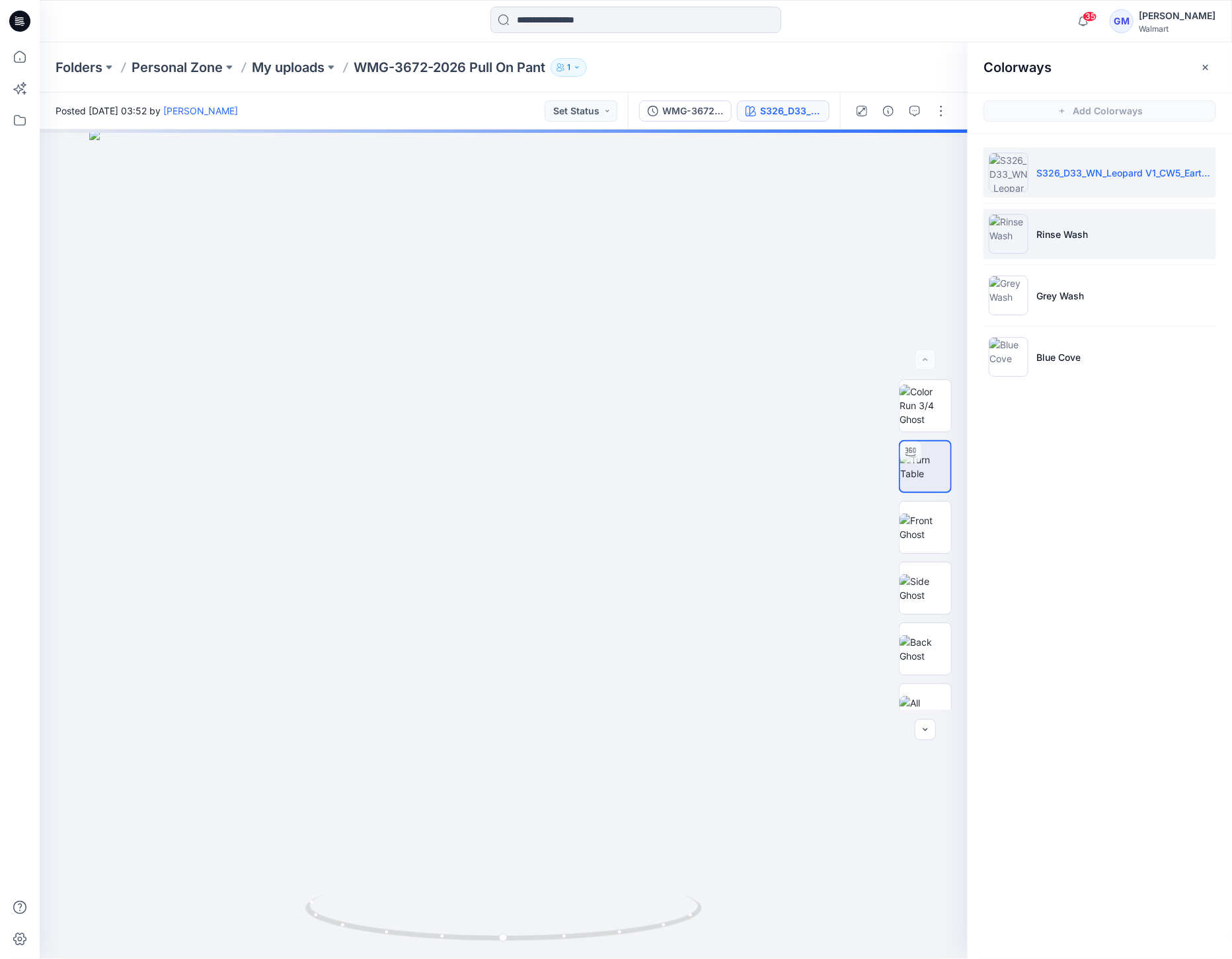
click at [1016, 233] on img at bounding box center [1009, 234] width 40 height 40
click at [1021, 231] on img at bounding box center [1009, 234] width 40 height 40
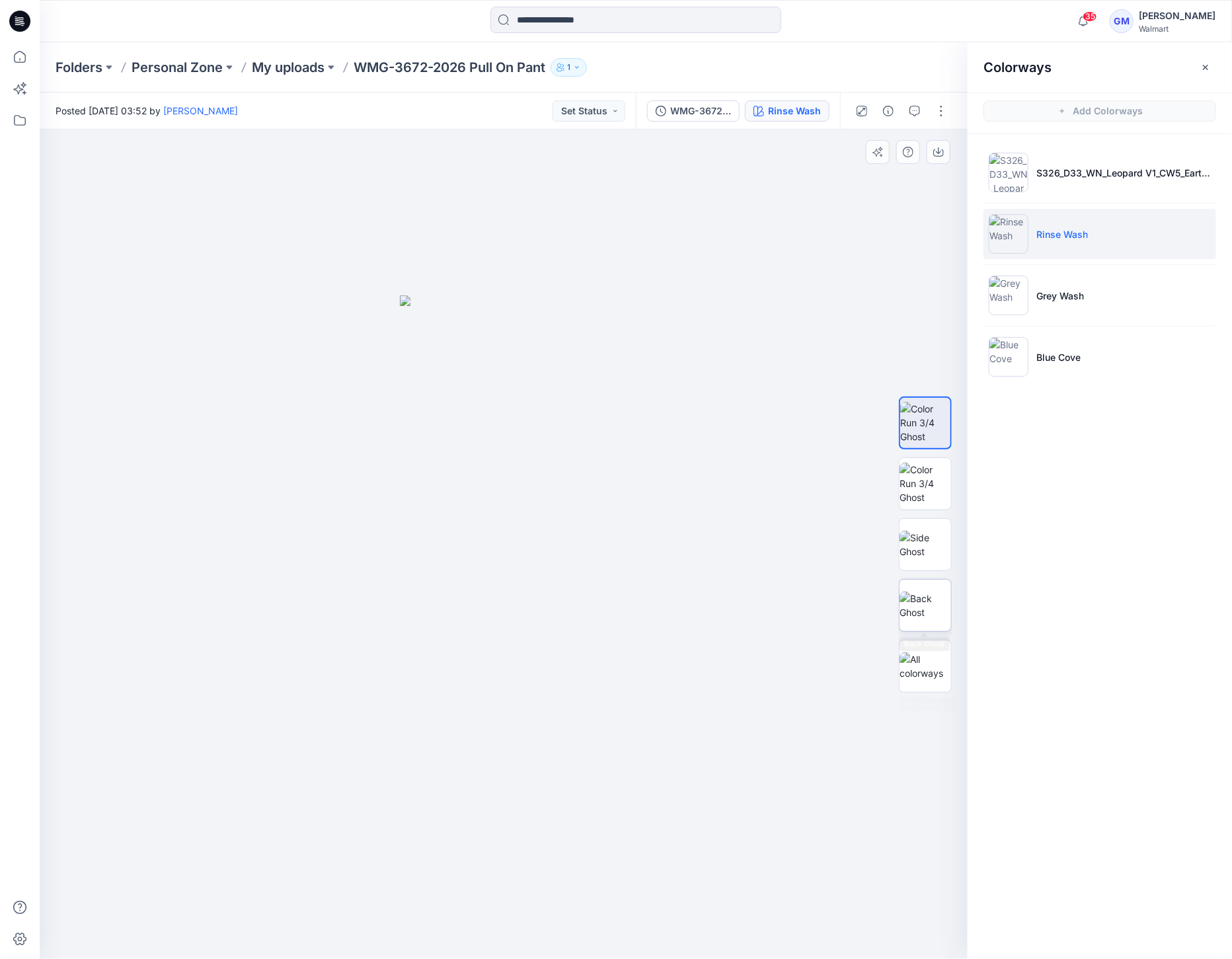
click at [932, 616] on img at bounding box center [925, 605] width 51 height 28
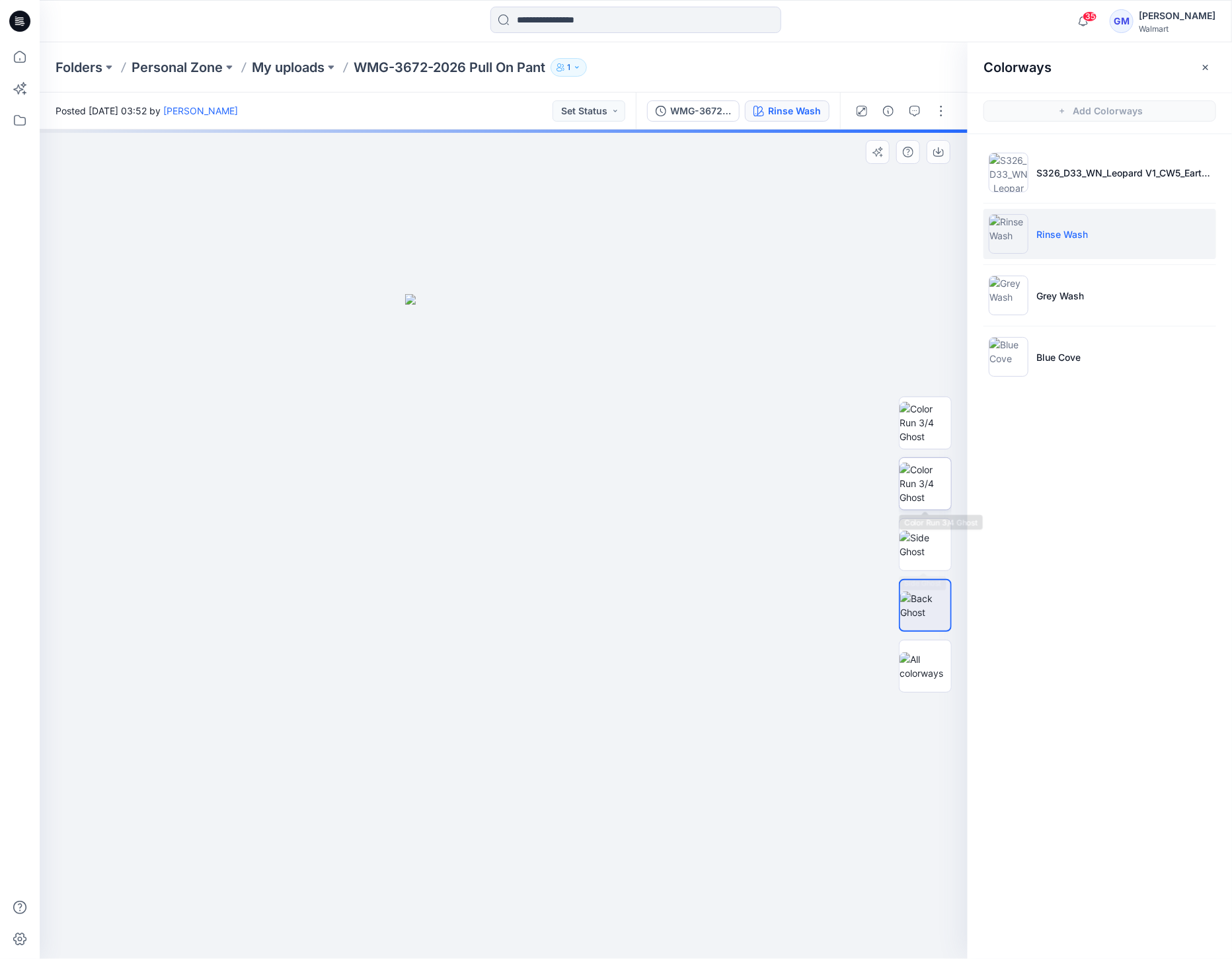
click at [912, 481] on img at bounding box center [925, 483] width 51 height 42
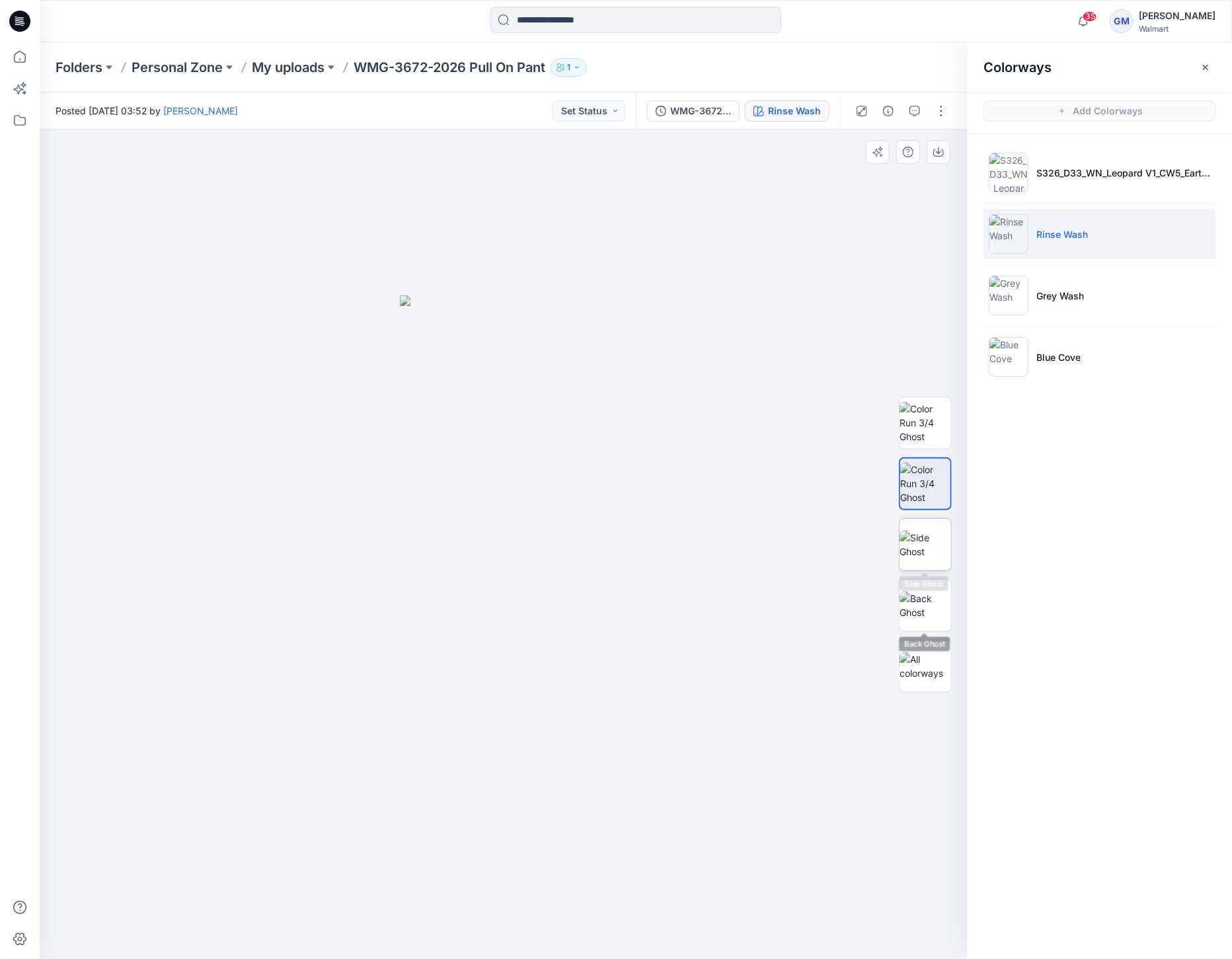
click at [935, 556] on img at bounding box center [925, 544] width 51 height 28
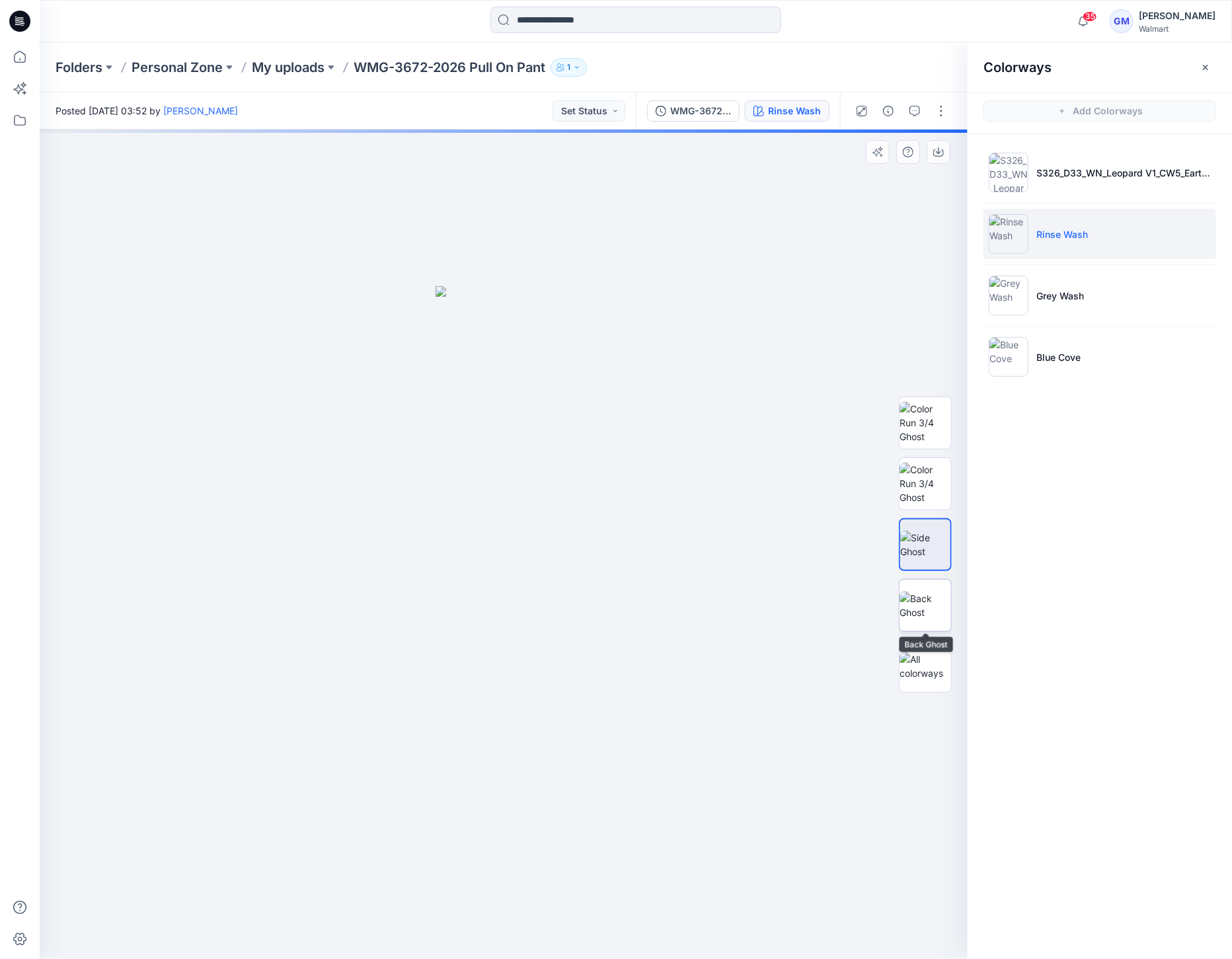
click at [927, 611] on img at bounding box center [925, 605] width 51 height 28
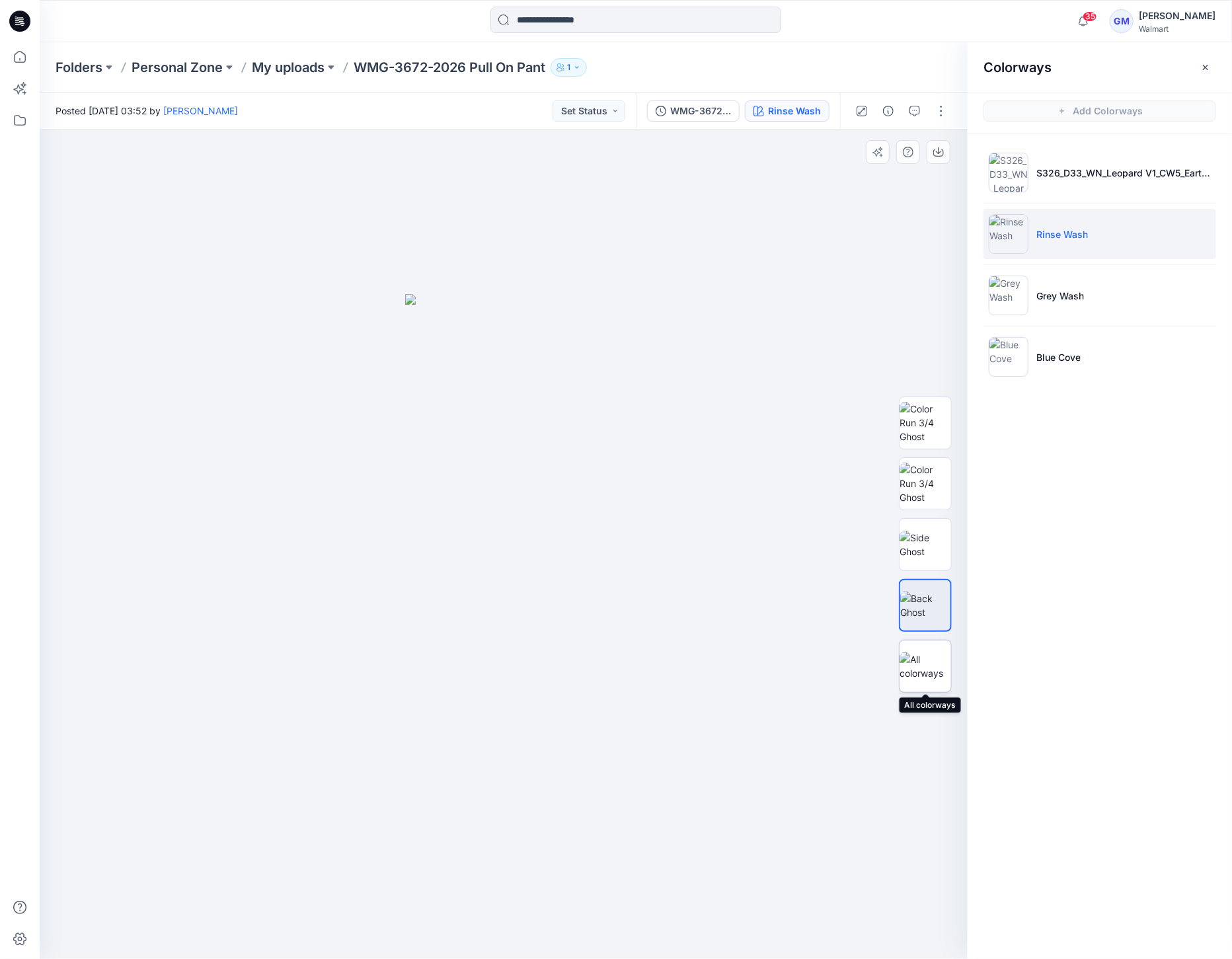
click at [918, 680] on img at bounding box center [925, 666] width 51 height 28
drag, startPoint x: 936, startPoint y: 108, endPoint x: 932, endPoint y: 116, distance: 8.9
click at [936, 108] on button "button" at bounding box center [941, 111] width 21 height 21
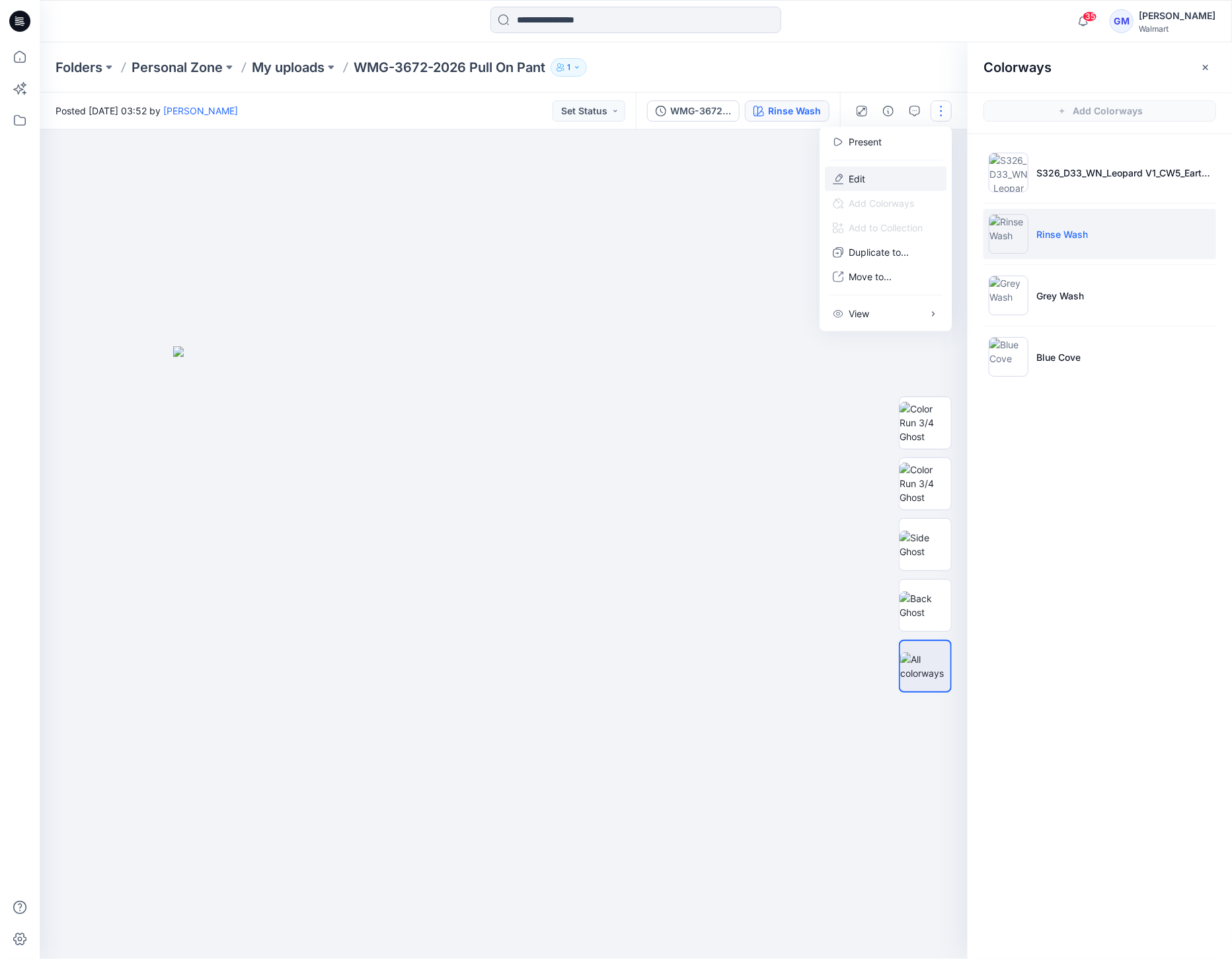
click at [838, 177] on icon "button" at bounding box center [838, 178] width 10 height 10
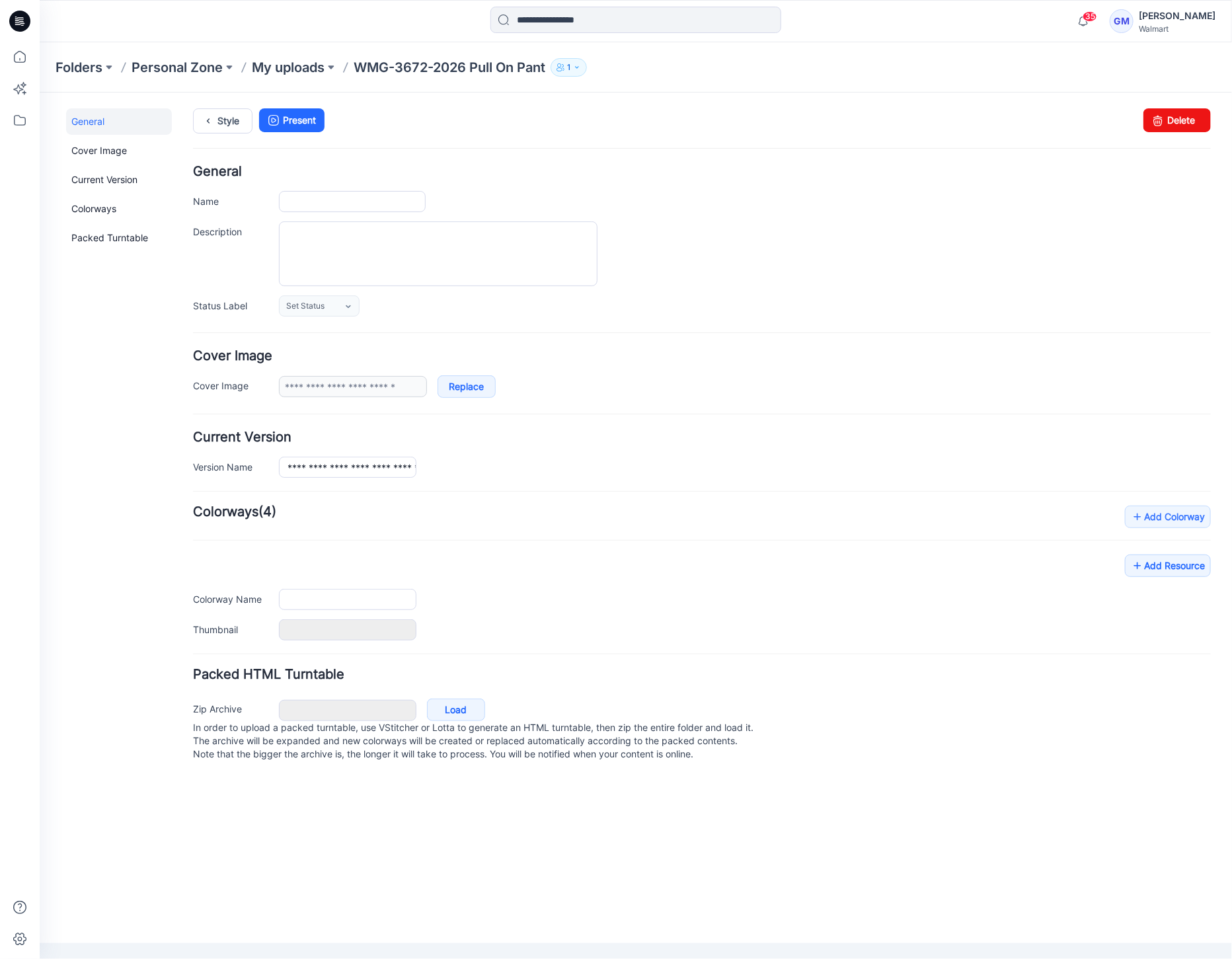
type input "**********"
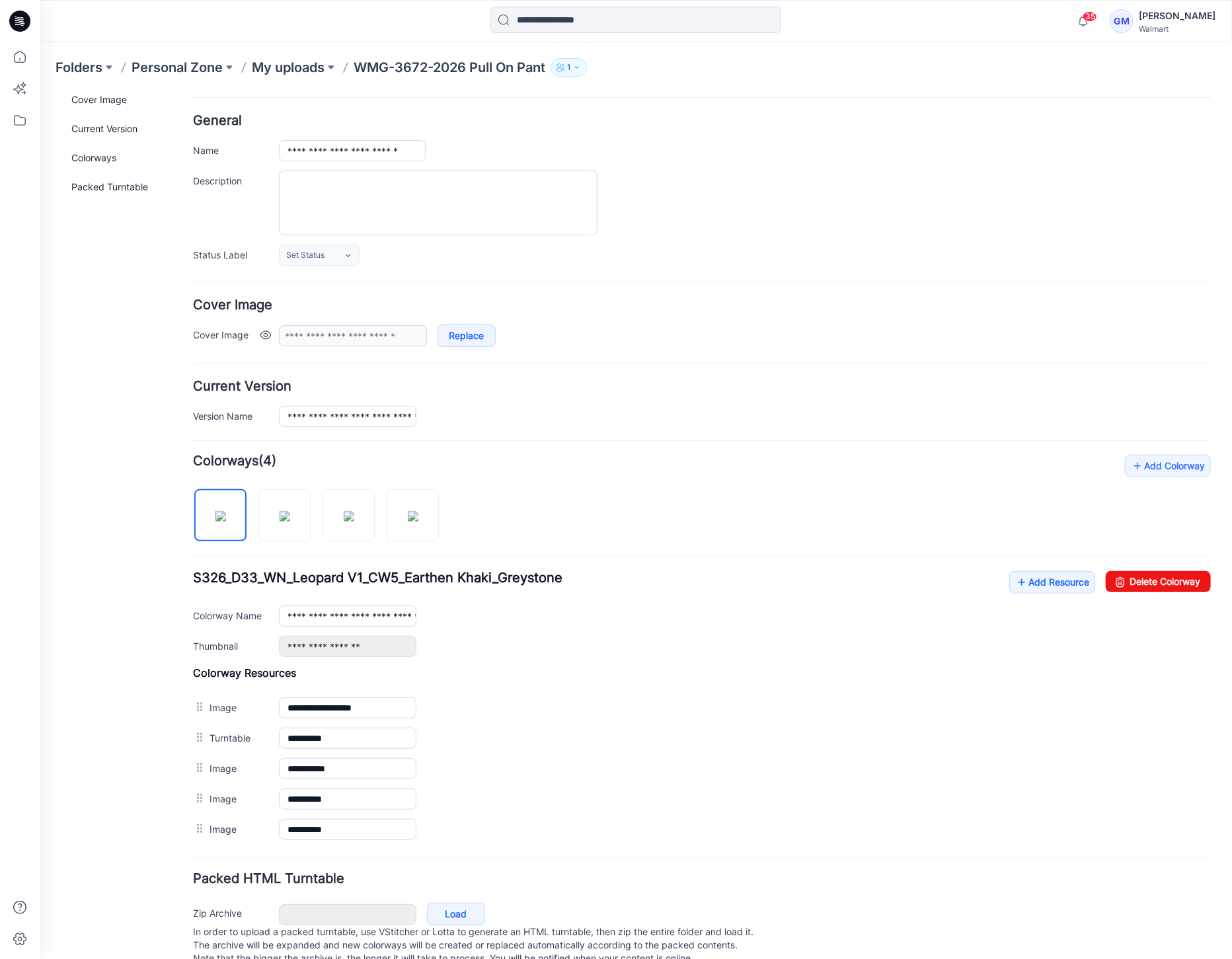
scroll to position [83, 0]
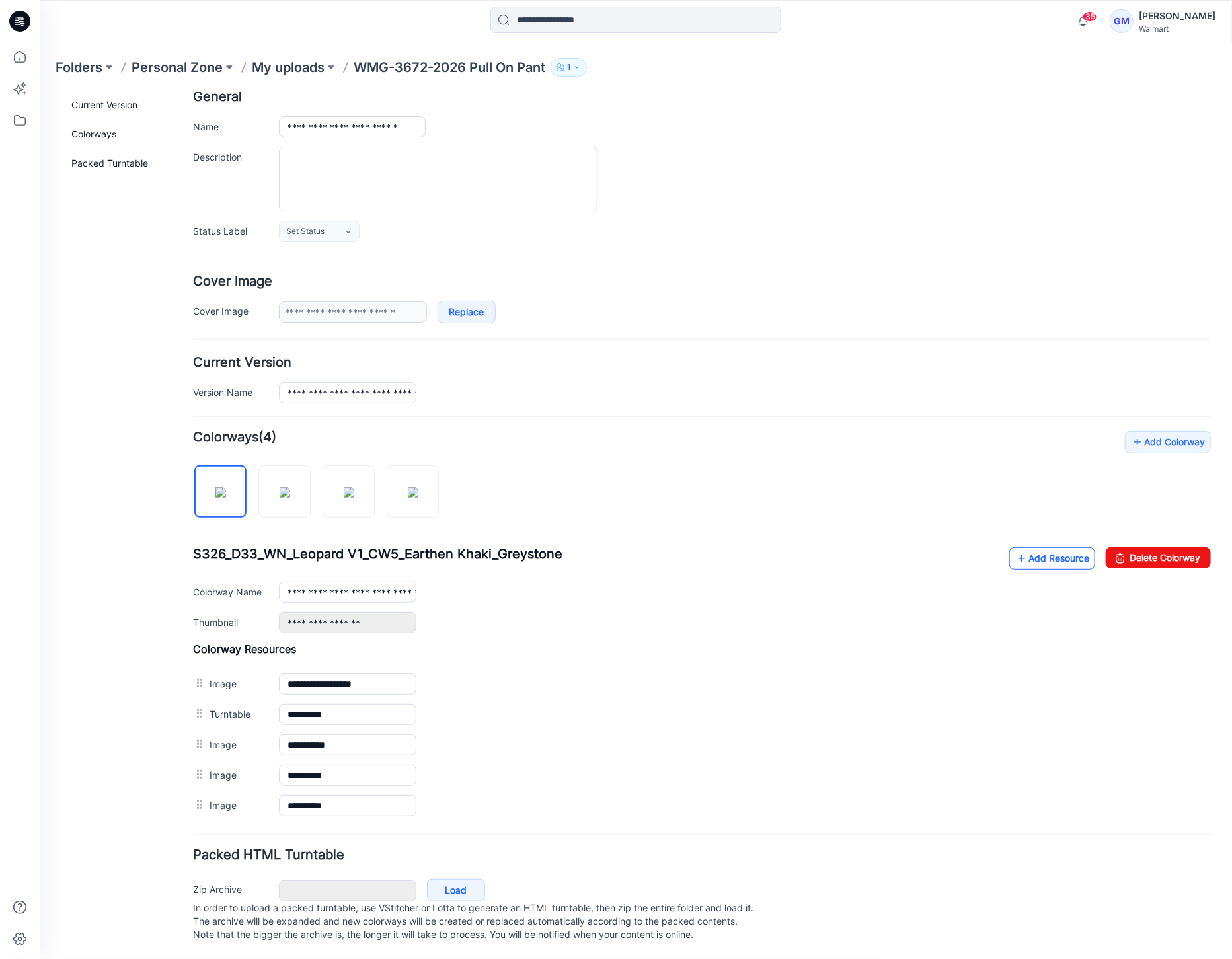
click at [1049, 547] on link "Add Resource" at bounding box center [1051, 558] width 86 height 23
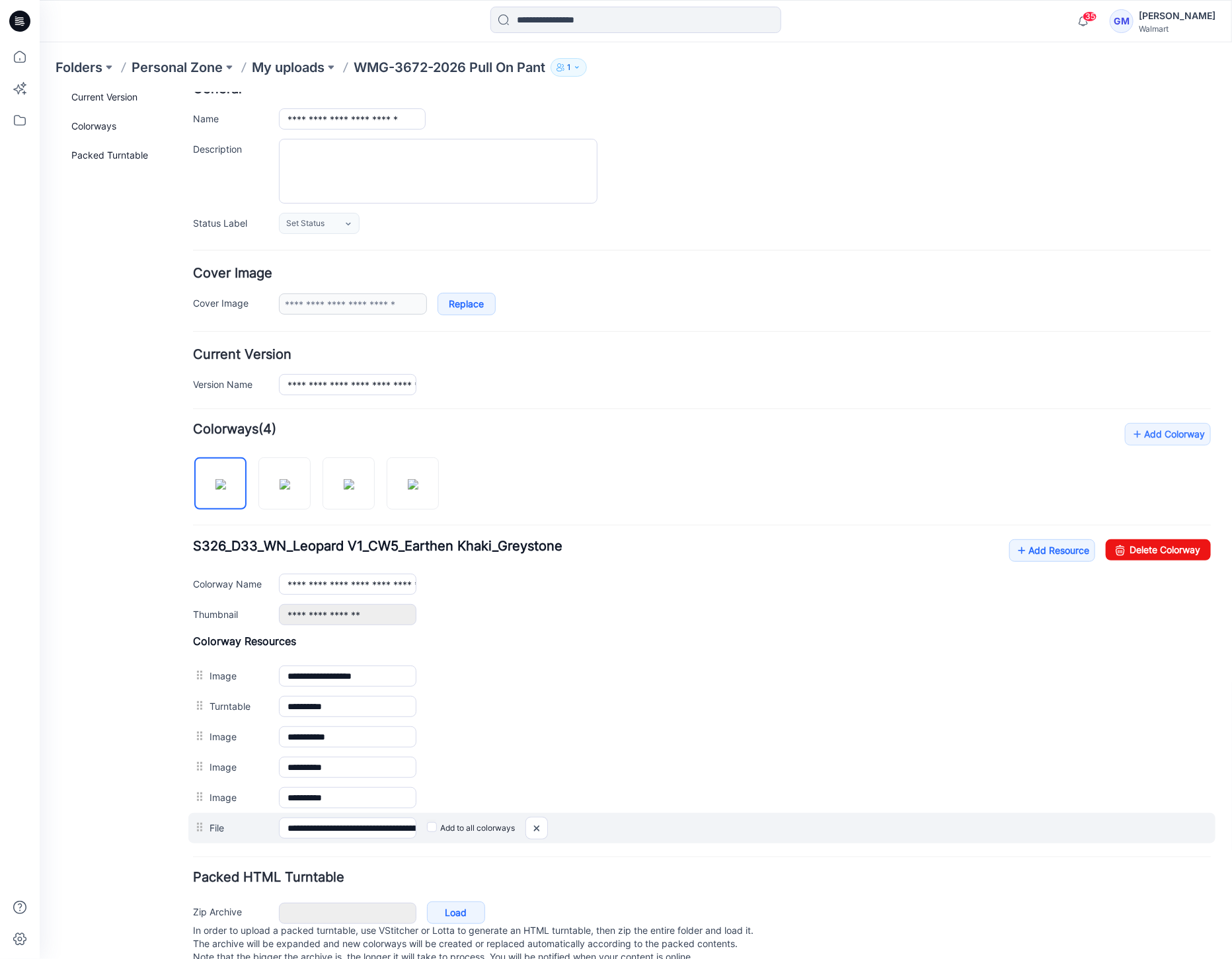
click at [433, 828] on label "Add to all colorways" at bounding box center [470, 827] width 88 height 21
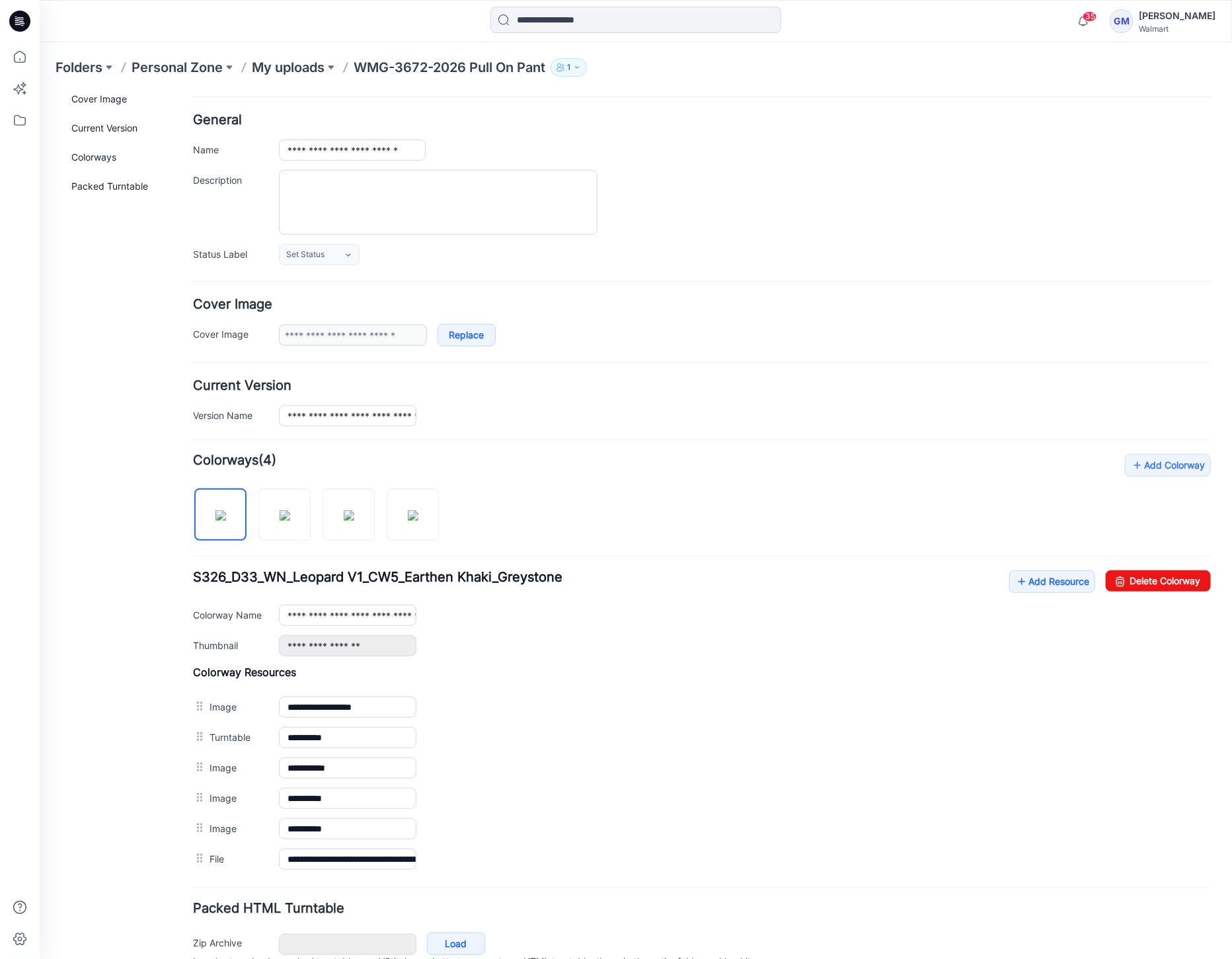
scroll to position [10, 0]
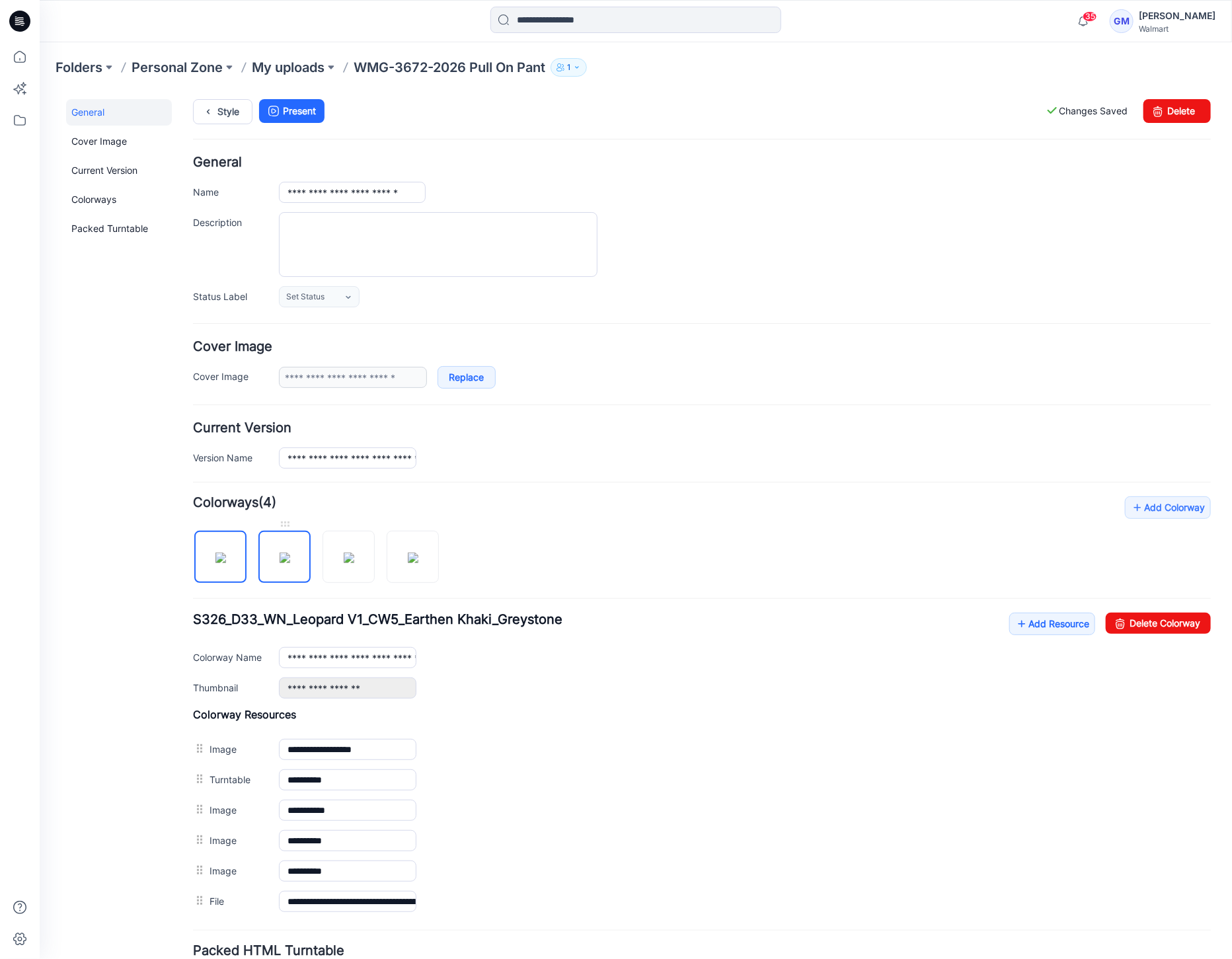
click at [279, 563] on img at bounding box center [283, 557] width 10 height 10
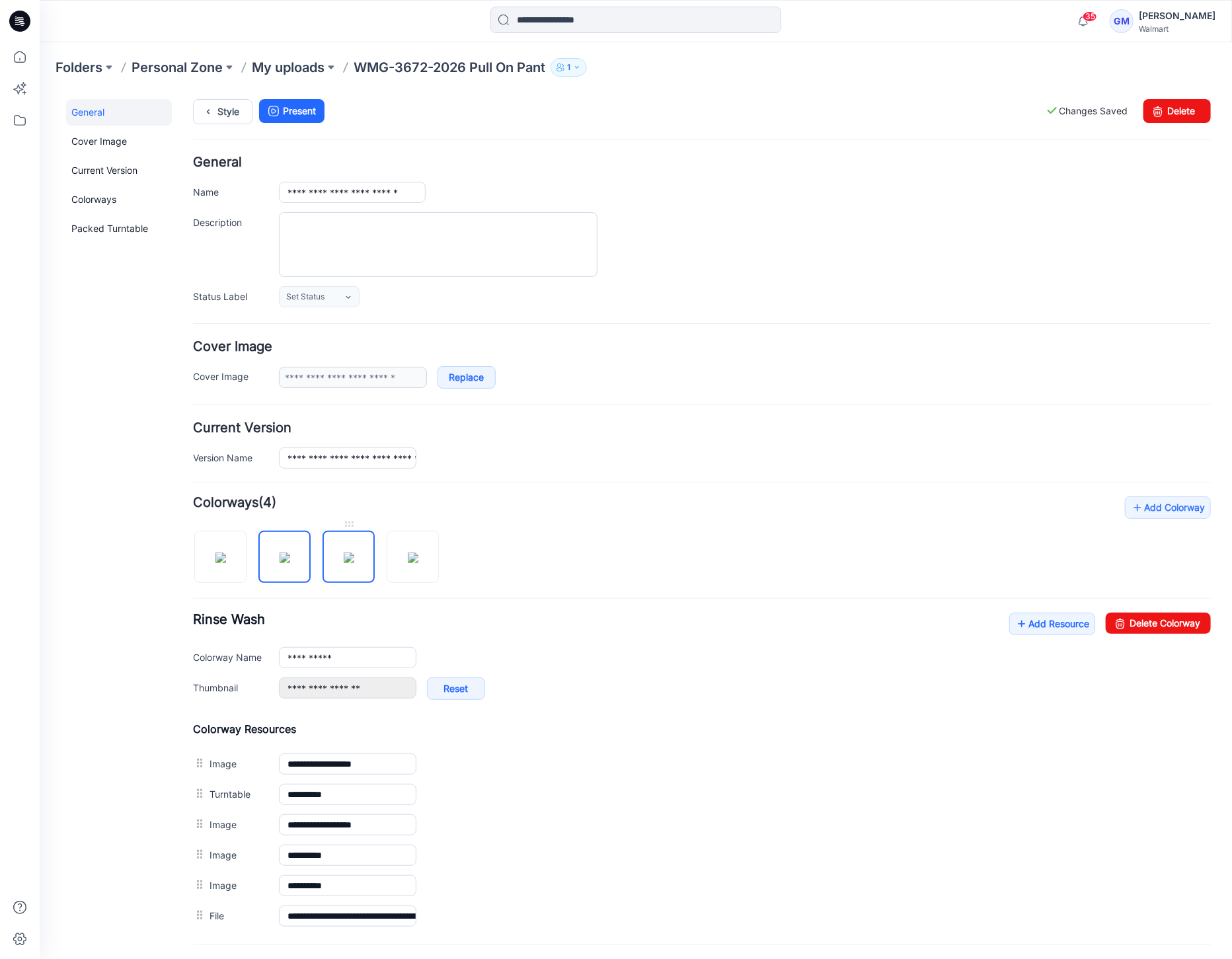
click at [343, 563] on img at bounding box center [348, 557] width 10 height 10
click at [407, 562] on img at bounding box center [412, 557] width 10 height 10
type input "*********"
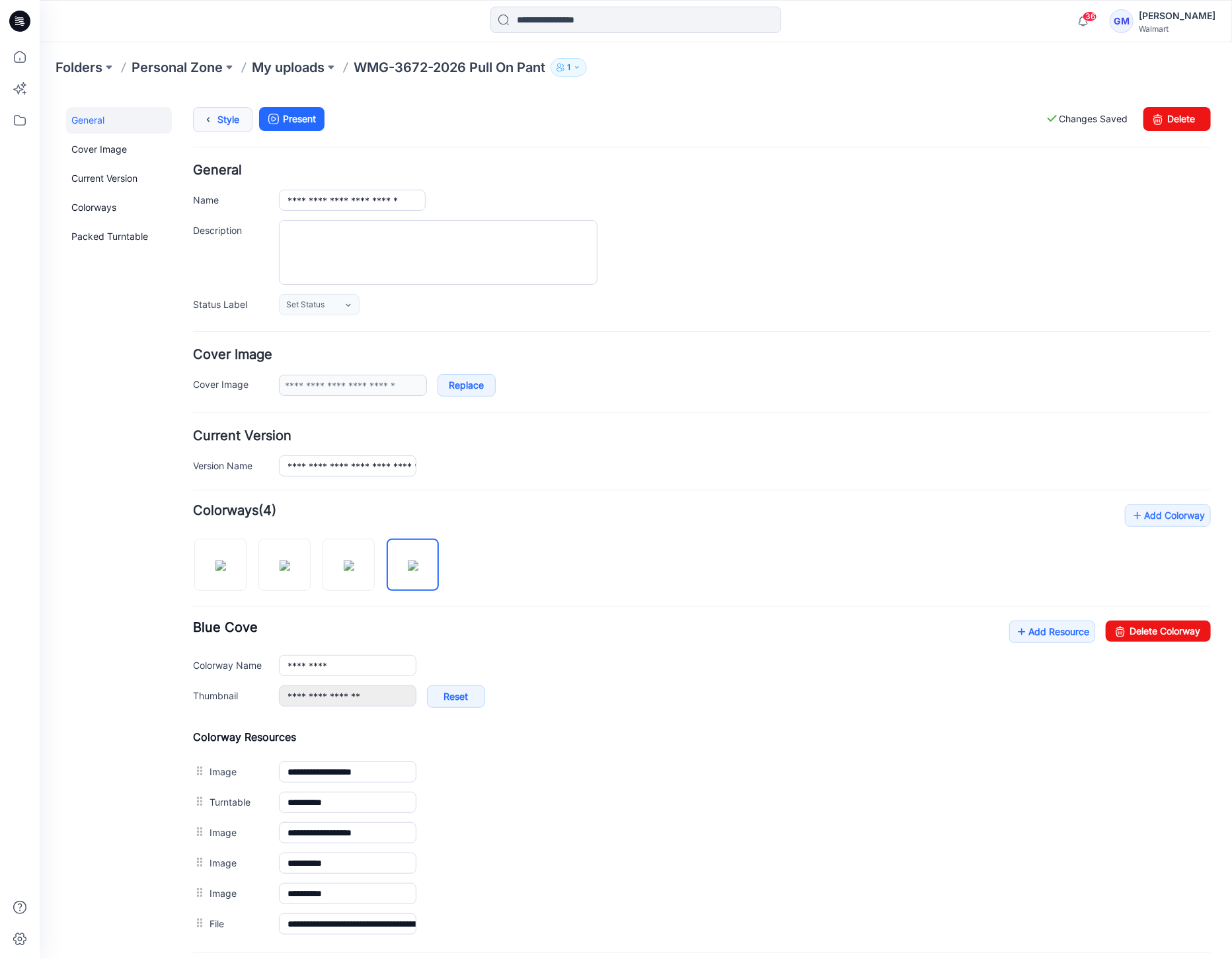
scroll to position [0, 0]
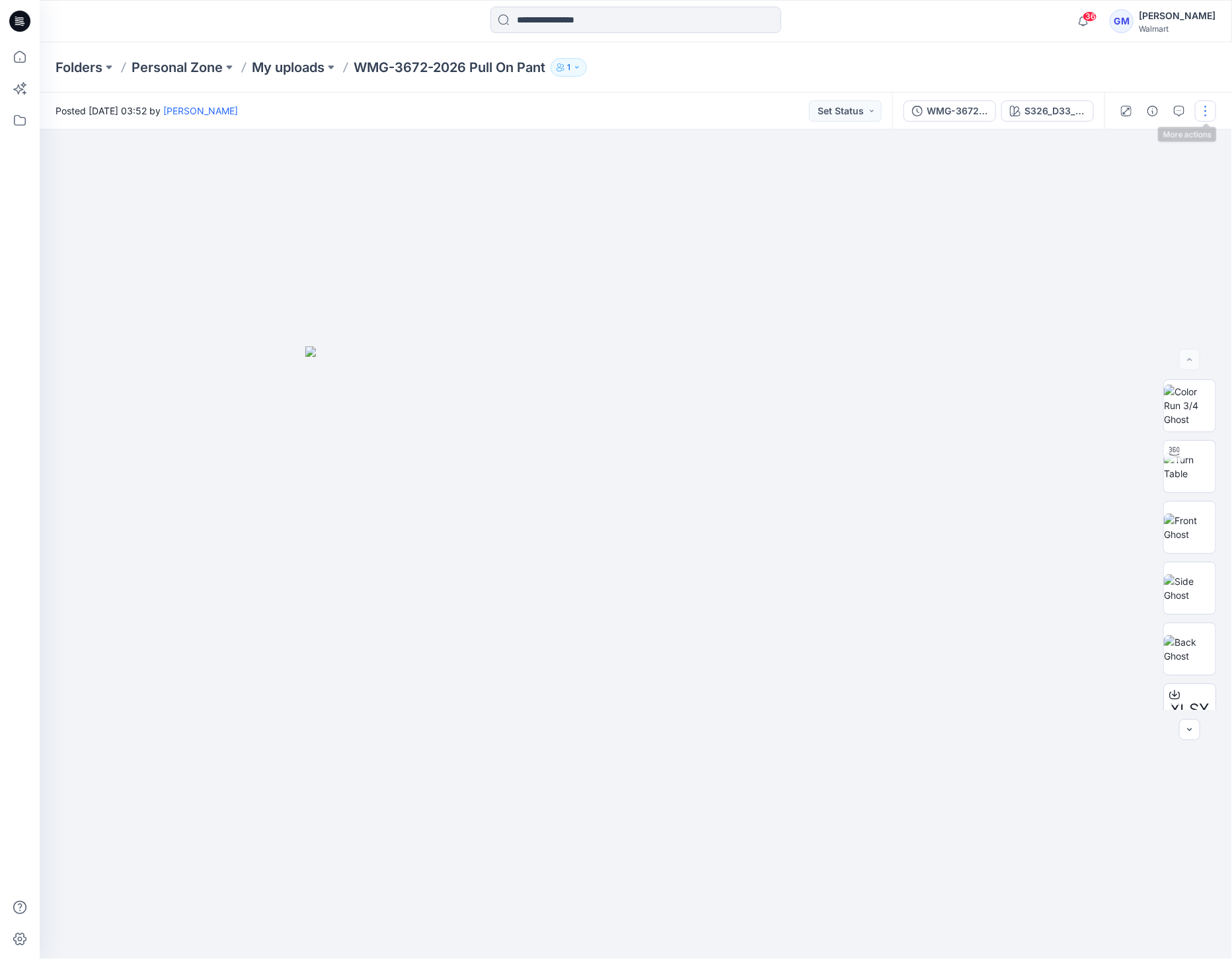
click at [1206, 111] on button "button" at bounding box center [1205, 111] width 21 height 21
click at [1127, 183] on p "Edit" at bounding box center [1121, 179] width 16 height 14
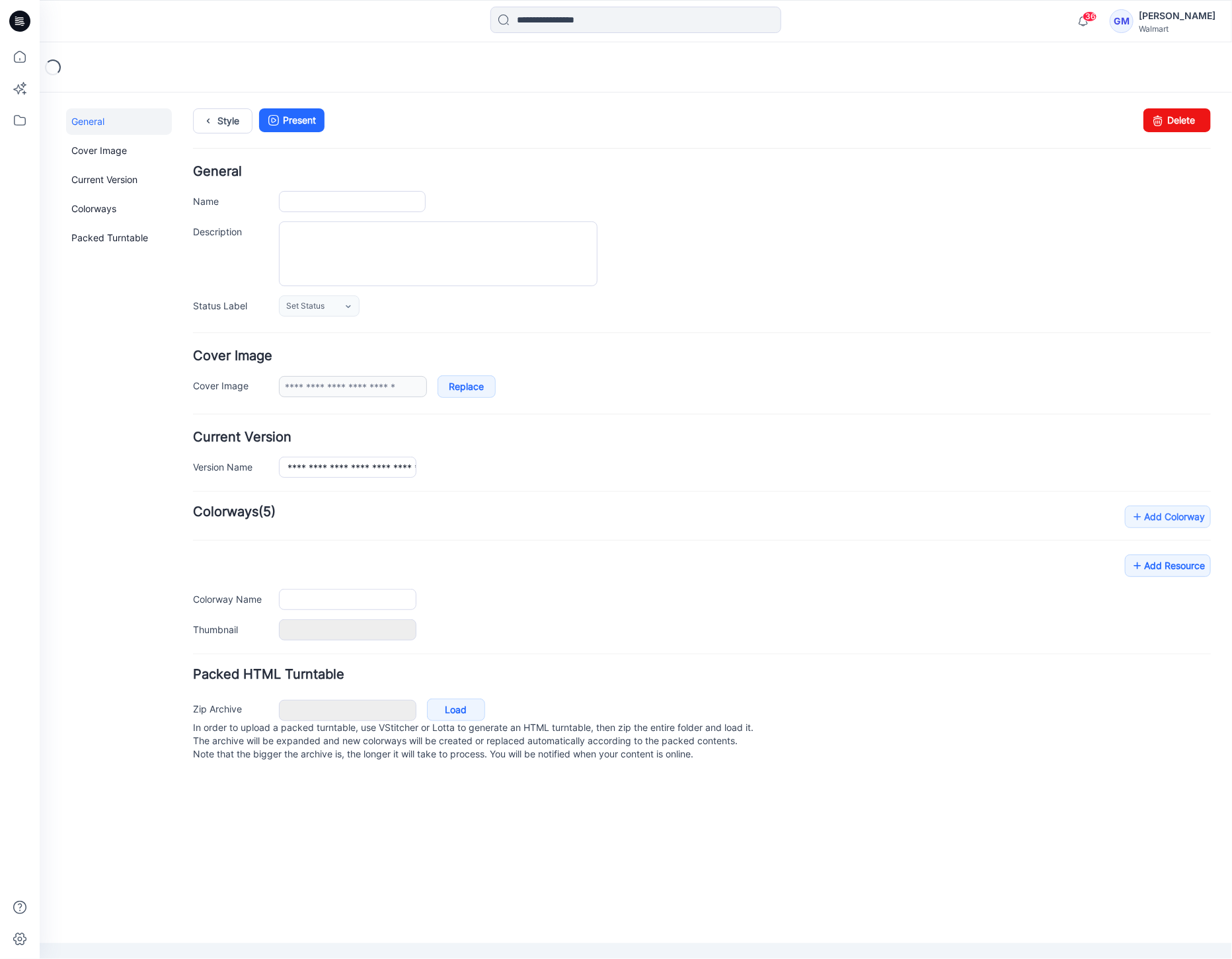
type input "**********"
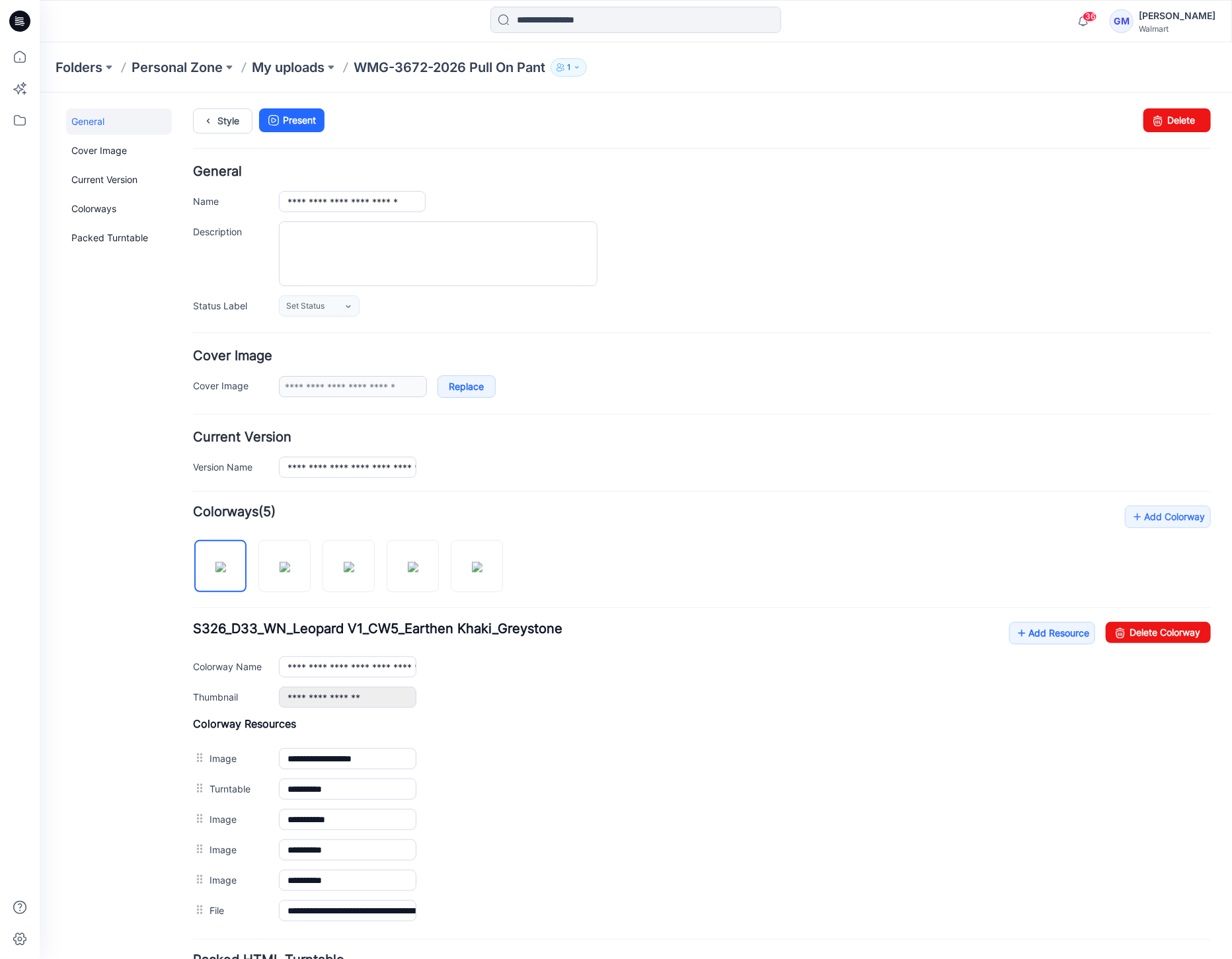
scroll to position [113, 0]
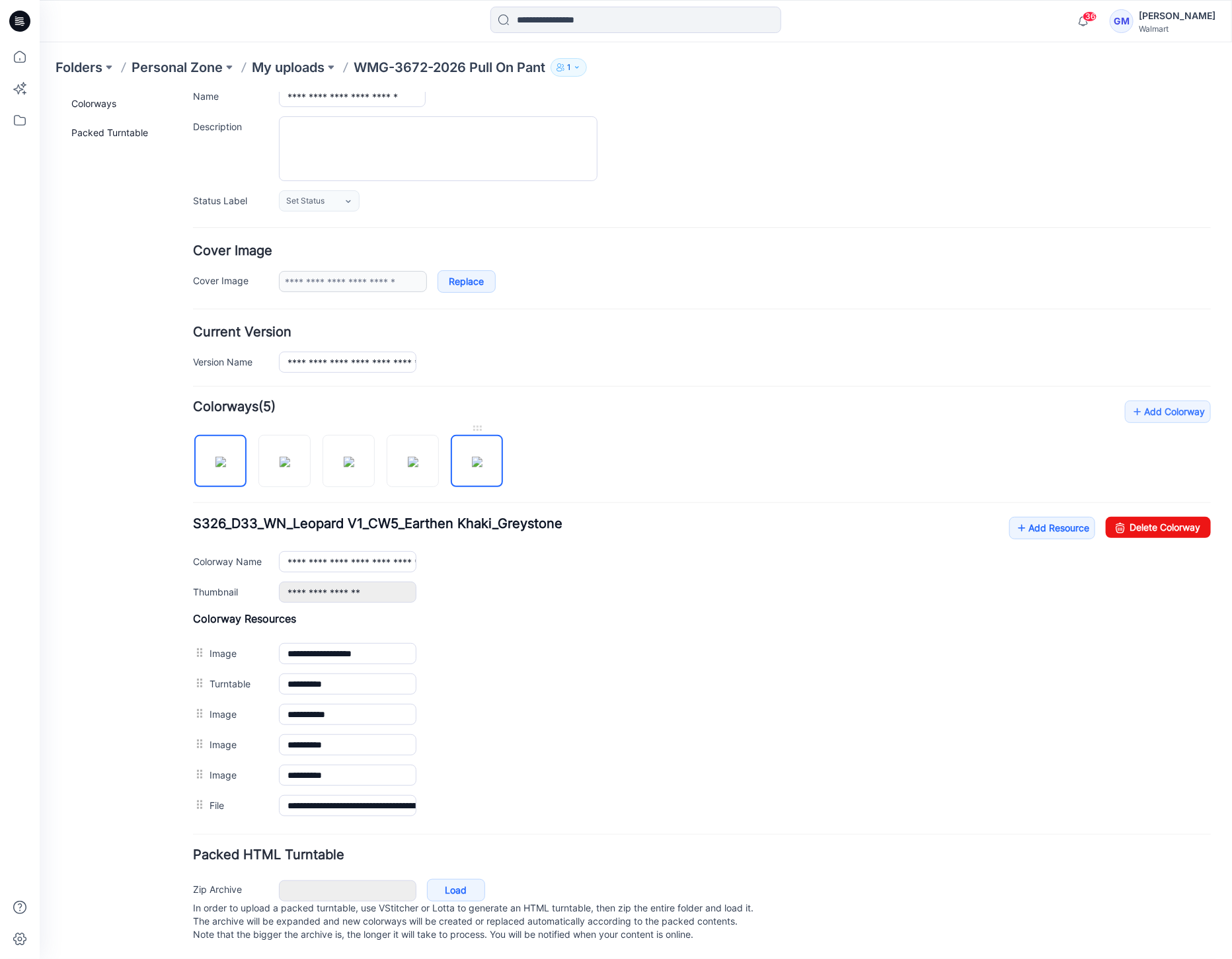
click at [473, 456] on img at bounding box center [476, 461] width 10 height 10
click at [352, 465] on img at bounding box center [348, 461] width 10 height 10
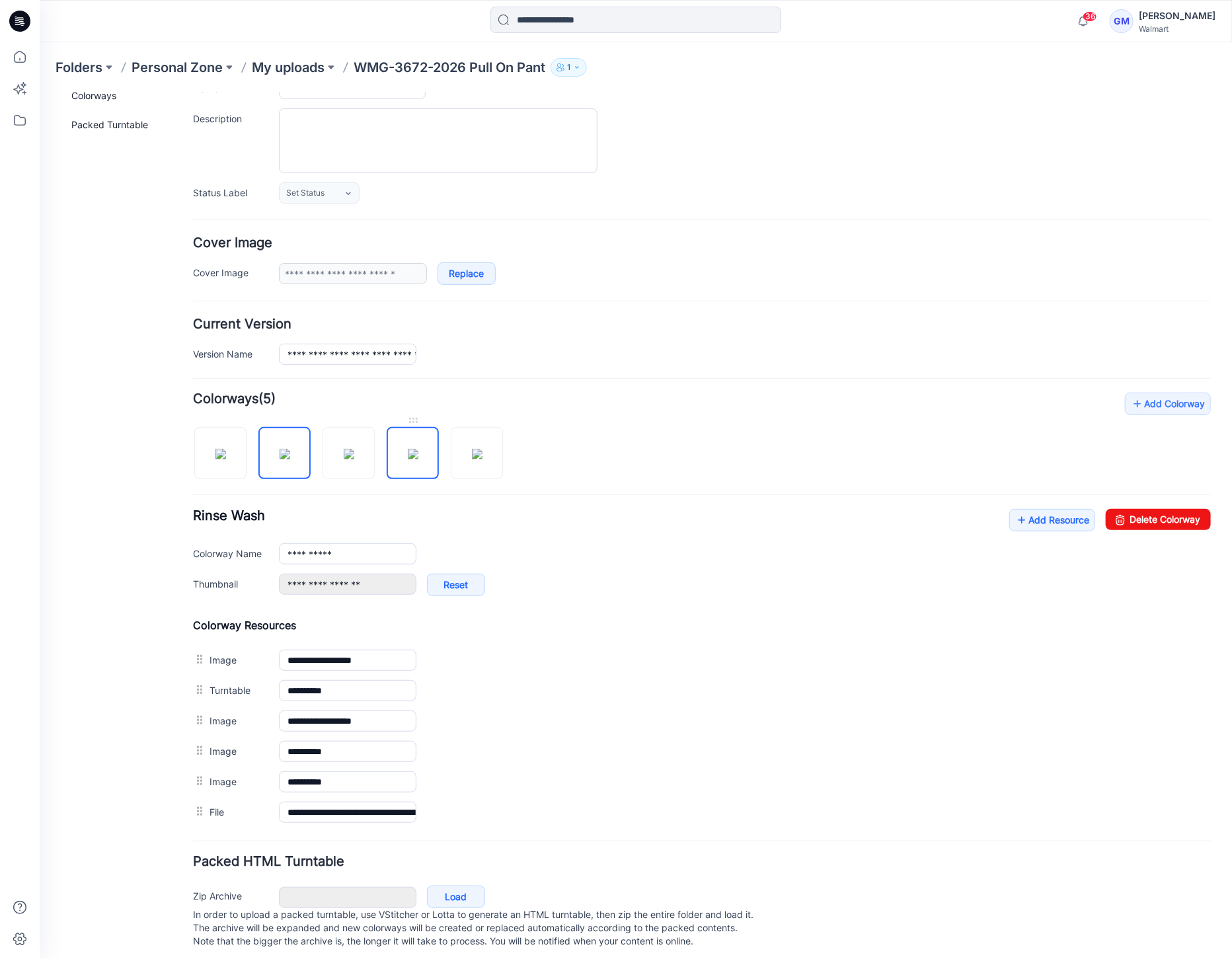
click at [407, 459] on img at bounding box center [412, 453] width 10 height 10
type input "*********"
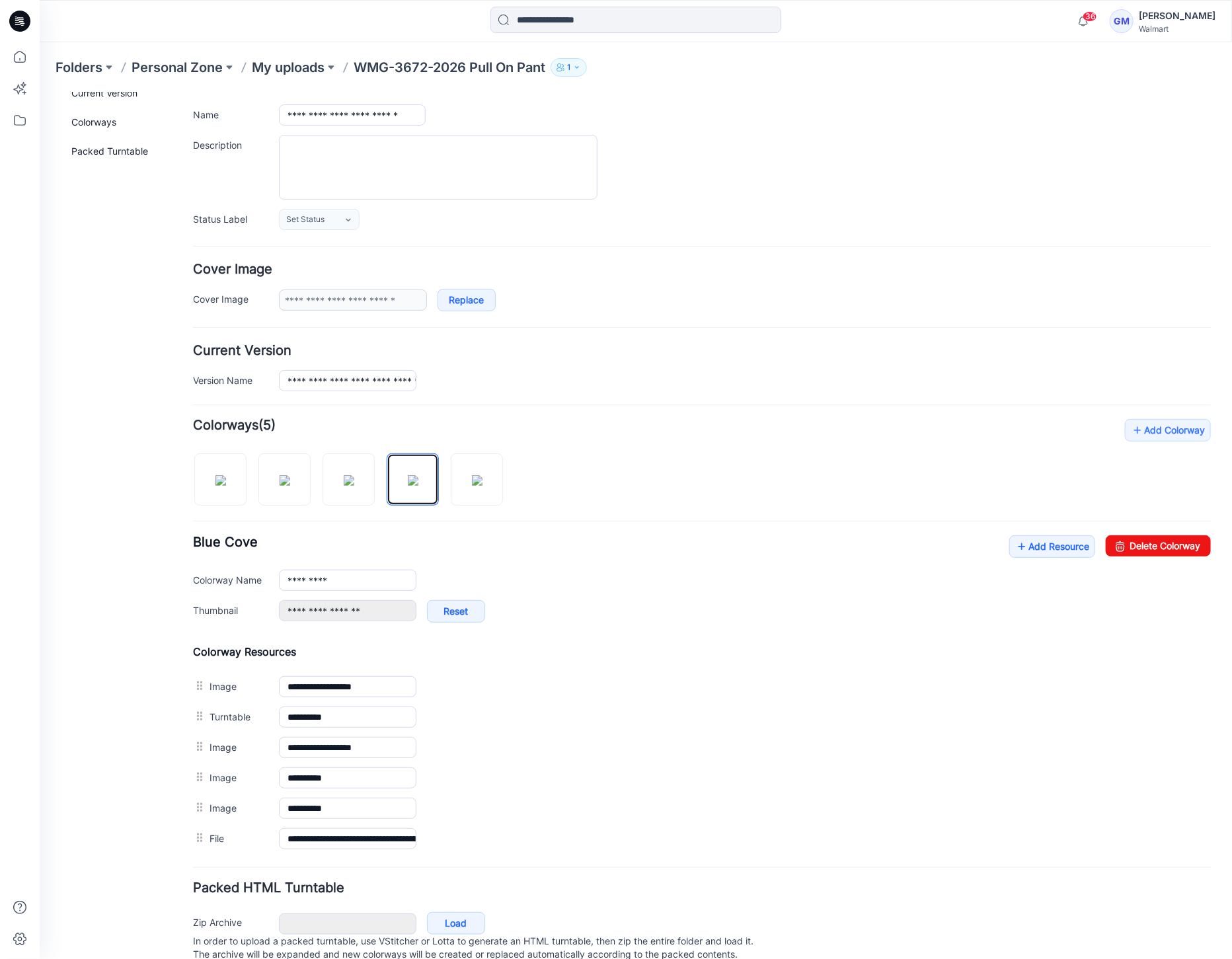
scroll to position [0, 0]
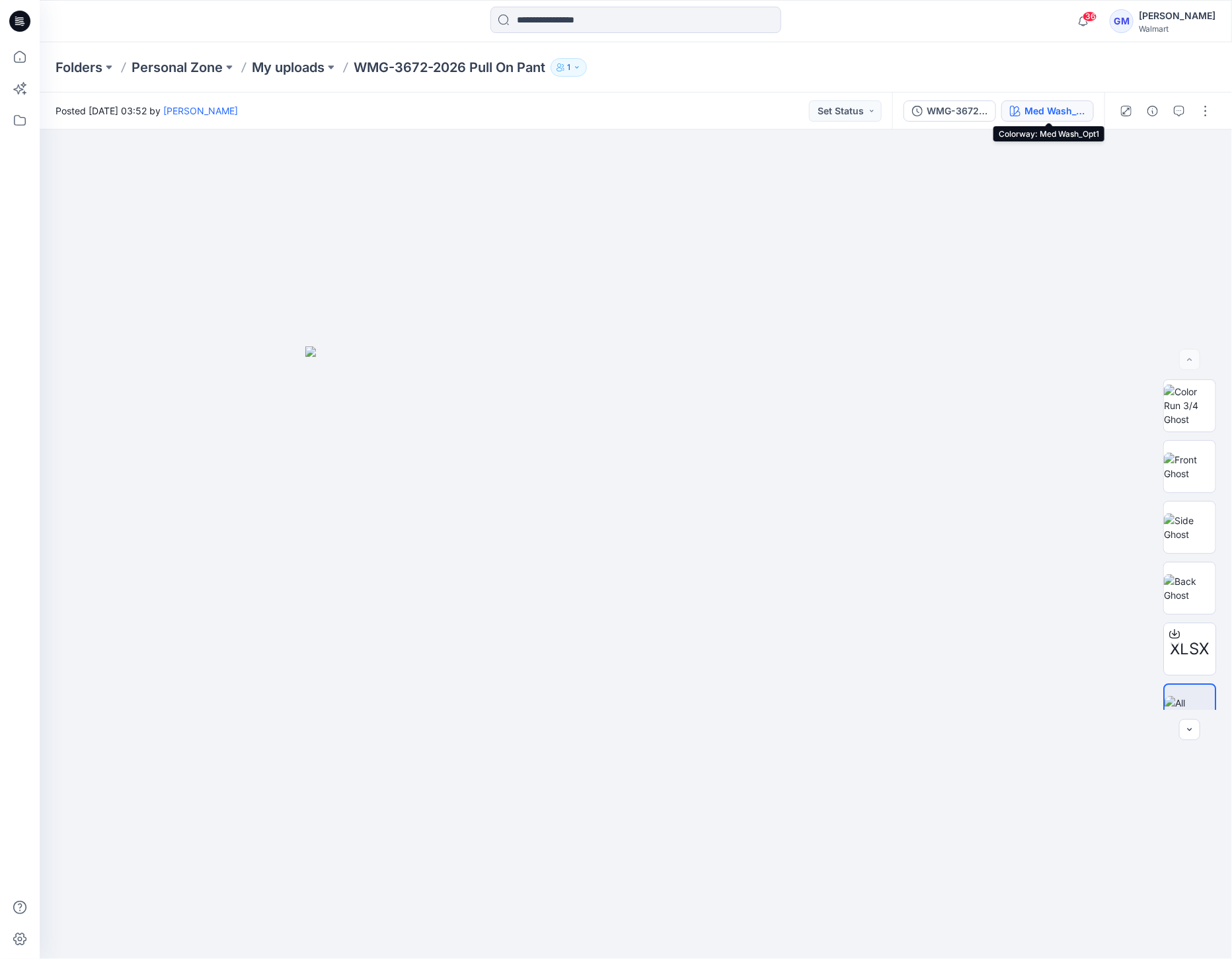
click at [1051, 112] on div "Med Wash_Opt1" at bounding box center [1055, 111] width 61 height 14
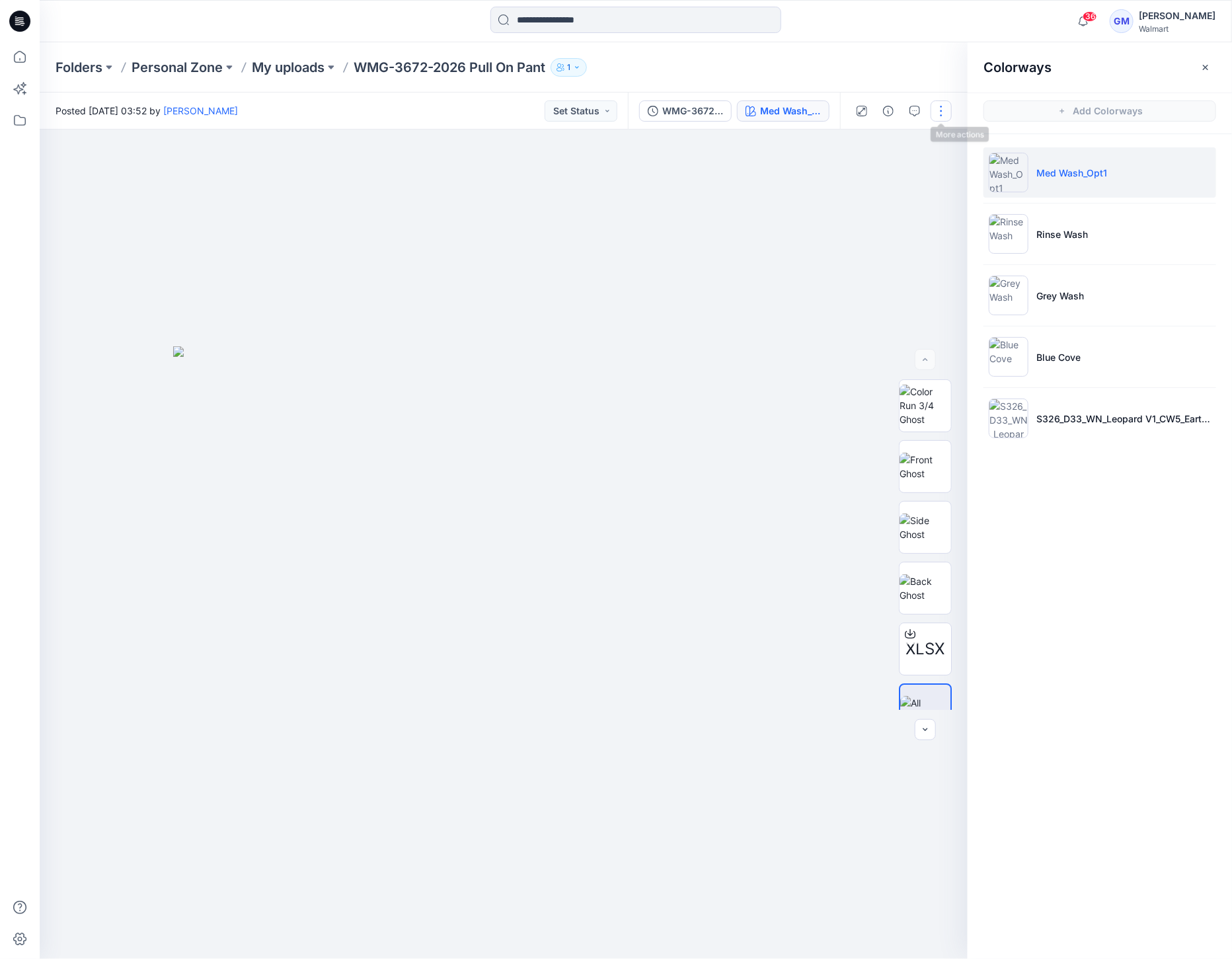
click at [936, 118] on button "button" at bounding box center [941, 111] width 21 height 21
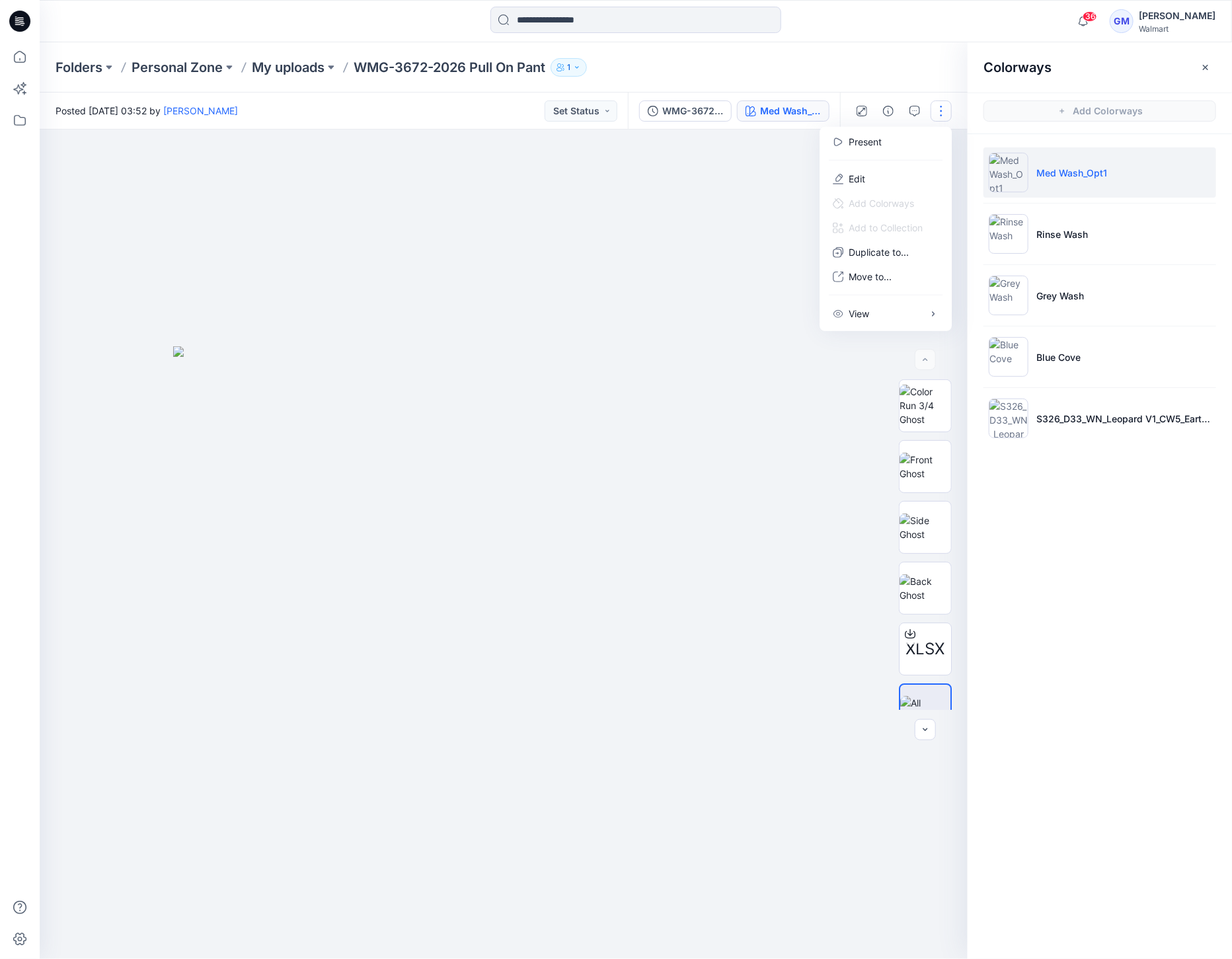
click at [457, 221] on div at bounding box center [504, 544] width 928 height 830
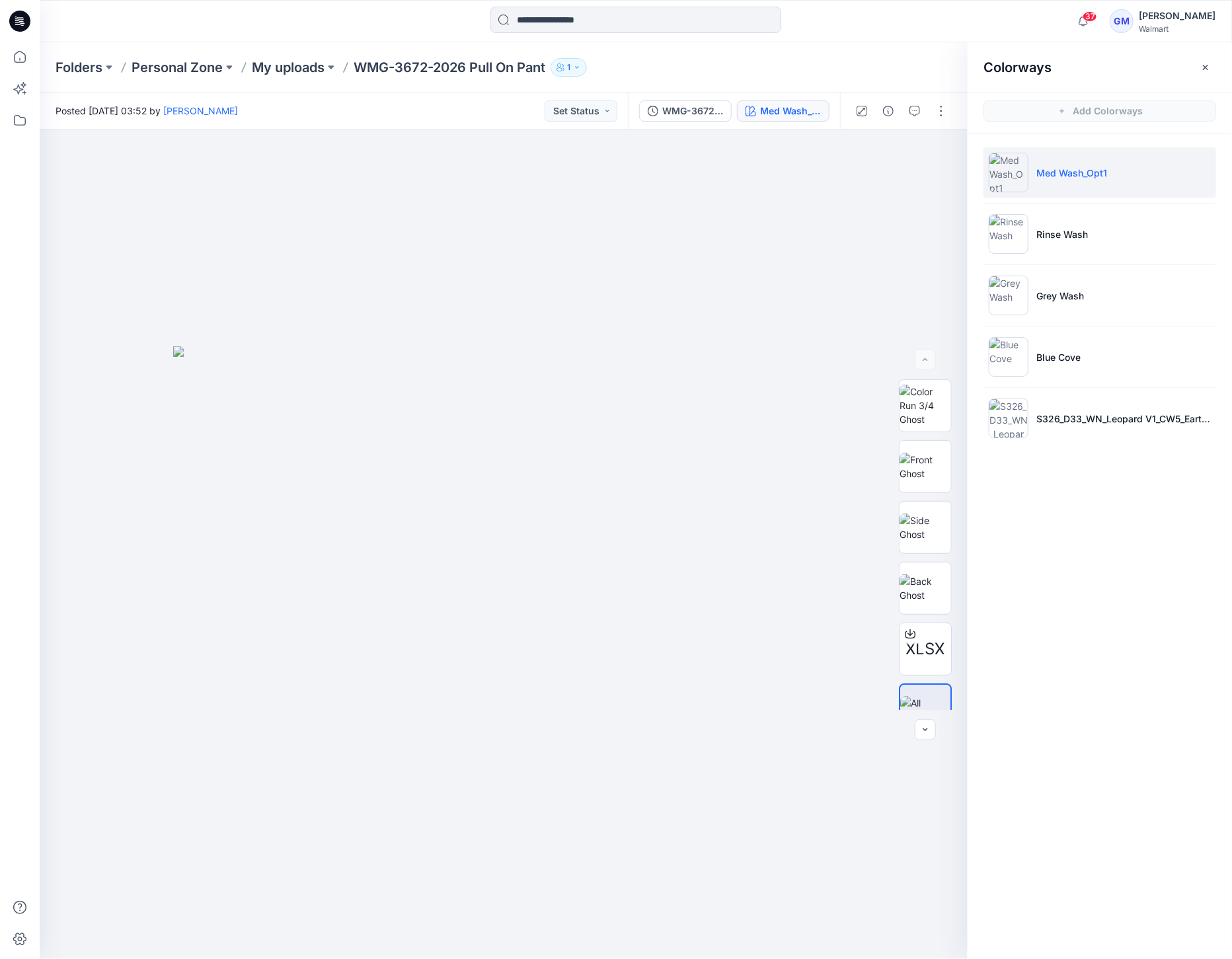
click at [929, 118] on div at bounding box center [901, 111] width 123 height 37
click at [932, 110] on button "button" at bounding box center [941, 111] width 21 height 21
click at [897, 175] on button "Edit" at bounding box center [886, 179] width 122 height 25
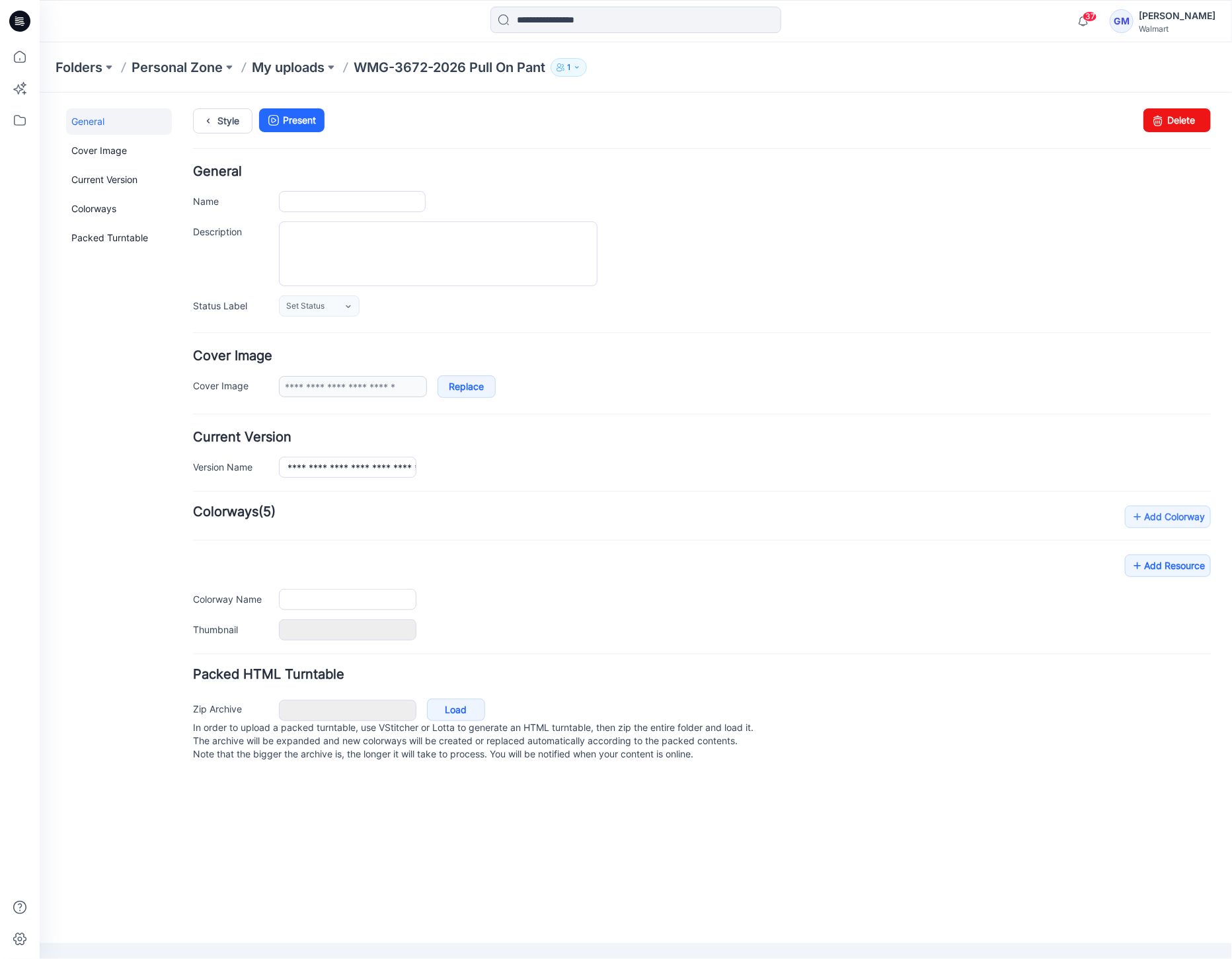
type input "**********"
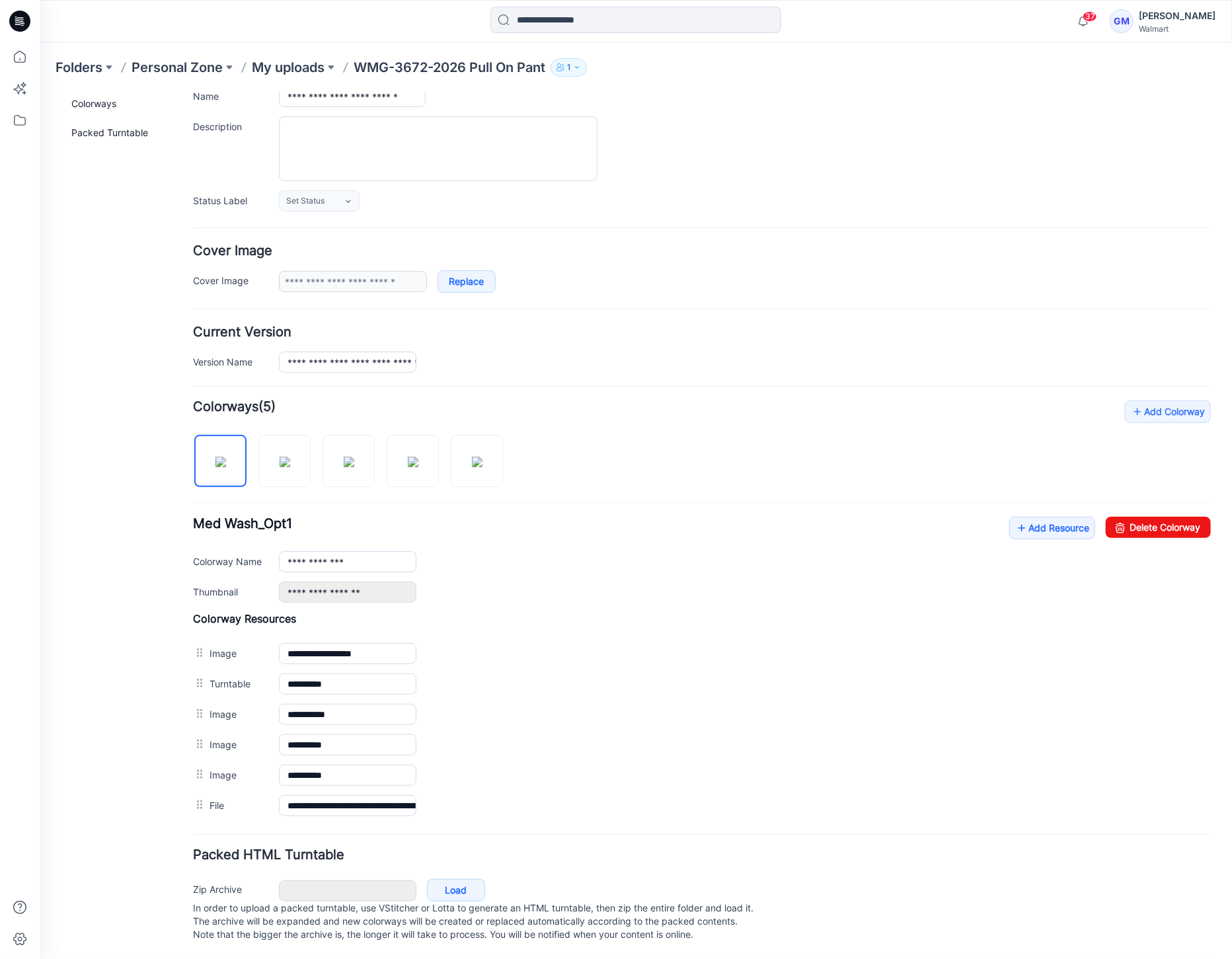
scroll to position [113, 0]
click at [1016, 520] on link "Add Resource" at bounding box center [1051, 527] width 86 height 23
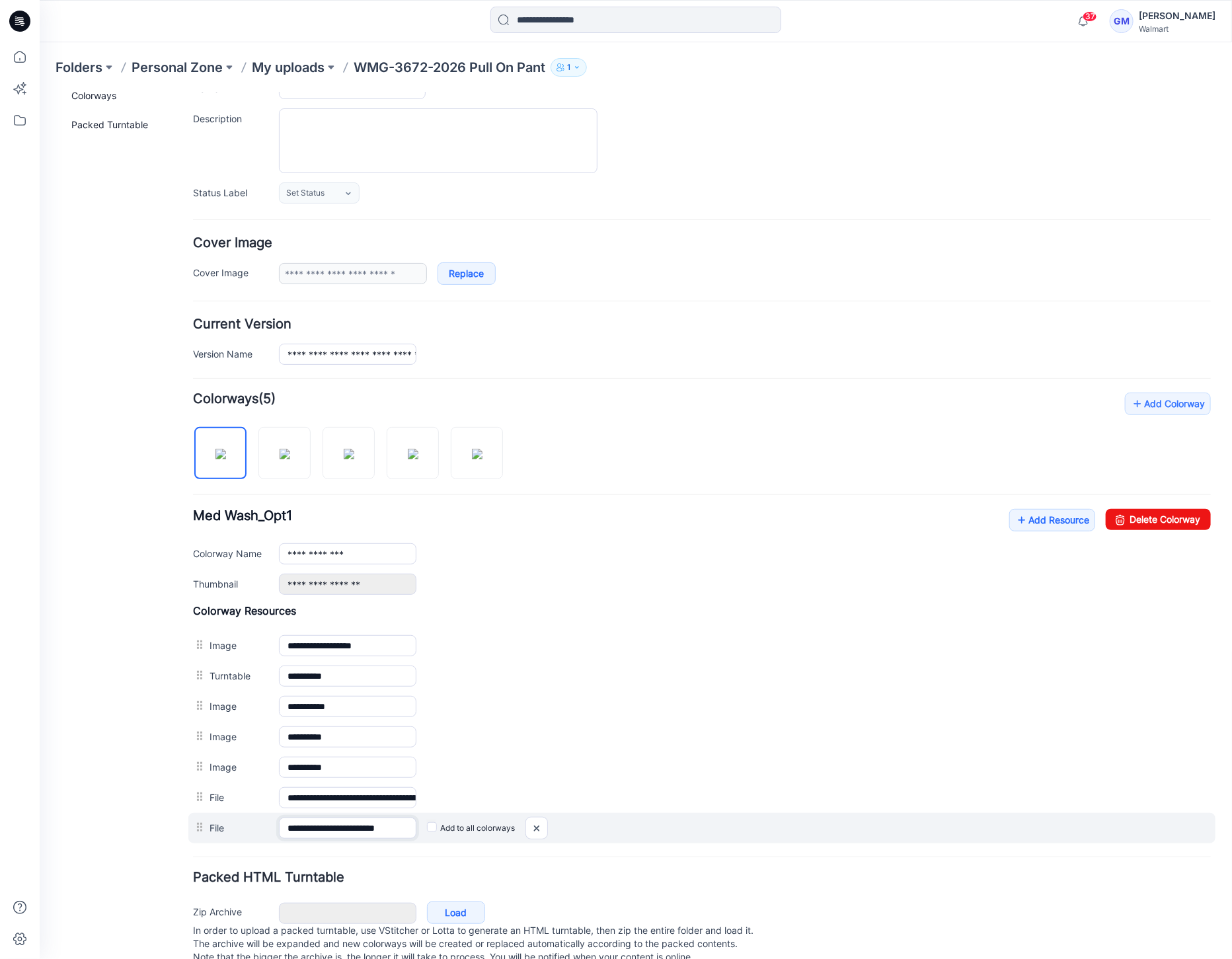
scroll to position [0, 5]
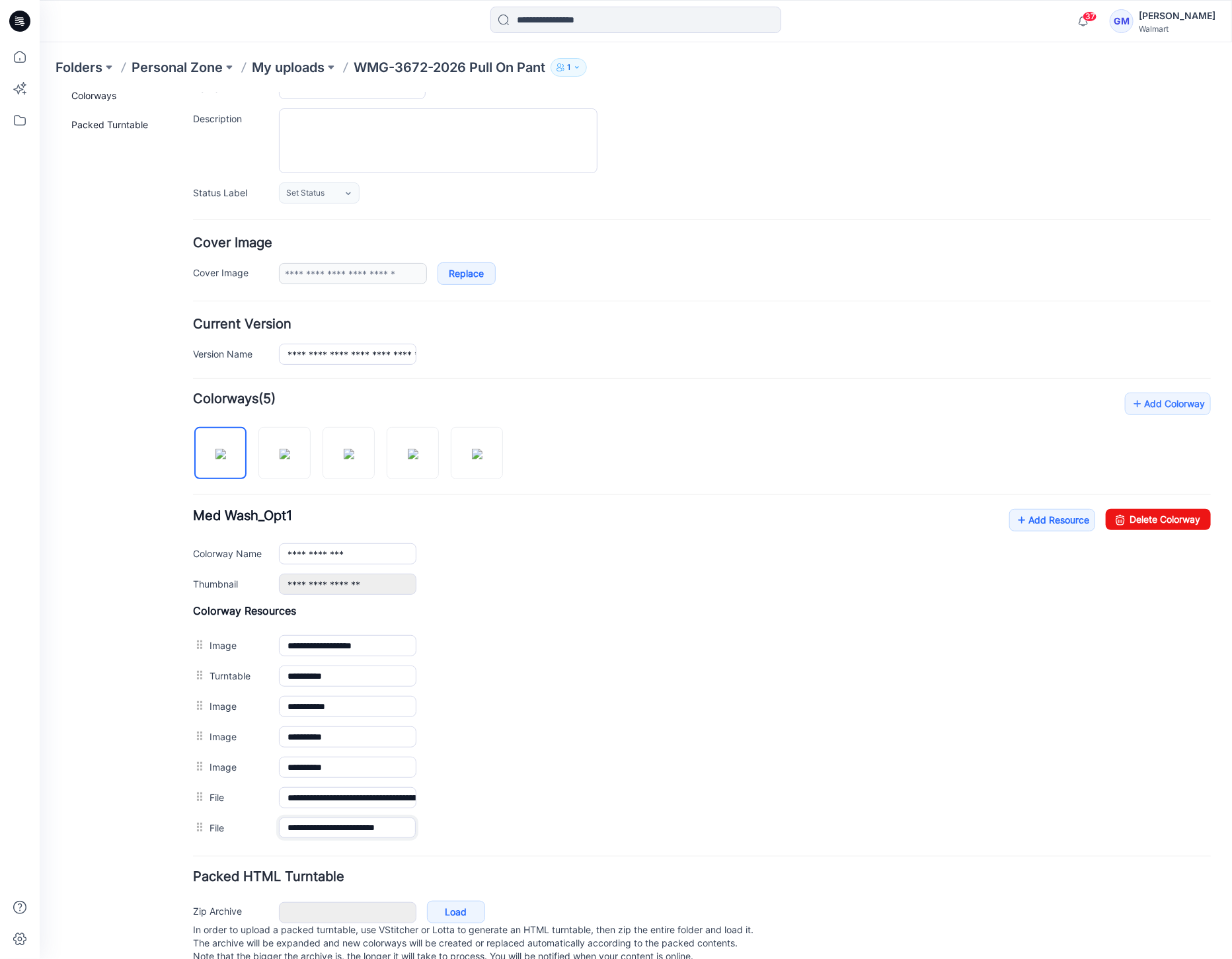
drag, startPoint x: 361, startPoint y: 826, endPoint x: 635, endPoint y: 837, distance: 274.2
click at [639, 836] on div "**********" at bounding box center [701, 827] width 1018 height 29
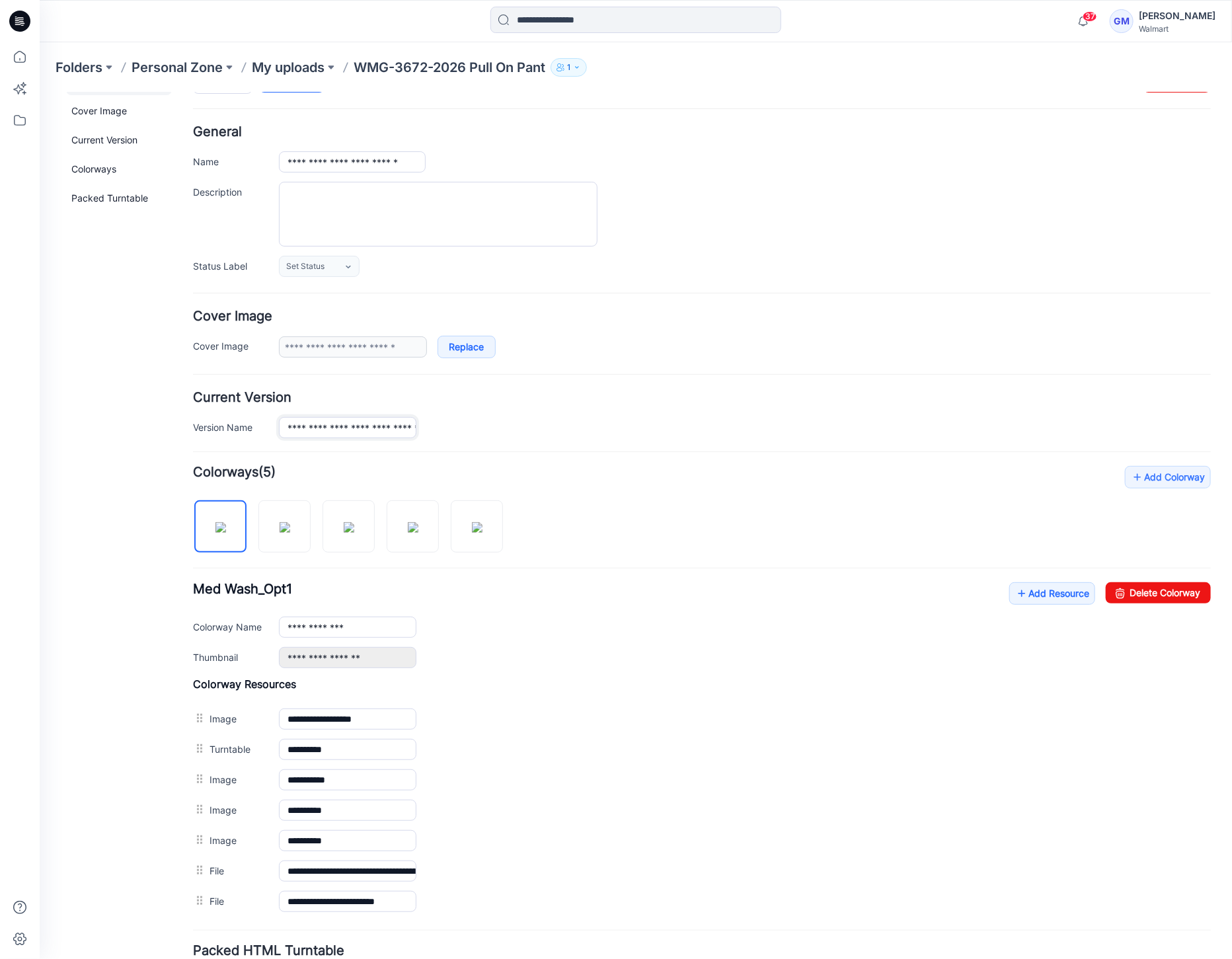
scroll to position [0, 67]
drag, startPoint x: 348, startPoint y: 431, endPoint x: 589, endPoint y: 430, distance: 241.0
click at [589, 430] on div "**********" at bounding box center [744, 426] width 932 height 21
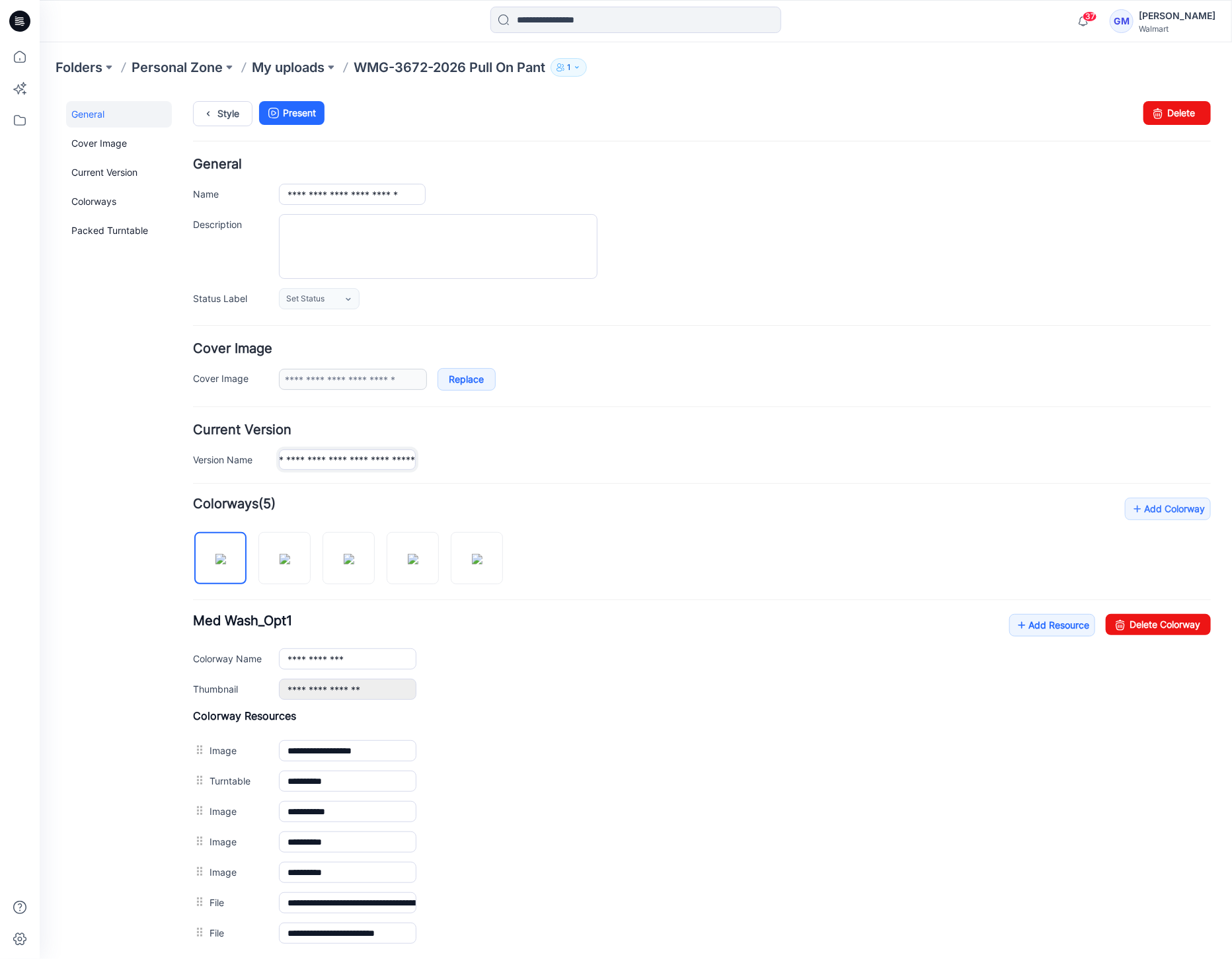
scroll to position [0, 0]
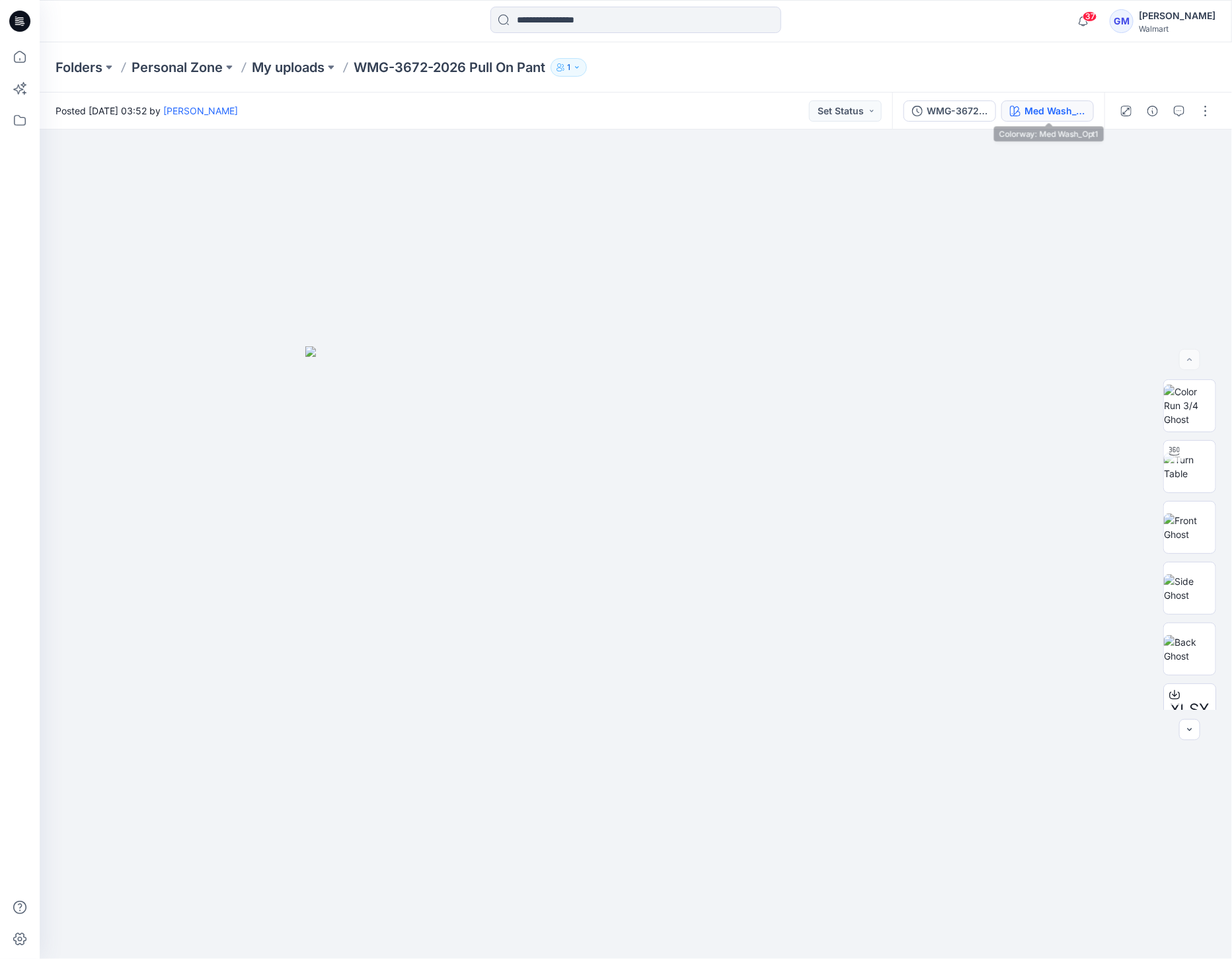
click at [1061, 108] on div "Med Wash_Opt1" at bounding box center [1055, 111] width 61 height 14
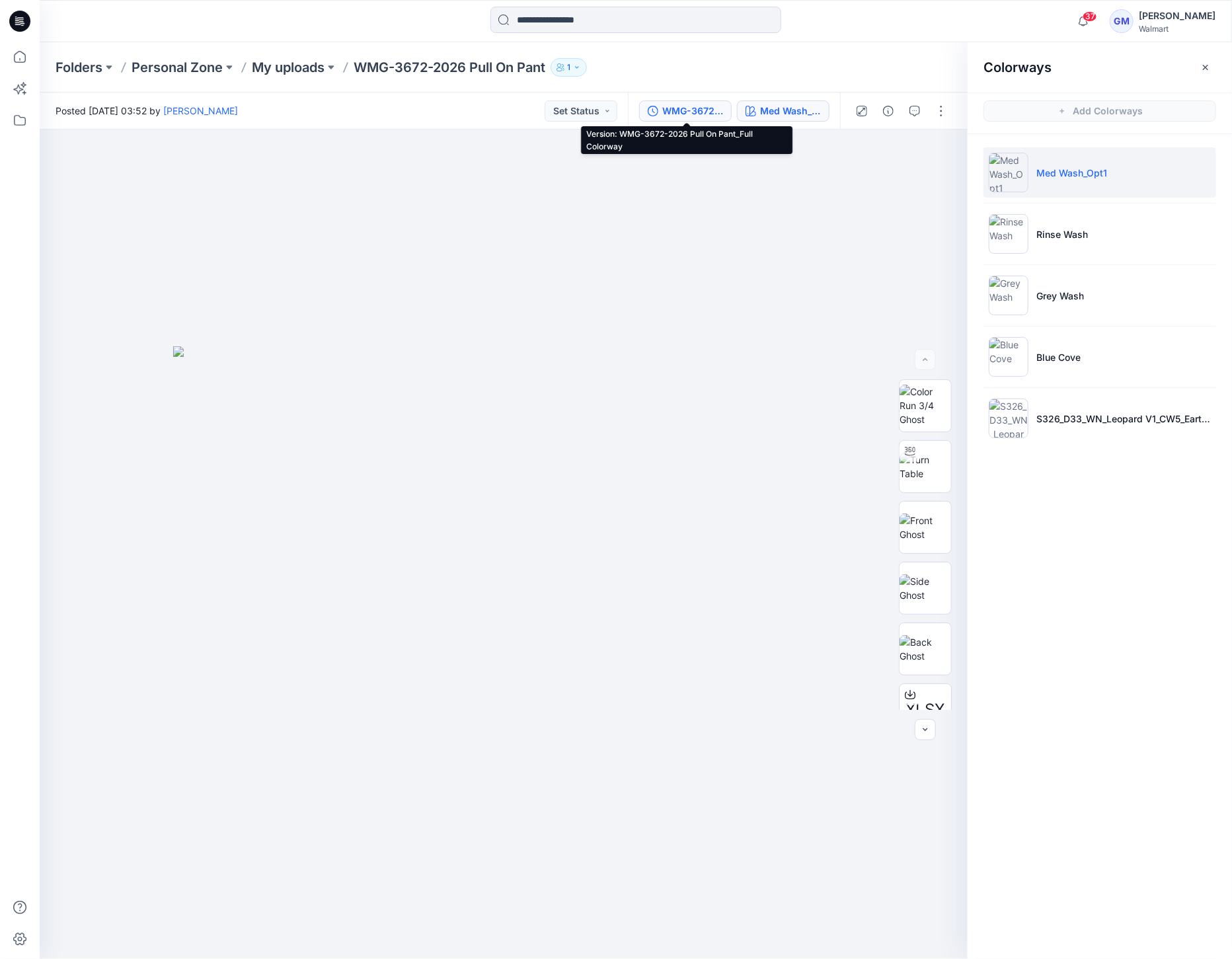
click at [695, 106] on div "WMG-3672-2026 Pull On Pant_Full Colorway" at bounding box center [693, 111] width 61 height 14
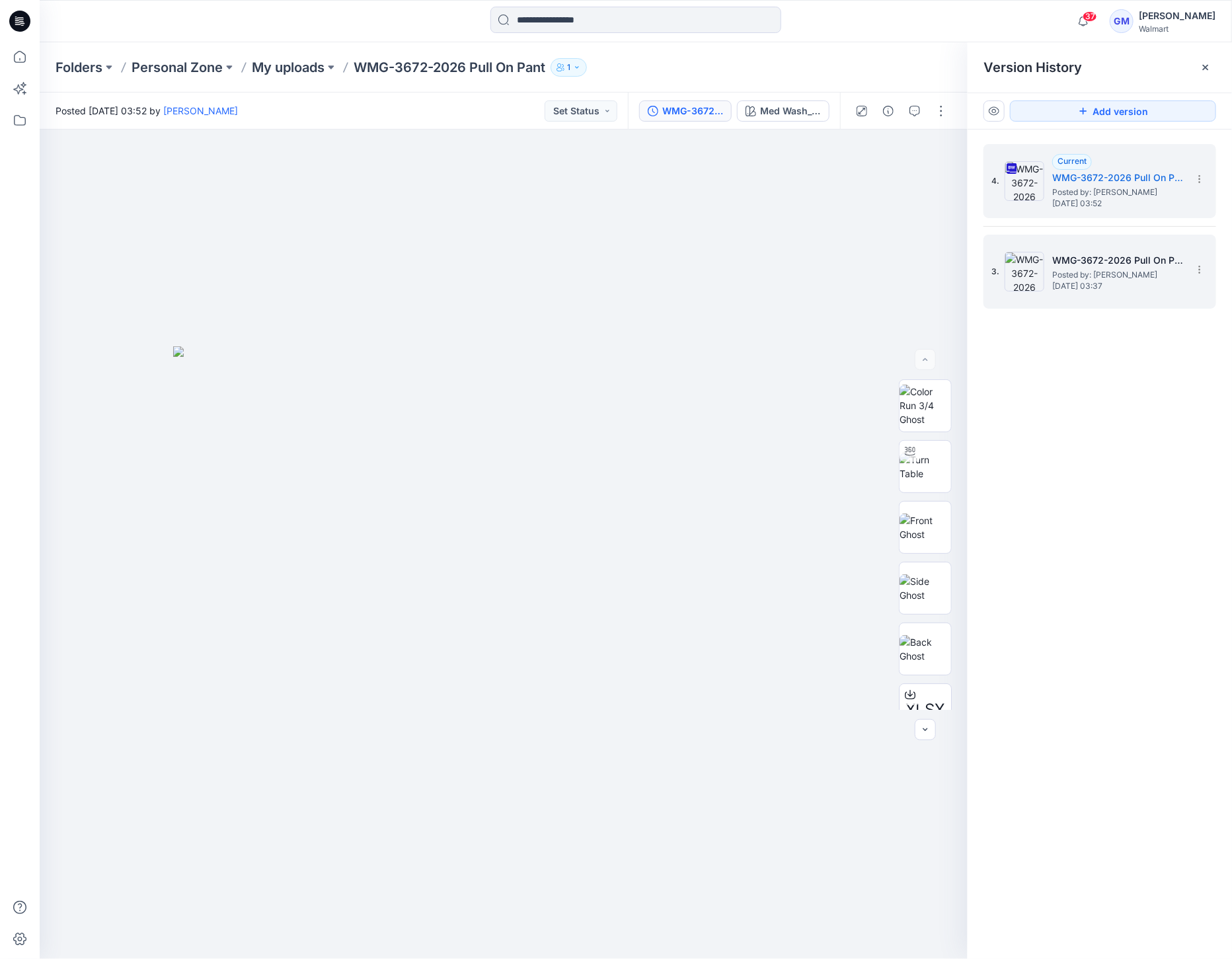
click at [1033, 274] on img at bounding box center [1025, 272] width 40 height 40
click at [1000, 202] on div "4. Current WMG-3672-2026 Pull On Pant_Full Colorway Posted by: [PERSON_NAME] [D…" at bounding box center [1090, 181] width 198 height 64
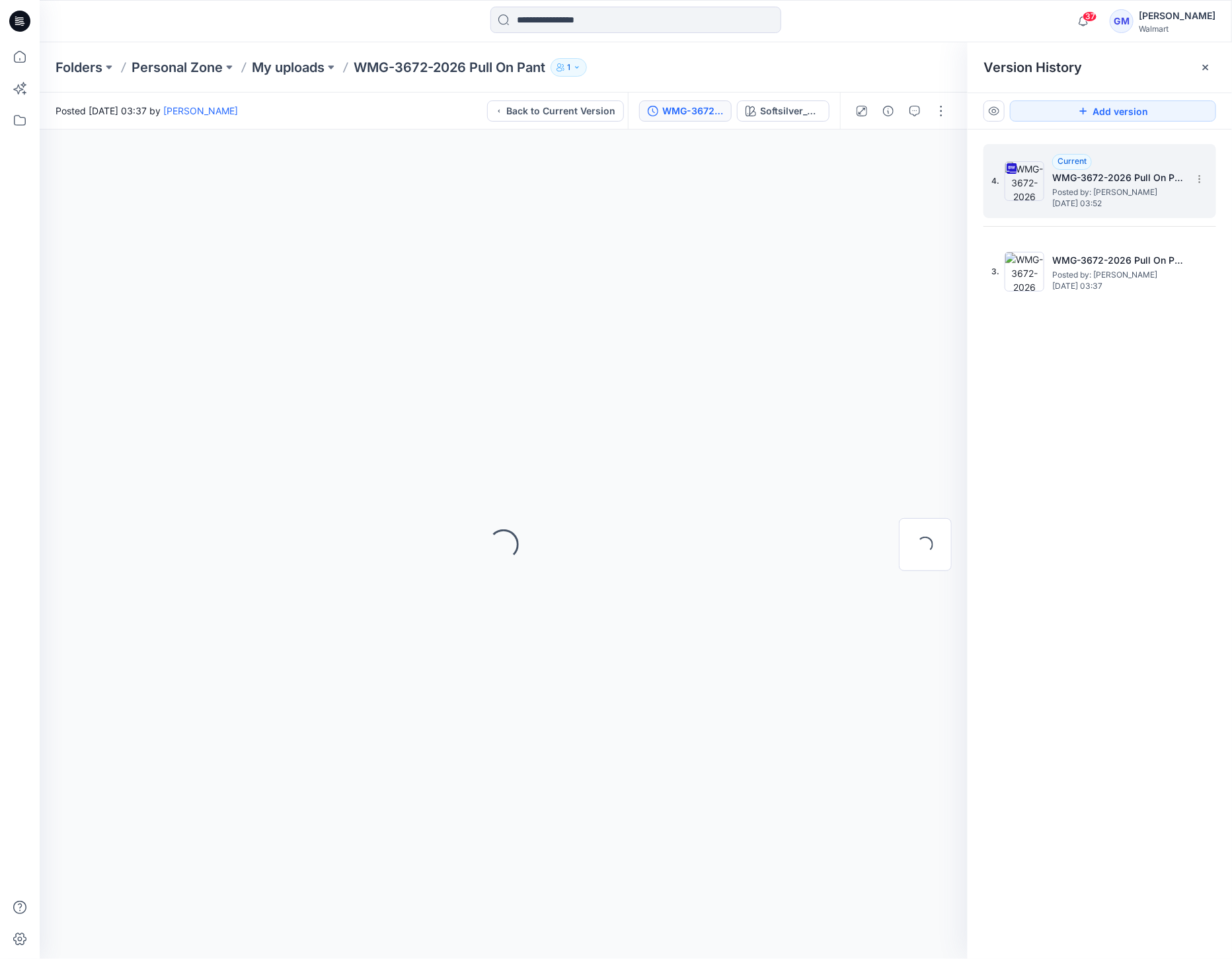
click at [1019, 197] on img at bounding box center [1025, 181] width 40 height 40
